Goal: Task Accomplishment & Management: Use online tool/utility

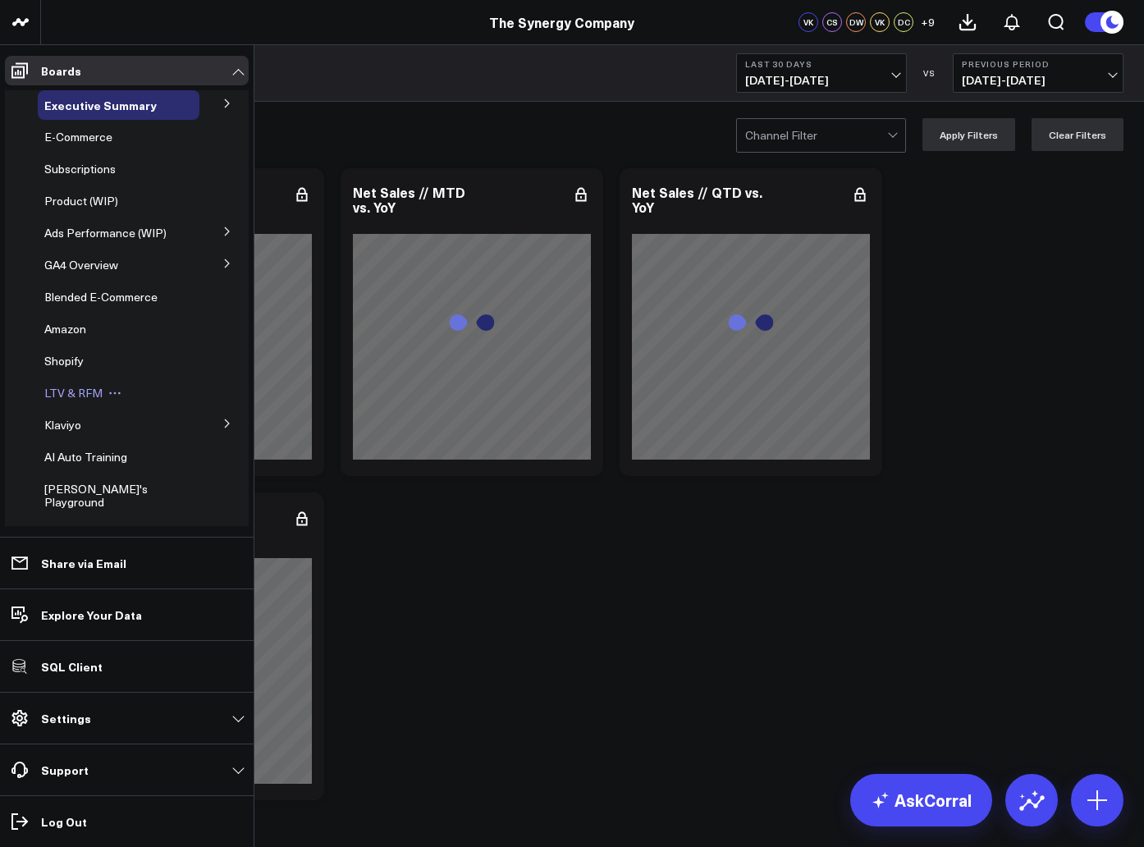
click at [79, 398] on span "LTV & RFM" at bounding box center [73, 393] width 58 height 16
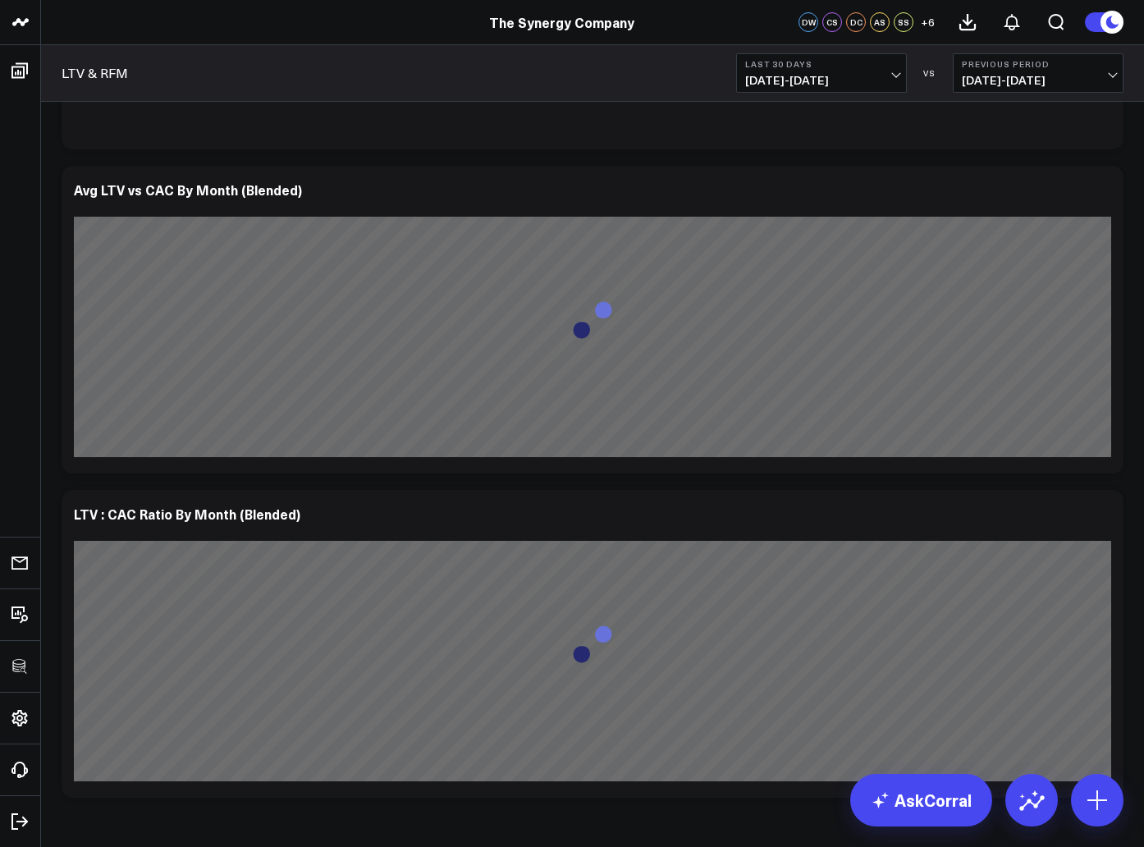
scroll to position [2997, 0]
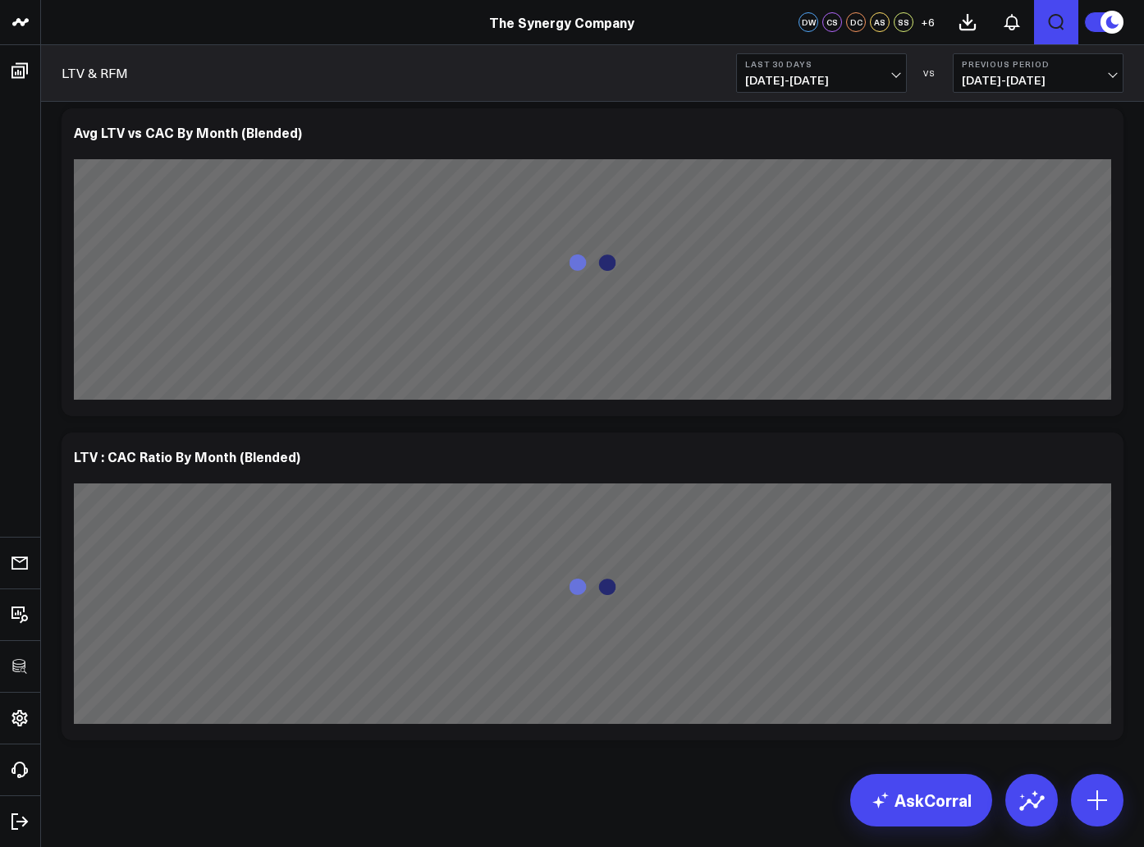
click at [1050, 21] on icon "Open search" at bounding box center [1057, 22] width 16 height 16
type input "average customer lifetime"
click at [649, 63] on button "submit" at bounding box center [659, 73] width 20 height 20
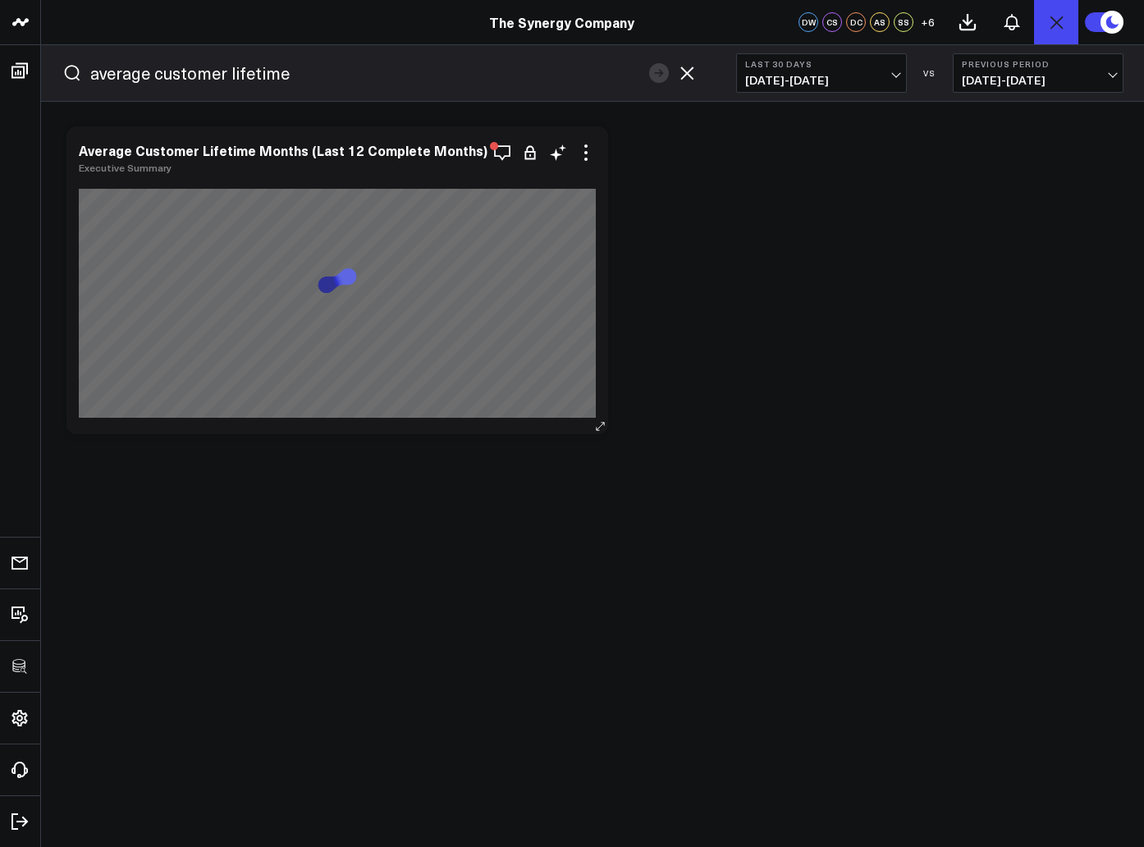
click at [130, 167] on link "Executive Summary" at bounding box center [125, 167] width 93 height 13
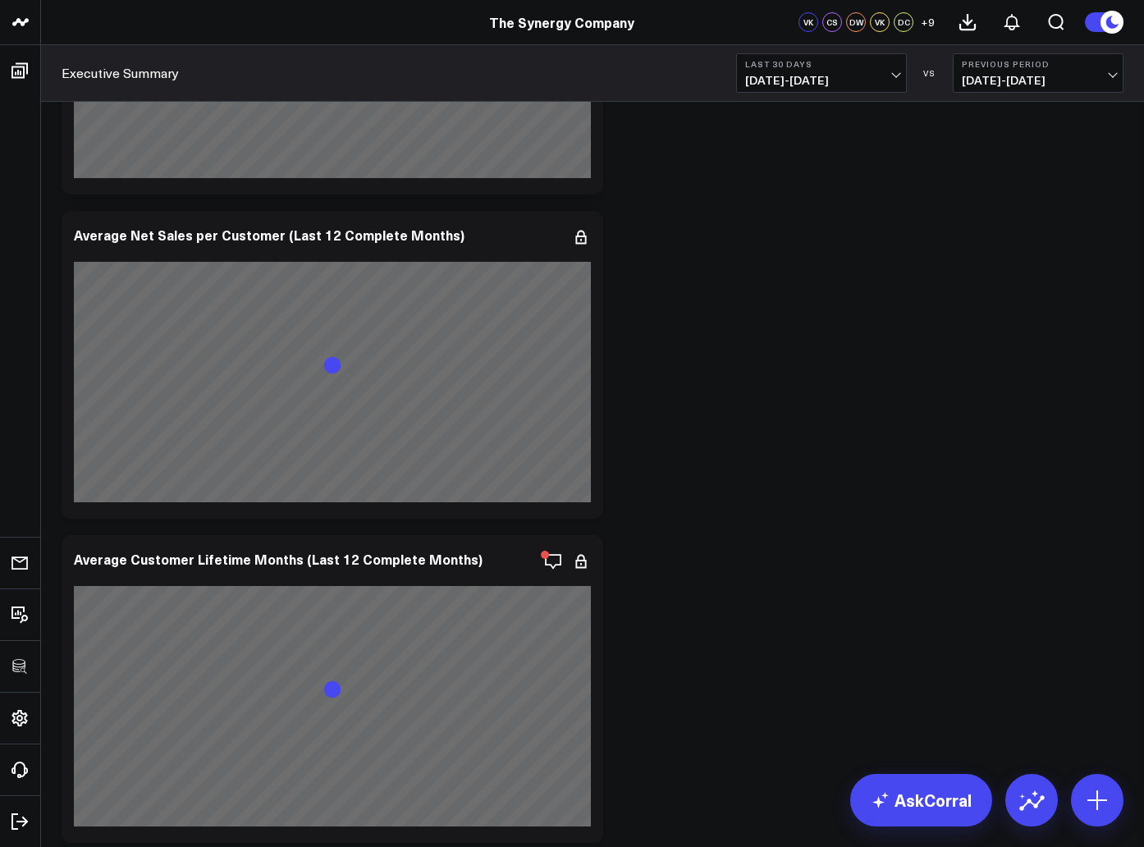
scroll to position [5430, 0]
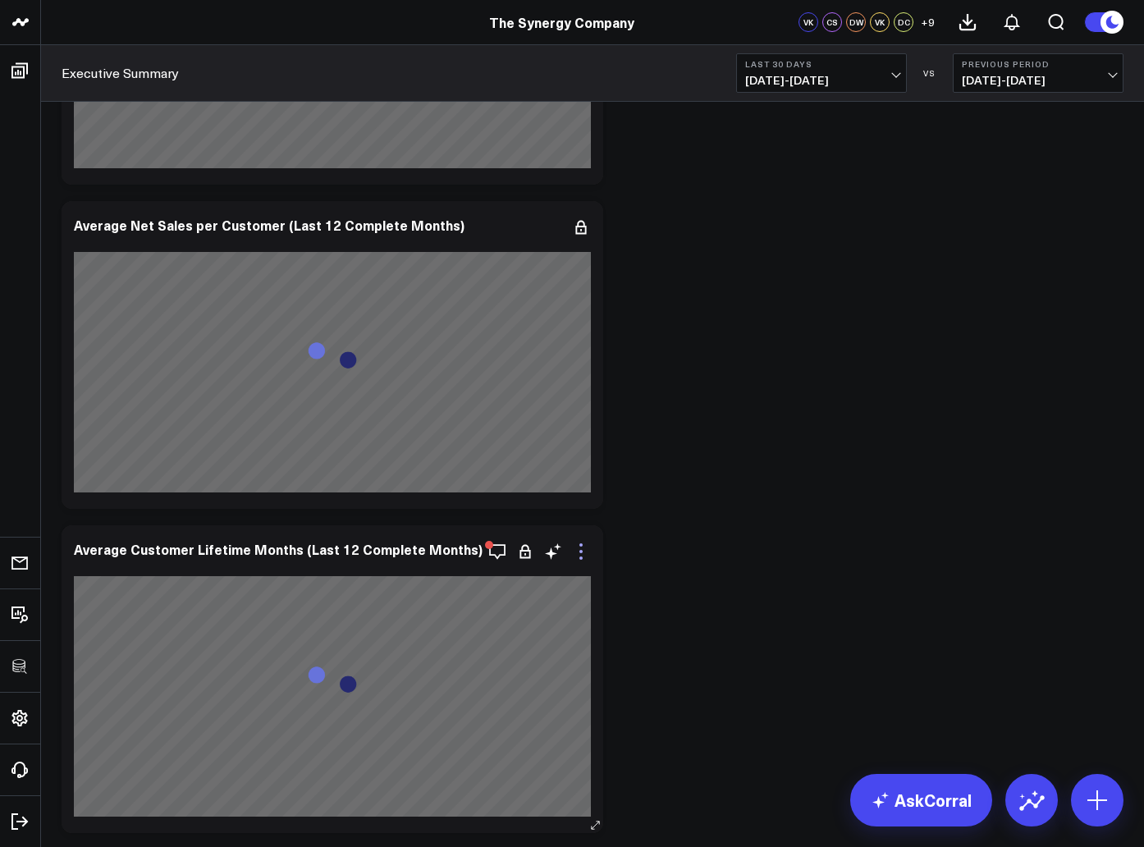
click at [579, 552] on icon at bounding box center [581, 552] width 20 height 20
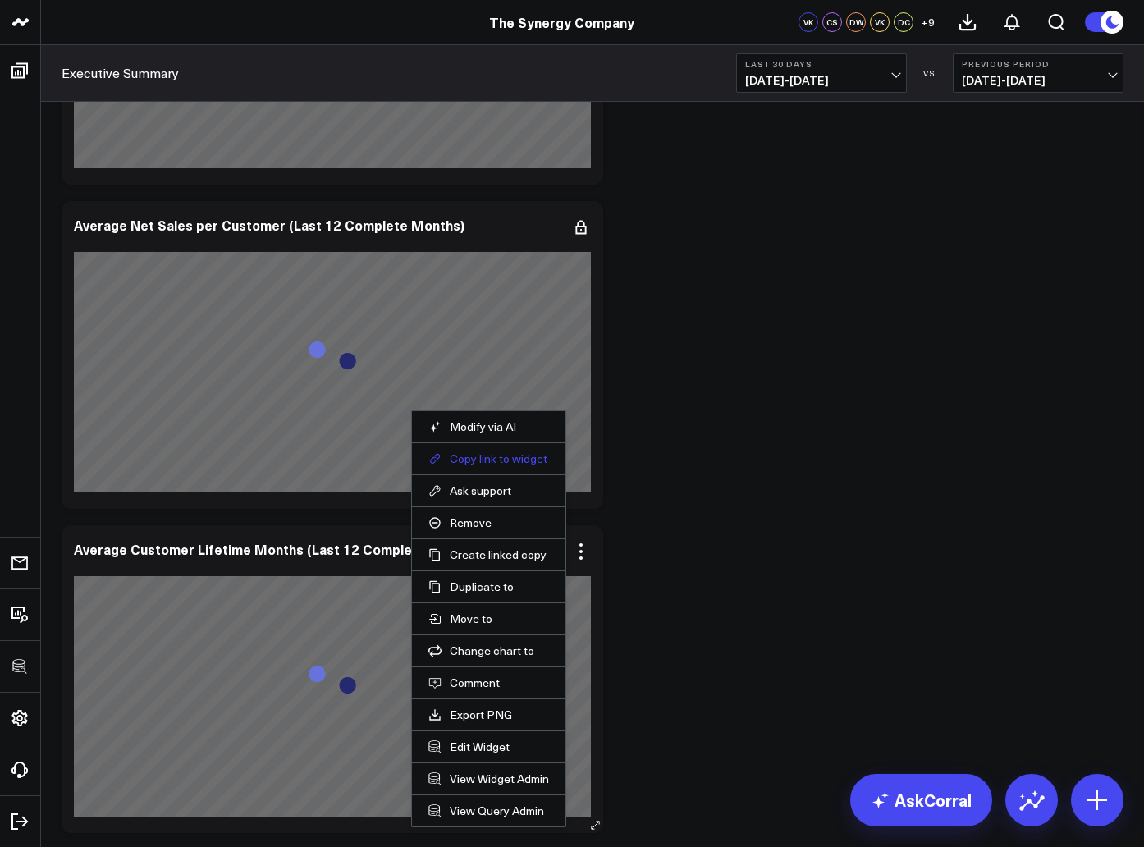
click at [461, 454] on button "Copy link to widget" at bounding box center [488, 458] width 121 height 15
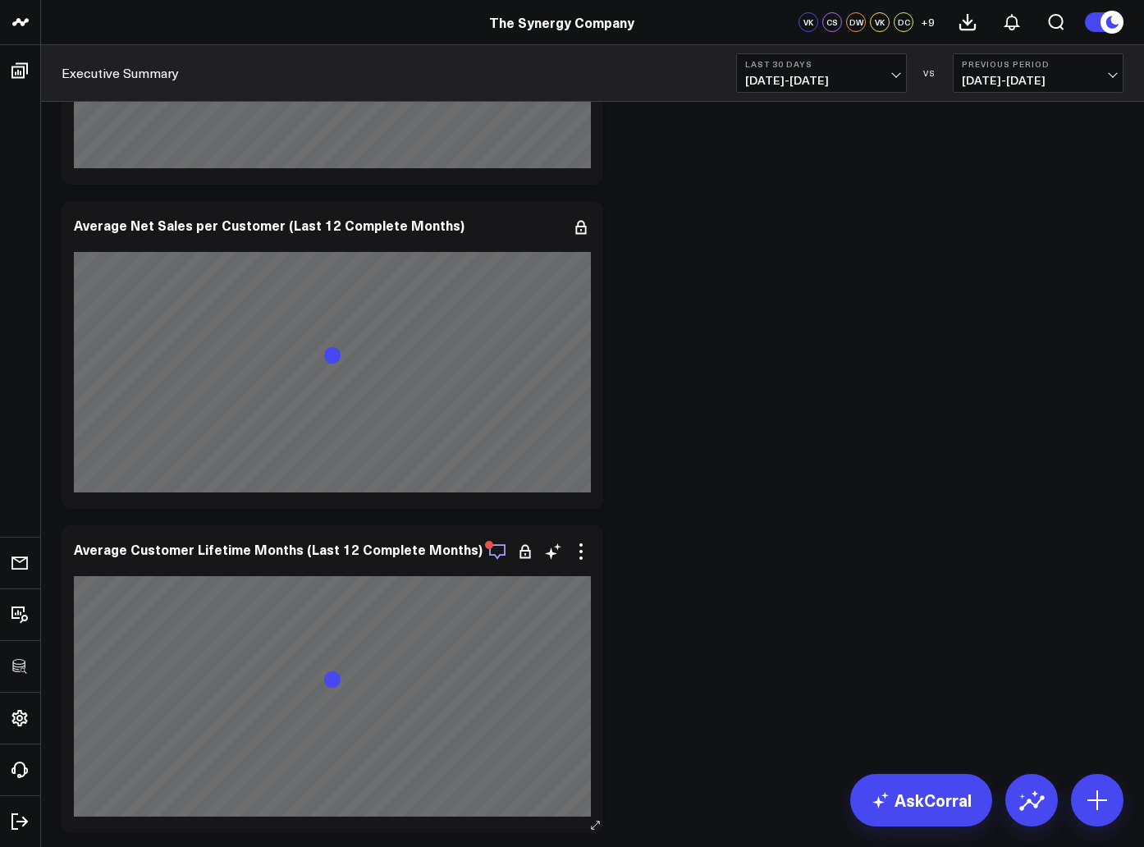
click at [501, 556] on icon "button" at bounding box center [498, 552] width 20 height 20
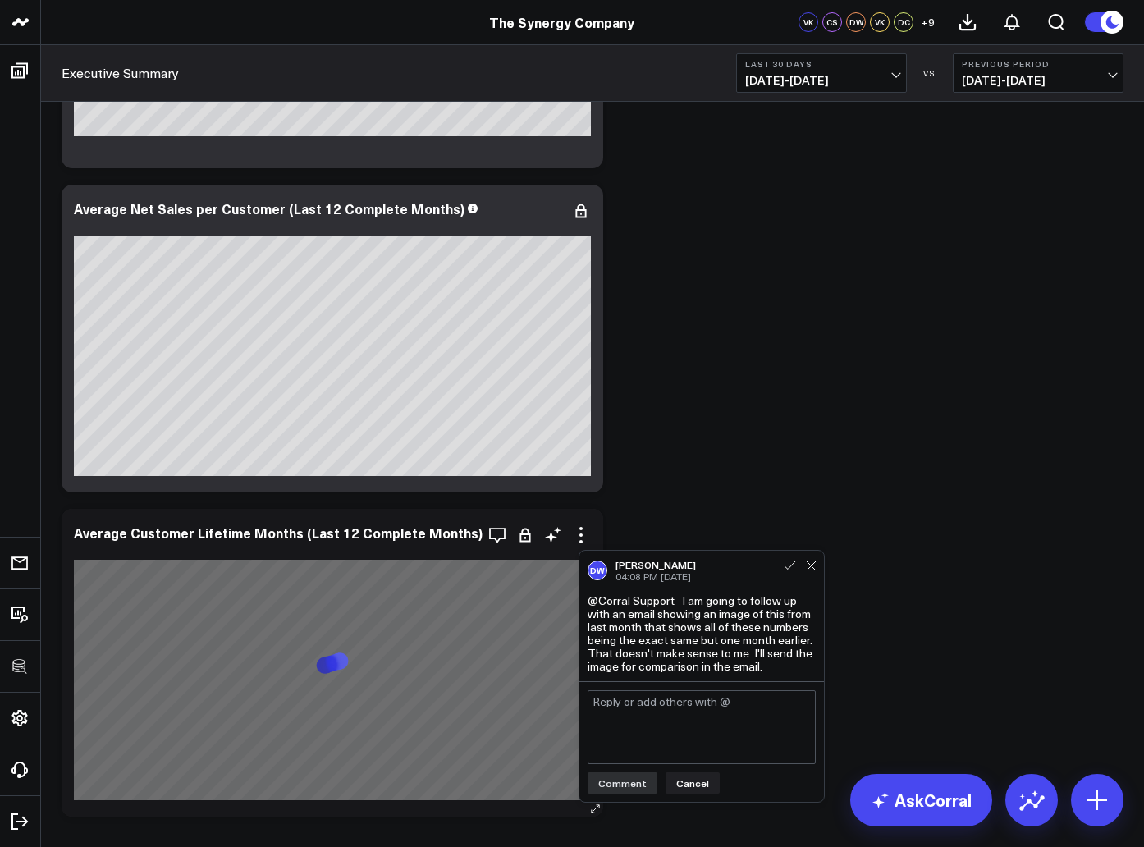
scroll to position [5431, 0]
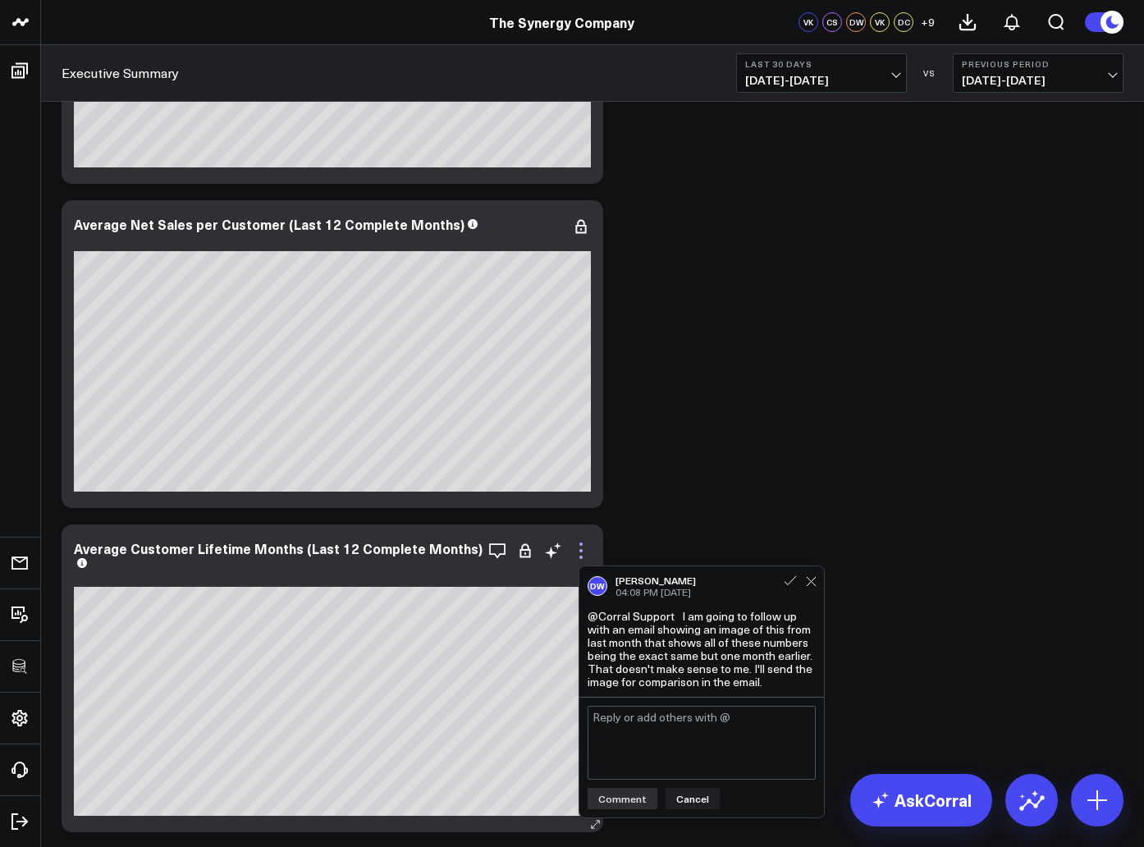
click at [584, 552] on icon at bounding box center [581, 551] width 20 height 20
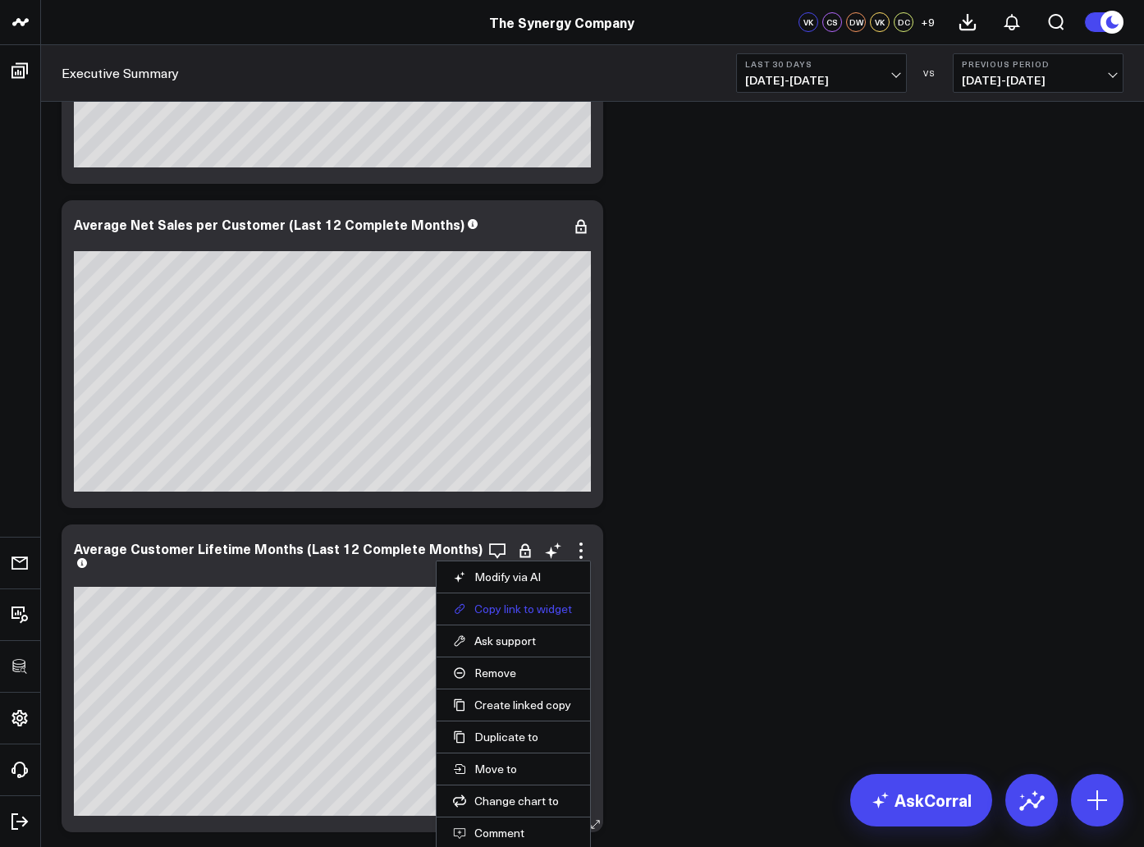
click at [528, 616] on button "Copy link to widget" at bounding box center [513, 609] width 121 height 15
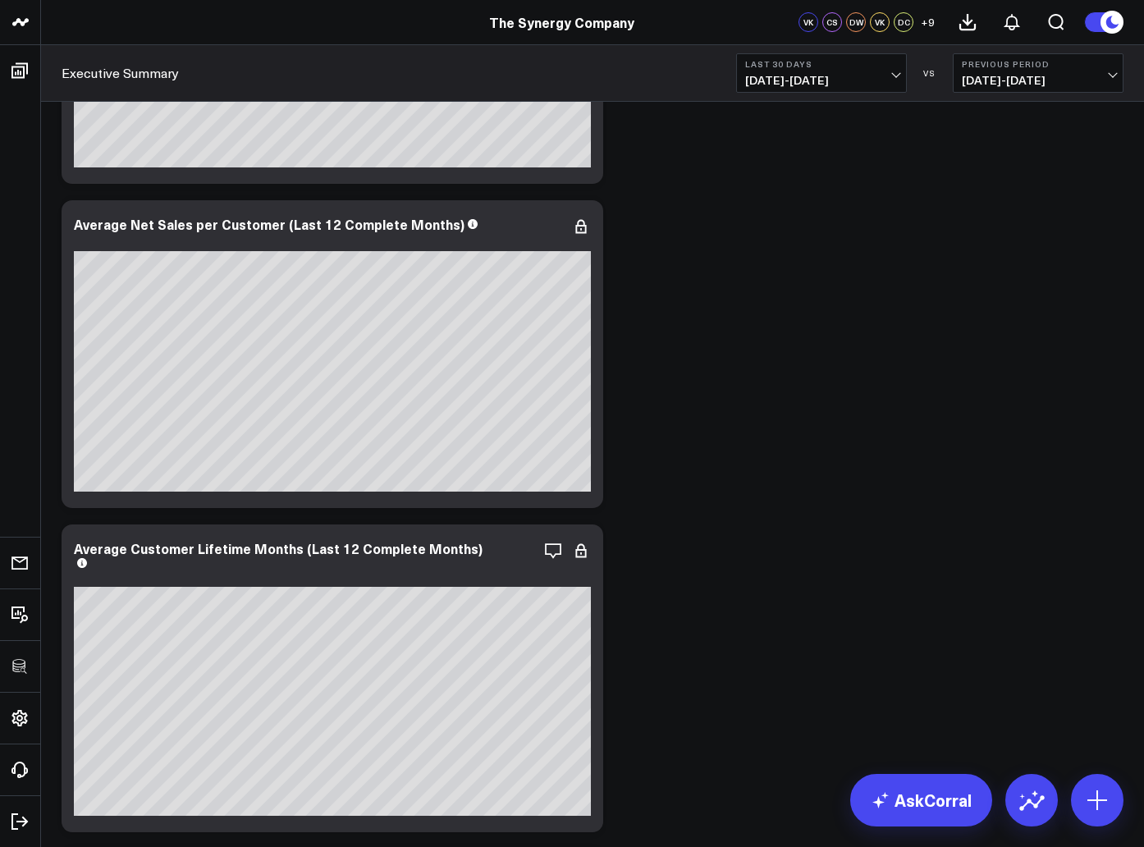
scroll to position [5508, 0]
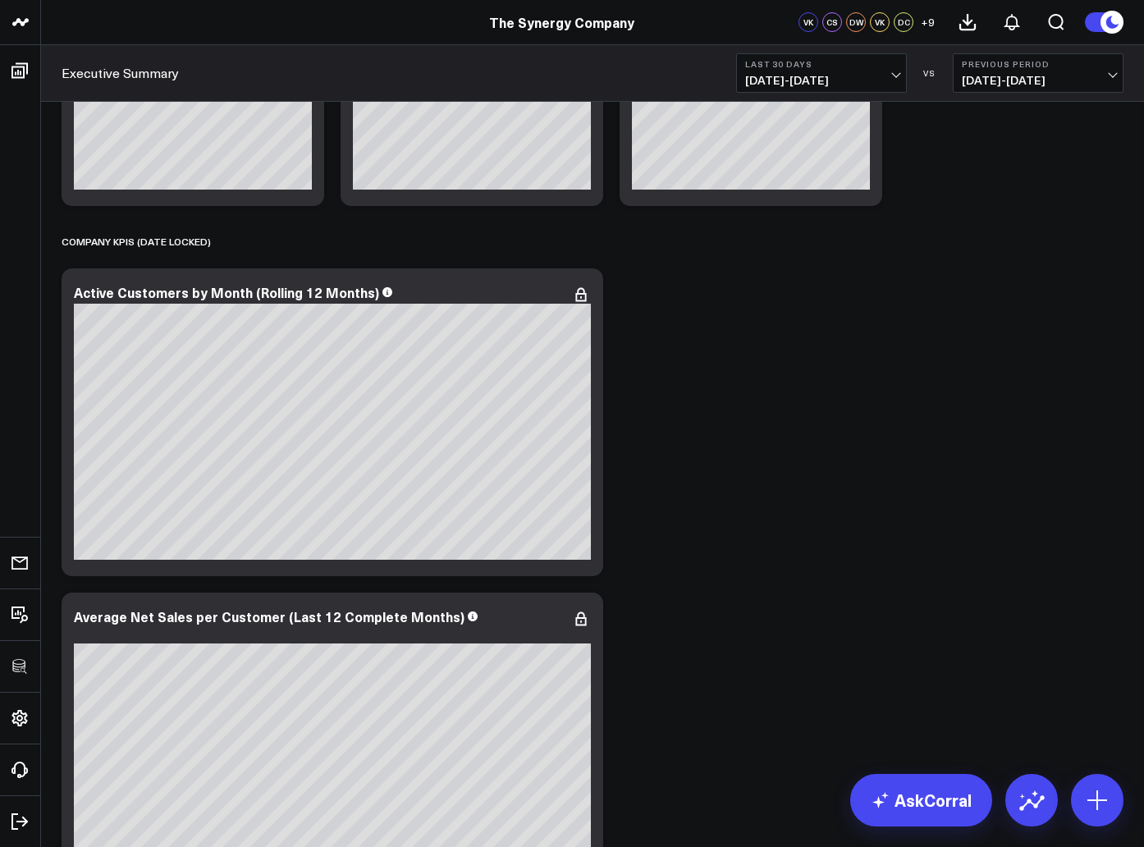
scroll to position [5847, 0]
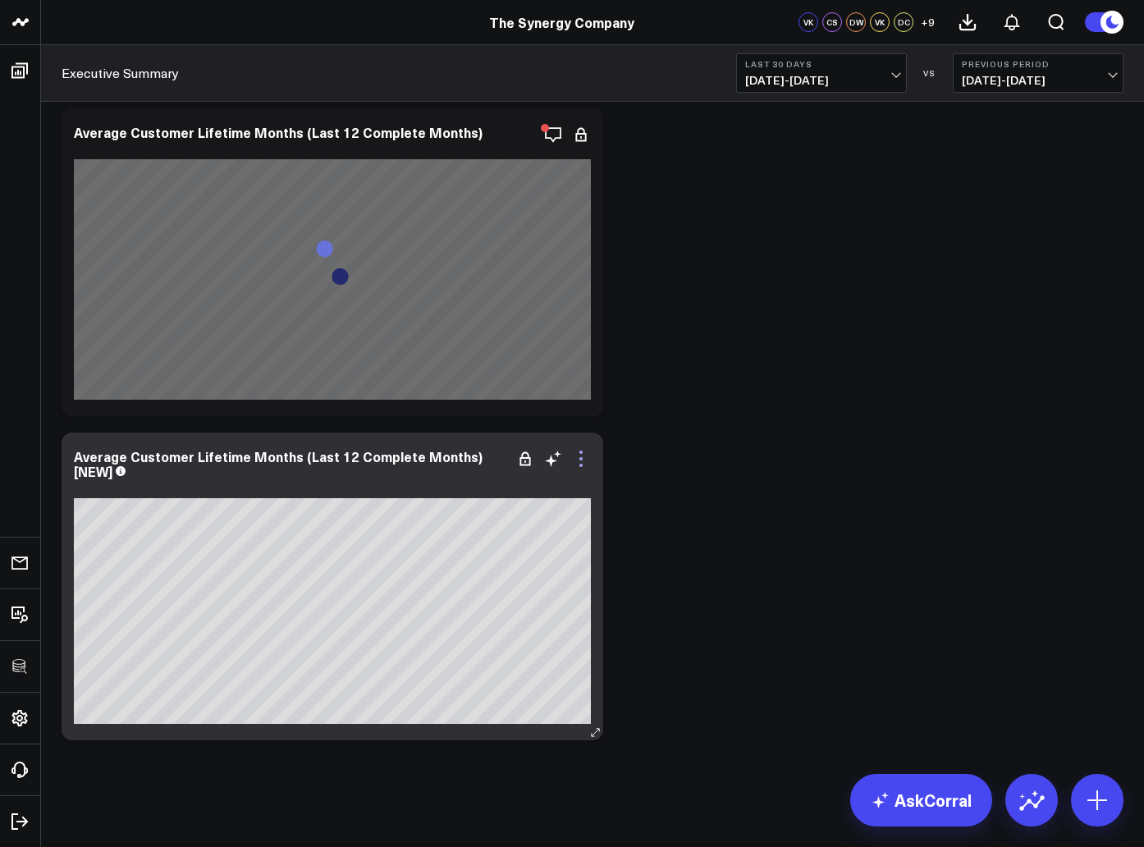
click at [579, 459] on icon at bounding box center [581, 459] width 20 height 20
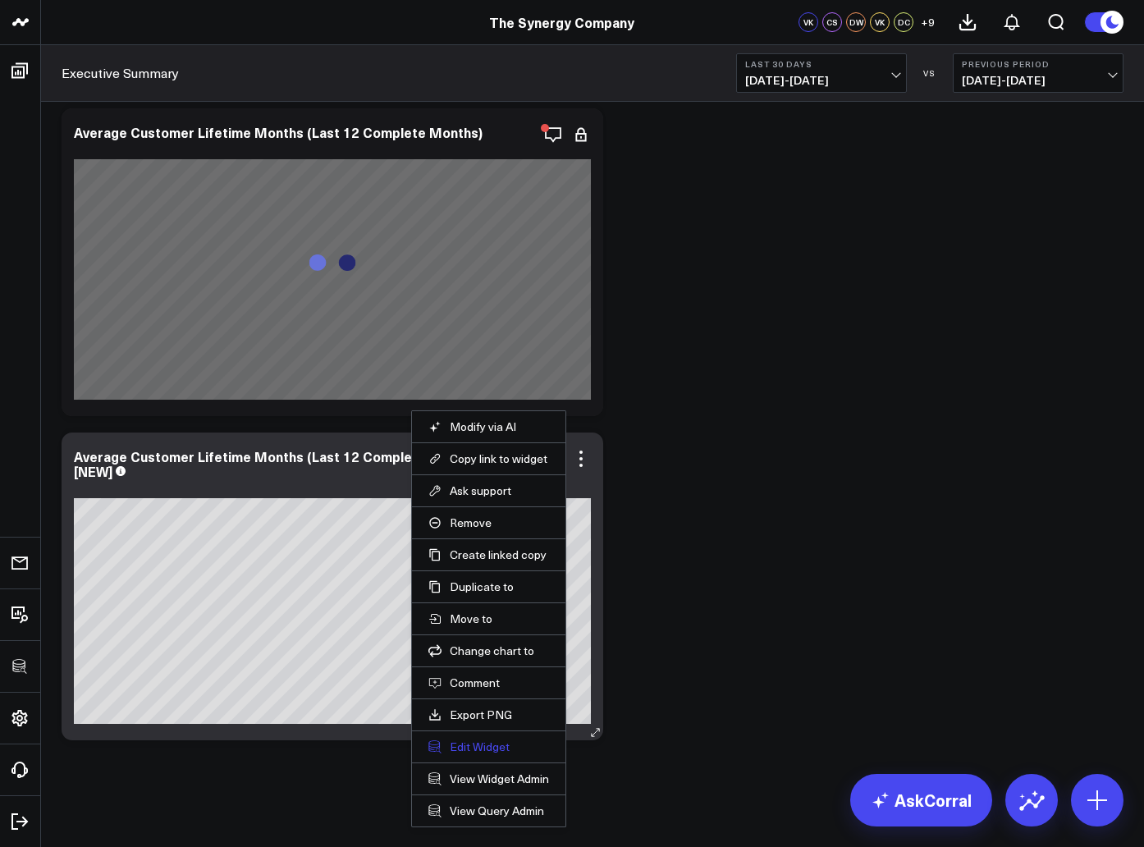
click at [489, 752] on button "Edit Widget" at bounding box center [488, 747] width 121 height 15
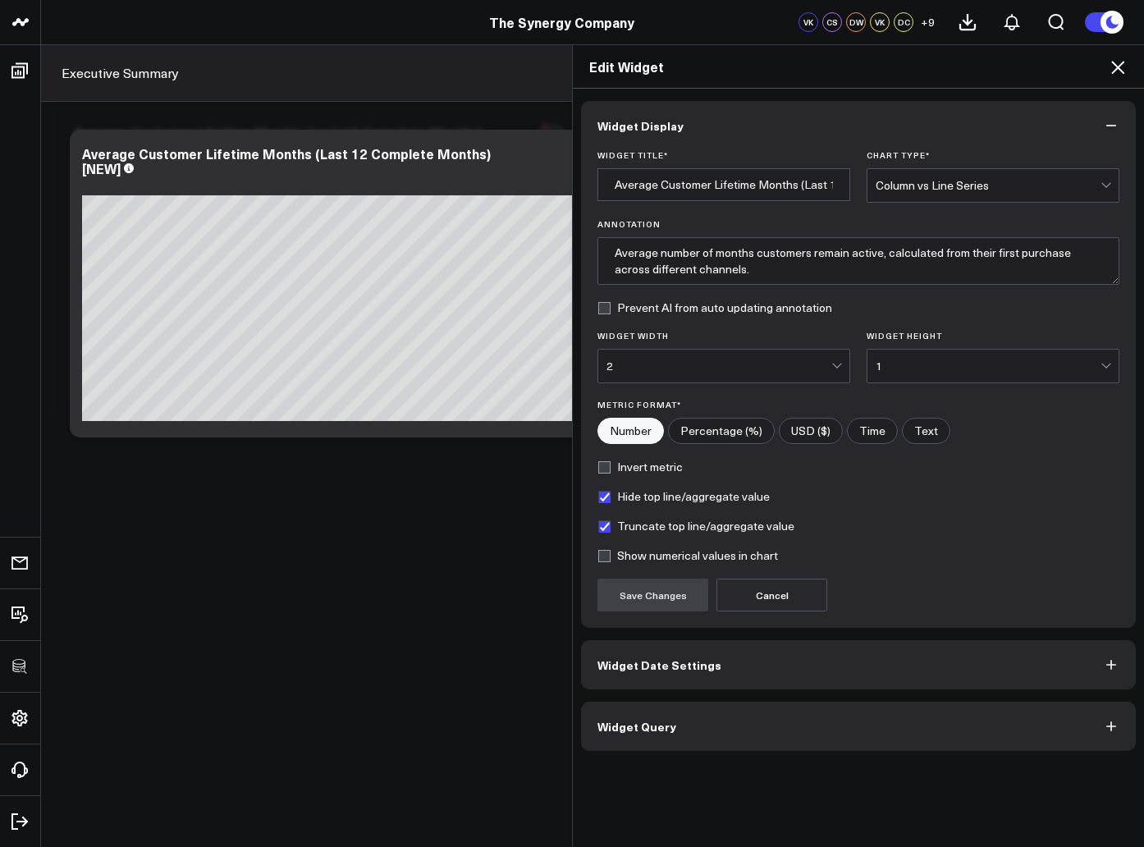
click at [620, 729] on span "Widget Query" at bounding box center [637, 726] width 79 height 13
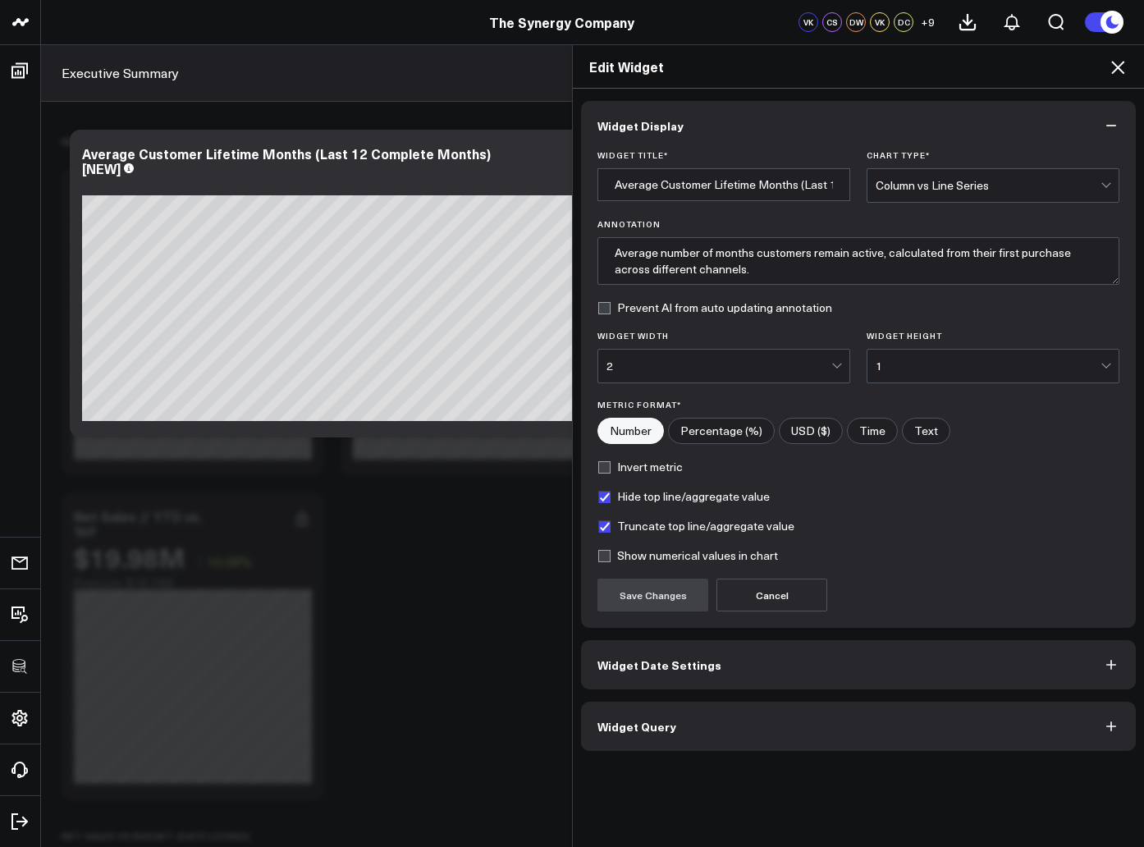
click at [1123, 67] on icon at bounding box center [1118, 67] width 20 height 20
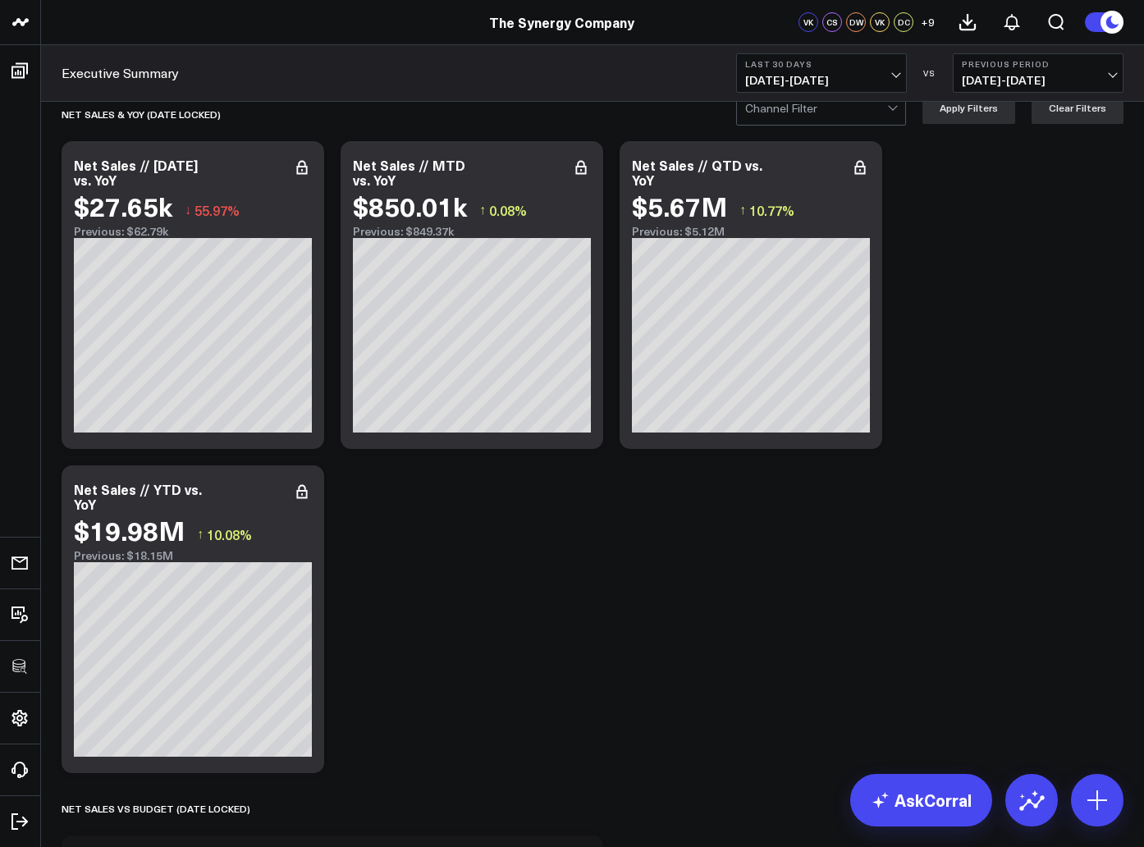
scroll to position [5847, 0]
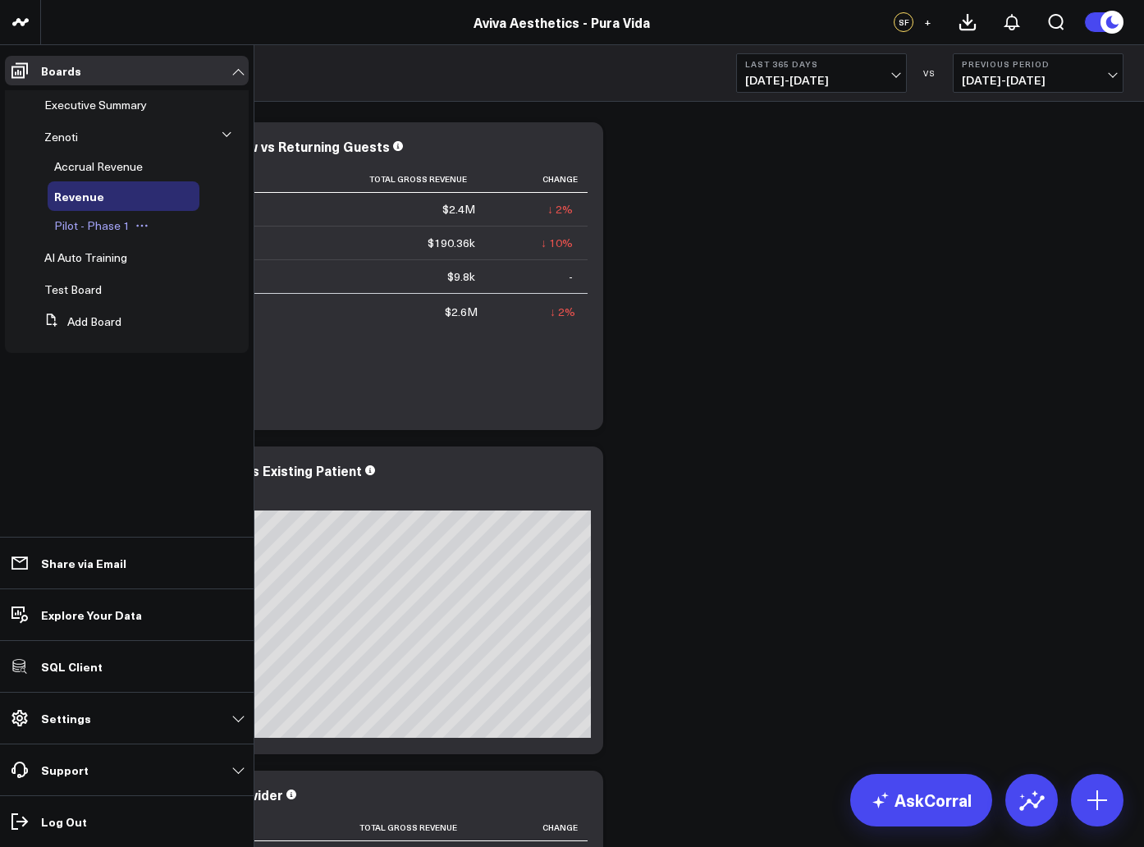
click at [78, 224] on span "Pilot - Phase 1" at bounding box center [92, 226] width 76 height 16
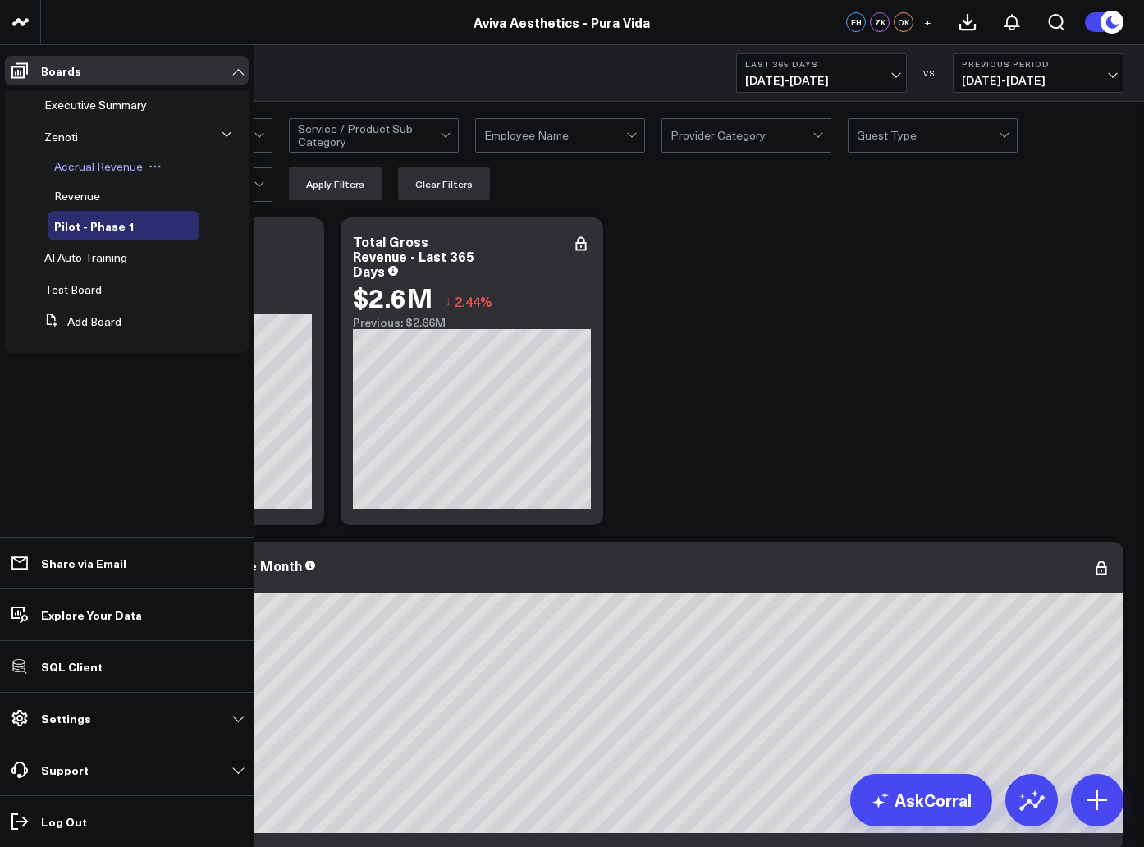
click at [62, 167] on span "Accrual Revenue" at bounding box center [98, 166] width 89 height 16
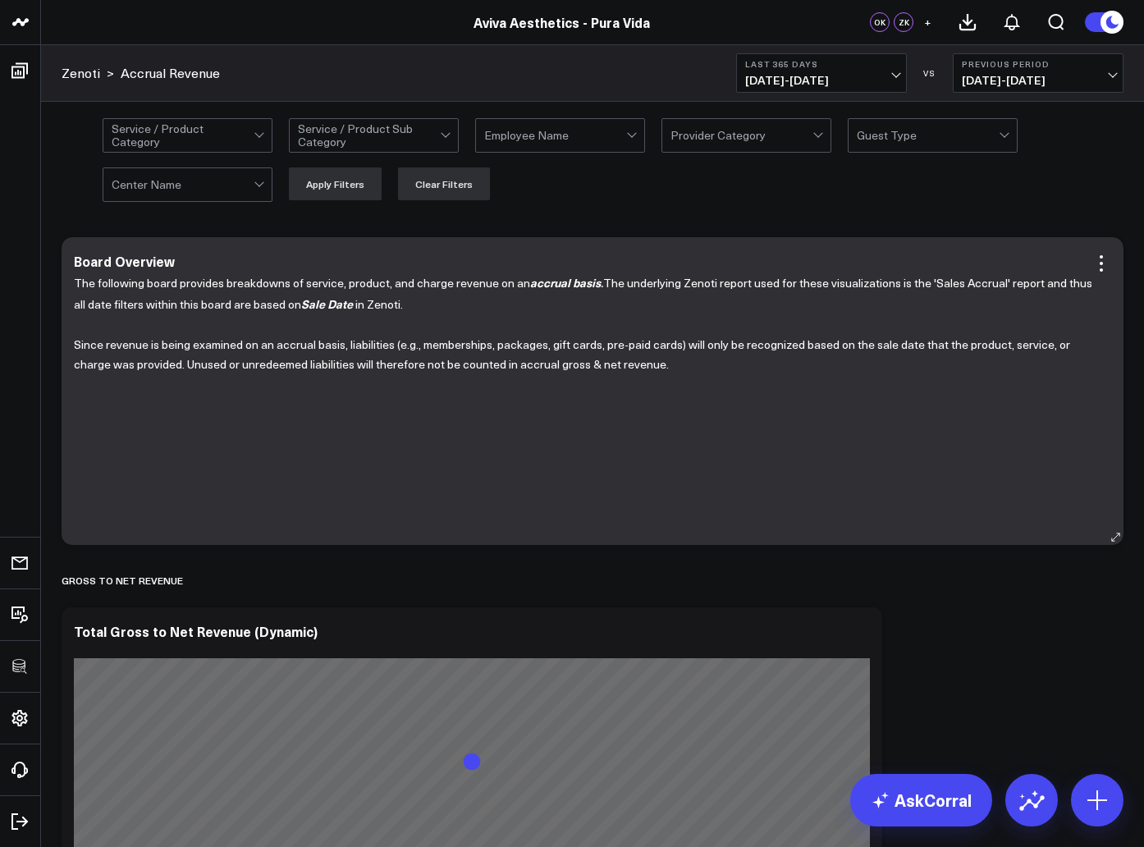
click at [144, 307] on p "The following board provides breakdowns of service, product, and charge revenue…" at bounding box center [586, 293] width 1025 height 42
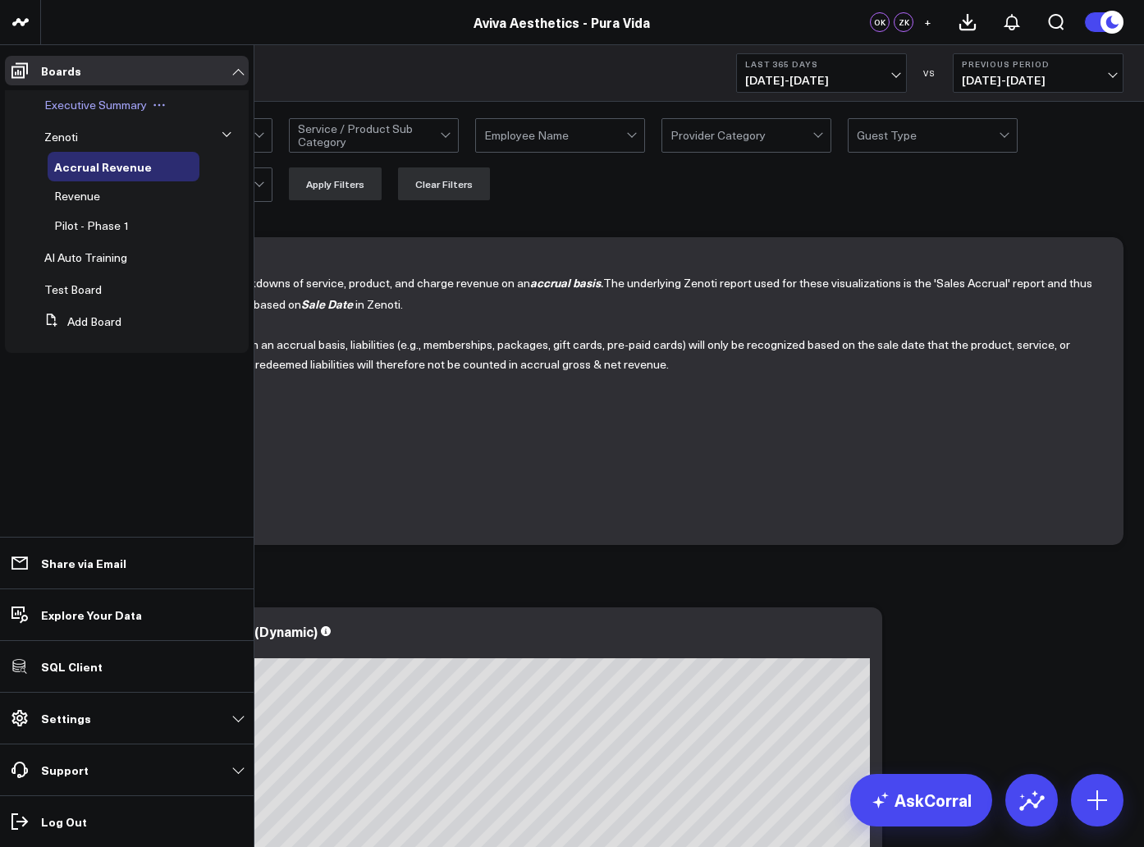
click at [55, 96] on div "Executive Summary" at bounding box center [119, 105] width 162 height 30
click at [60, 100] on span "Executive Summary" at bounding box center [95, 105] width 103 height 16
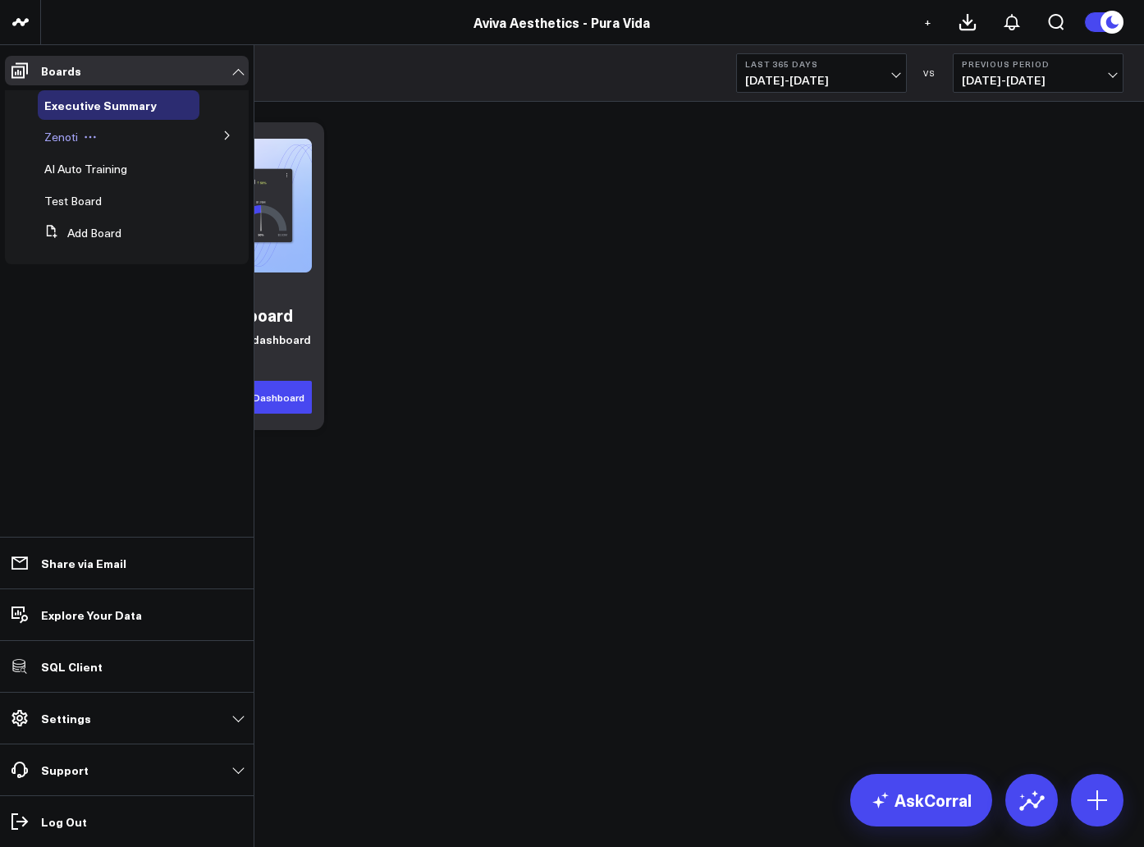
click at [114, 142] on div "Zenoti" at bounding box center [119, 137] width 162 height 30
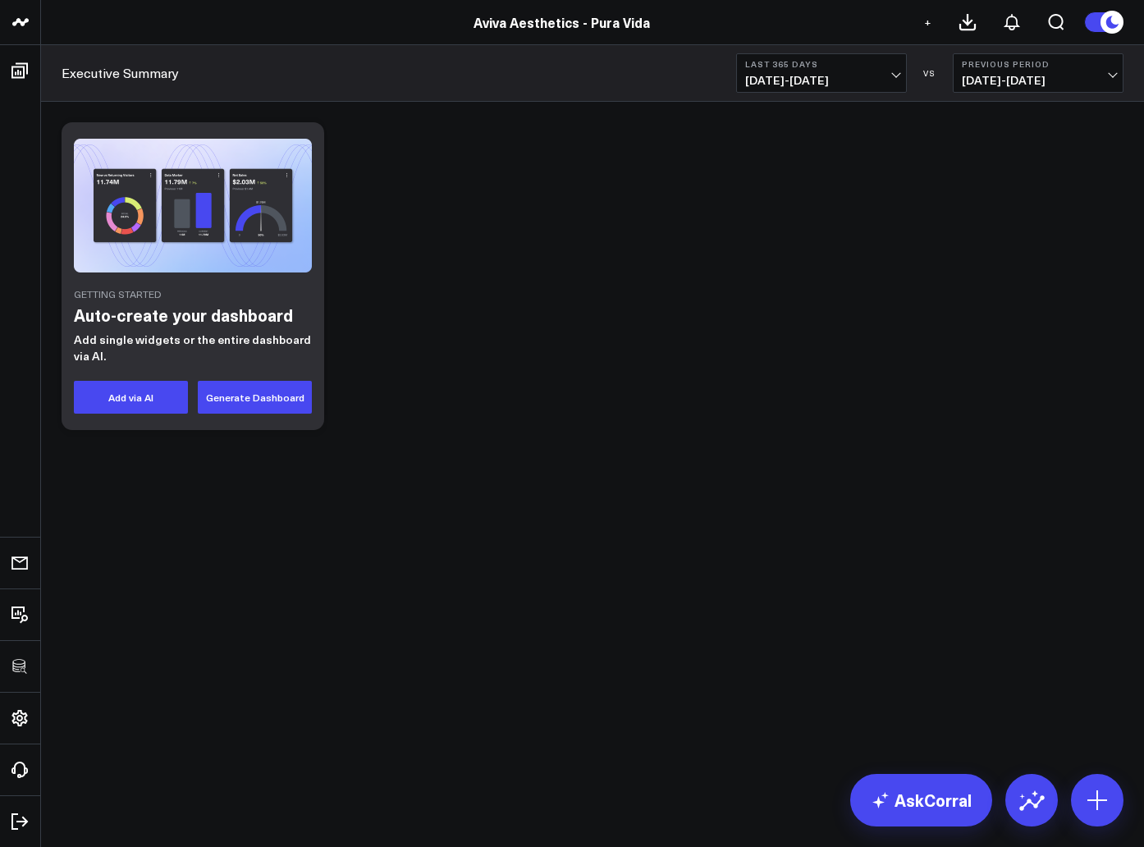
click at [258, 136] on div "Getting Started Auto-create your dashboard Add single widgets or the entire das…" at bounding box center [193, 276] width 263 height 308
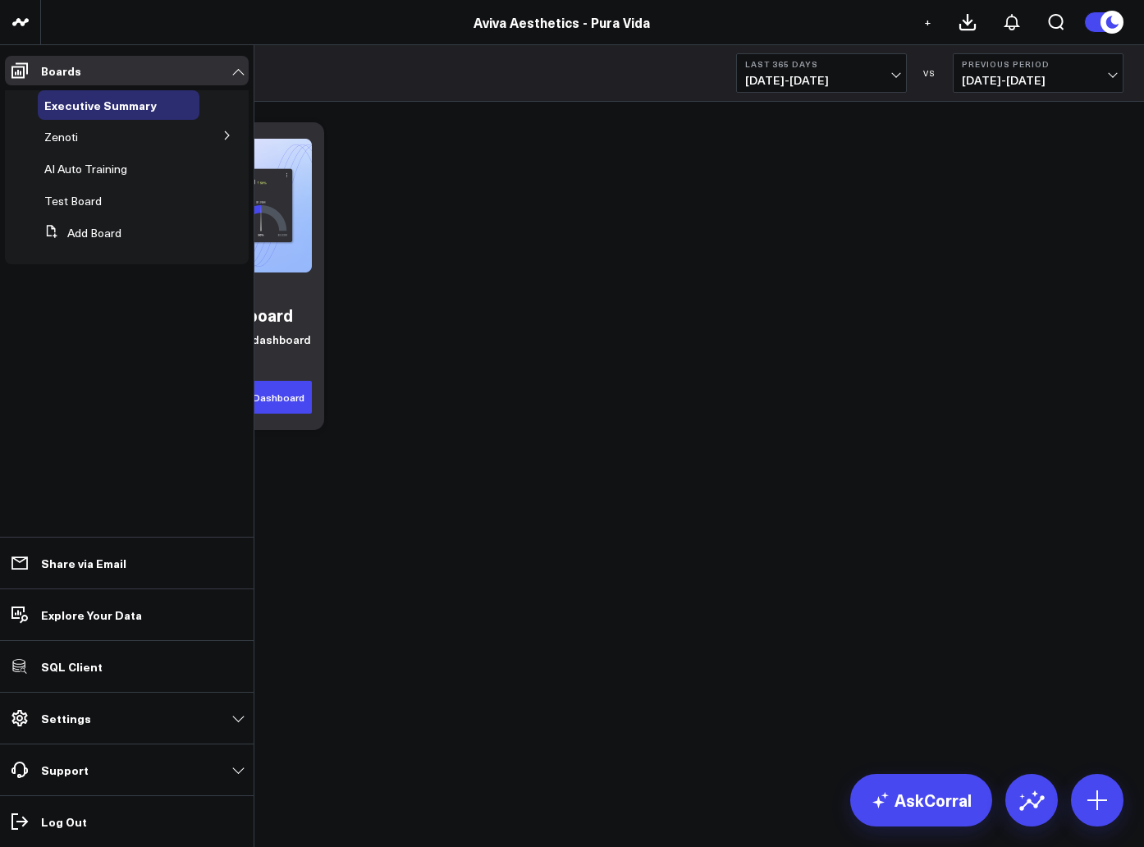
click at [232, 137] on button at bounding box center [227, 134] width 43 height 25
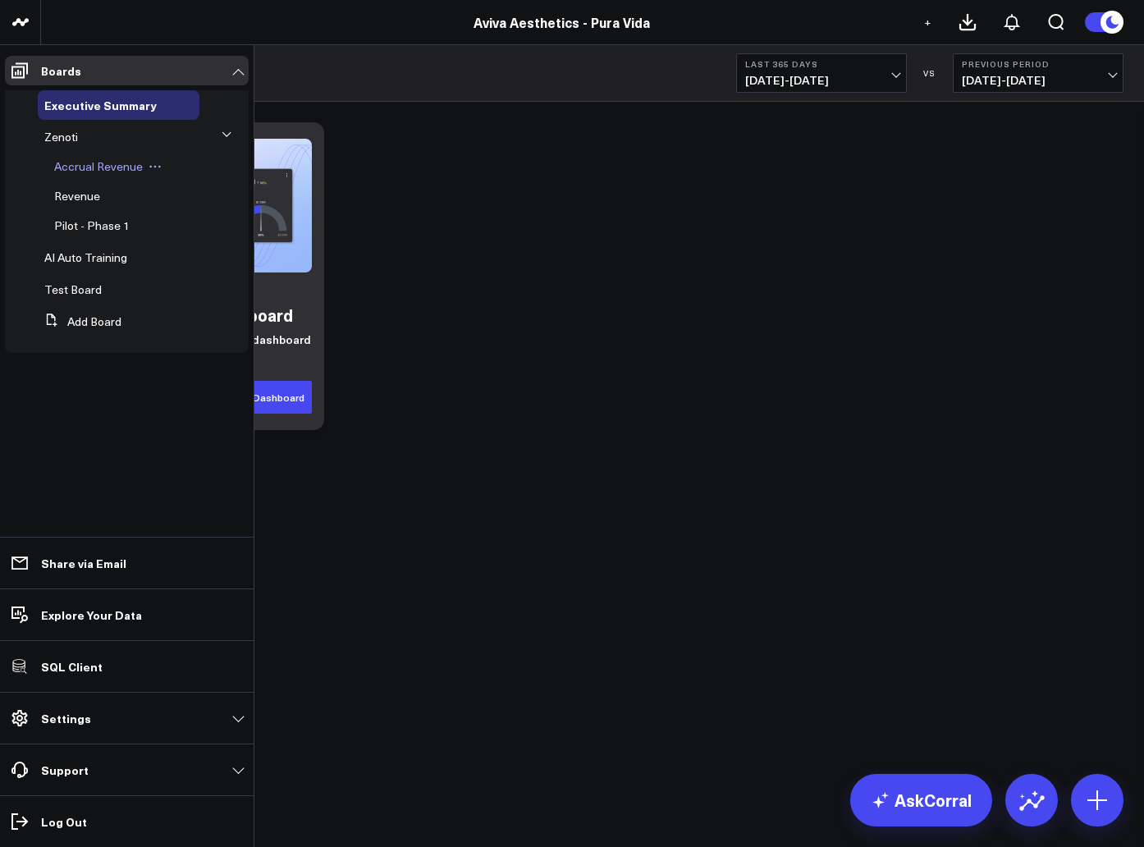
click at [88, 168] on span "Accrual Revenue" at bounding box center [98, 166] width 89 height 16
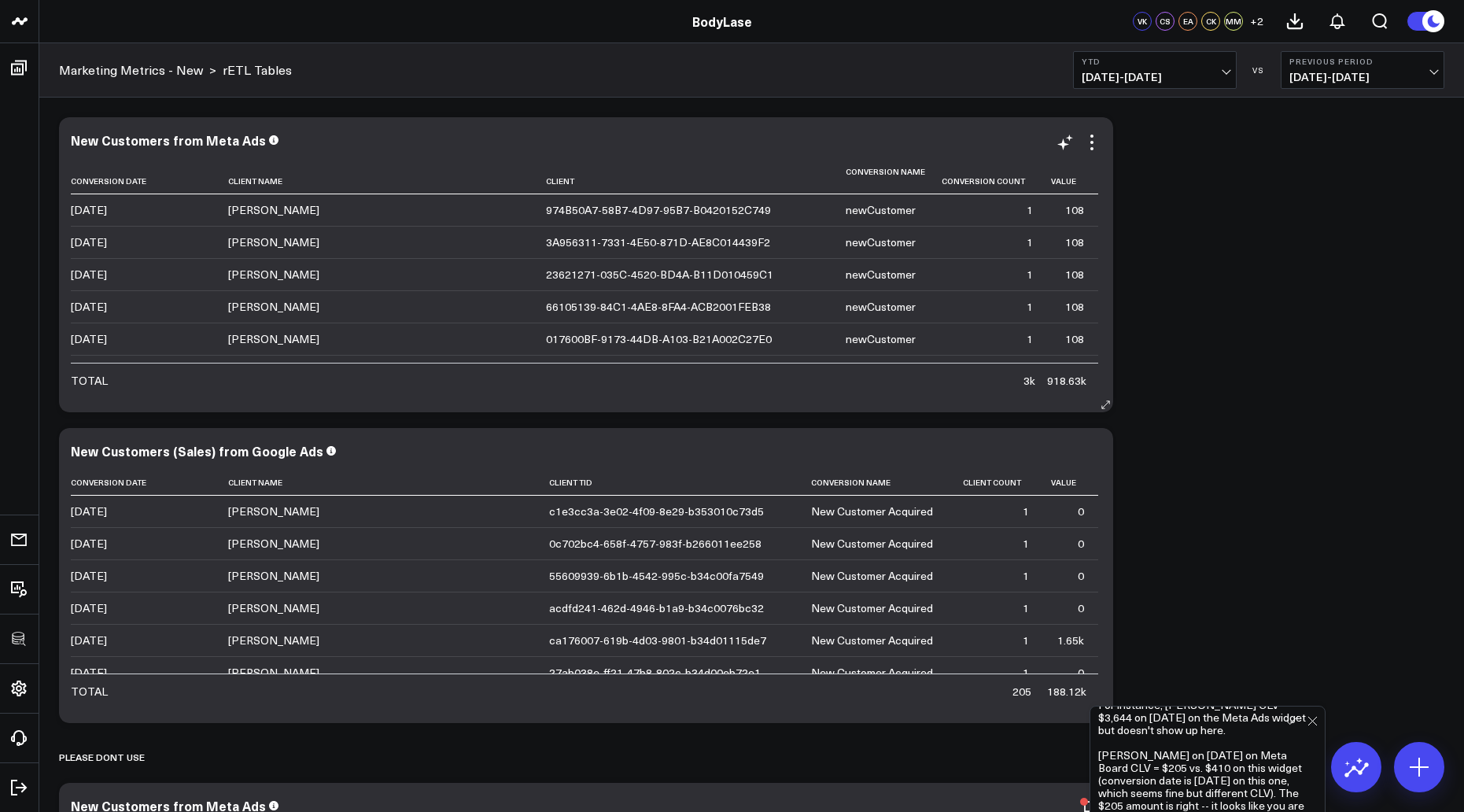
click at [283, 176] on icon at bounding box center [289, 181] width 12 height 10
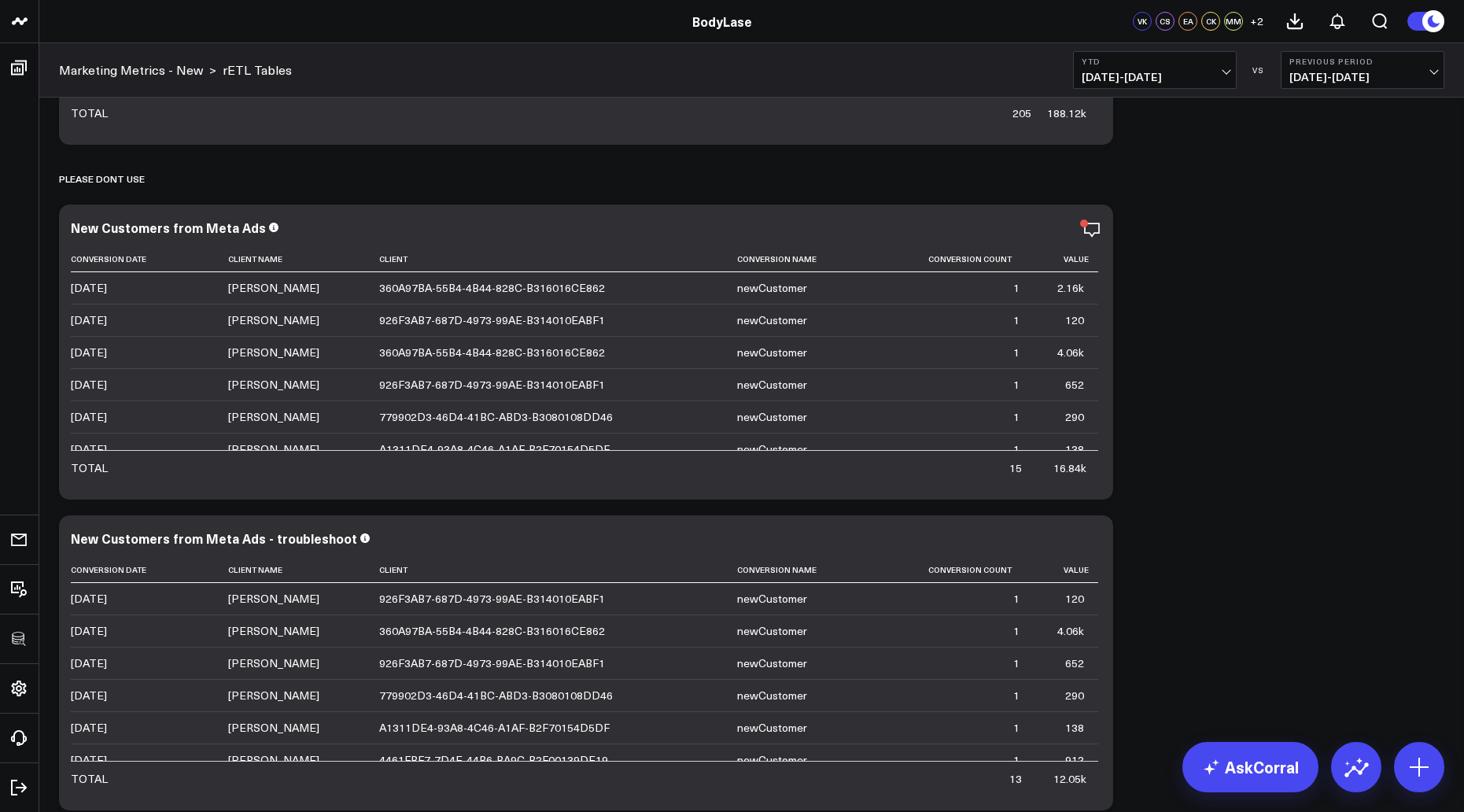
scroll to position [573, 0]
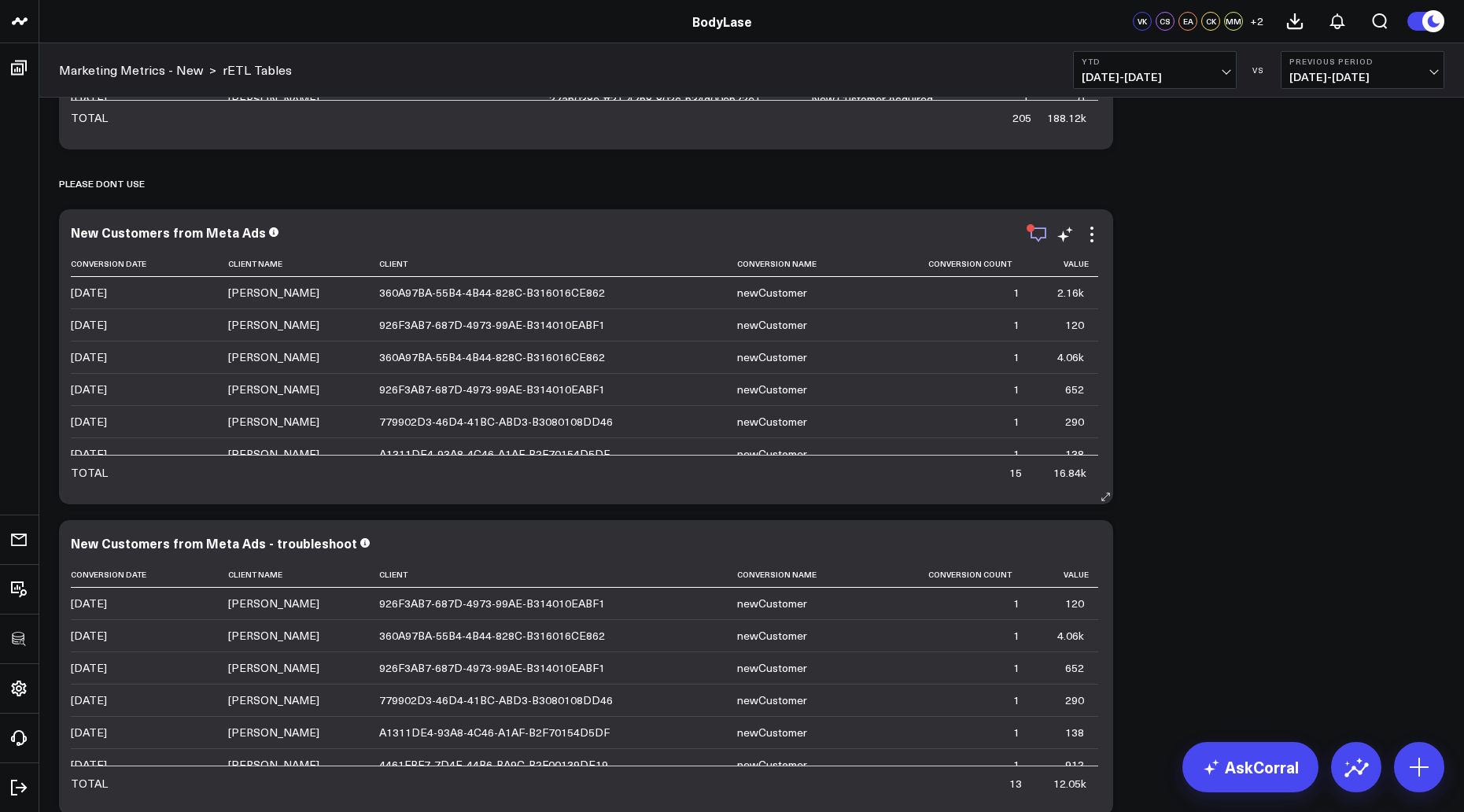
click at [1043, 233] on icon "button" at bounding box center [1039, 235] width 19 height 19
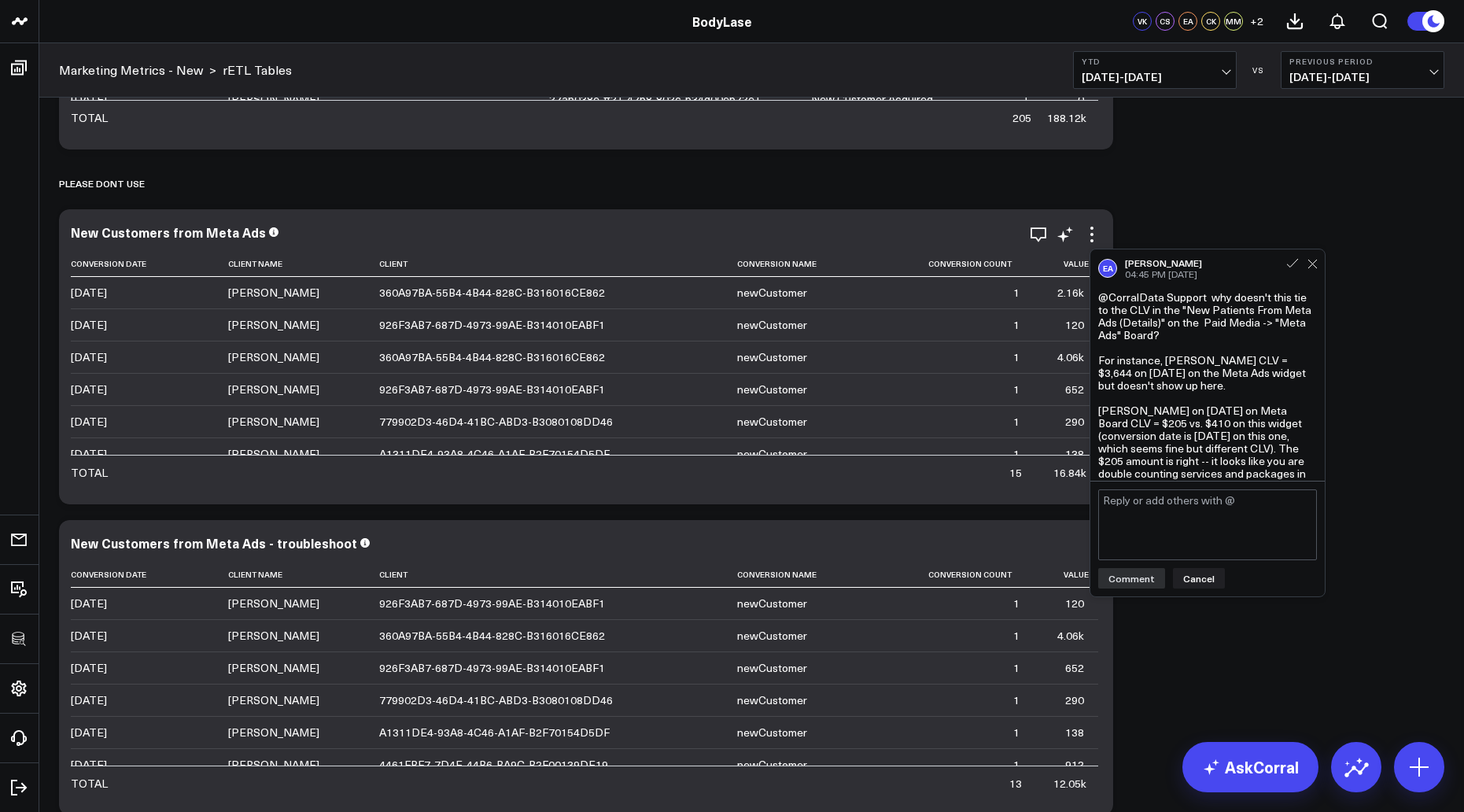
click at [415, 419] on div "779902D3-46D4-41BC-ABD3-B3080108DD46" at bounding box center [497, 422] width 234 height 15
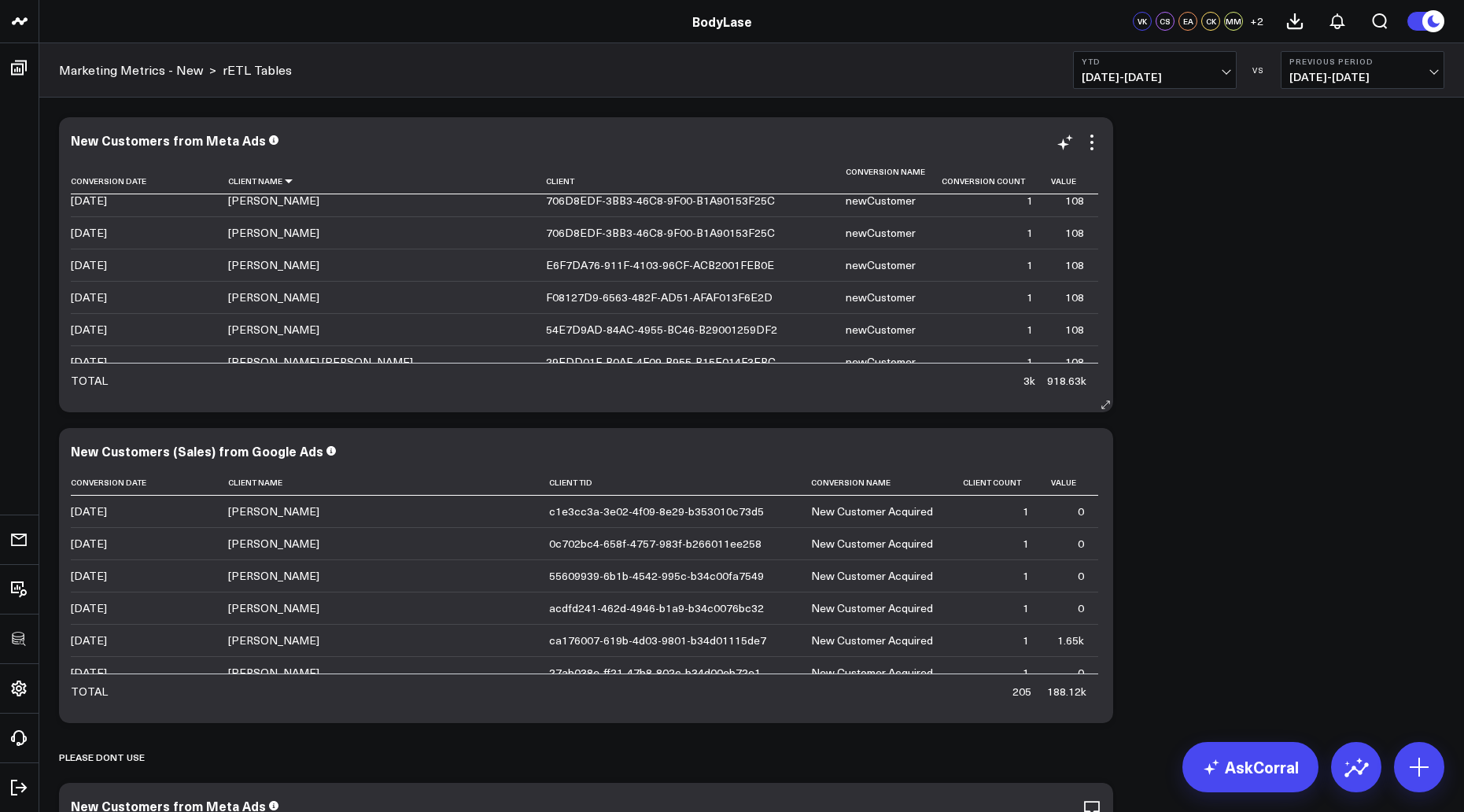
scroll to position [38594, 0]
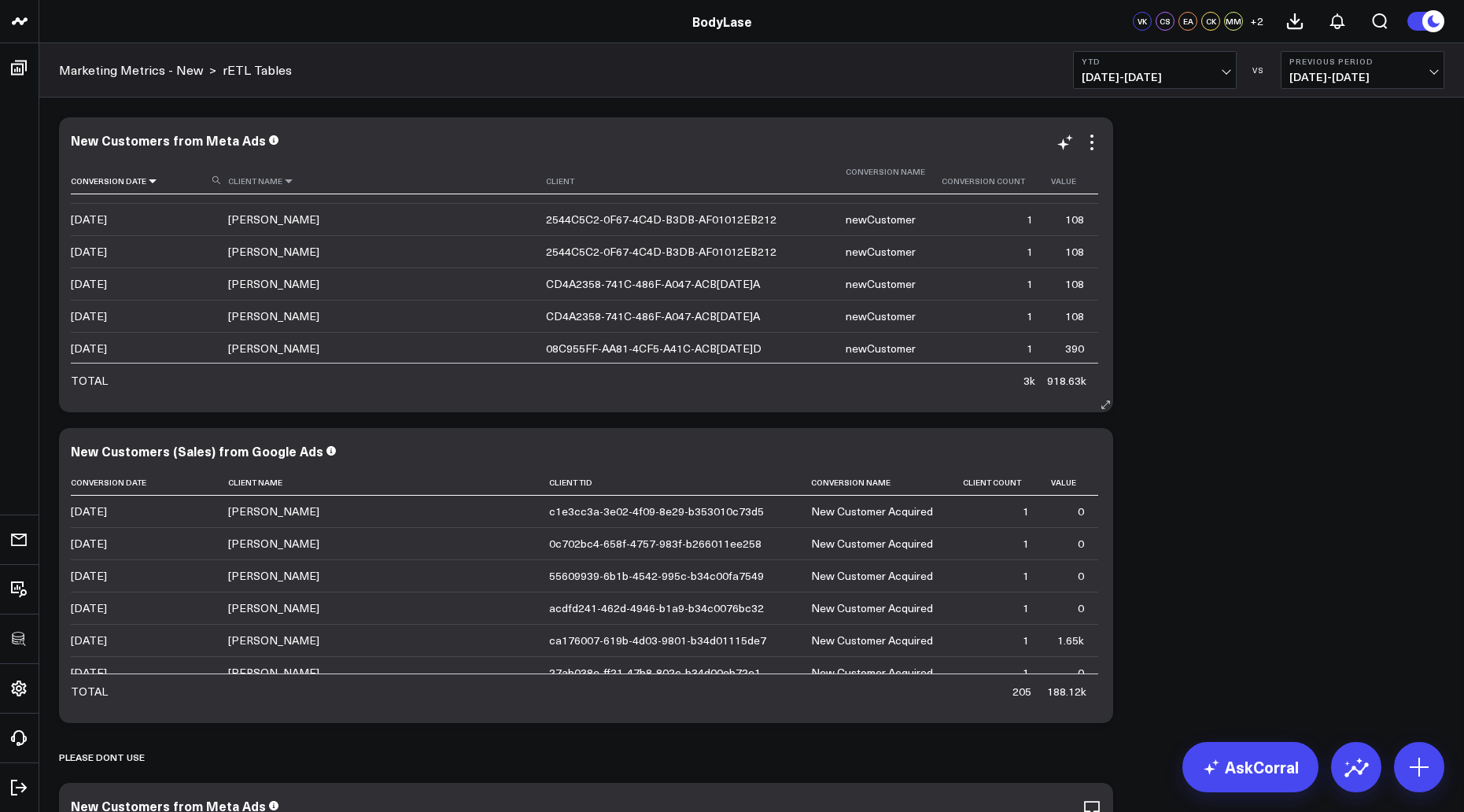
click at [147, 176] on icon at bounding box center [152, 181] width 12 height 10
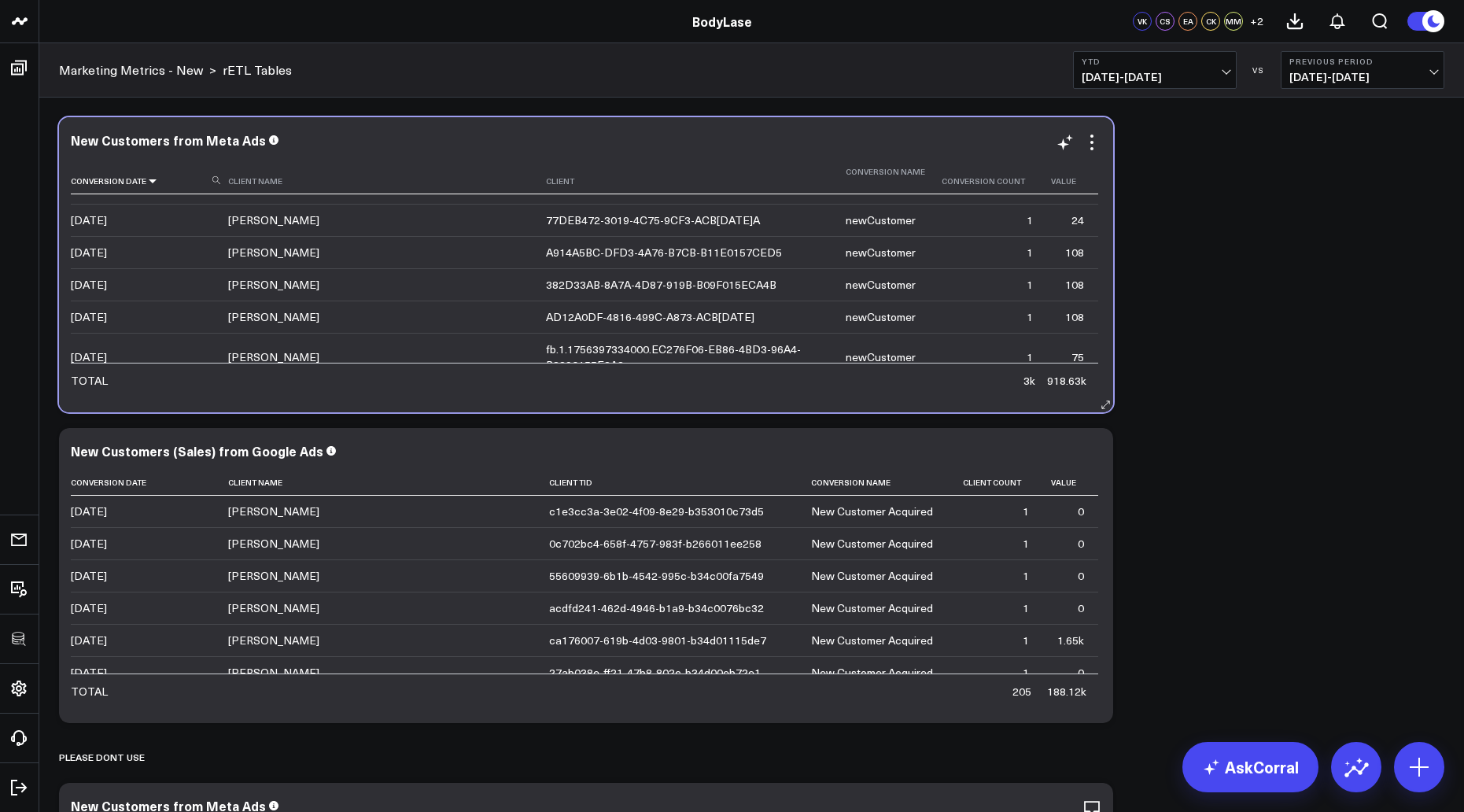
click at [150, 176] on icon at bounding box center [152, 181] width 12 height 10
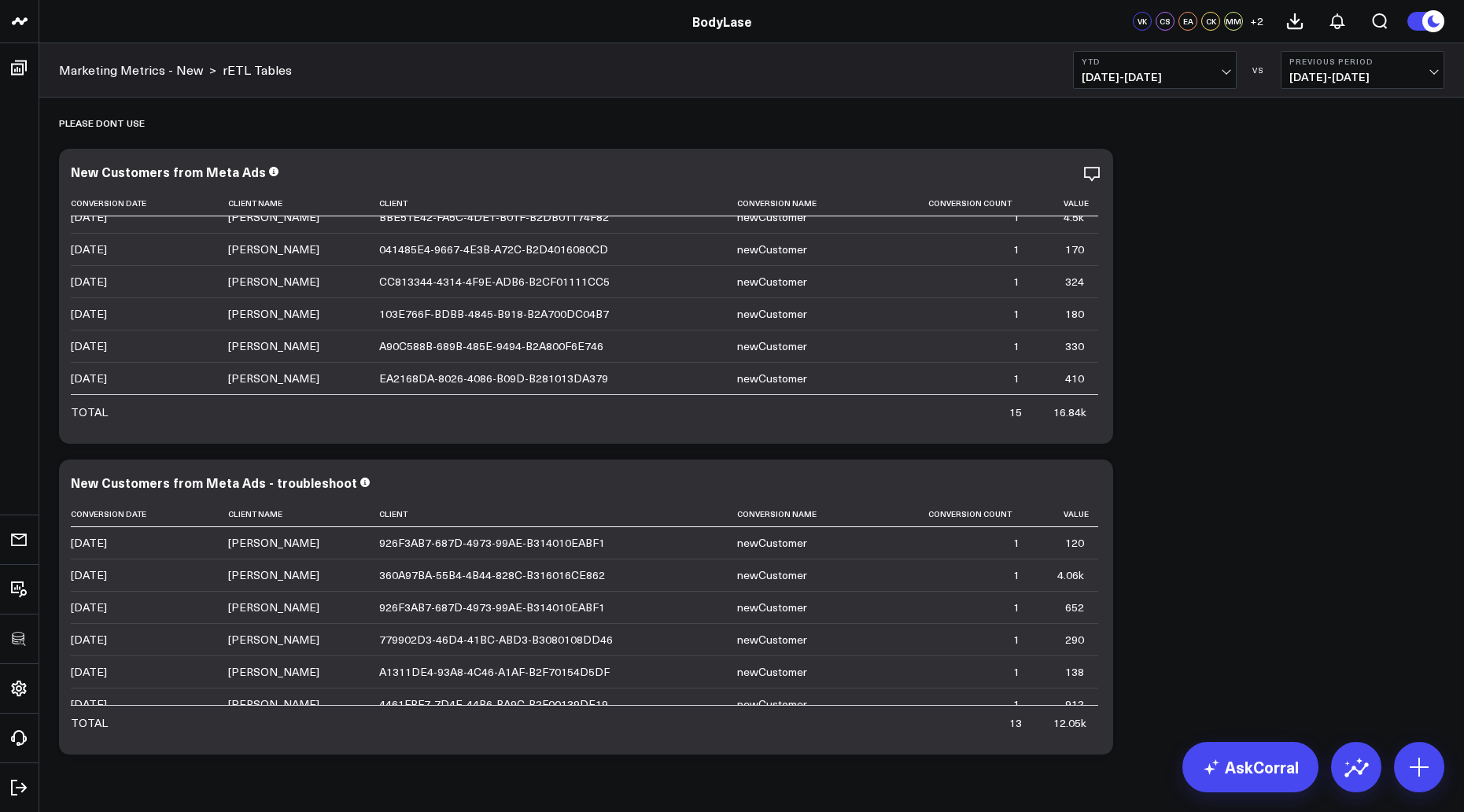
scroll to position [679, 0]
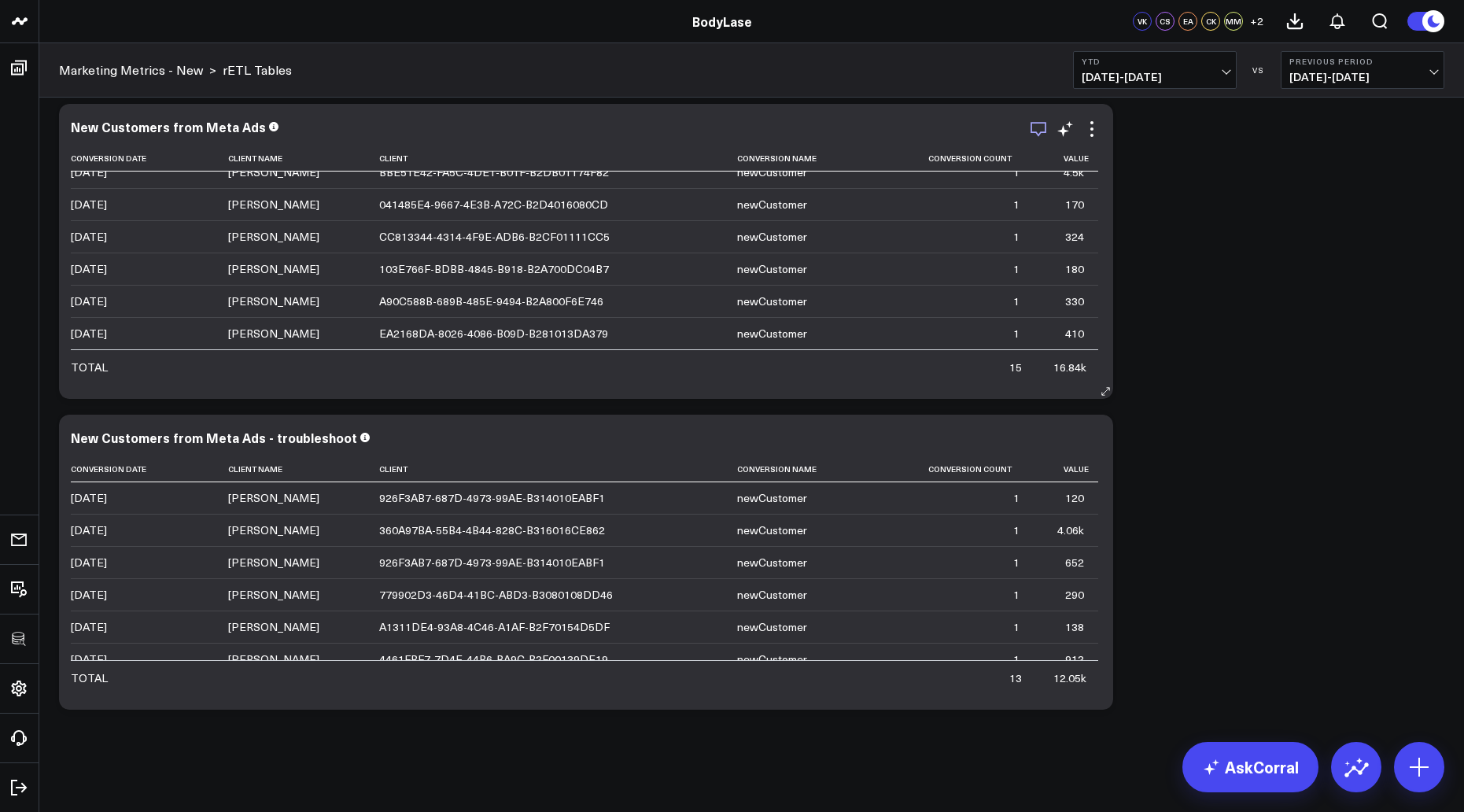
click at [1043, 132] on icon "button" at bounding box center [1038, 129] width 15 height 15
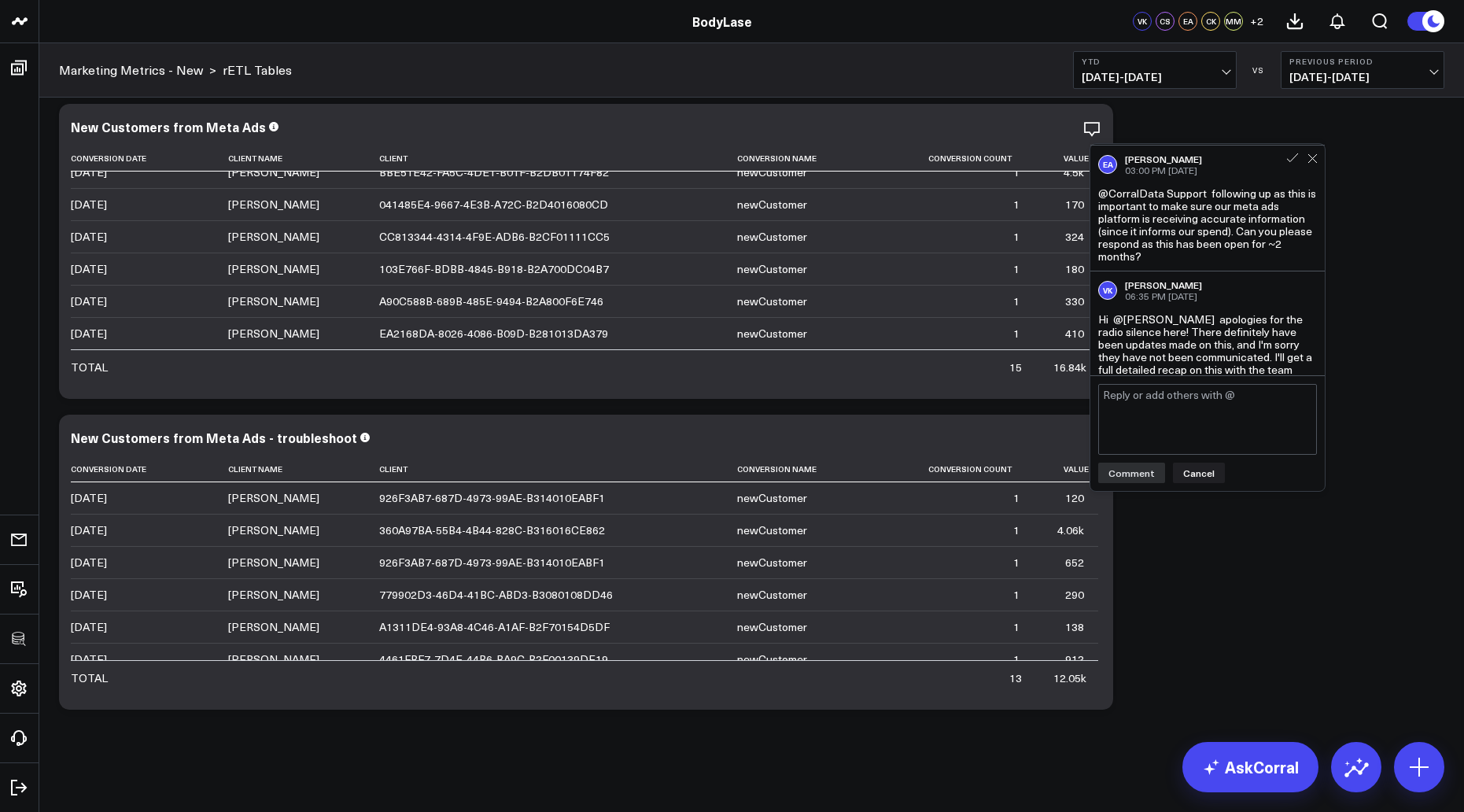
scroll to position [687, 0]
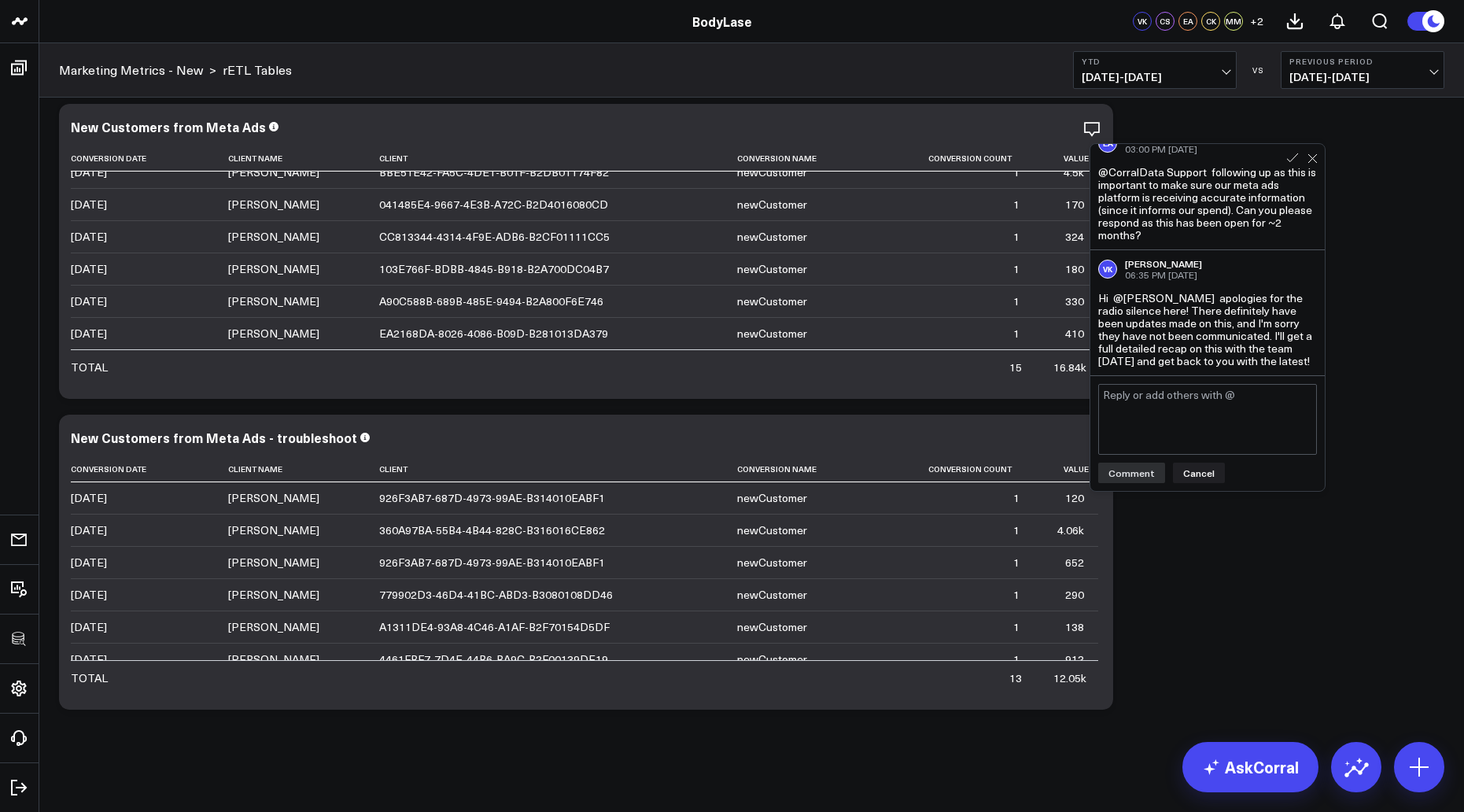
click at [1379, 277] on div "Modify via AI Copy link to widget Ask support Remove Create linked copy Executi…" at bounding box center [752, 74] width 1402 height 1288
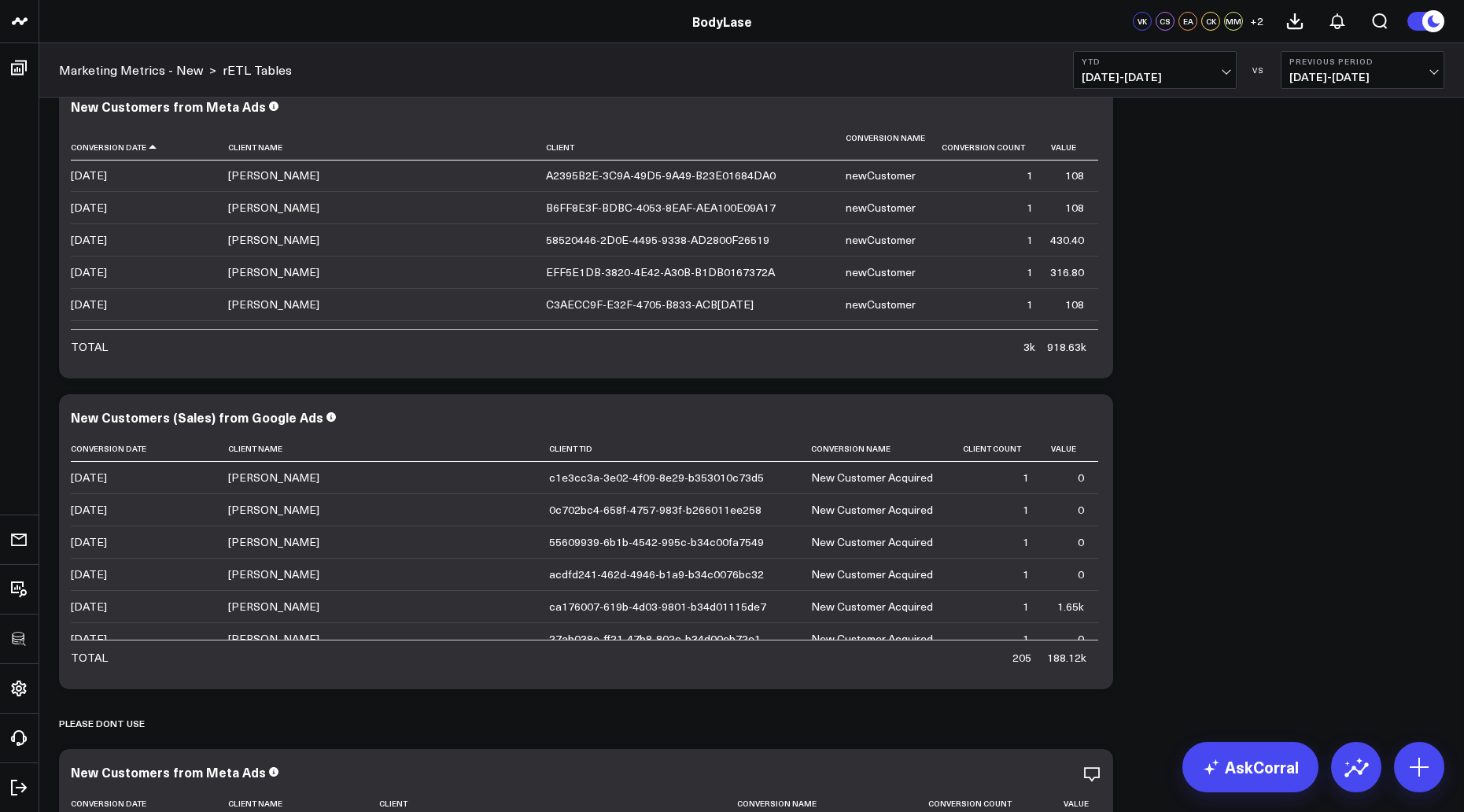
scroll to position [0, 0]
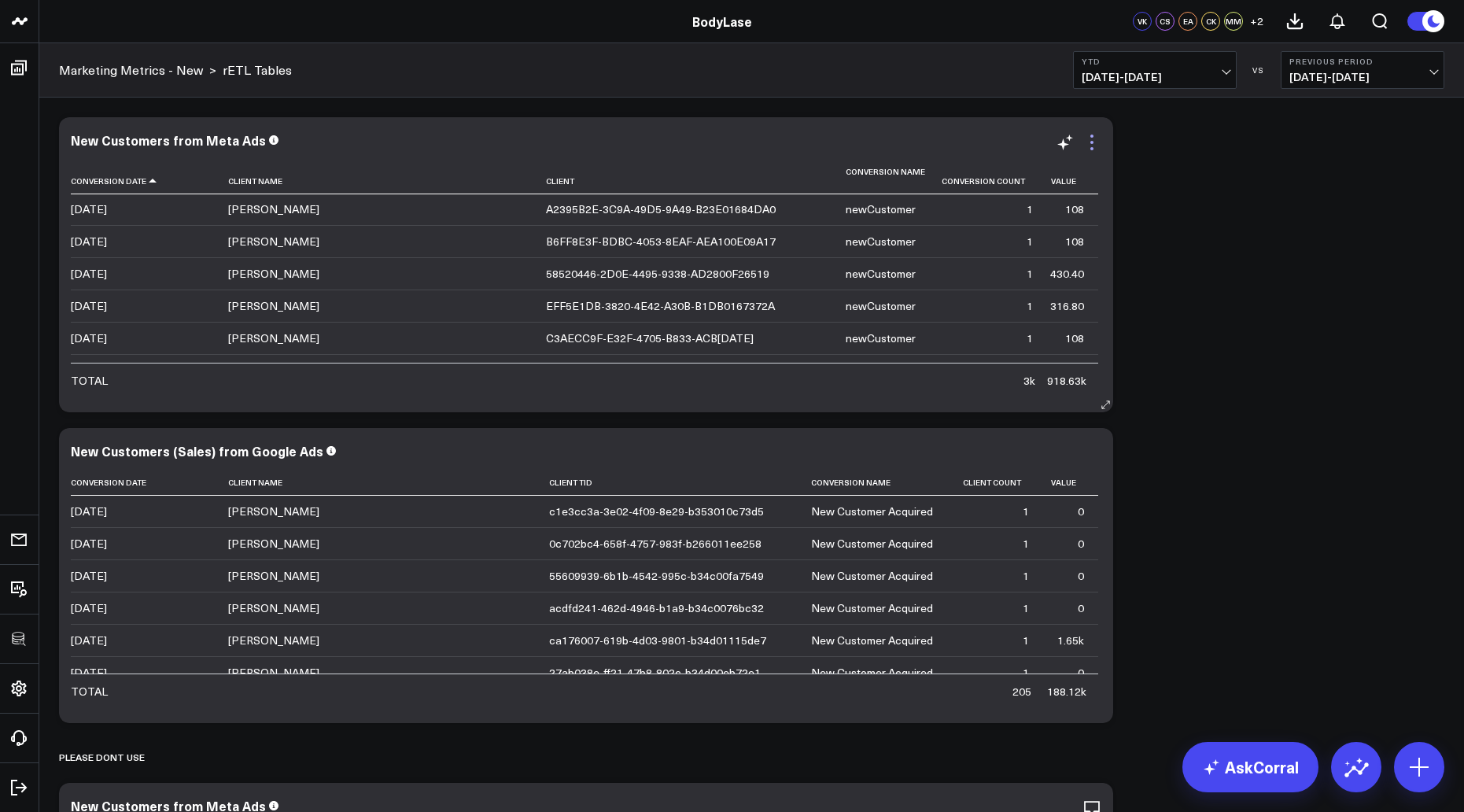
click at [1096, 140] on icon at bounding box center [1092, 143] width 19 height 19
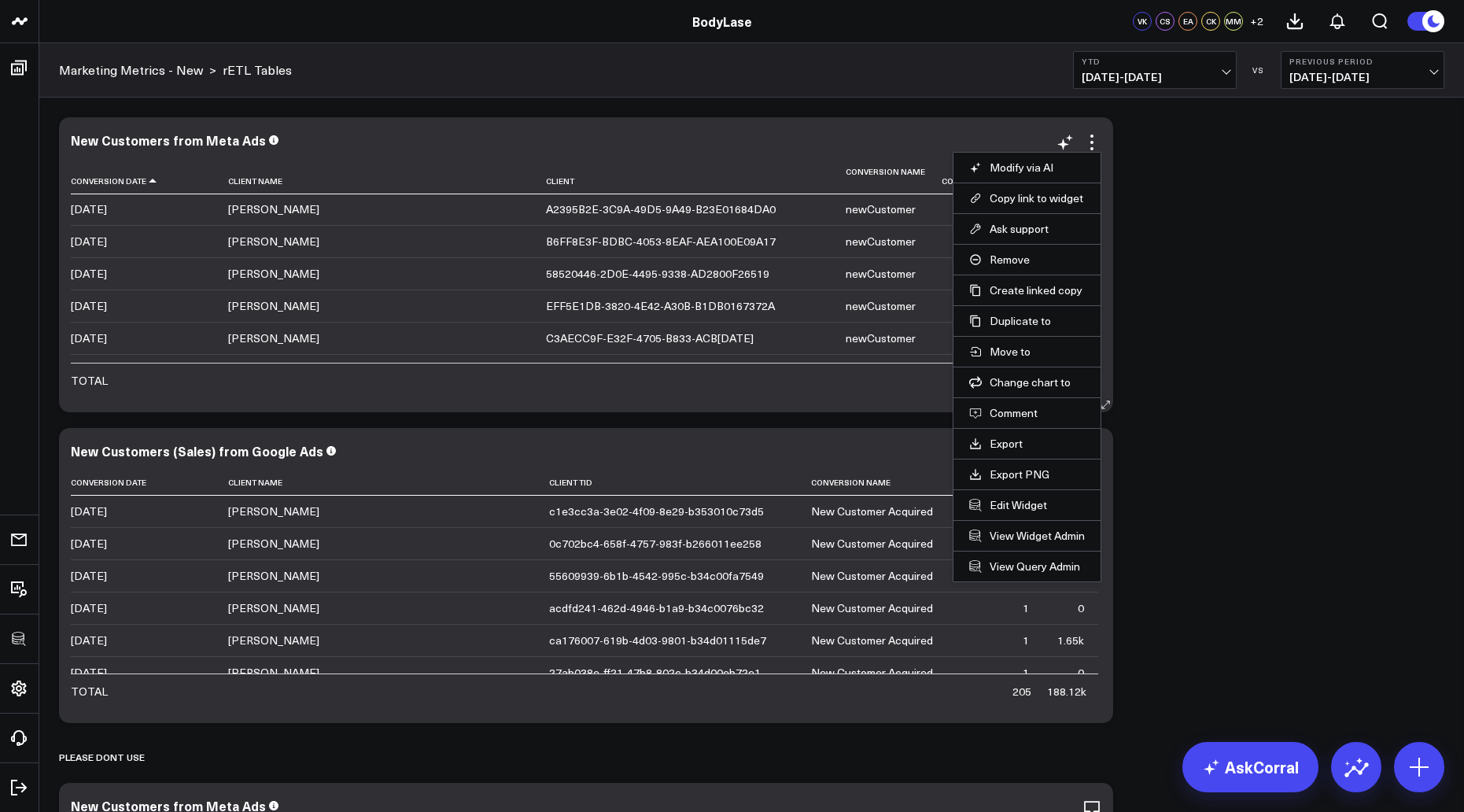
click at [1005, 513] on li "Edit Widget" at bounding box center [1027, 505] width 147 height 31
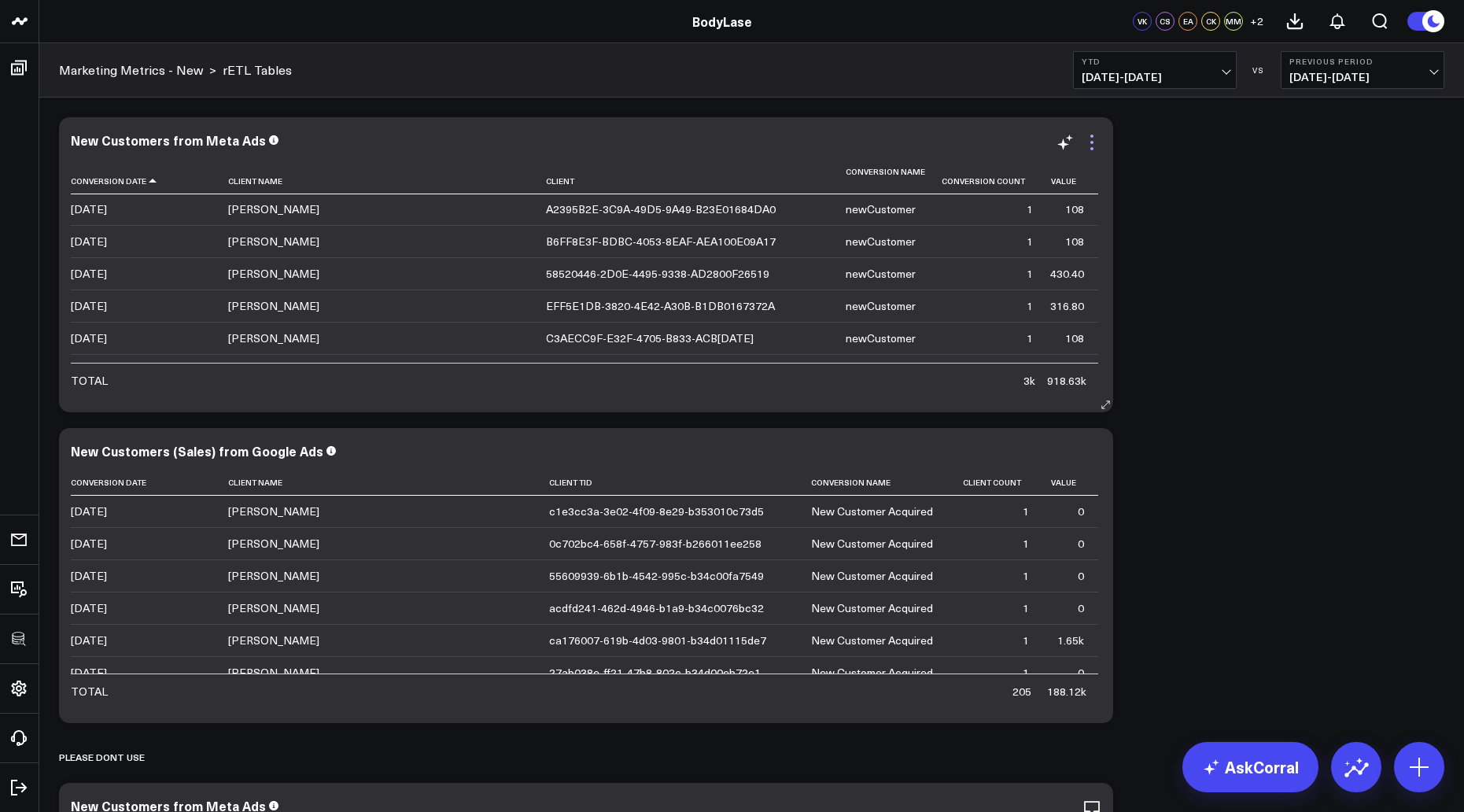
click at [1095, 142] on icon at bounding box center [1092, 143] width 19 height 19
click at [1252, 195] on div "Modify via AI Copy link to widget Ask support Remove Create linked copy Executi…" at bounding box center [752, 753] width 1402 height 1288
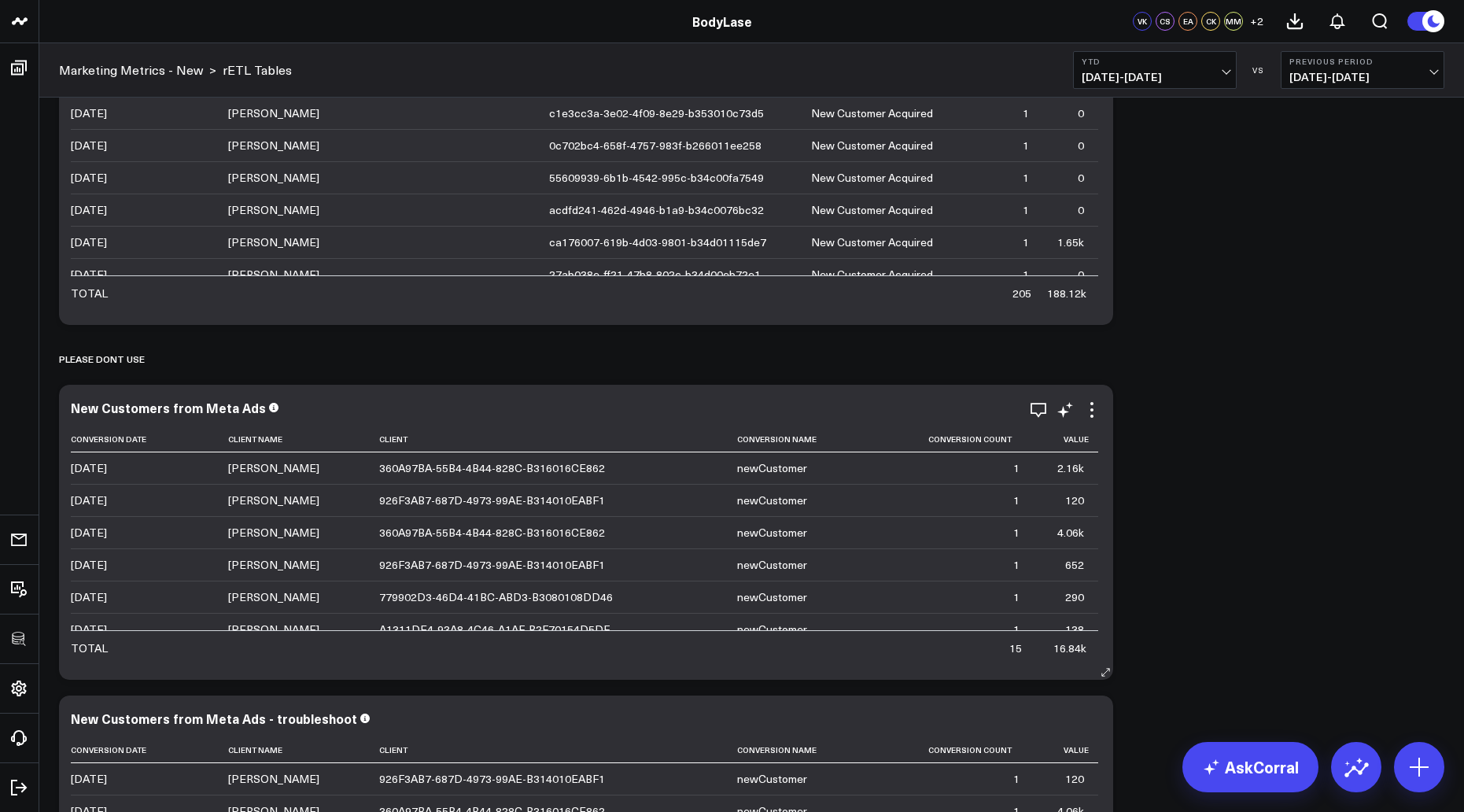
scroll to position [437, 0]
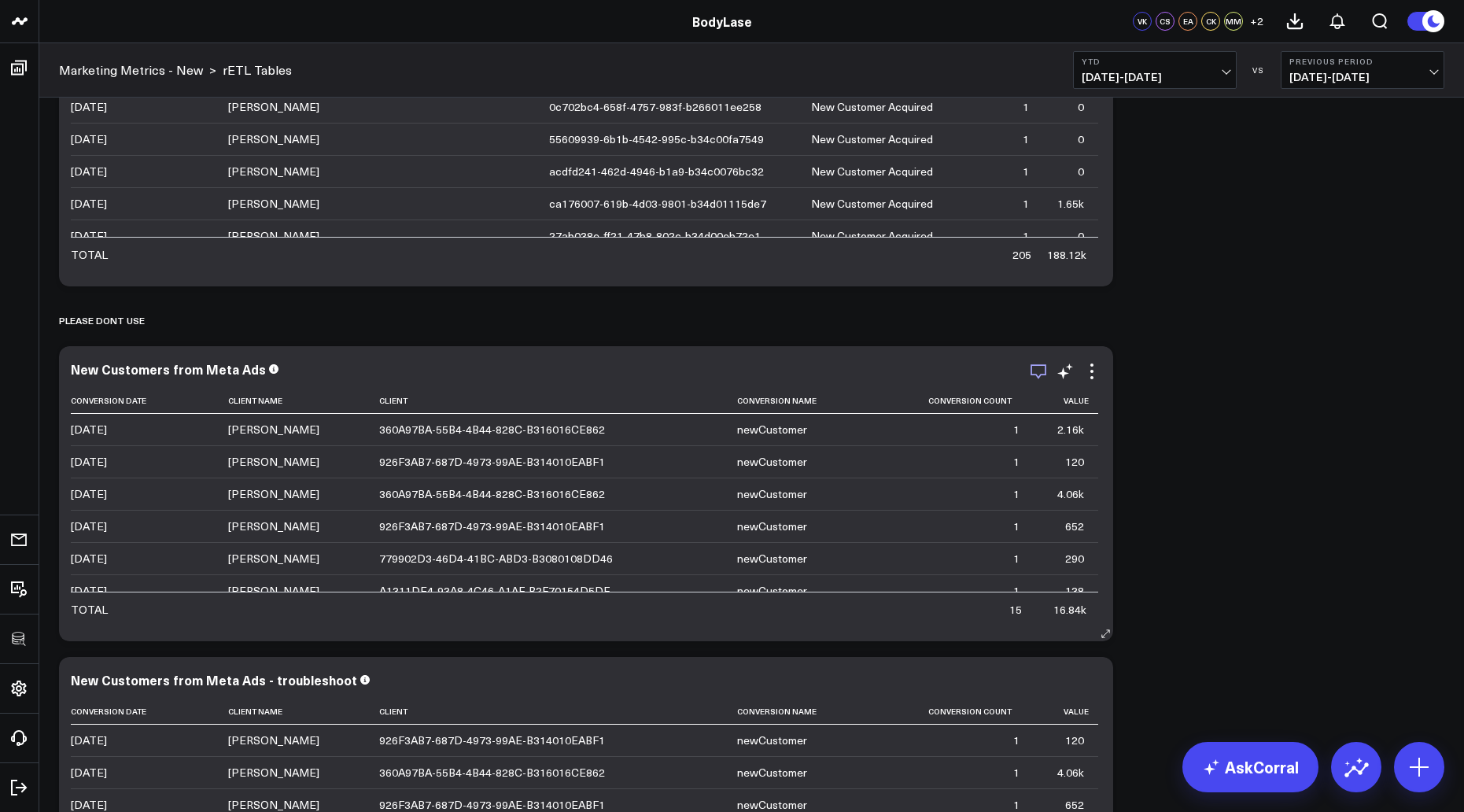
click at [1030, 371] on icon "button" at bounding box center [1039, 372] width 19 height 19
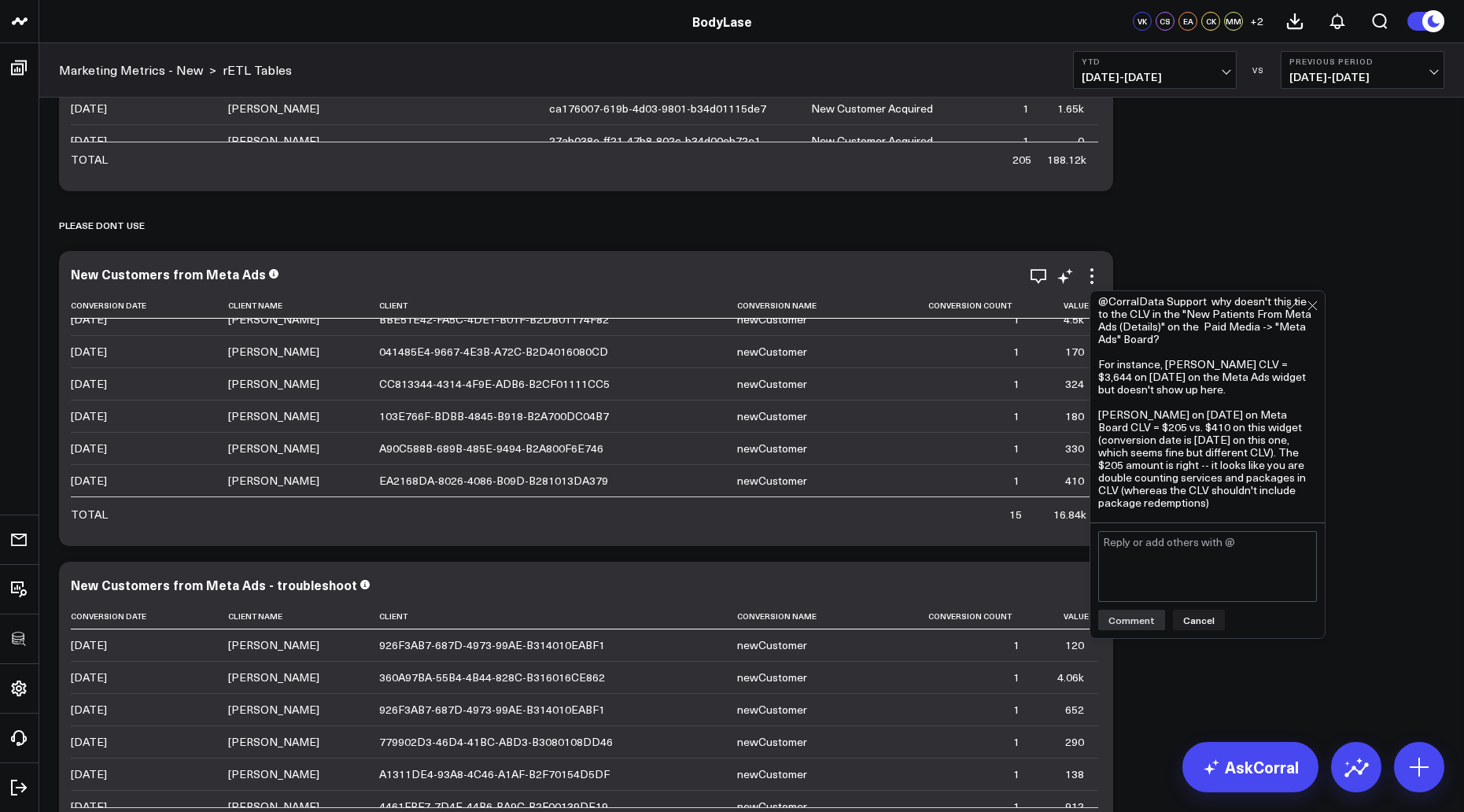
scroll to position [679, 0]
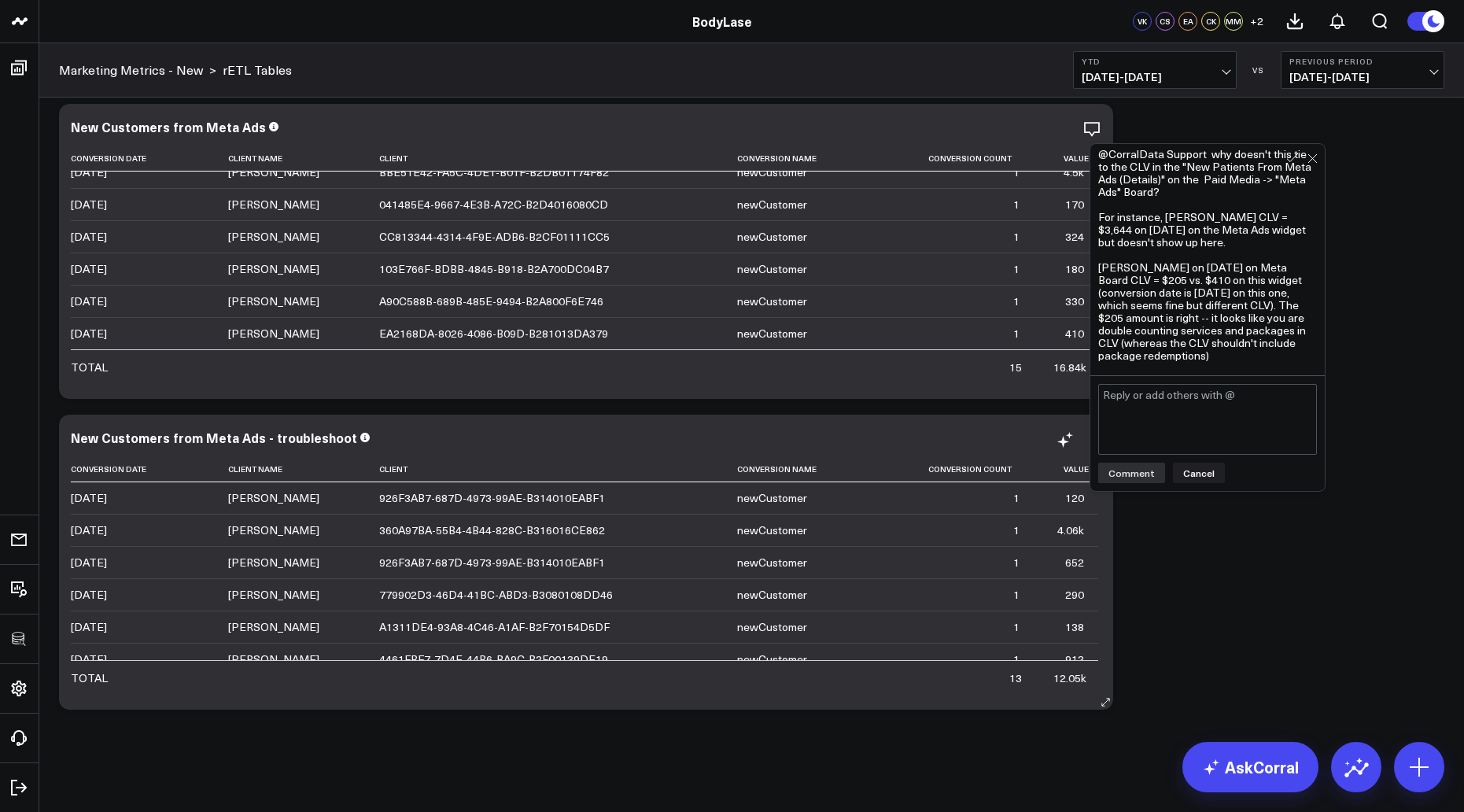
click at [350, 415] on div "New Customers from Meta Ads - troubleshoot Conversion Date Client Name Client C…" at bounding box center [587, 563] width 1055 height 295
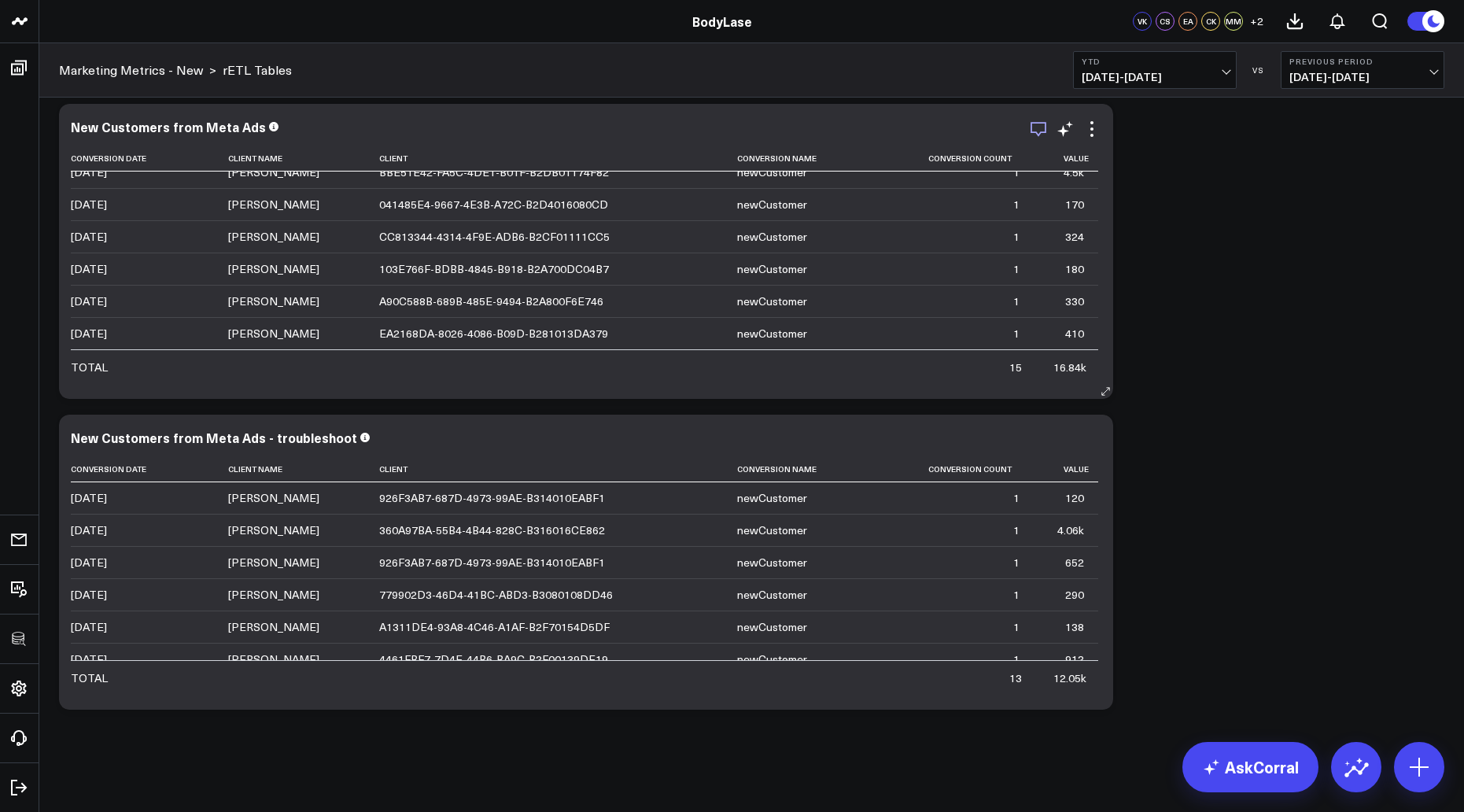
click at [1041, 133] on icon "button" at bounding box center [1039, 129] width 19 height 19
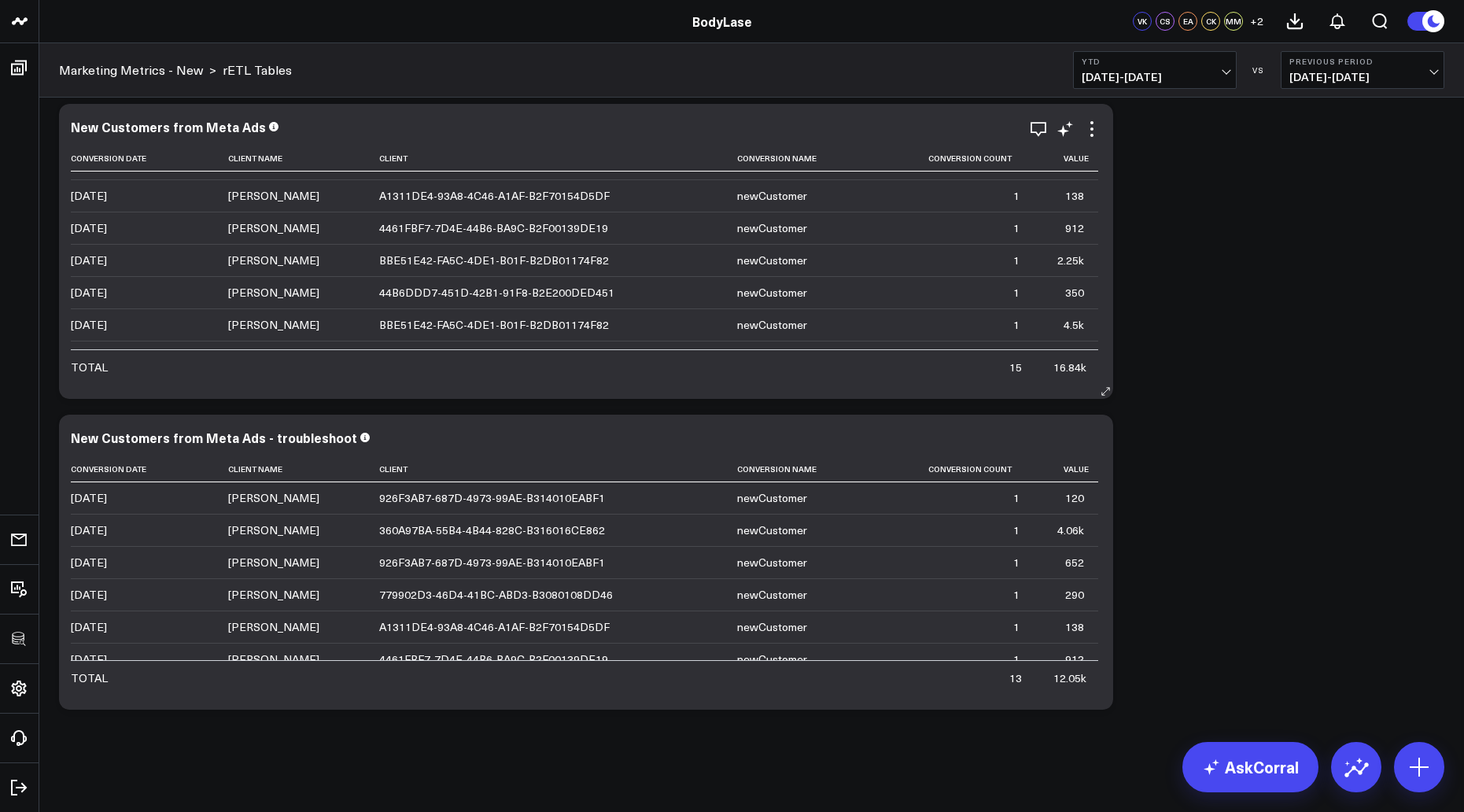
scroll to position [305, 0]
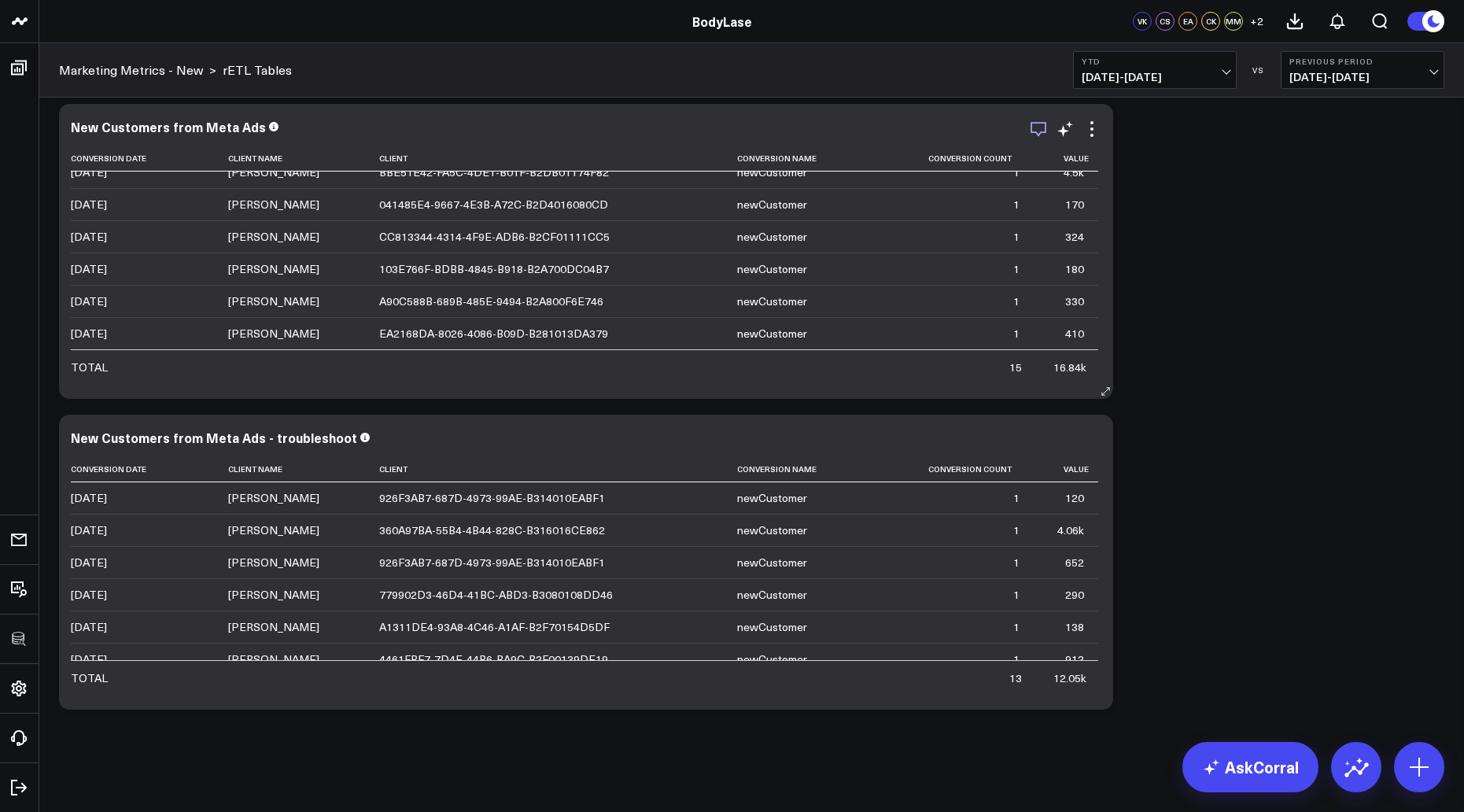
click at [1041, 128] on icon "button" at bounding box center [1039, 129] width 19 height 19
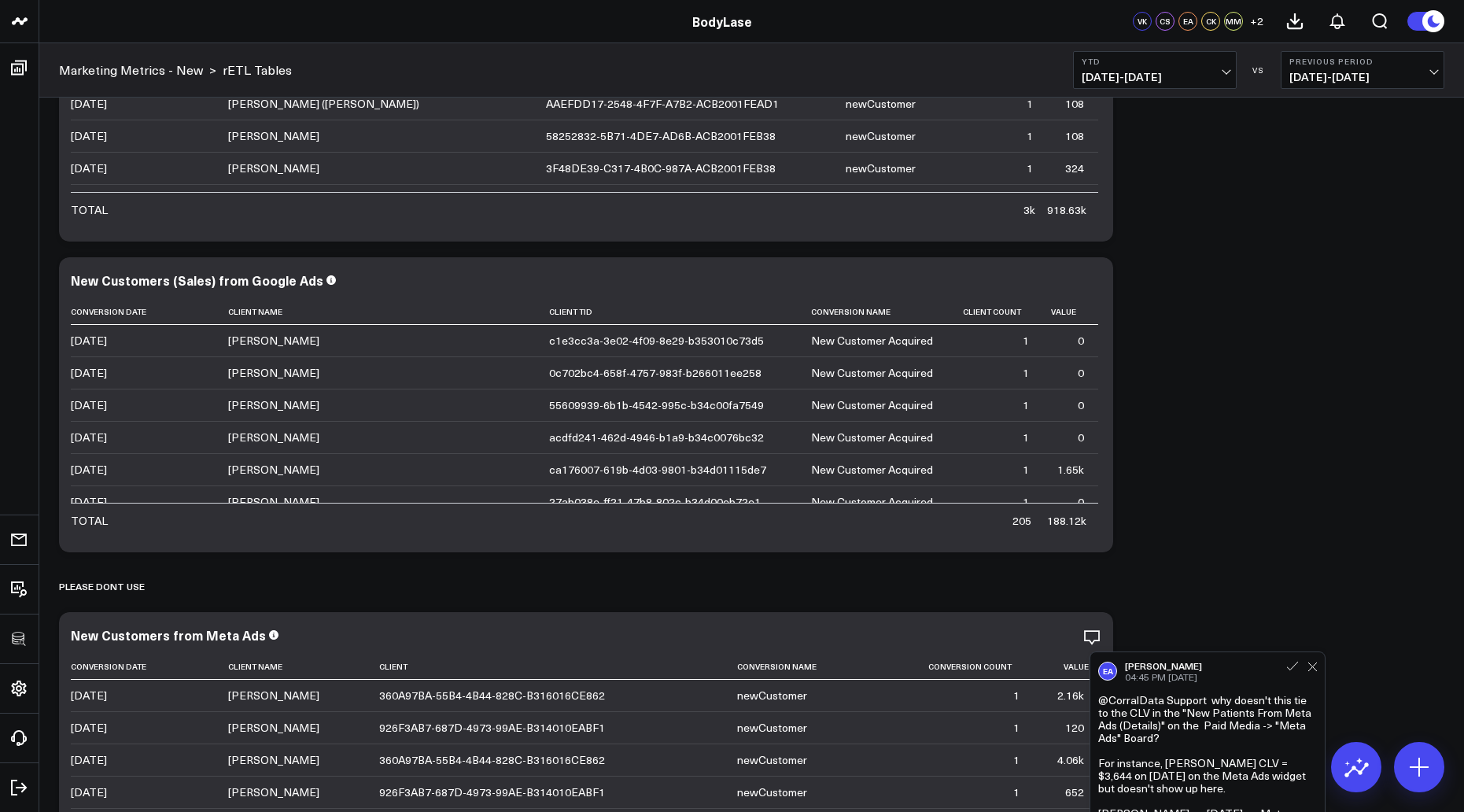
scroll to position [225, 0]
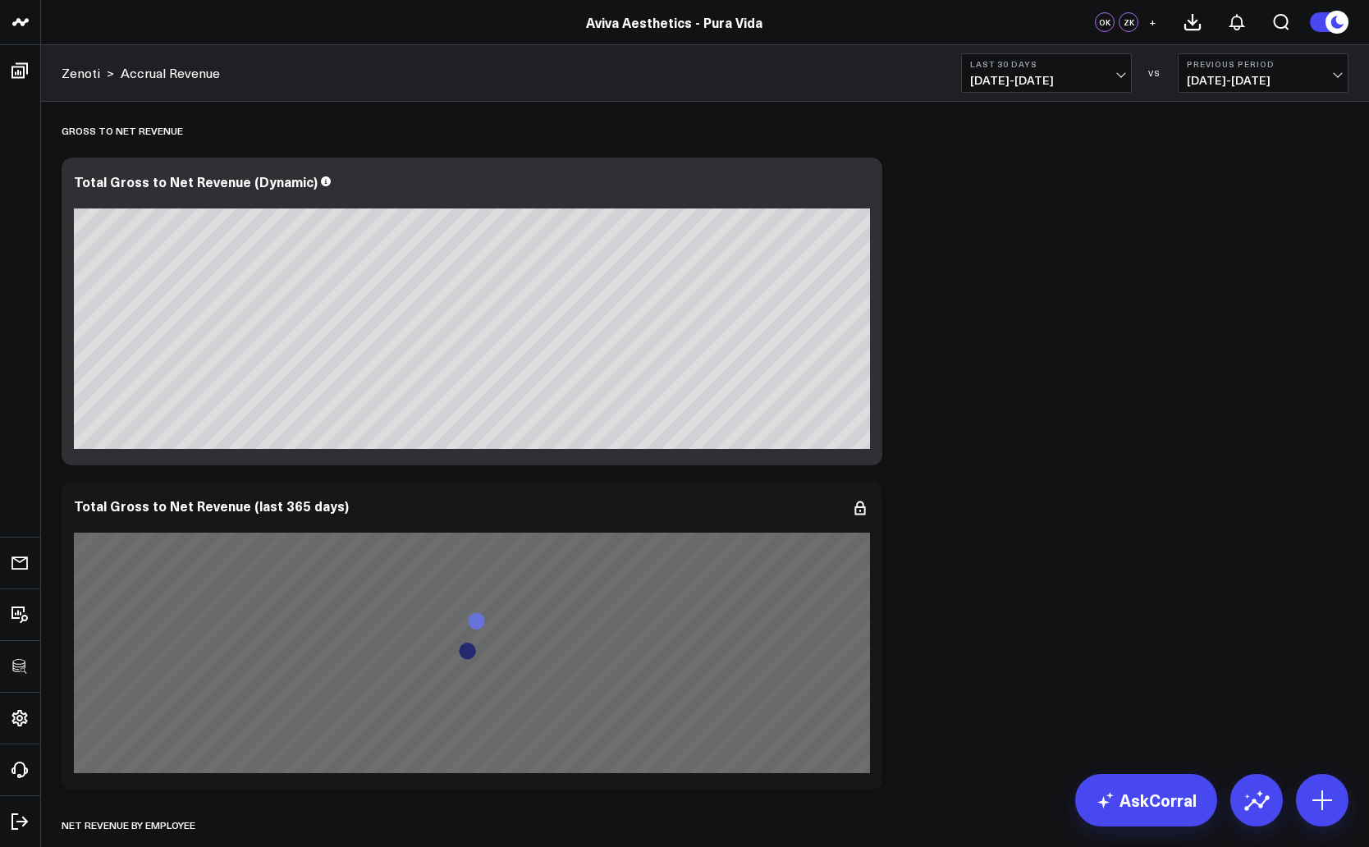
scroll to position [472, 0]
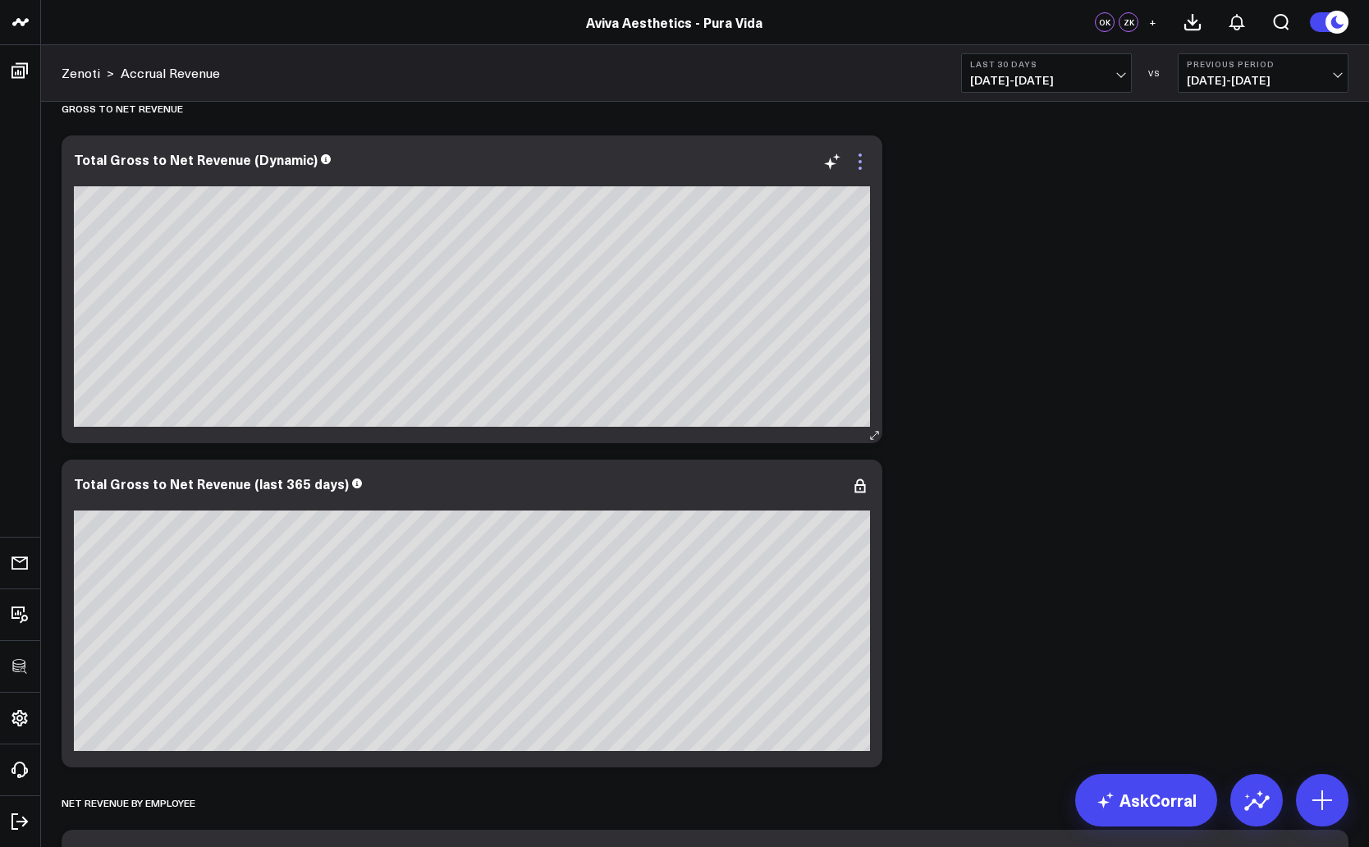
click at [859, 165] on icon at bounding box center [860, 162] width 20 height 20
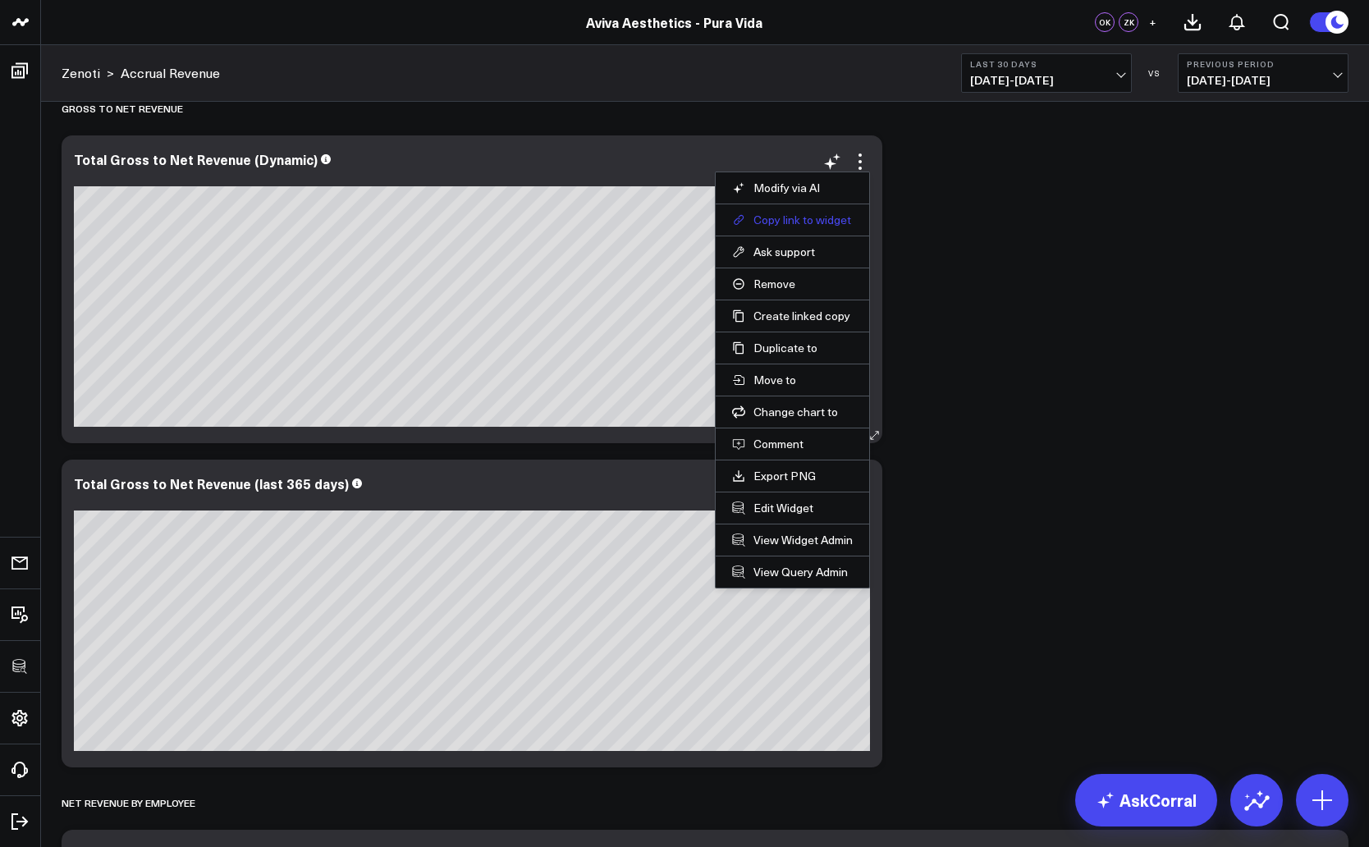
click at [817, 218] on button "Copy link to widget" at bounding box center [792, 220] width 121 height 15
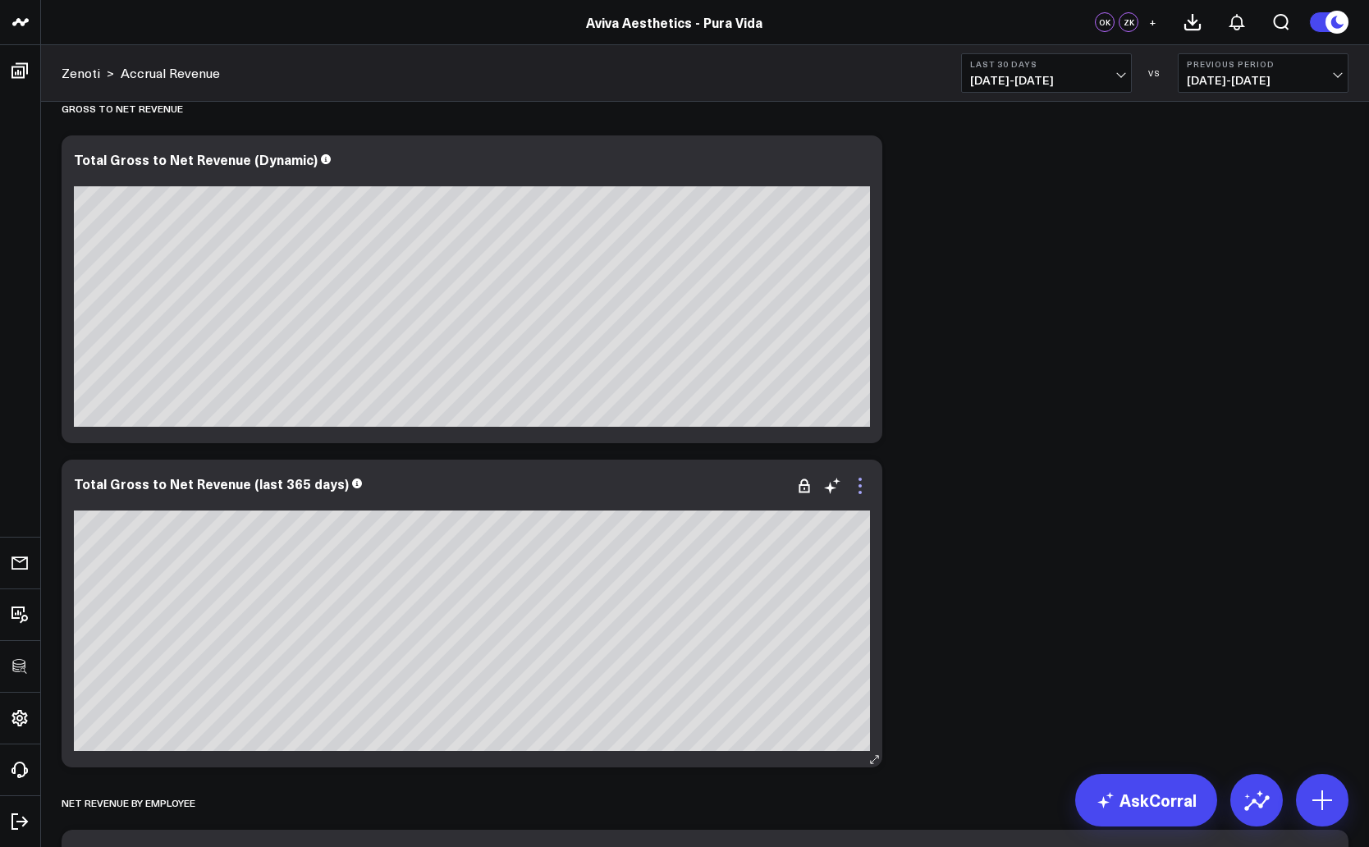
click at [862, 484] on icon at bounding box center [860, 486] width 20 height 20
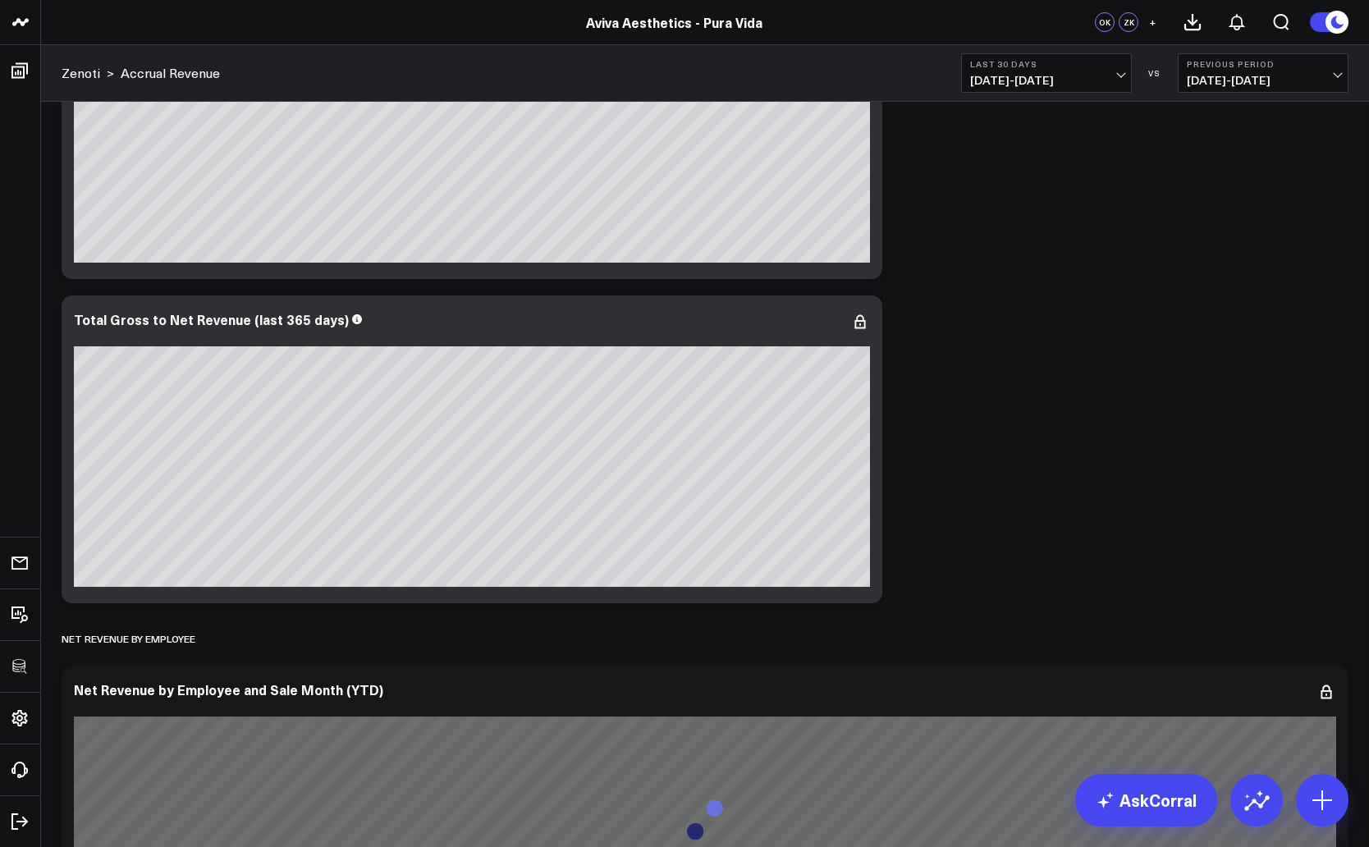
scroll to position [677, 0]
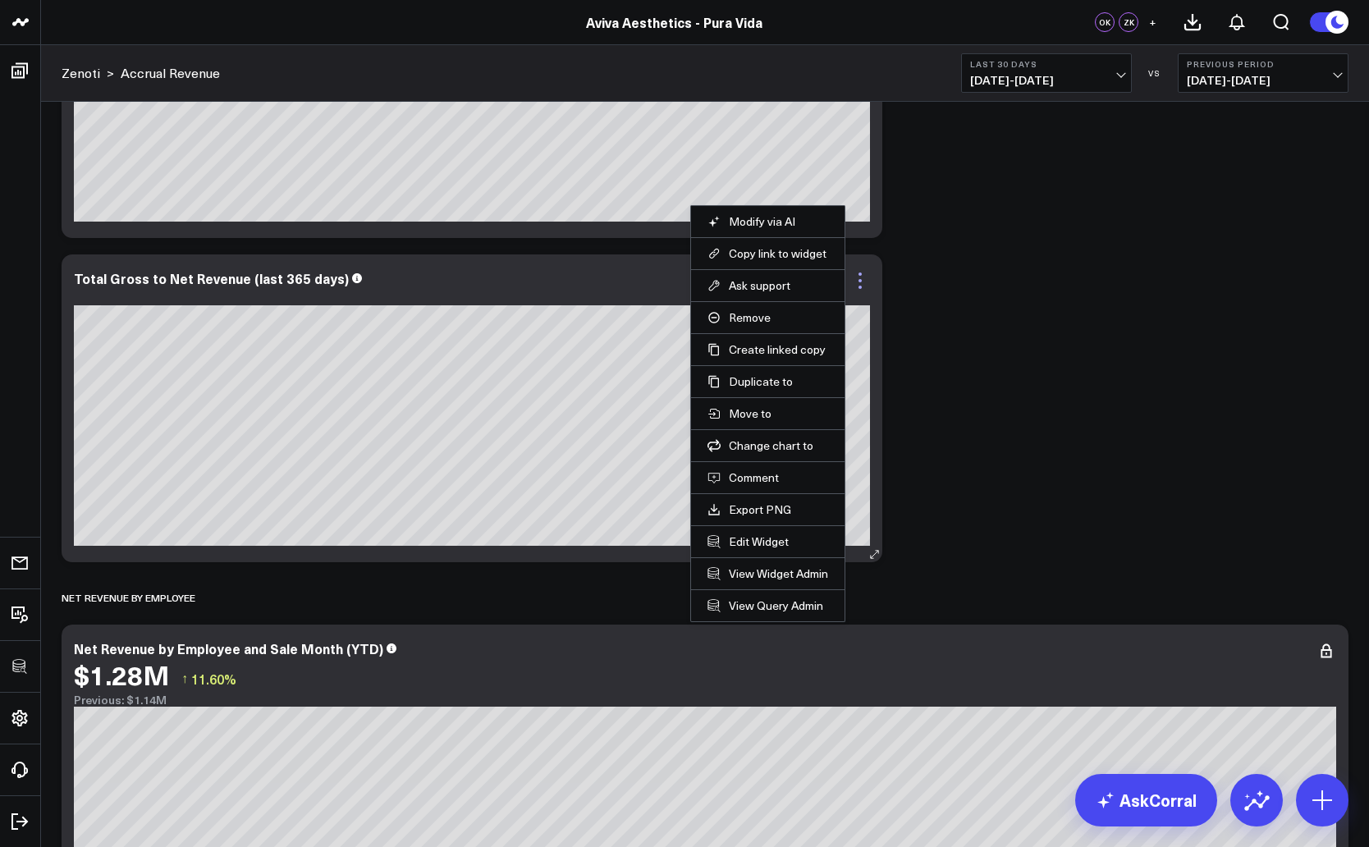
click at [856, 272] on icon at bounding box center [860, 281] width 20 height 20
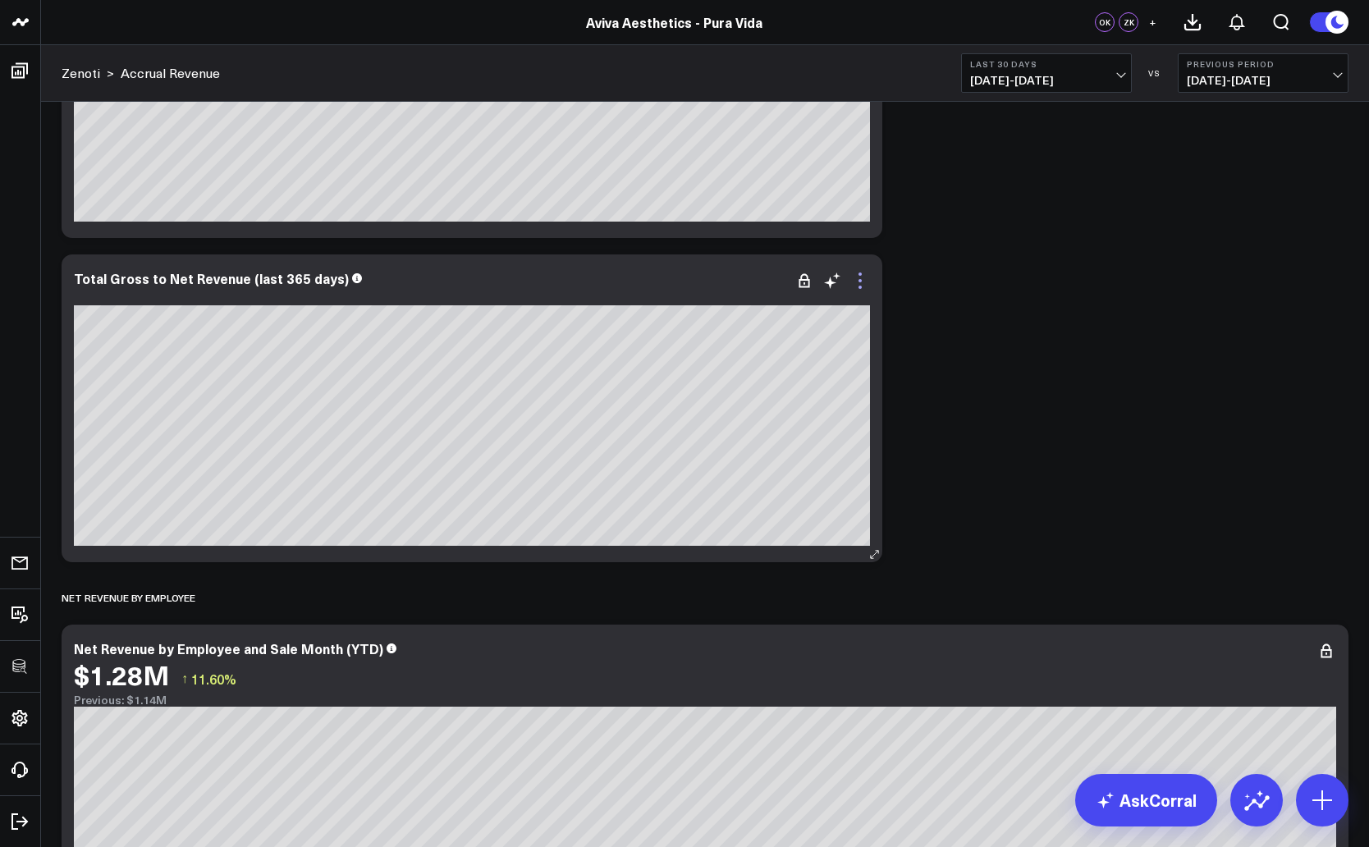
click at [856, 272] on icon at bounding box center [860, 281] width 20 height 20
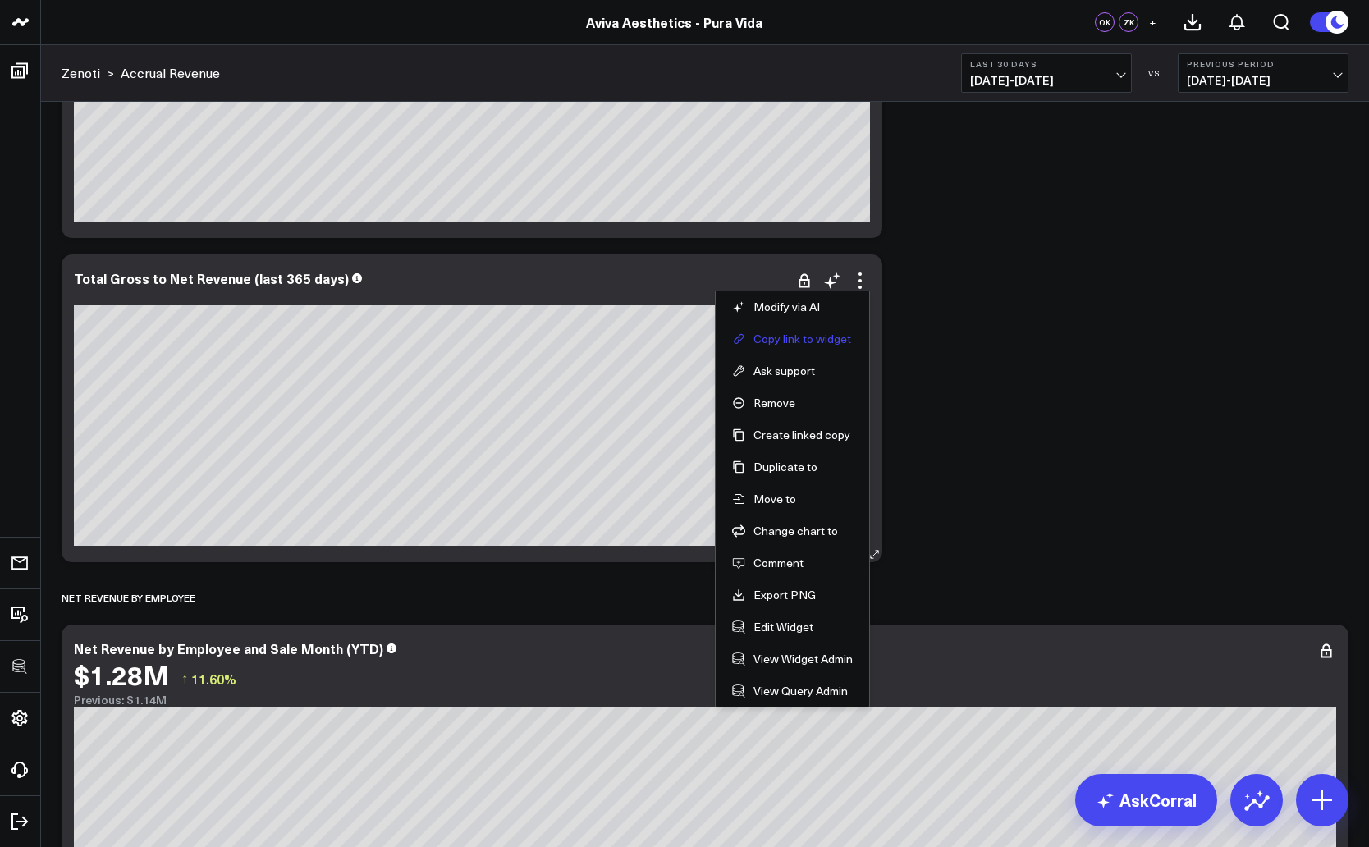
click at [800, 339] on button "Copy link to widget" at bounding box center [792, 339] width 121 height 15
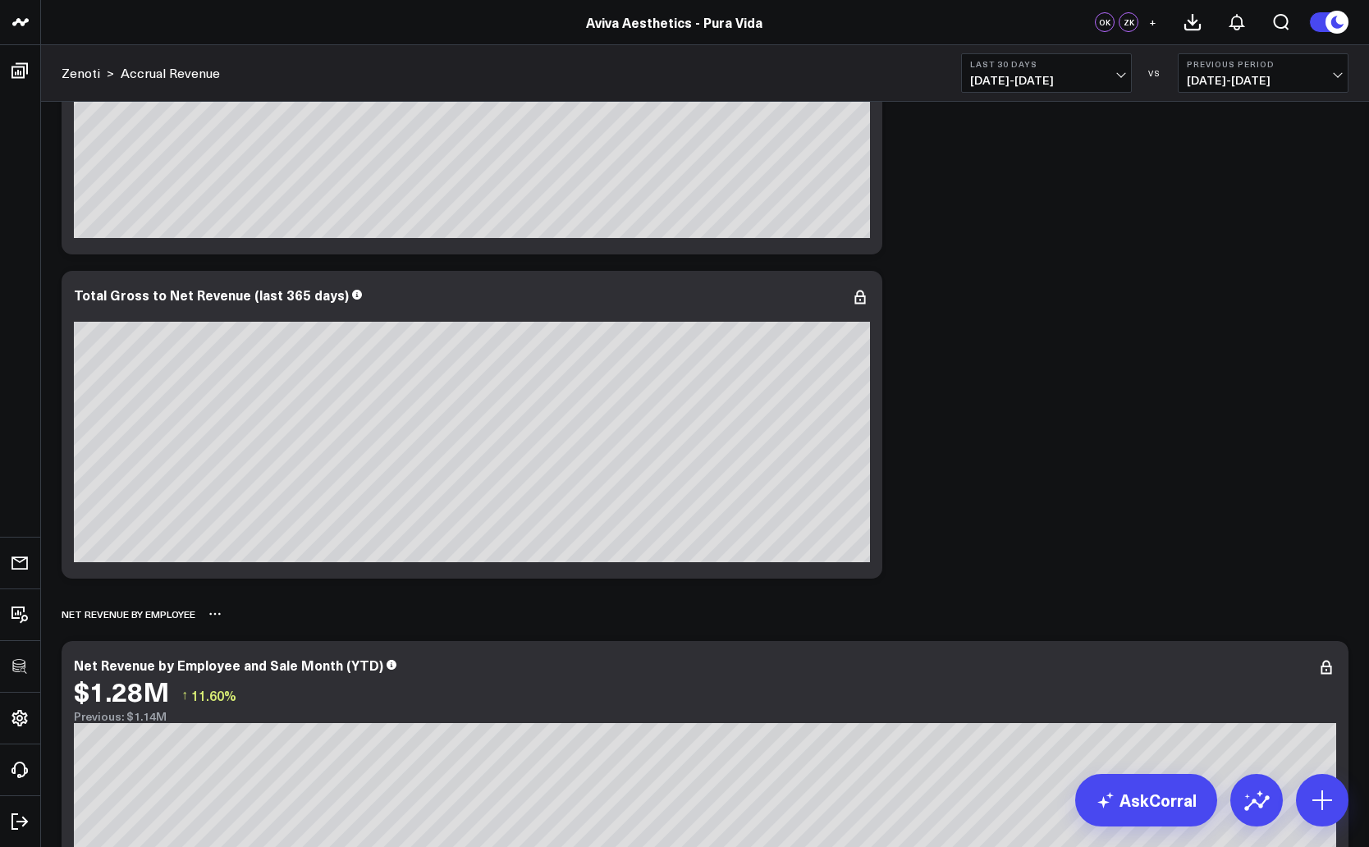
scroll to position [655, 0]
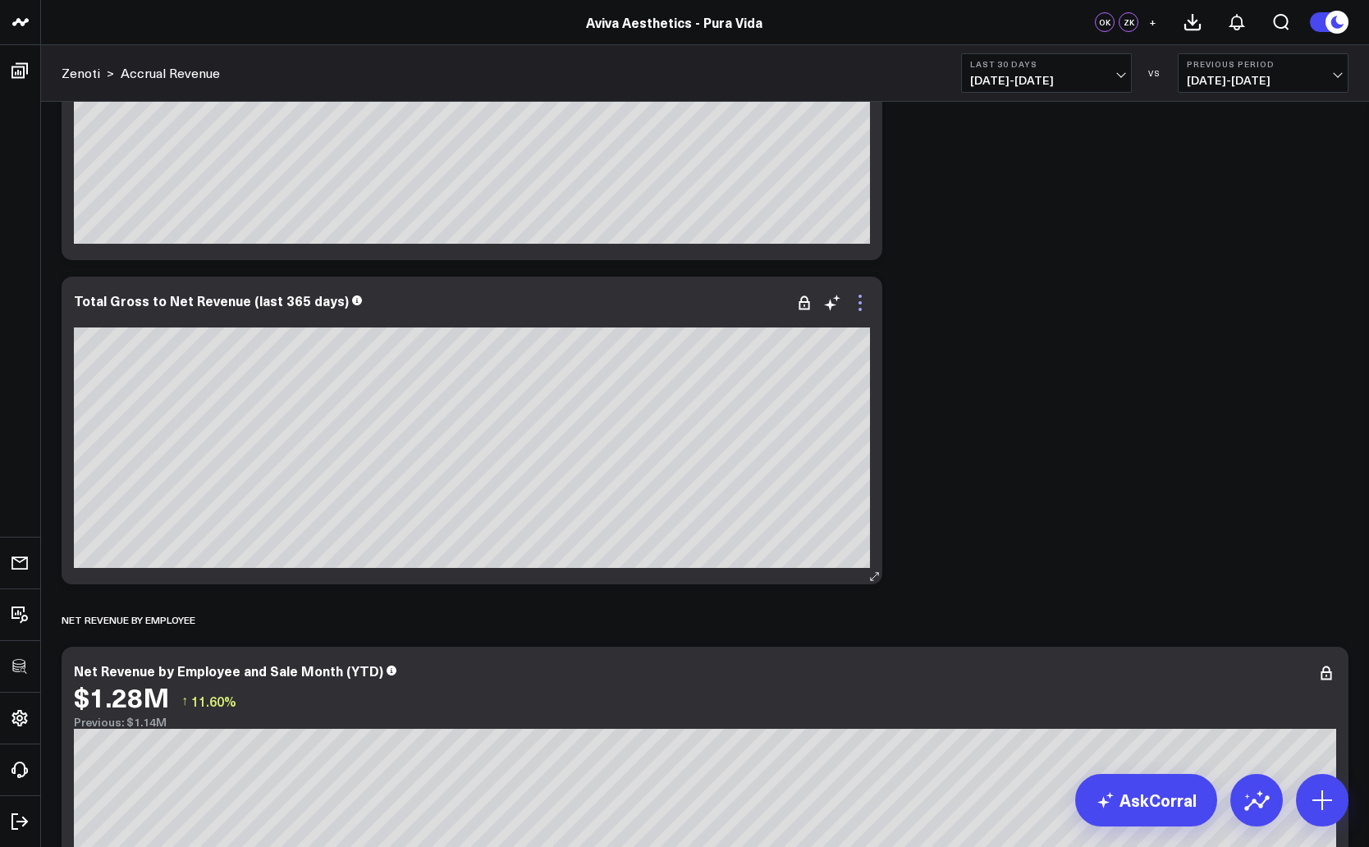
click at [861, 295] on icon at bounding box center [860, 296] width 3 height 3
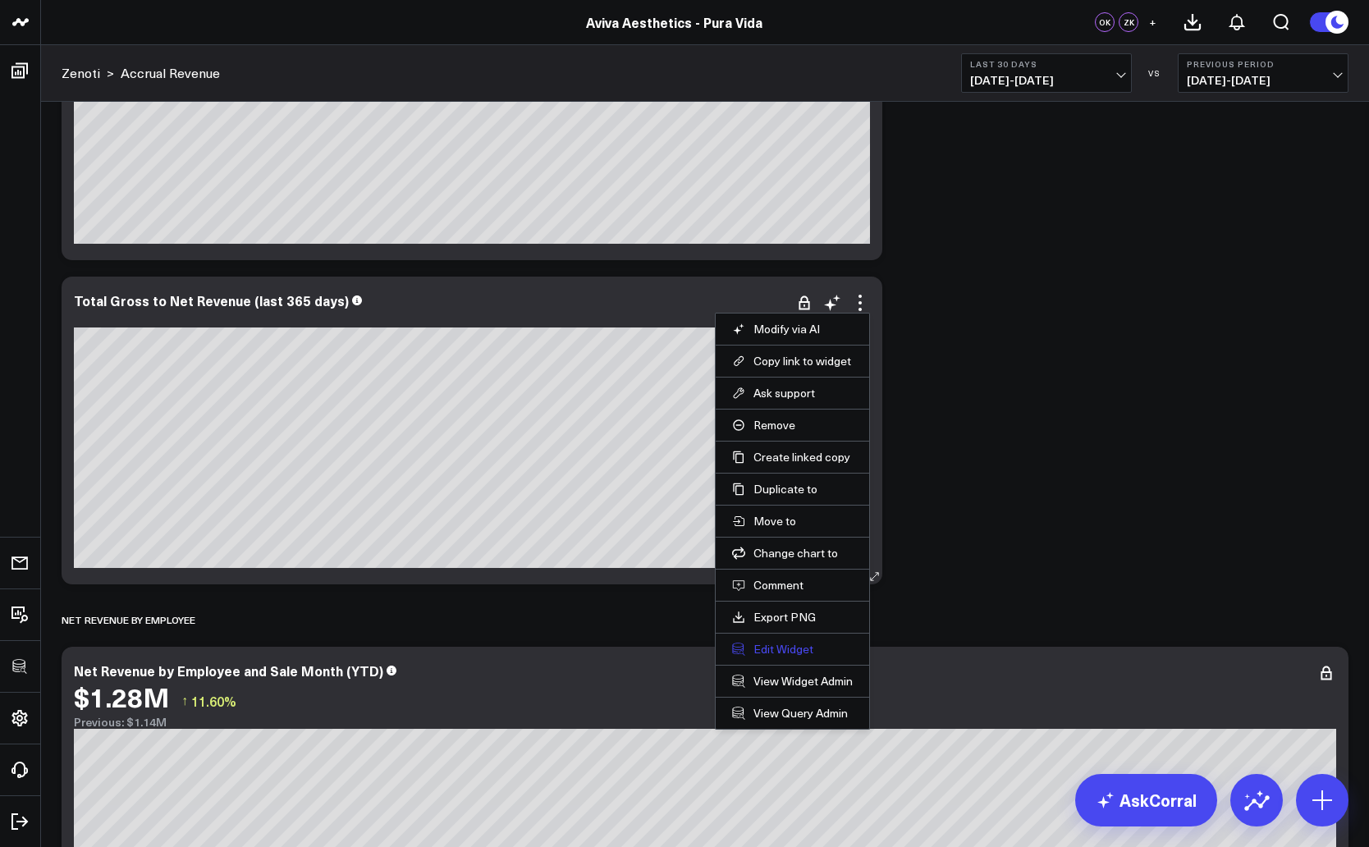
click at [794, 648] on button "Edit Widget" at bounding box center [792, 649] width 121 height 15
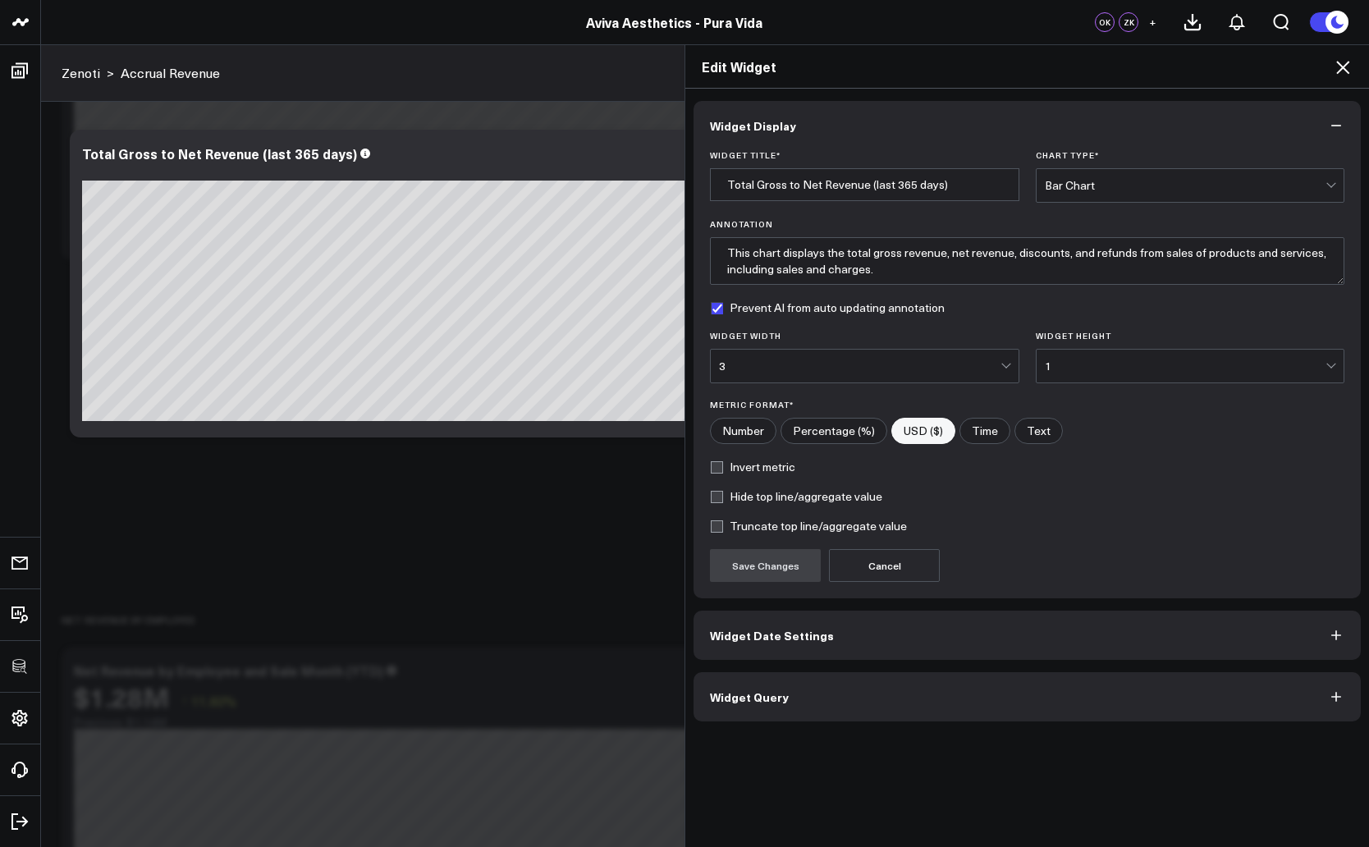
click at [779, 696] on span "Widget Query" at bounding box center [749, 696] width 79 height 13
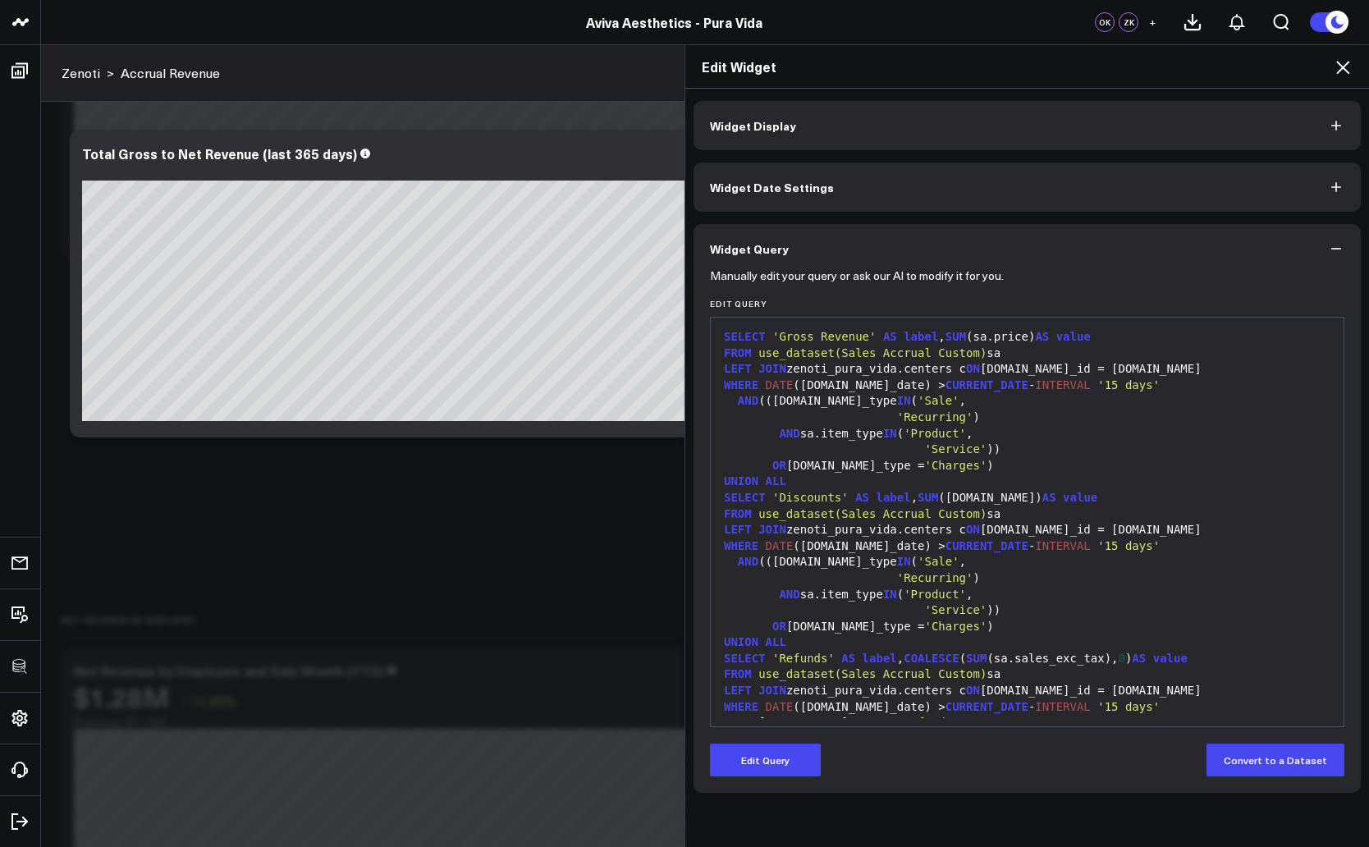
click at [817, 177] on button "Widget Date Settings" at bounding box center [1027, 187] width 667 height 49
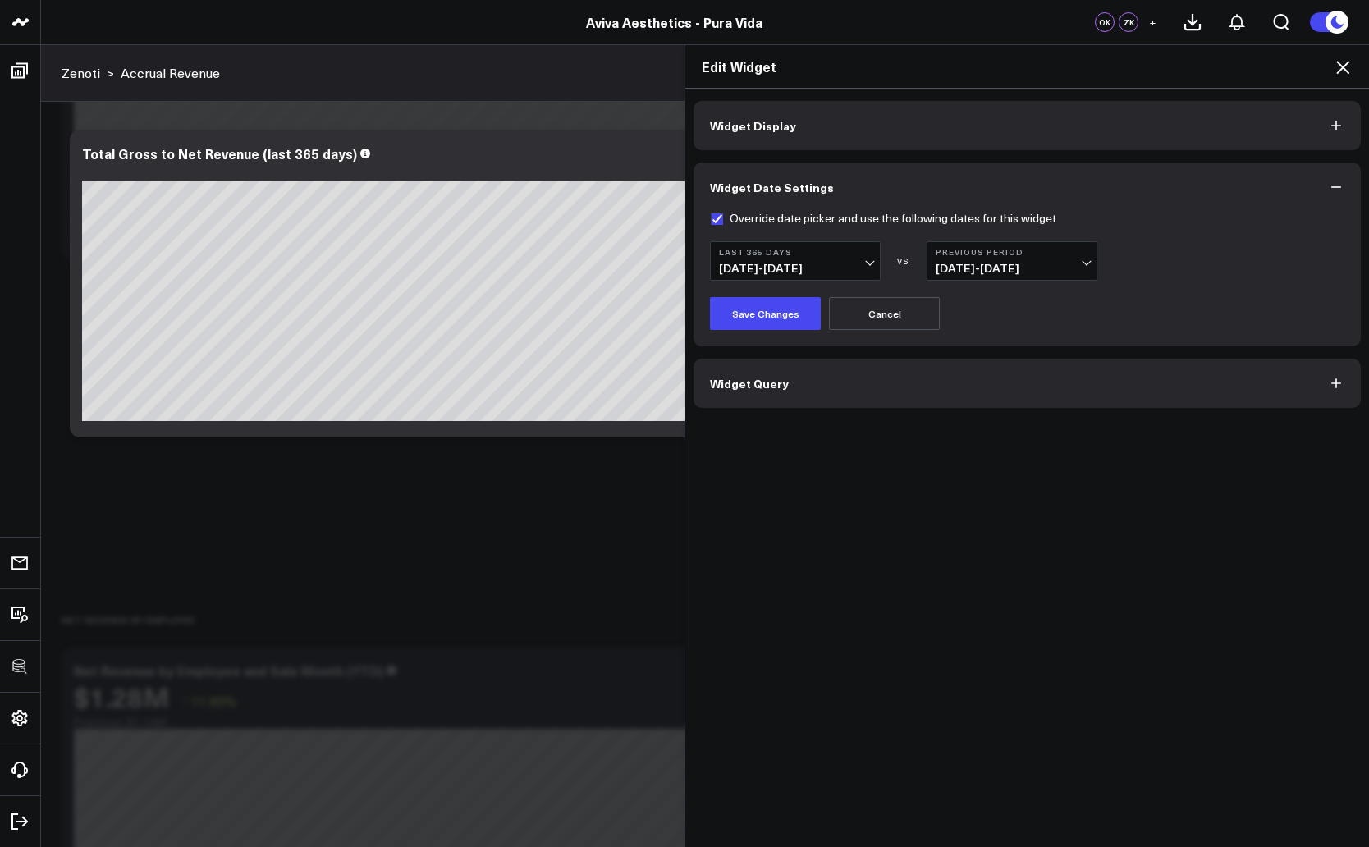
click at [806, 140] on button "Widget Display" at bounding box center [1027, 125] width 667 height 49
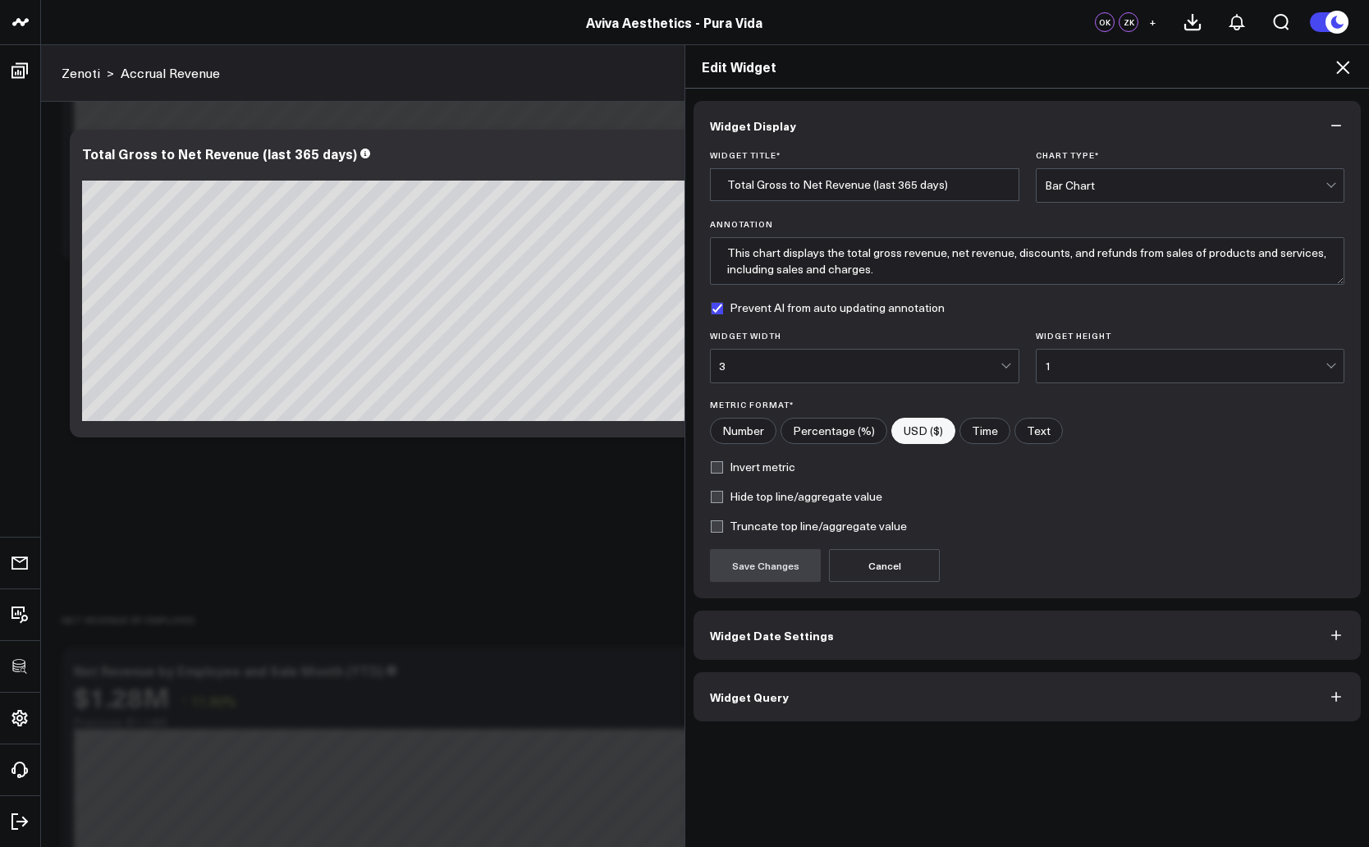
click at [717, 499] on label "Hide top line/aggregate value" at bounding box center [796, 496] width 172 height 13
click at [717, 499] on input "Hide top line/aggregate value" at bounding box center [716, 496] width 13 height 13
checkbox input "true"
click at [740, 560] on button "Save Changes" at bounding box center [765, 565] width 111 height 33
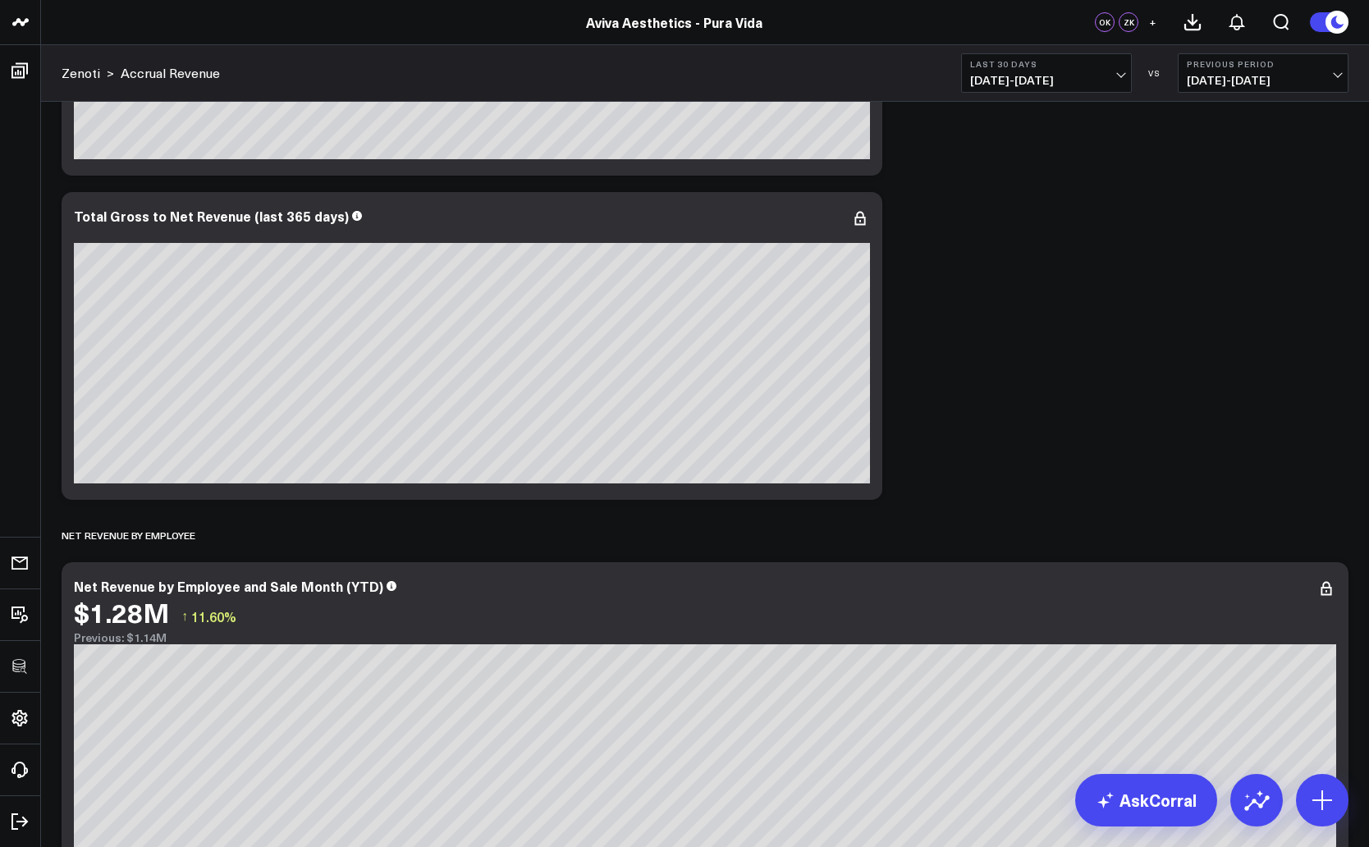
scroll to position [808, 0]
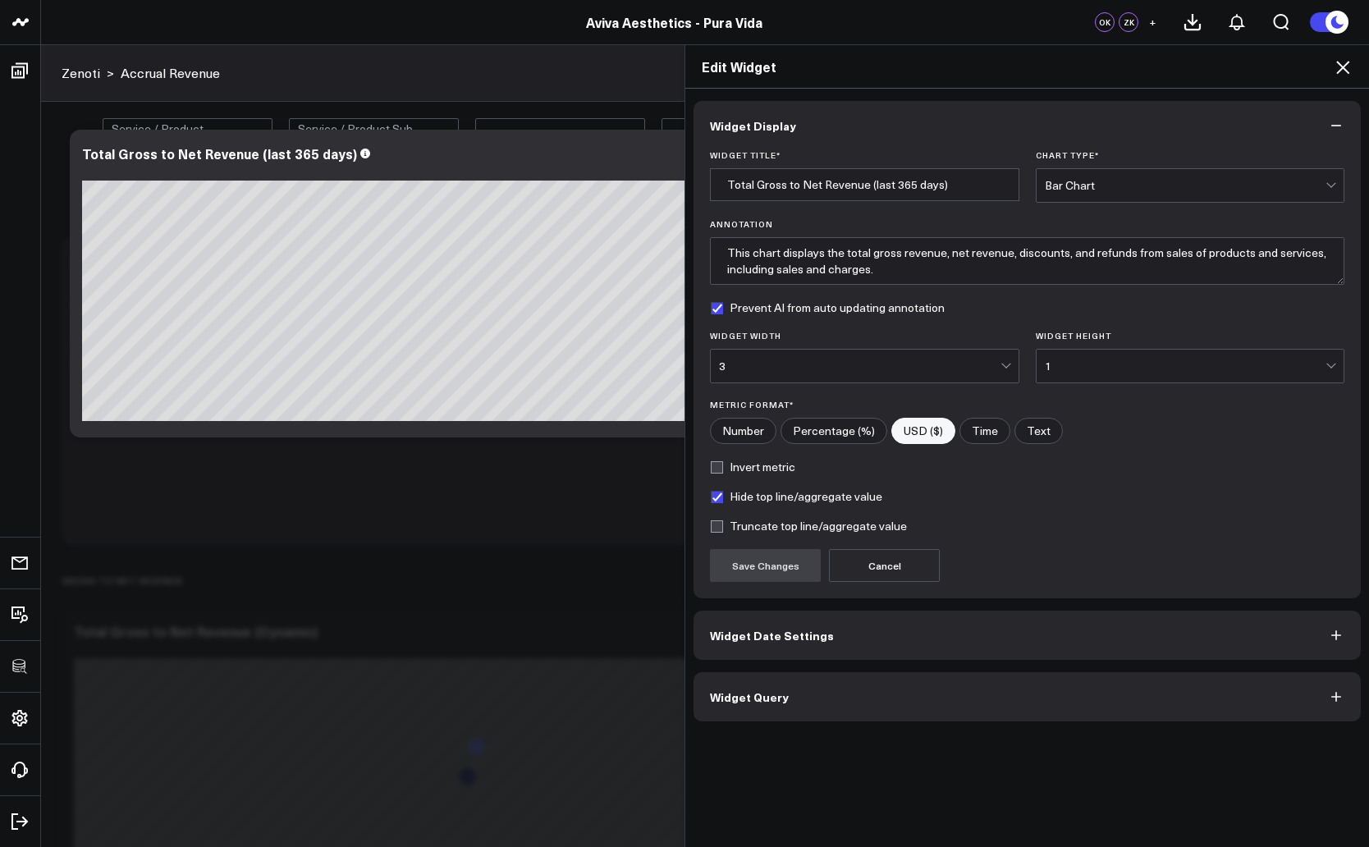
click at [713, 497] on label "Hide top line/aggregate value" at bounding box center [796, 496] width 172 height 13
click at [713, 497] on input "Hide top line/aggregate value" at bounding box center [716, 496] width 13 height 13
checkbox input "false"
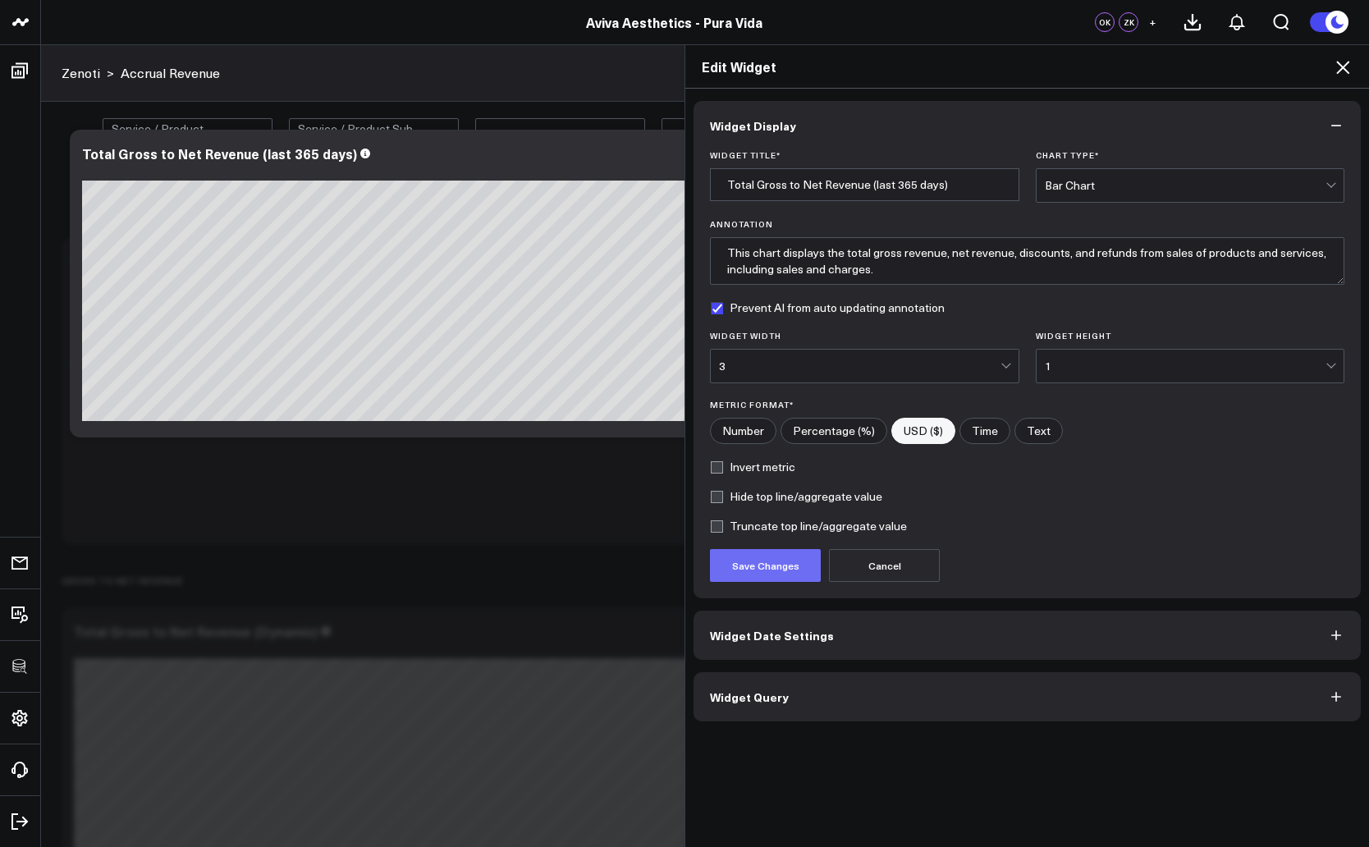
click at [744, 569] on button "Save Changes" at bounding box center [765, 565] width 111 height 33
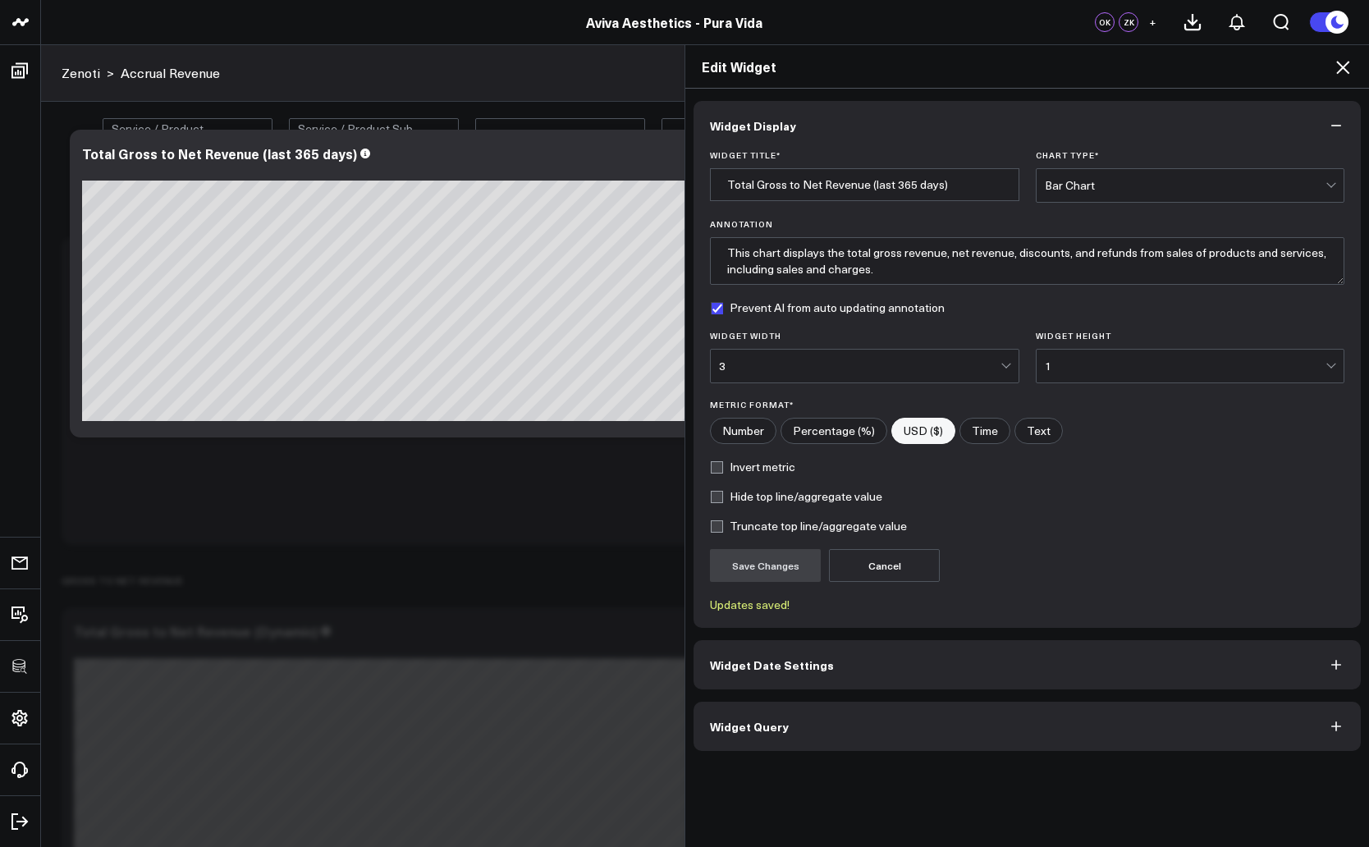
click at [1346, 63] on icon at bounding box center [1342, 67] width 13 height 13
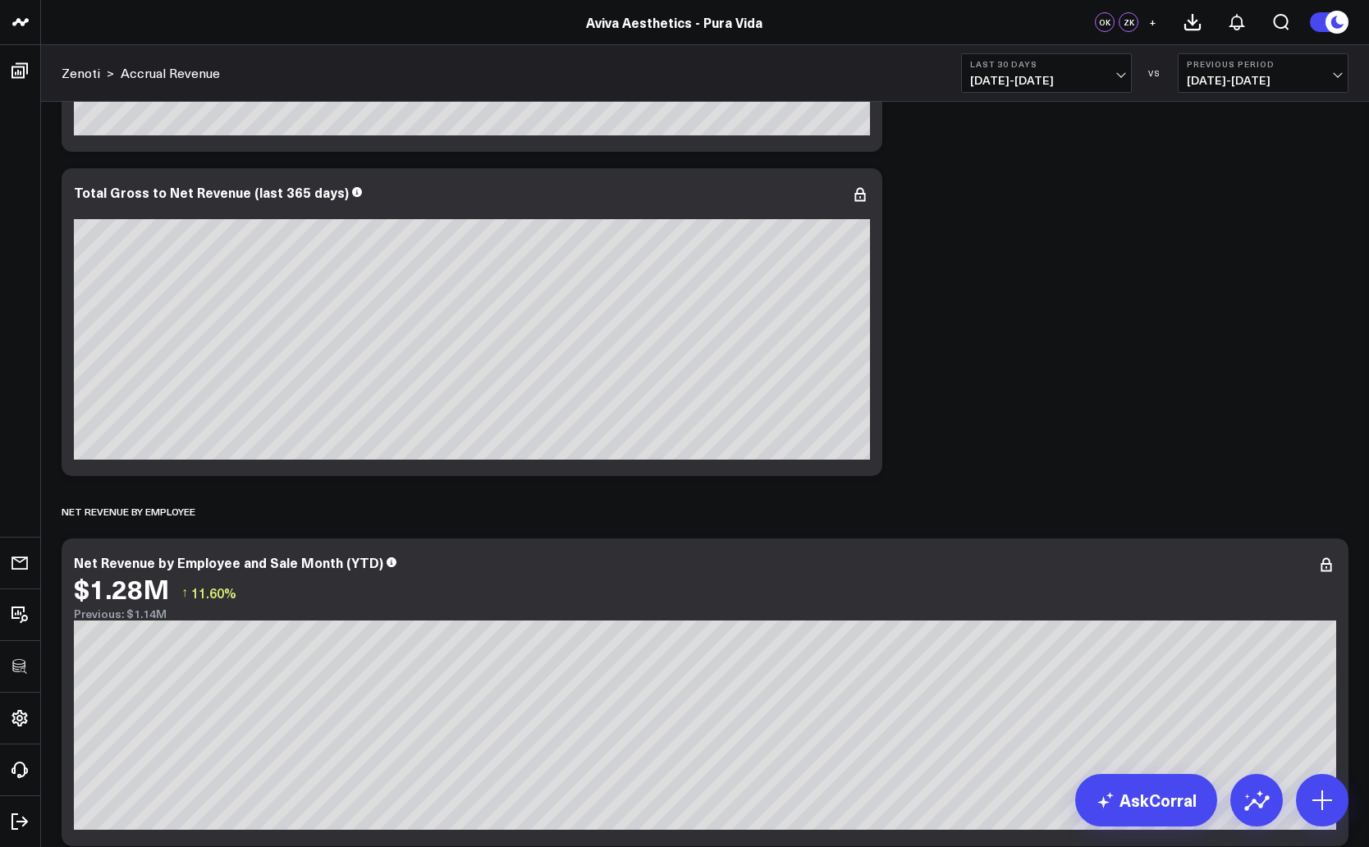
scroll to position [785, 0]
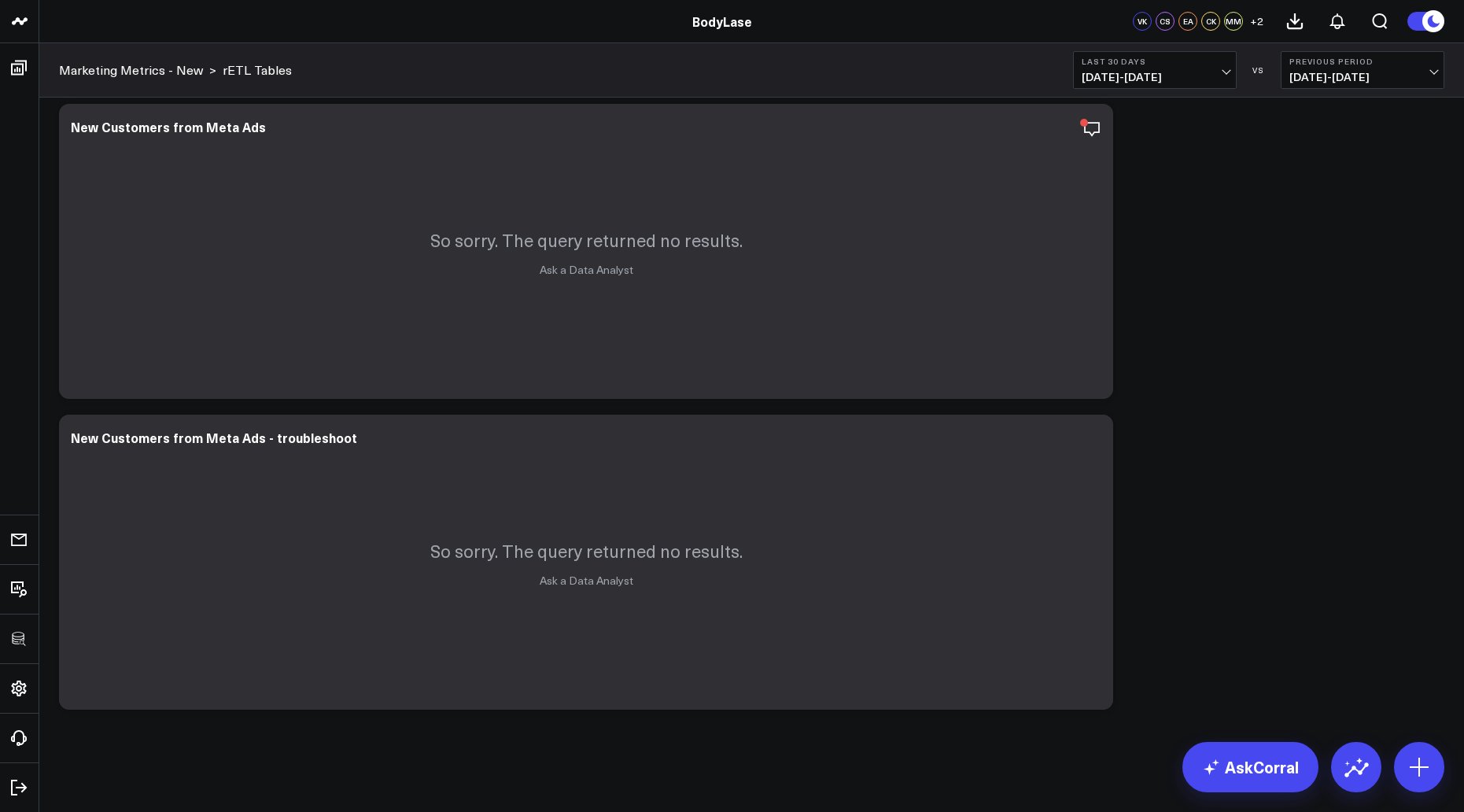
click at [1127, 62] on b "Last 30 Days" at bounding box center [1155, 61] width 147 height 10
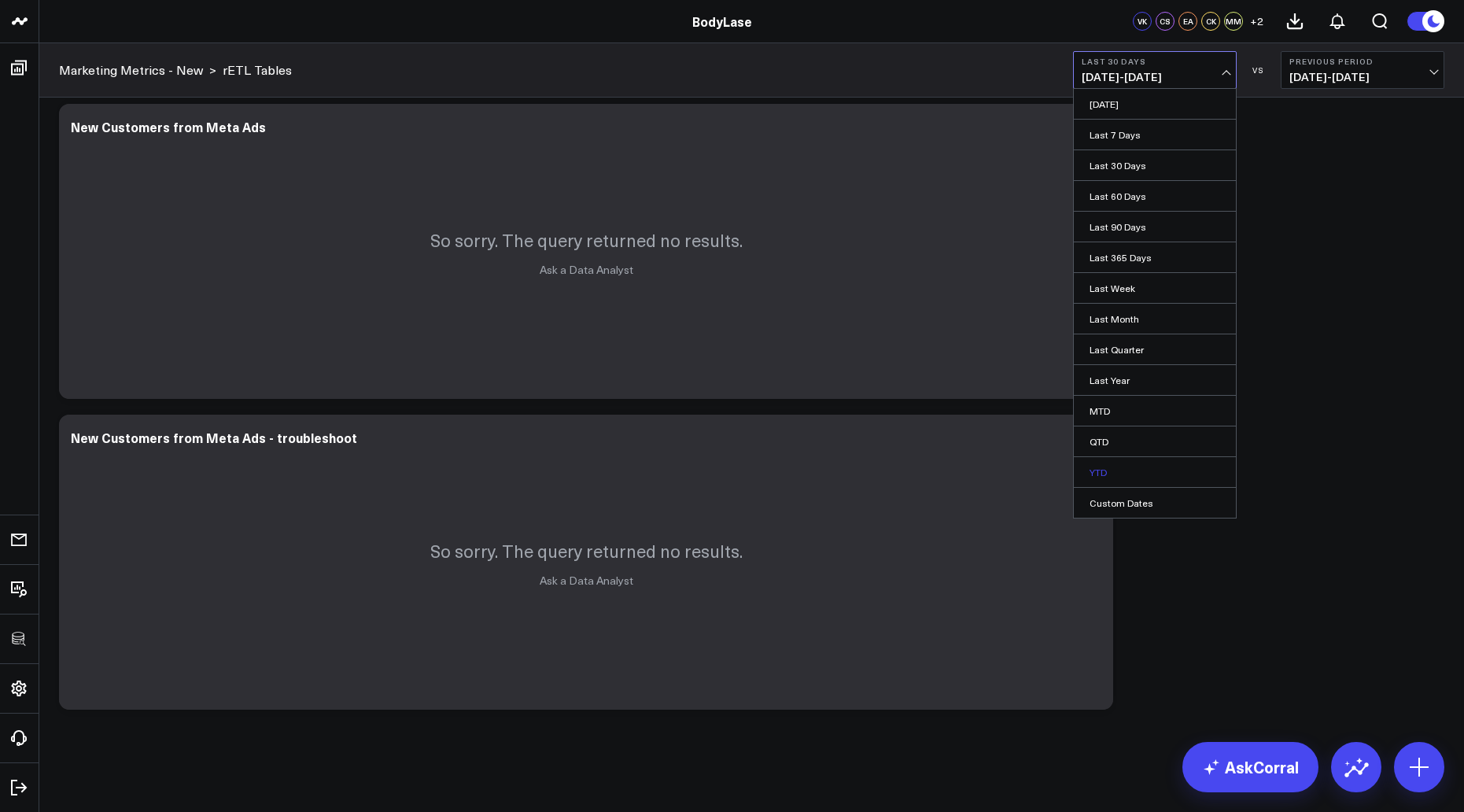
click at [1104, 463] on link "YTD" at bounding box center [1154, 472] width 162 height 30
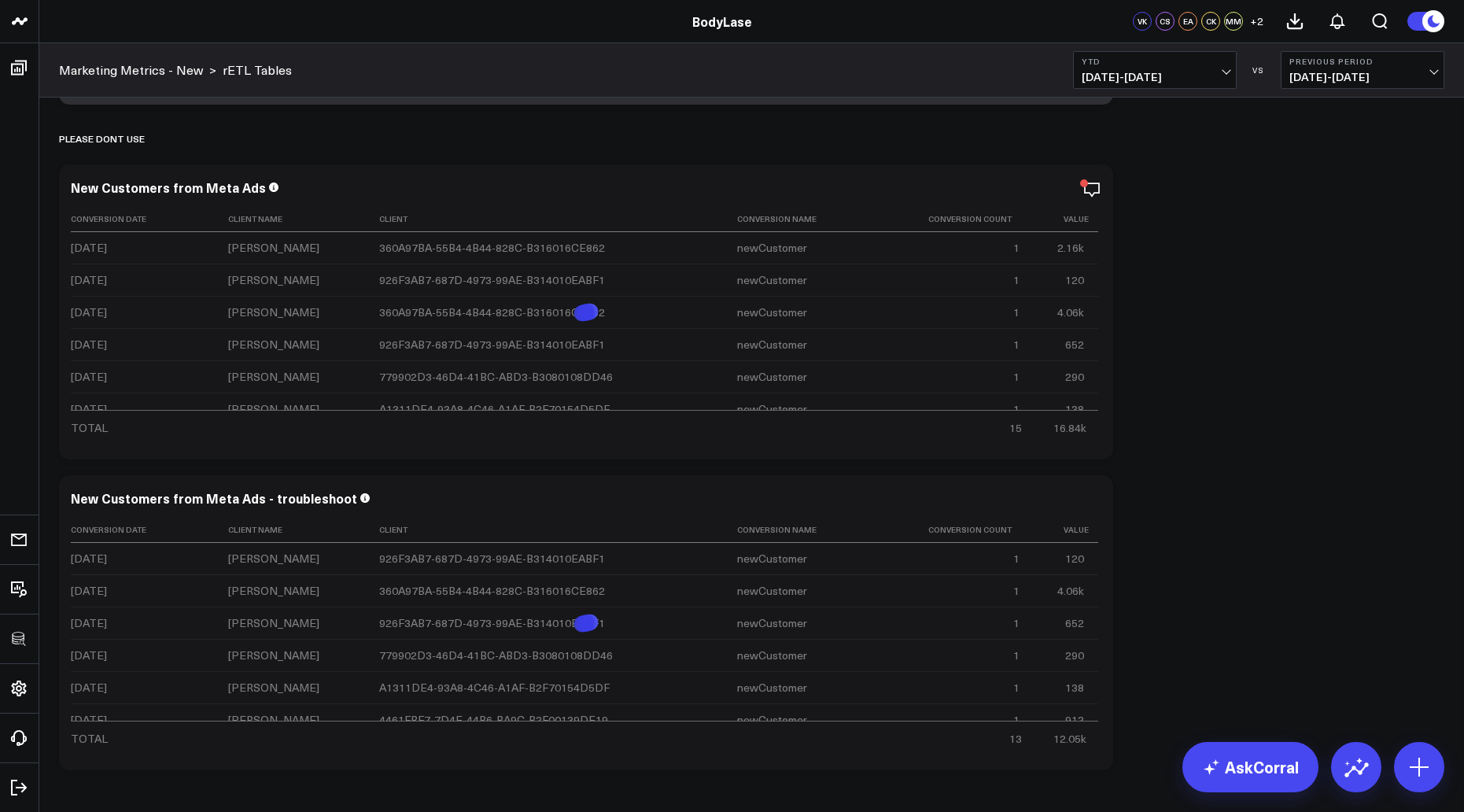
scroll to position [679, 0]
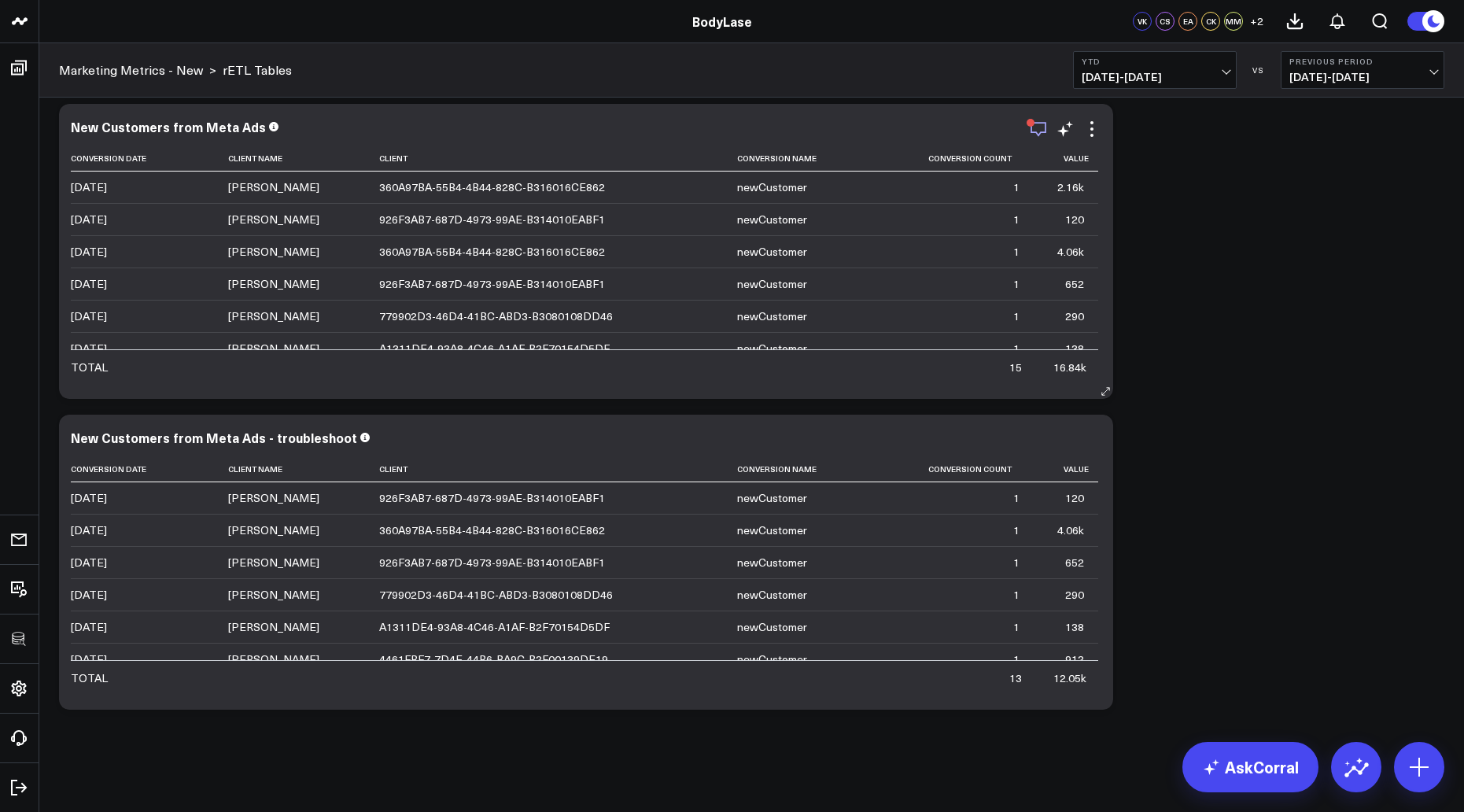
click at [1043, 126] on icon "button" at bounding box center [1039, 129] width 19 height 19
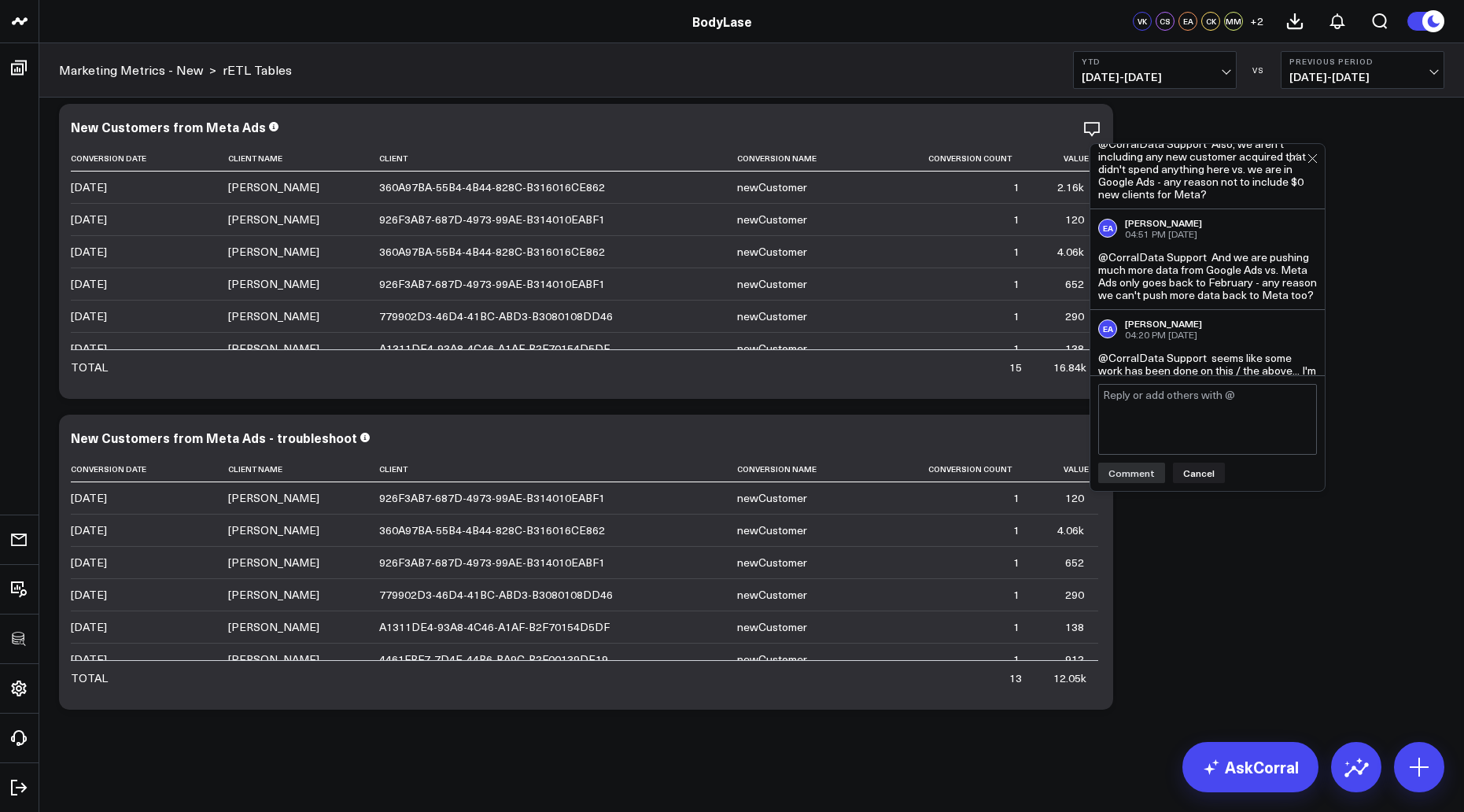
scroll to position [323, 0]
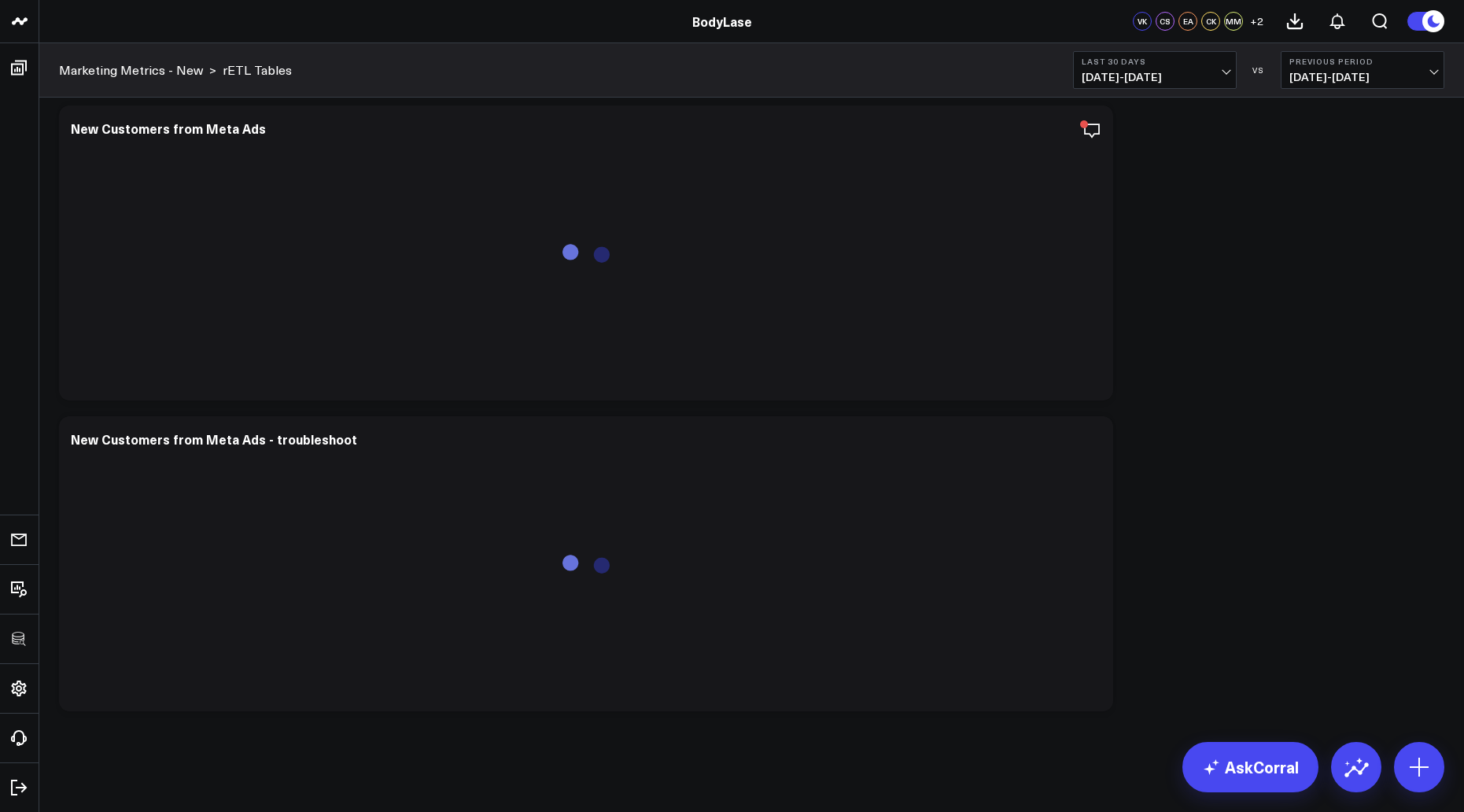
scroll to position [679, 0]
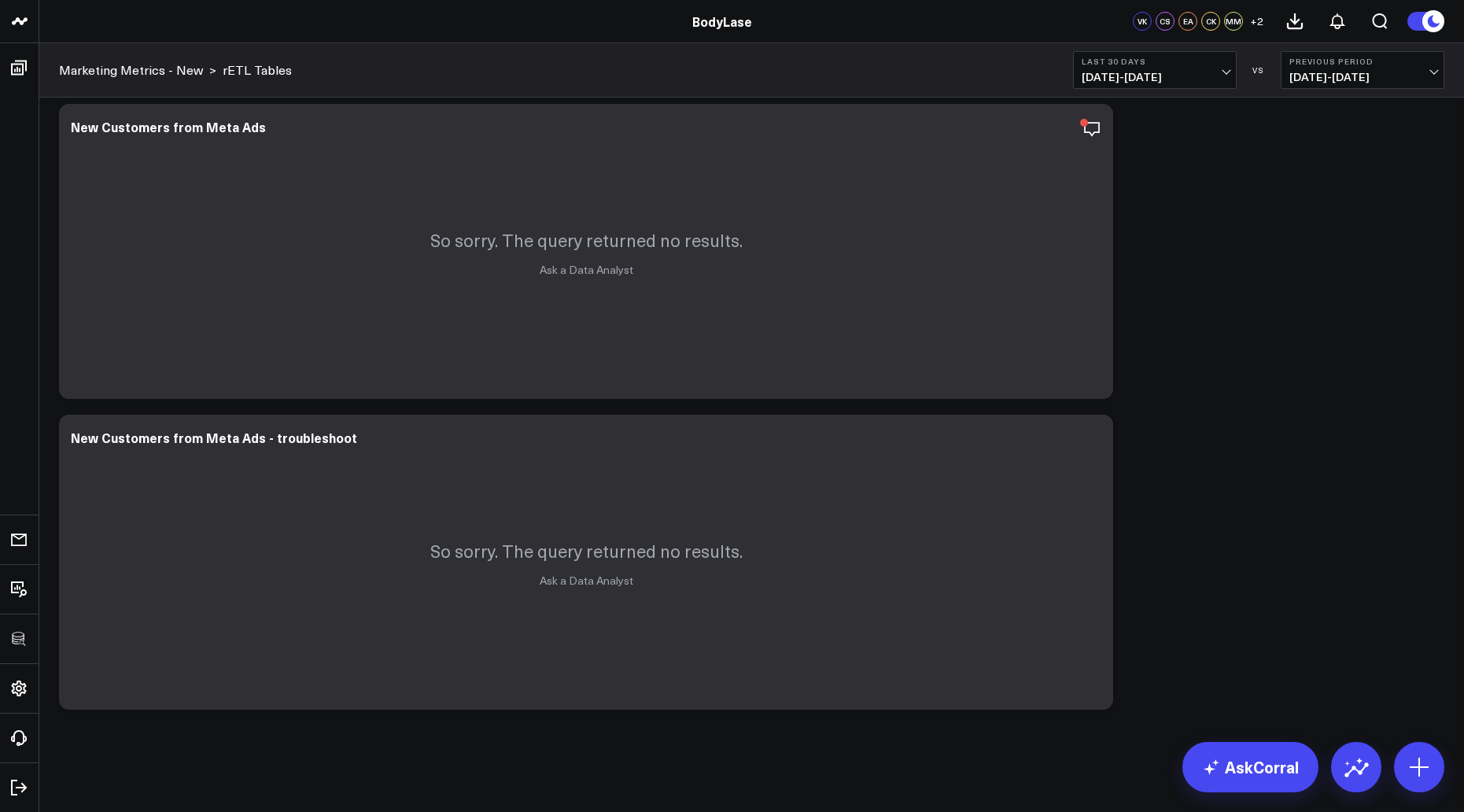
click at [1127, 74] on span "[DATE] - [DATE]" at bounding box center [1155, 77] width 147 height 12
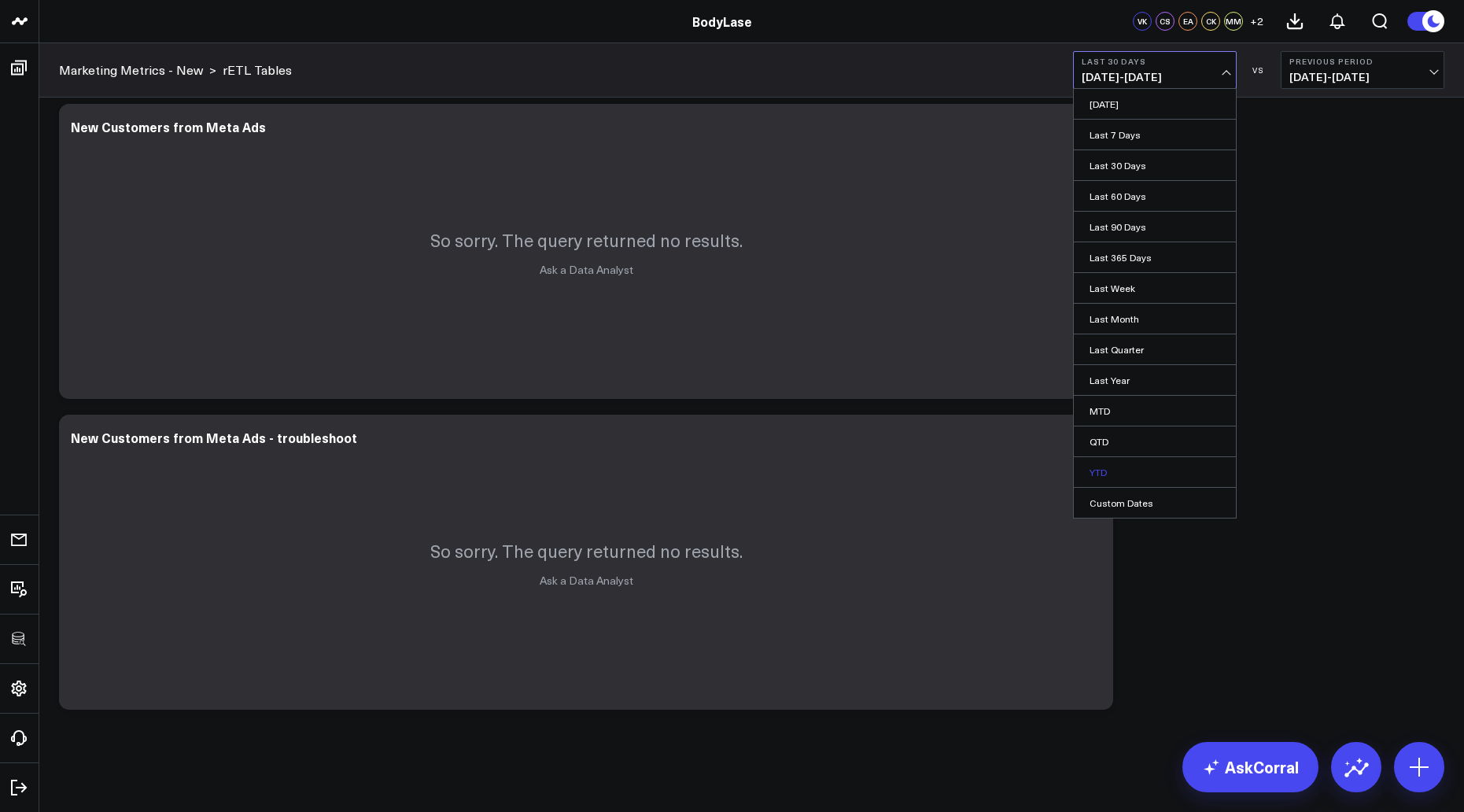
click at [1109, 464] on link "YTD" at bounding box center [1154, 472] width 162 height 30
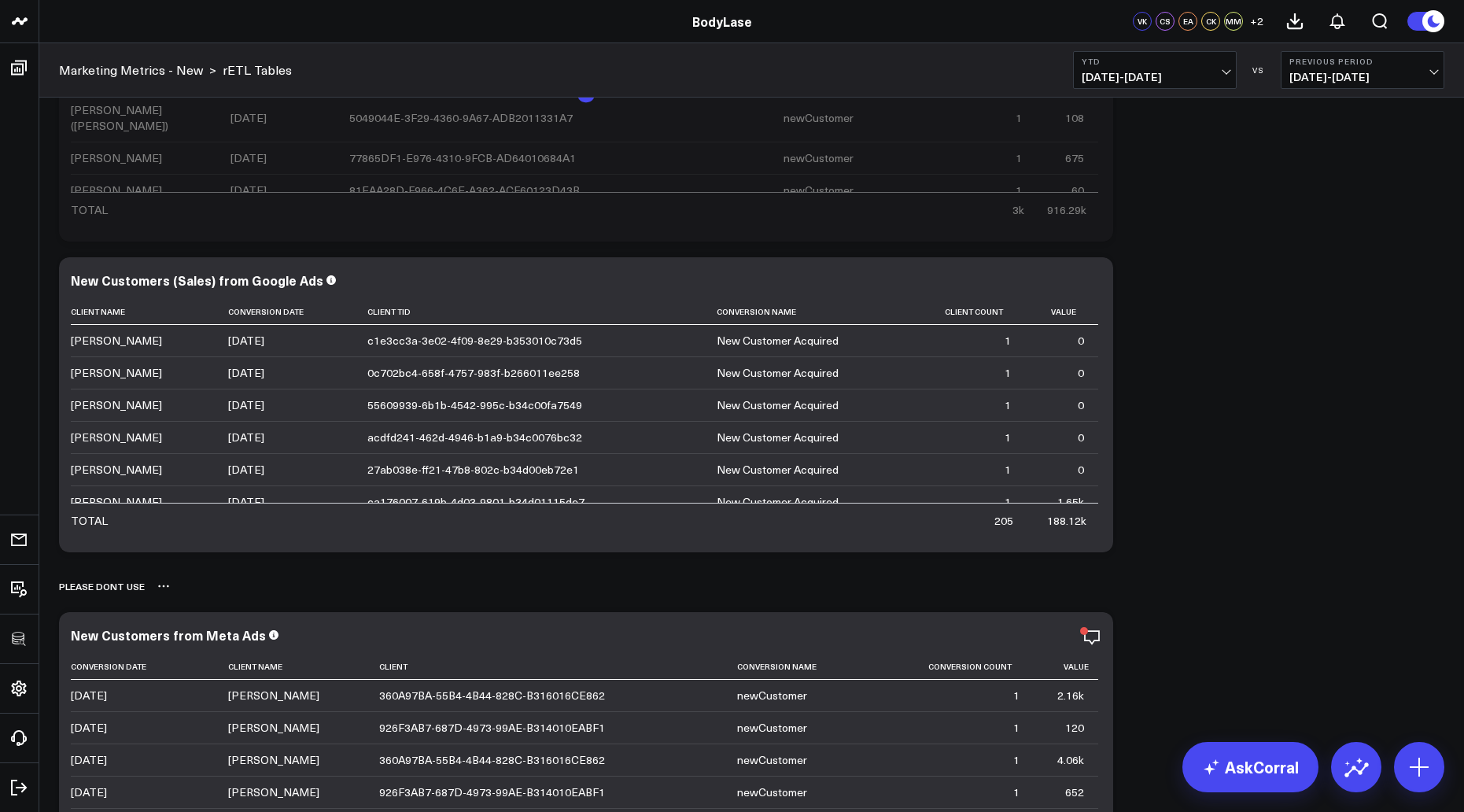
scroll to position [3, 0]
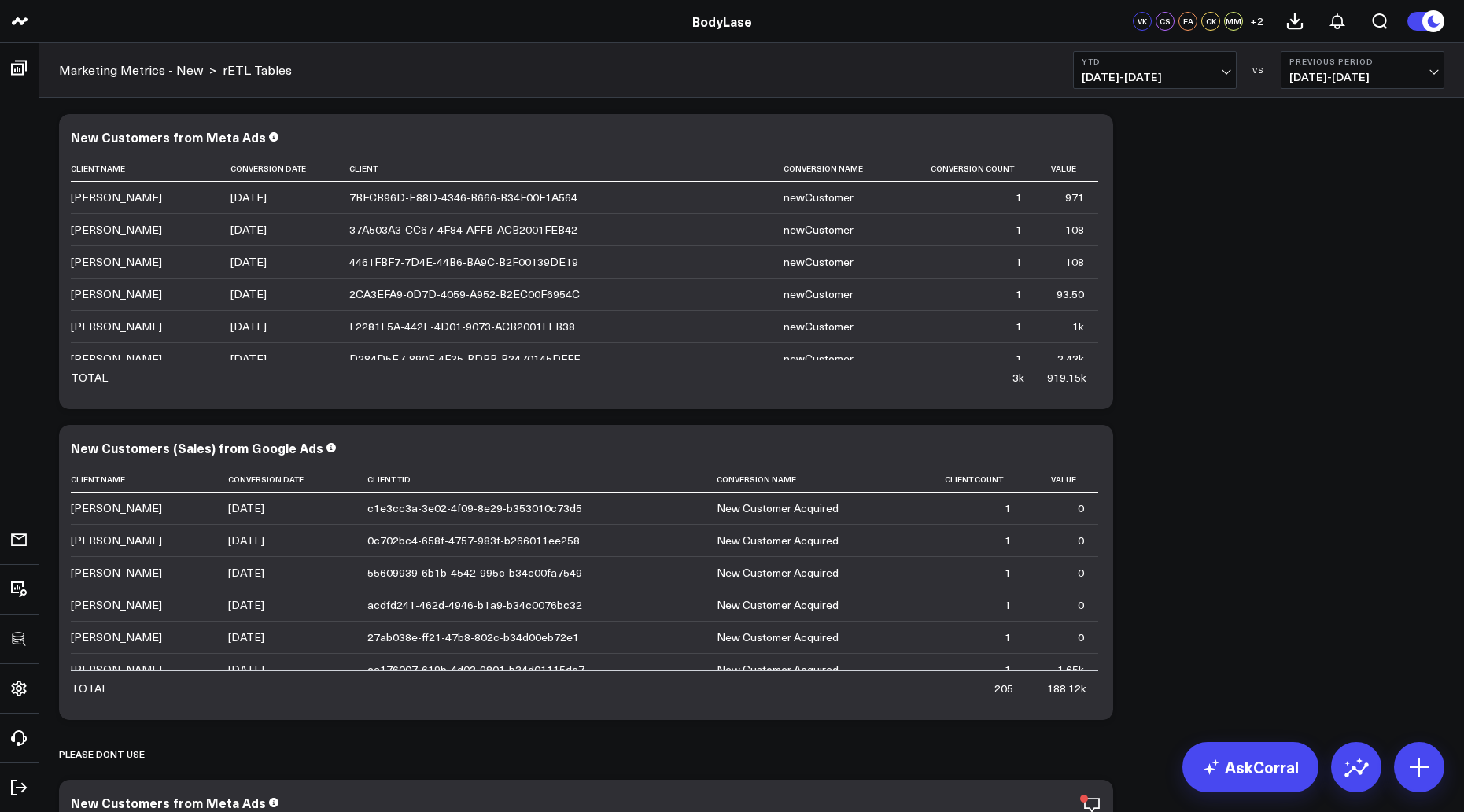
click at [1179, 152] on div "Modify via AI Copy link to widget Ask support Remove Create linked copy Executi…" at bounding box center [752, 750] width 1402 height 1288
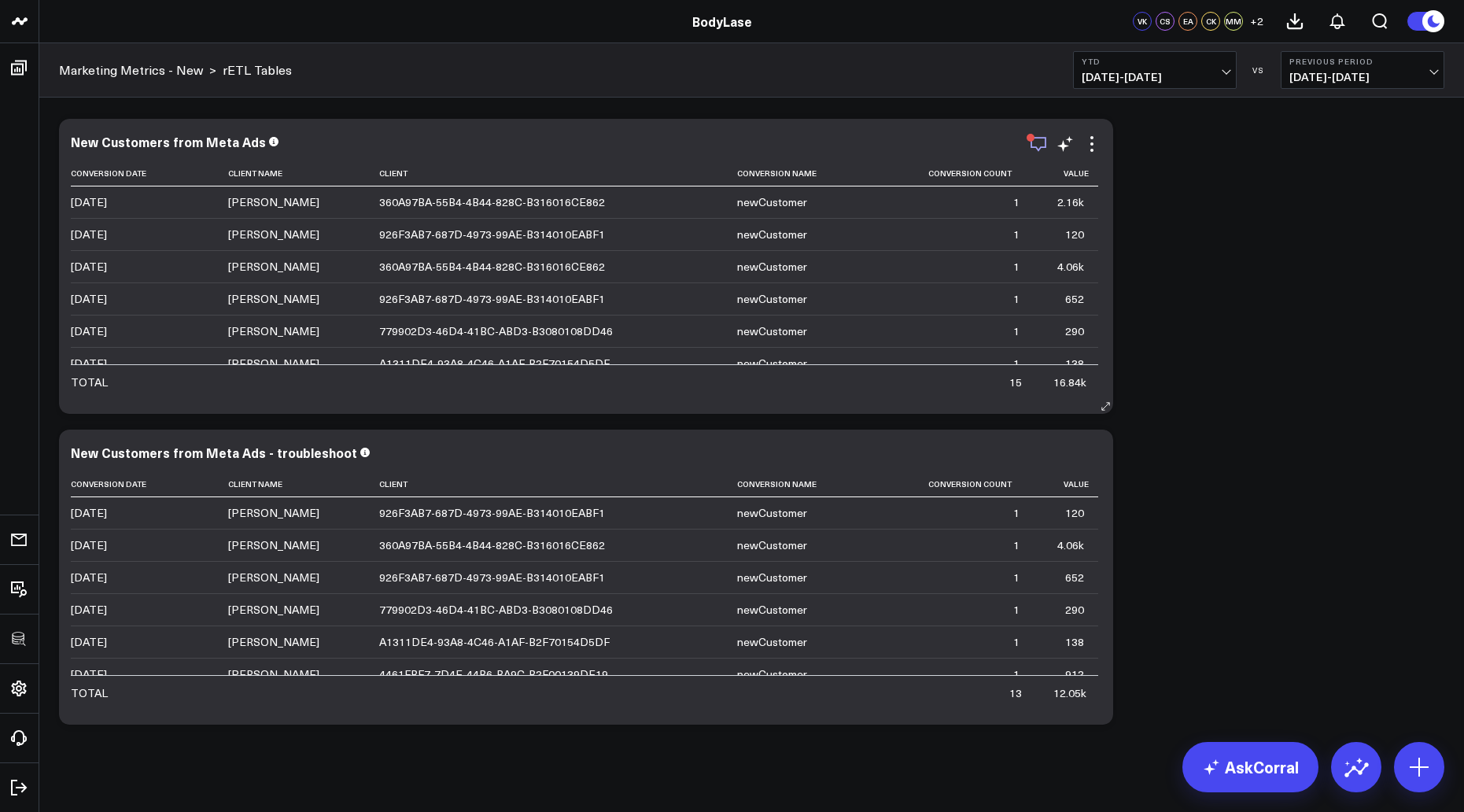
click at [1031, 142] on icon "button" at bounding box center [1039, 144] width 19 height 19
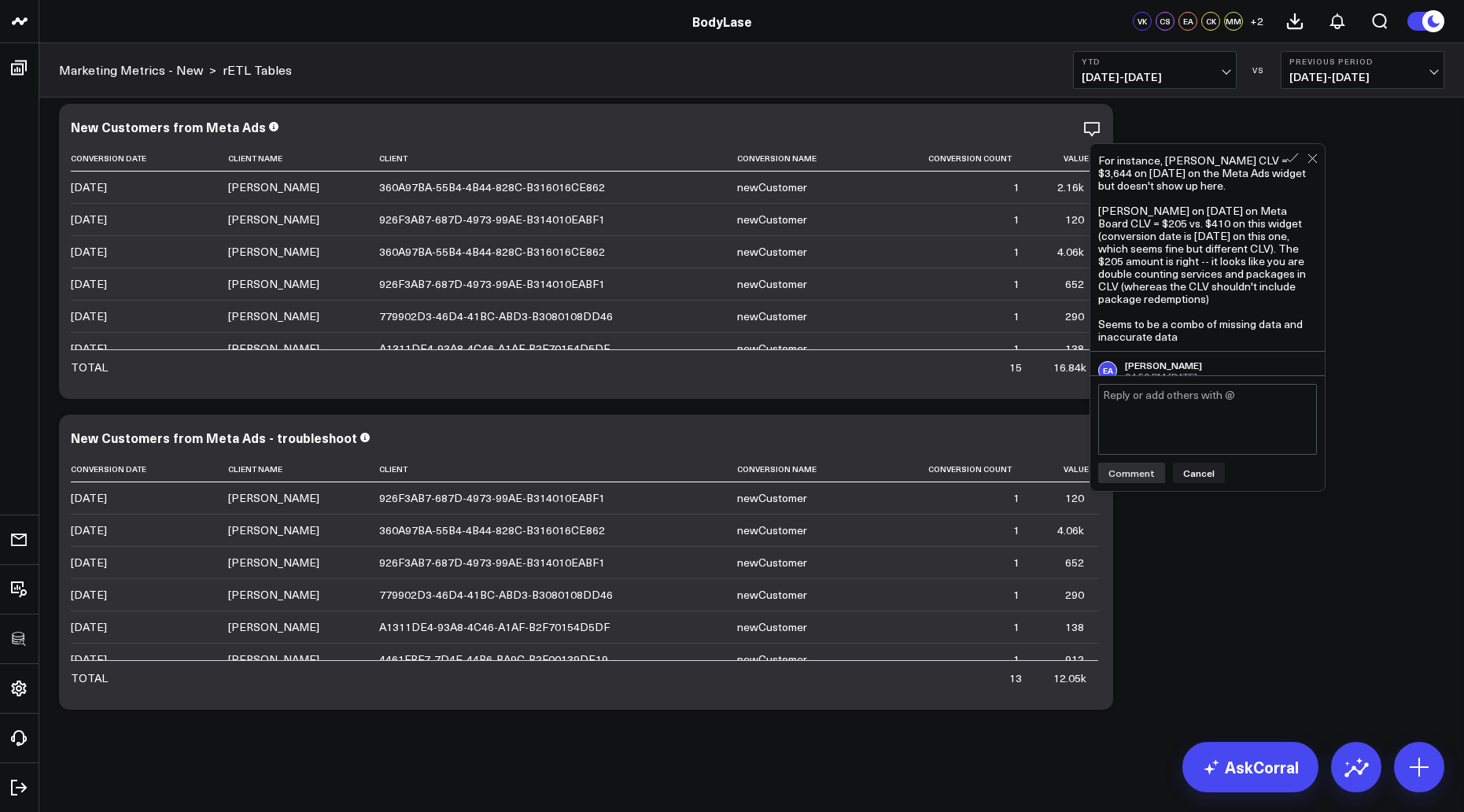
scroll to position [17, 0]
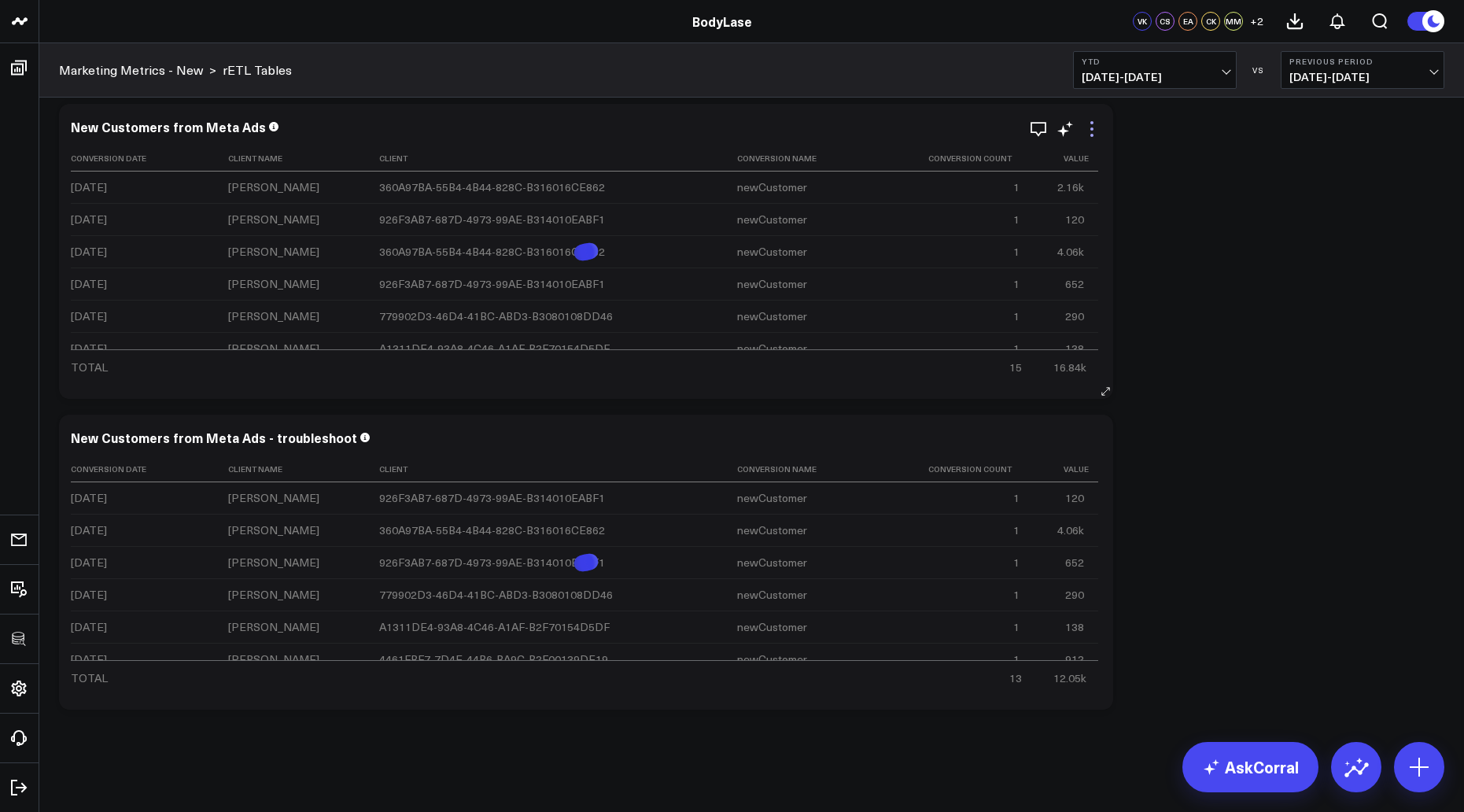
click at [1093, 128] on icon at bounding box center [1092, 129] width 19 height 19
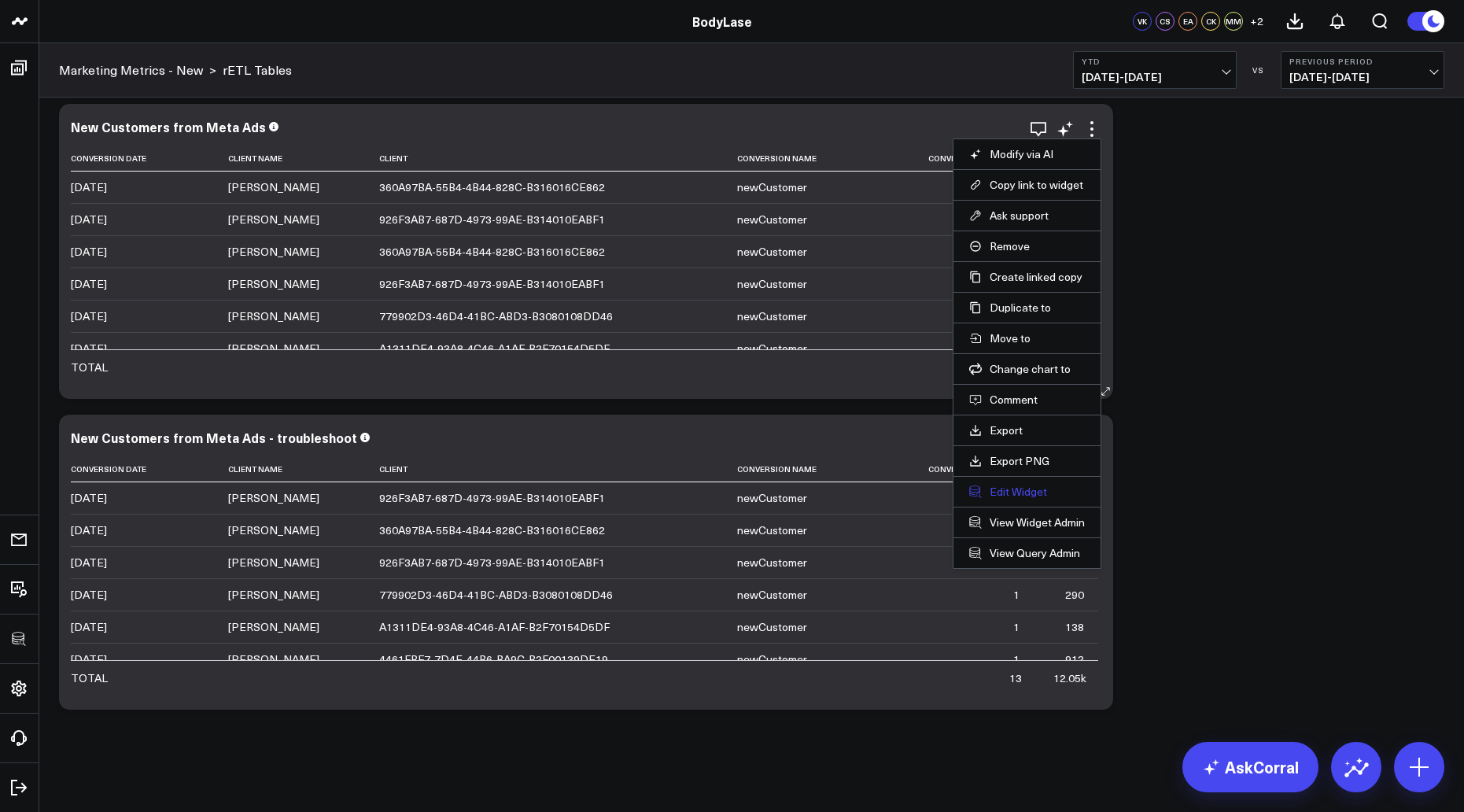
click at [1010, 493] on button "Edit Widget" at bounding box center [1027, 492] width 116 height 14
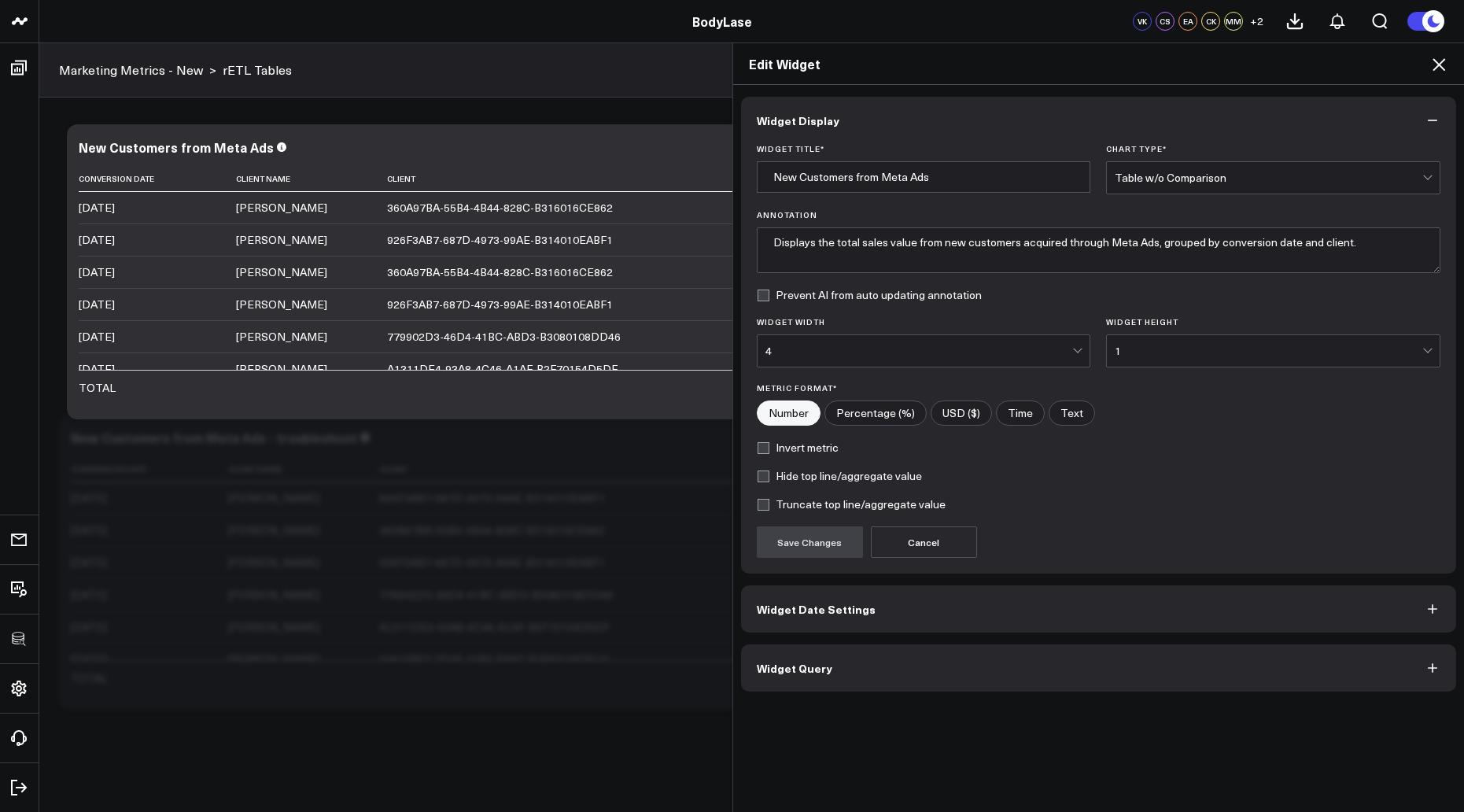
click at [1436, 65] on icon at bounding box center [1439, 64] width 19 height 19
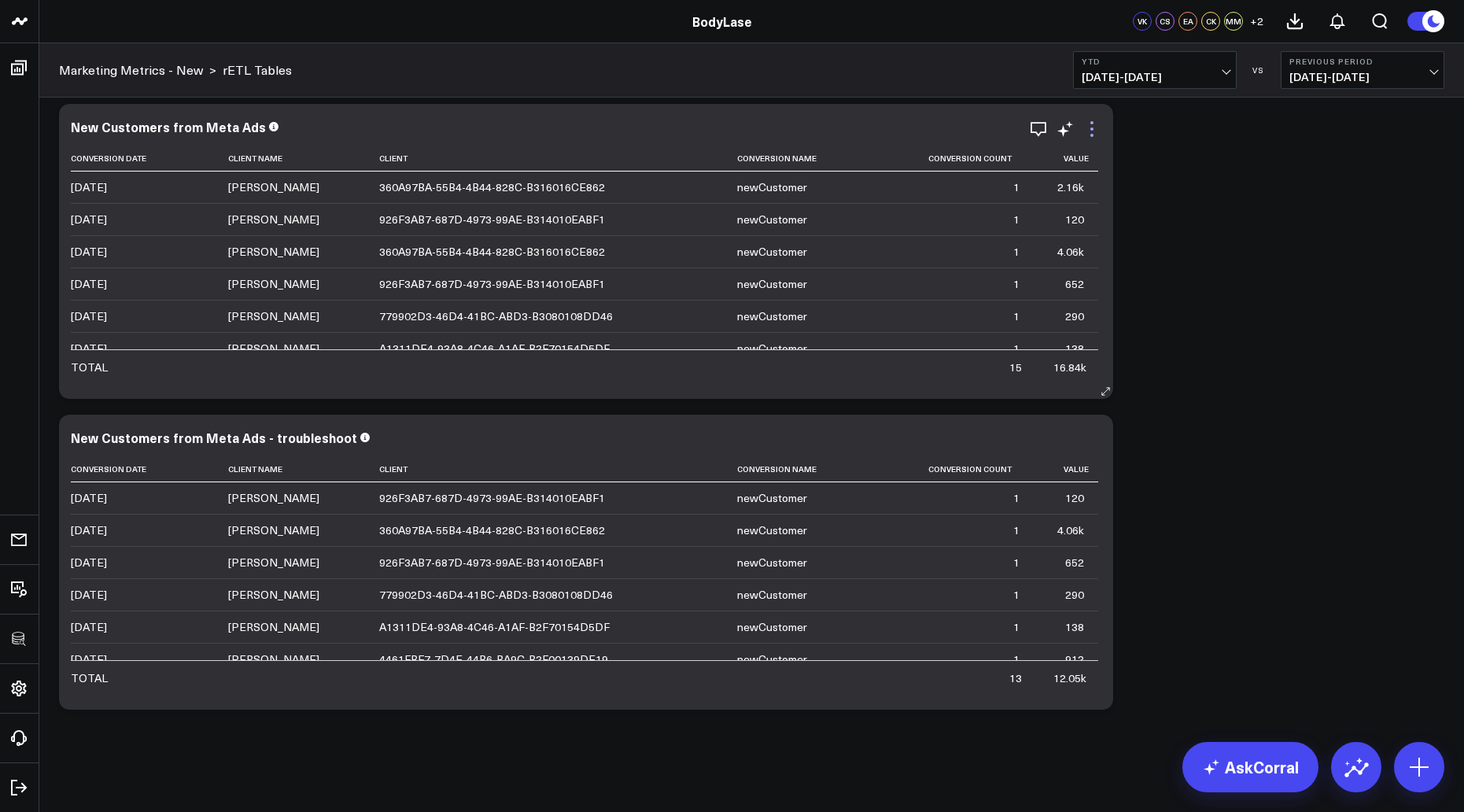
click at [1091, 134] on icon at bounding box center [1092, 135] width 3 height 3
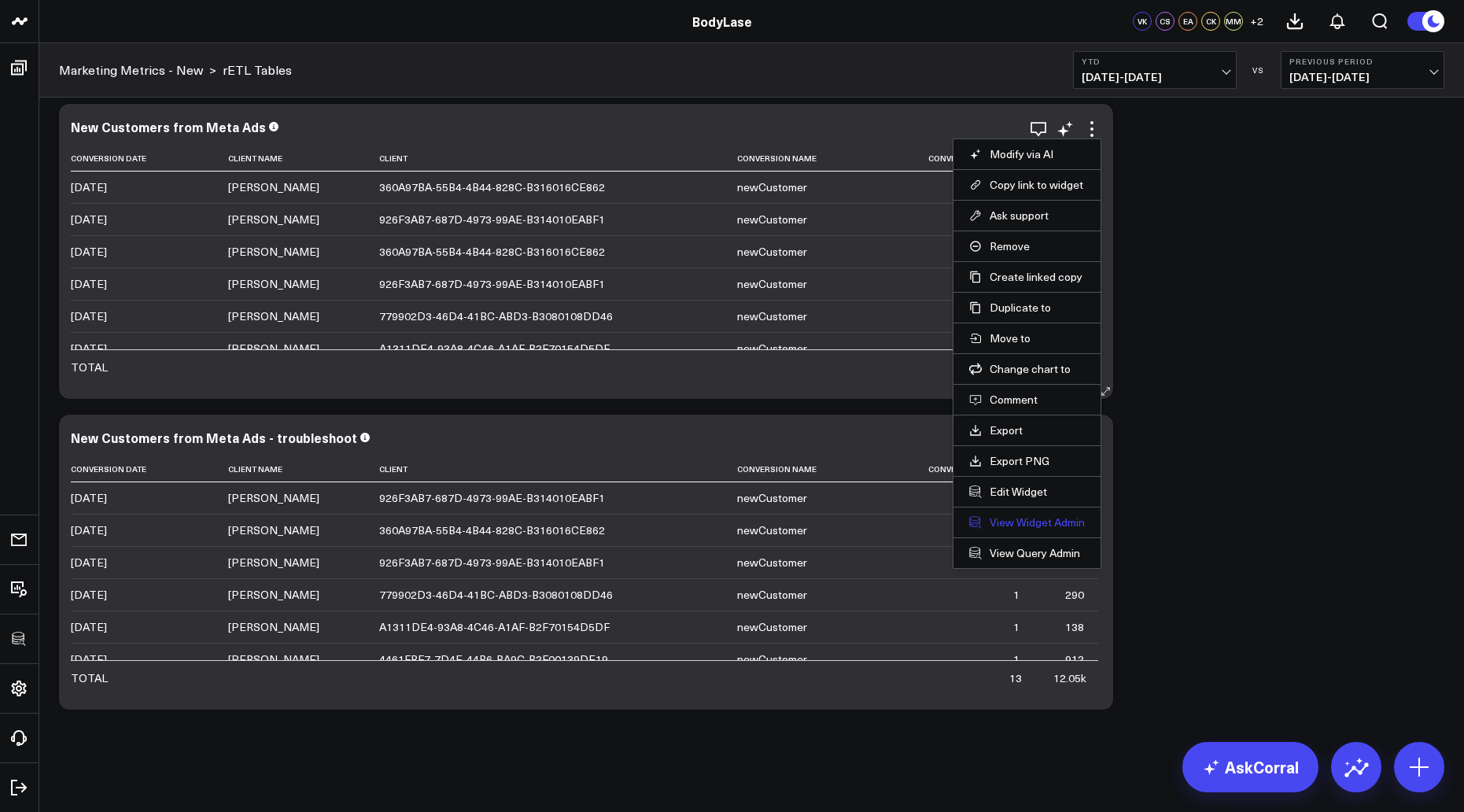
click at [1018, 523] on link "View Widget Admin" at bounding box center [1027, 522] width 116 height 14
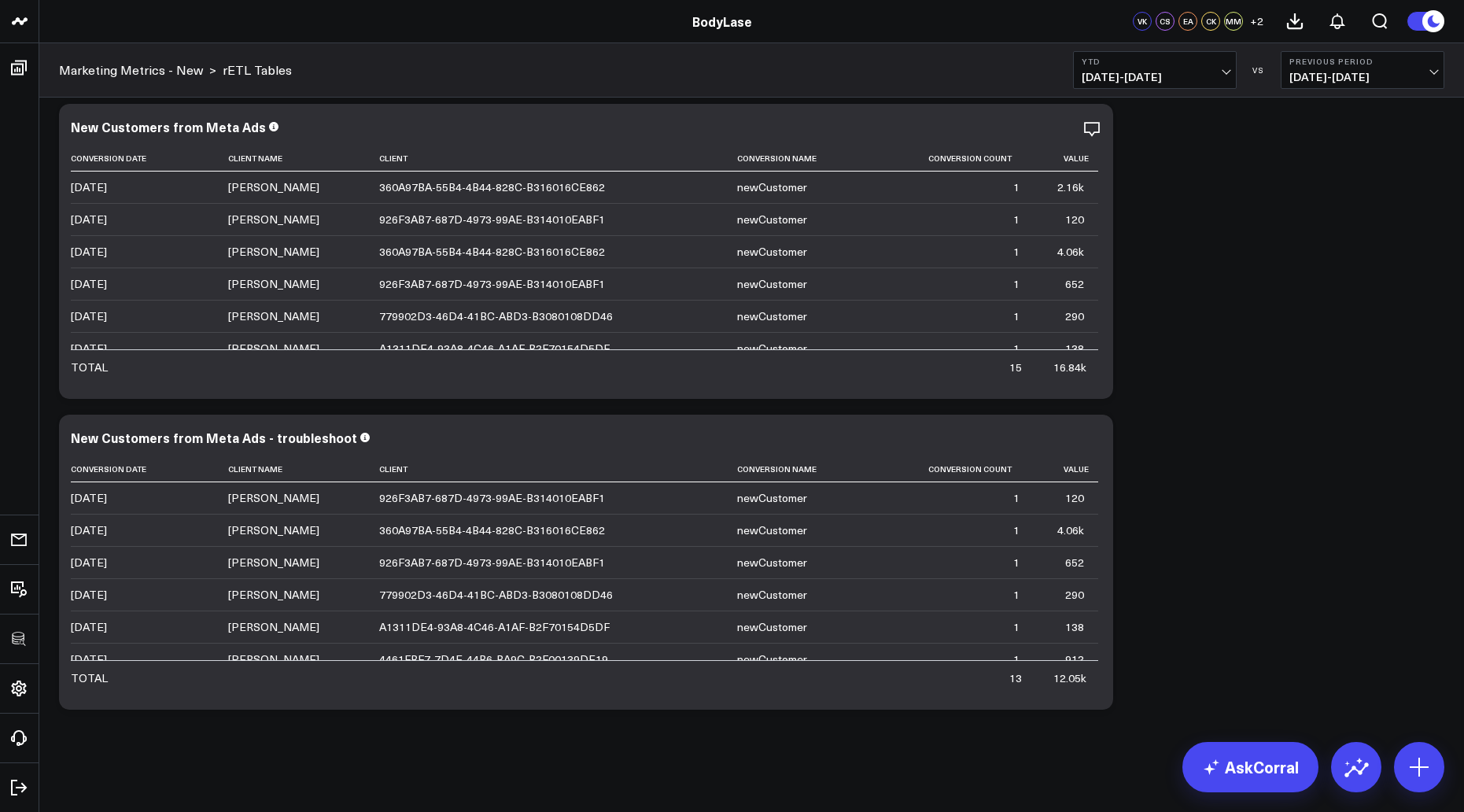
scroll to position [658, 0]
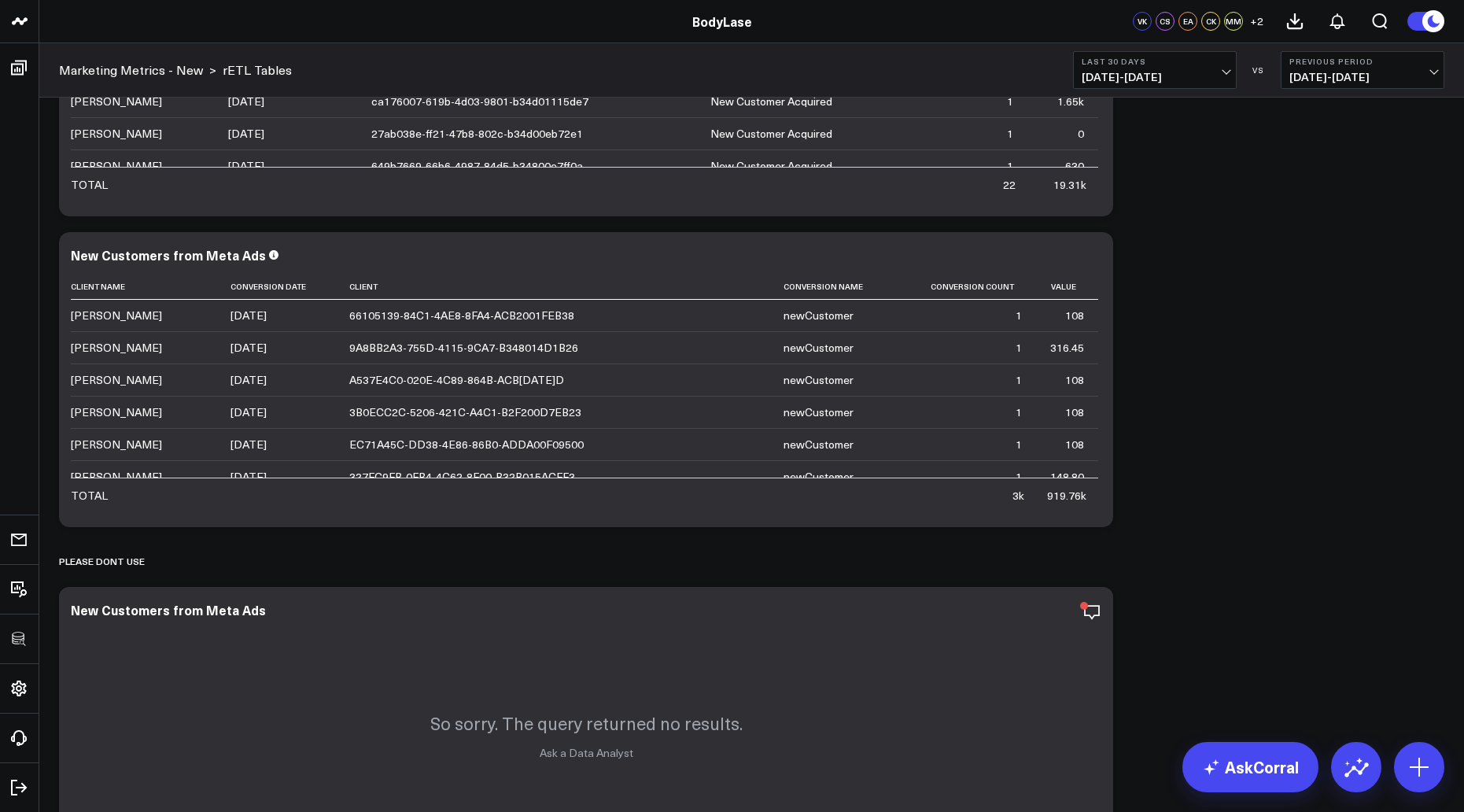
scroll to position [225, 0]
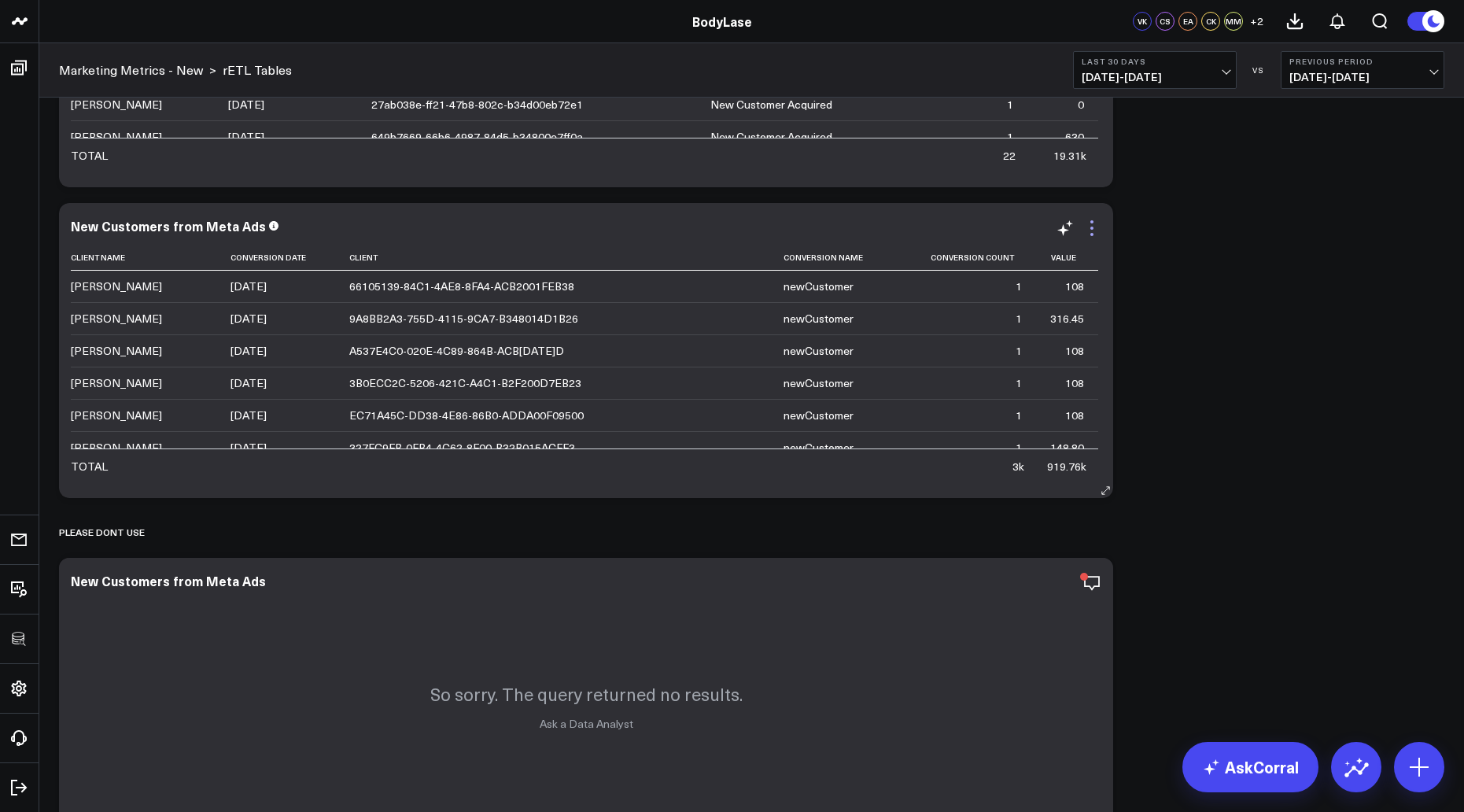
click at [1088, 230] on icon at bounding box center [1092, 228] width 19 height 19
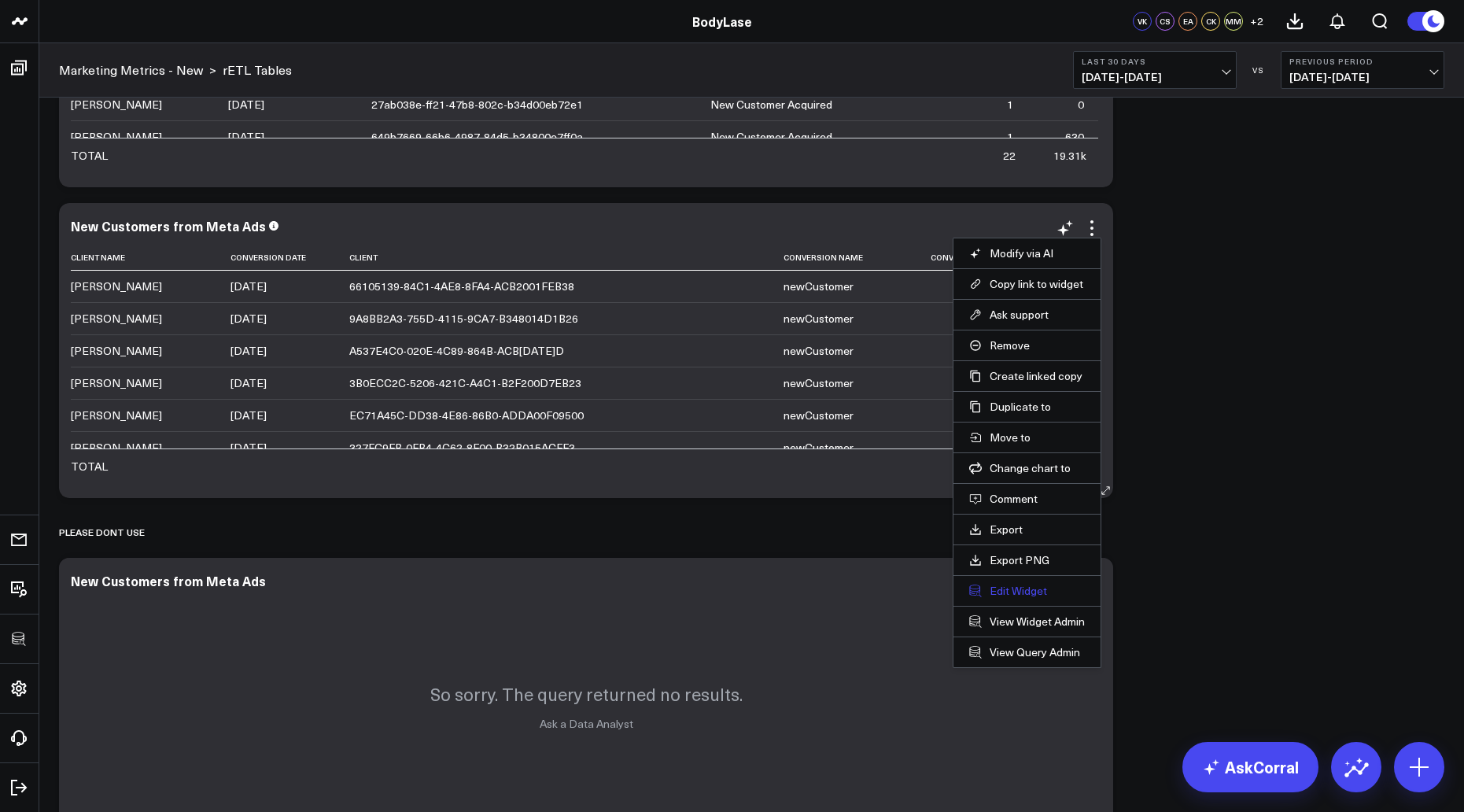
click at [1001, 591] on button "Edit Widget" at bounding box center [1027, 591] width 116 height 14
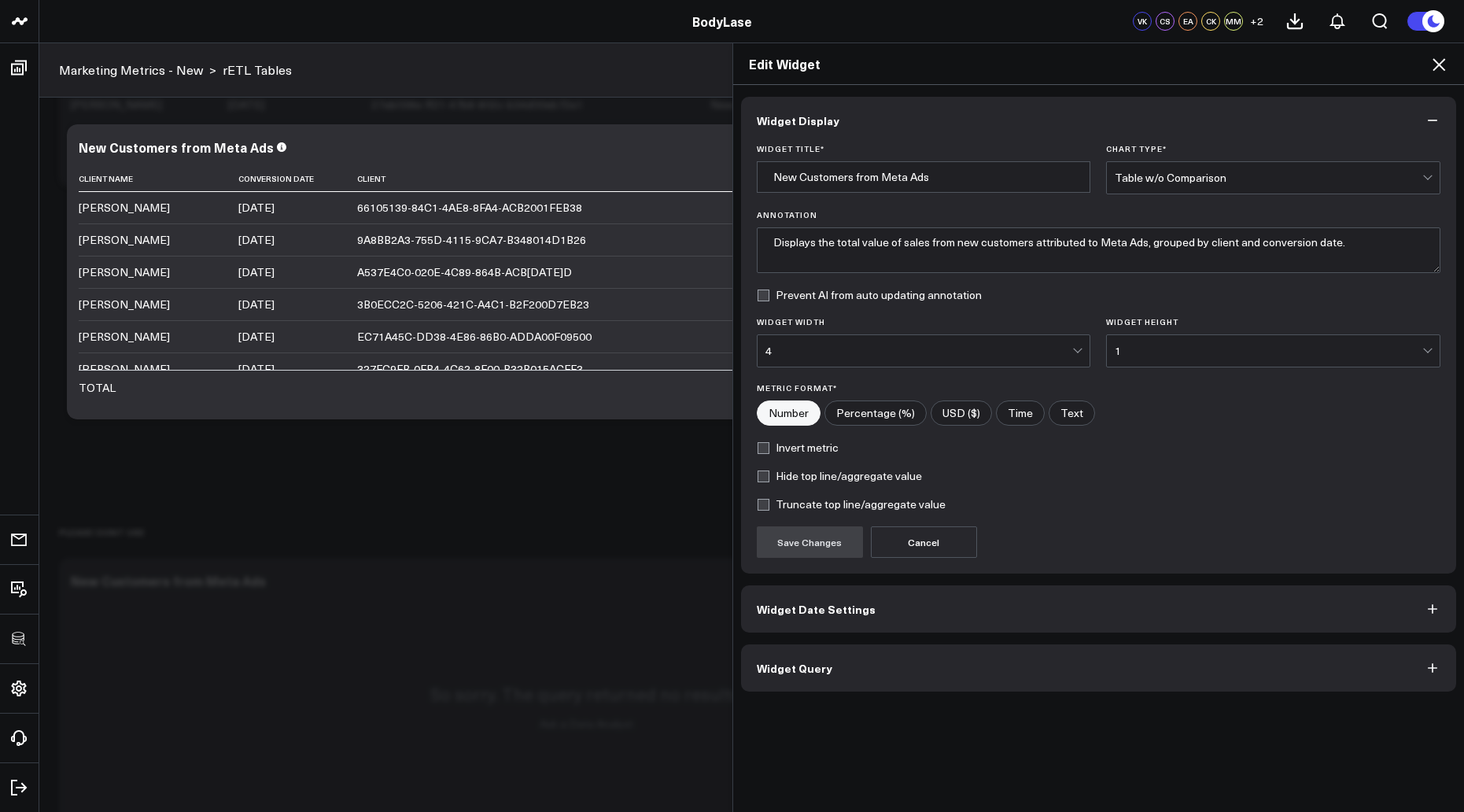
click at [846, 666] on button "Widget Query" at bounding box center [1099, 667] width 716 height 47
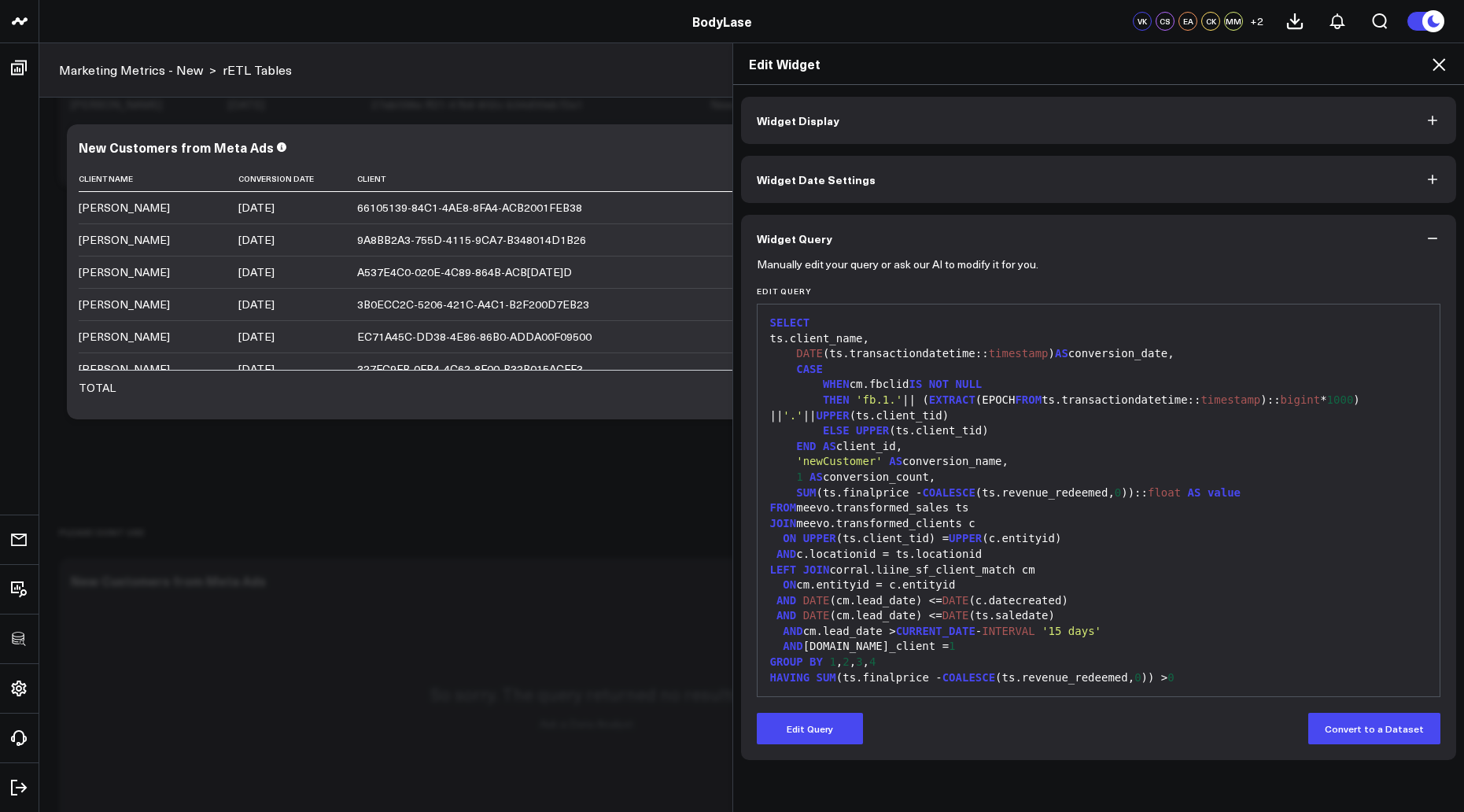
scroll to position [15, 0]
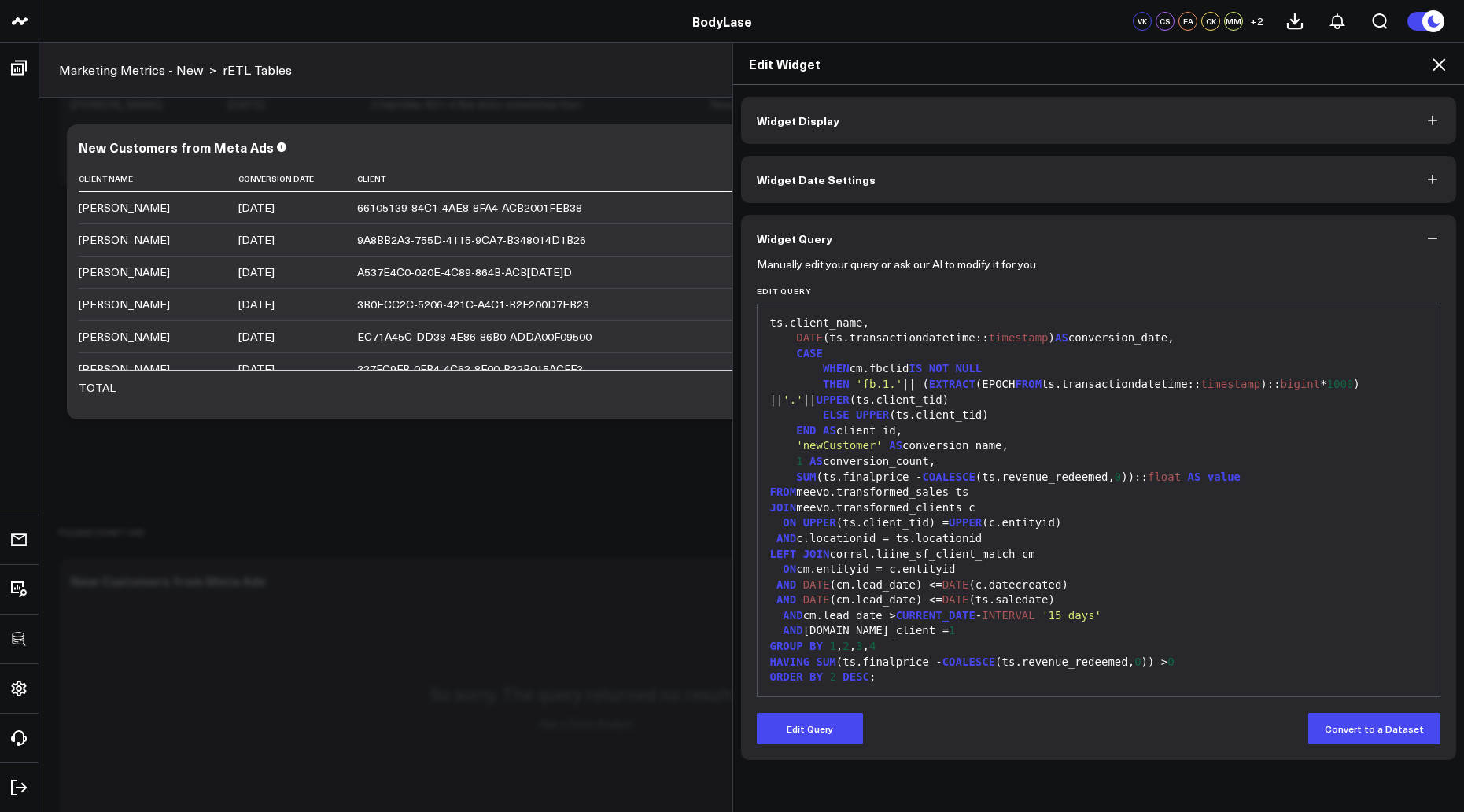
click at [950, 470] on div "SUM (ts.finalprice - COALESCE (ts.revenue_redeemed, 0 )):: float AS value" at bounding box center [1100, 477] width 667 height 15
click at [931, 501] on div "JOIN meevo.transformed_clients c" at bounding box center [1100, 508] width 667 height 15
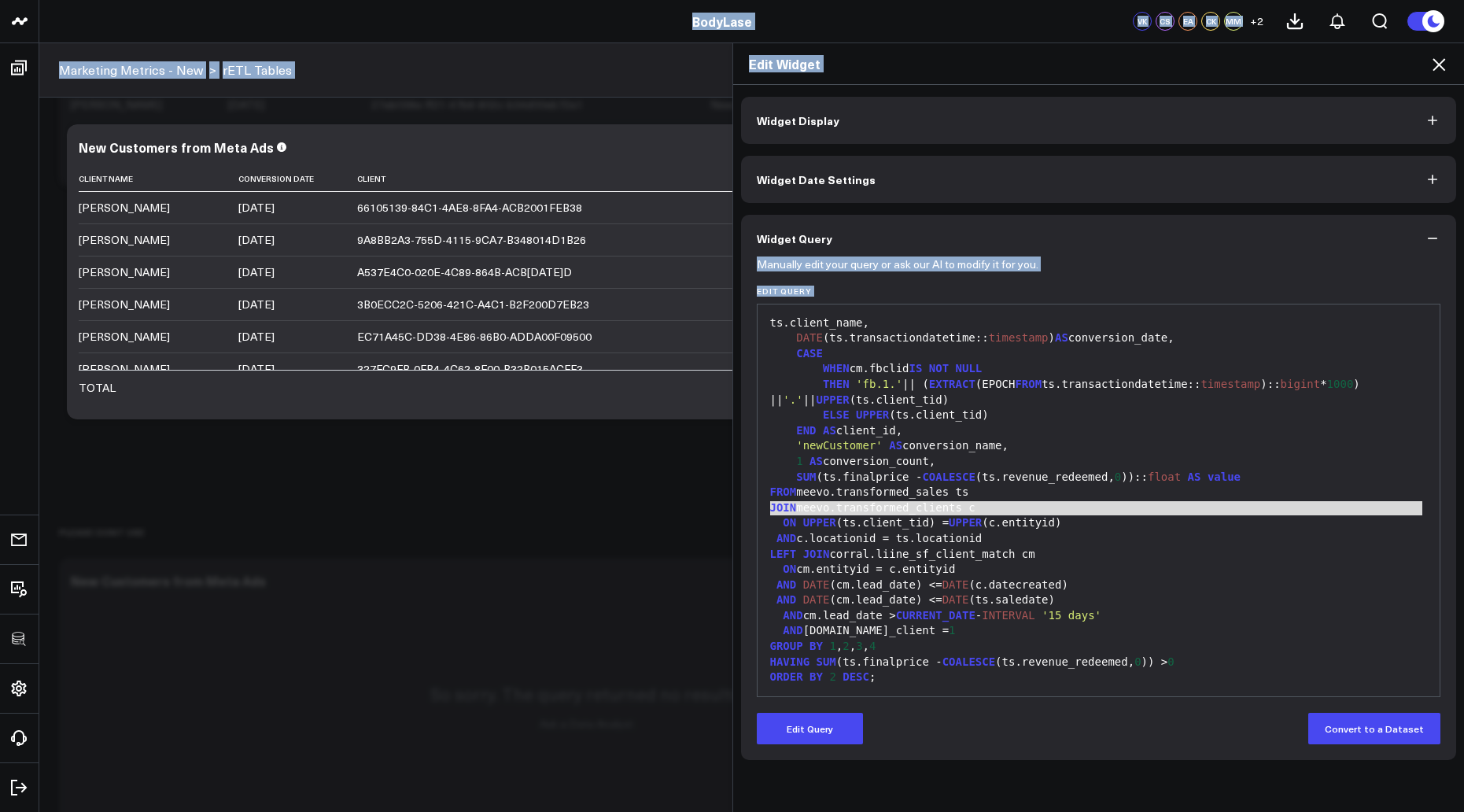
click at [948, 454] on div "1 AS conversion_count," at bounding box center [1100, 462] width 667 height 15
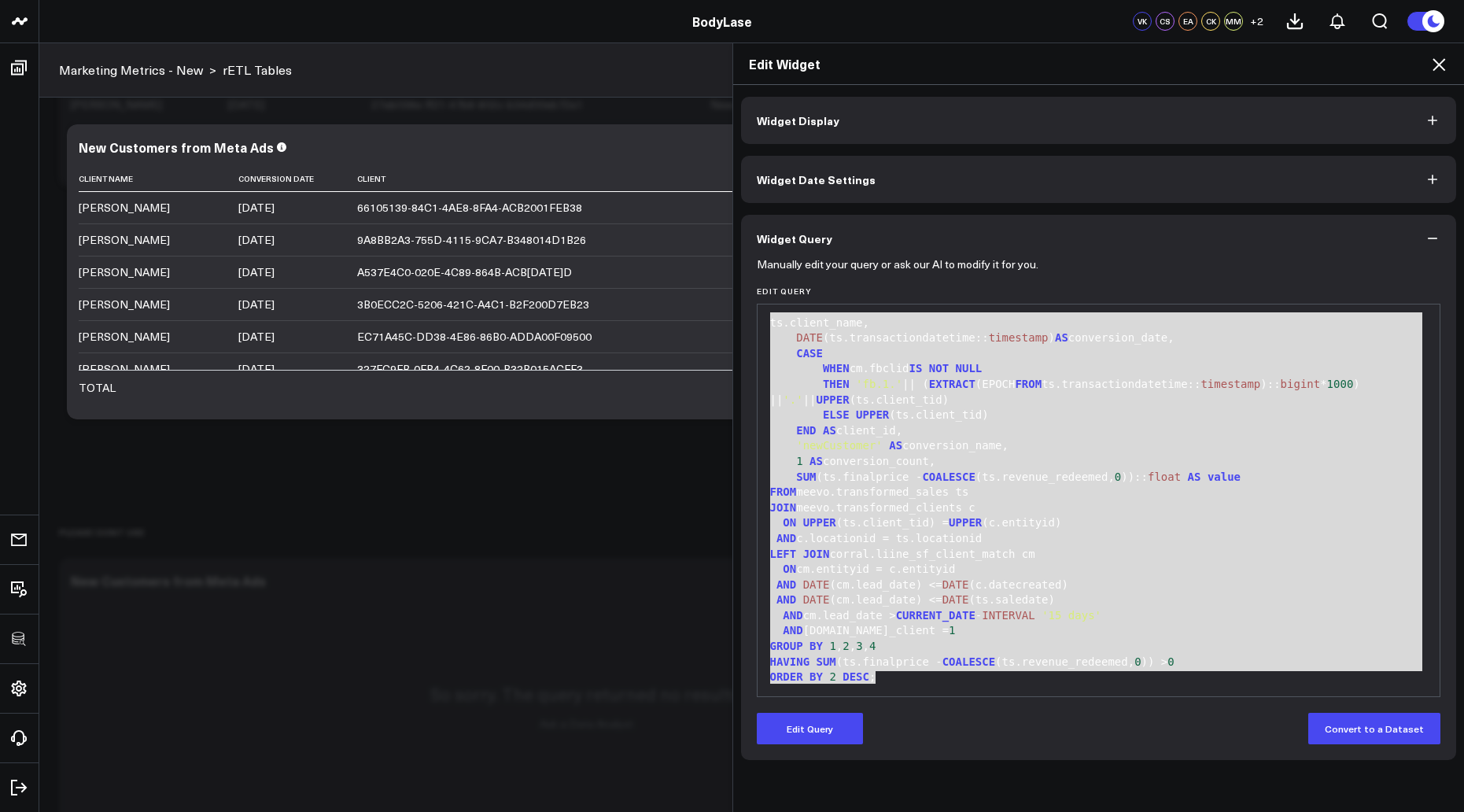
drag, startPoint x: 771, startPoint y: 323, endPoint x: 1220, endPoint y: 731, distance: 606.7
click at [1220, 731] on form "Manually edit your query or ask our AI to modify it for you. Edit Query 99 1 2 …" at bounding box center [1100, 502] width 685 height 482
copy div "SELECT ts.client_name, DATE (ts.transactiondatetime:: timestamp ) AS conversion…"
click at [1090, 432] on div "END AS client_id," at bounding box center [1100, 431] width 667 height 15
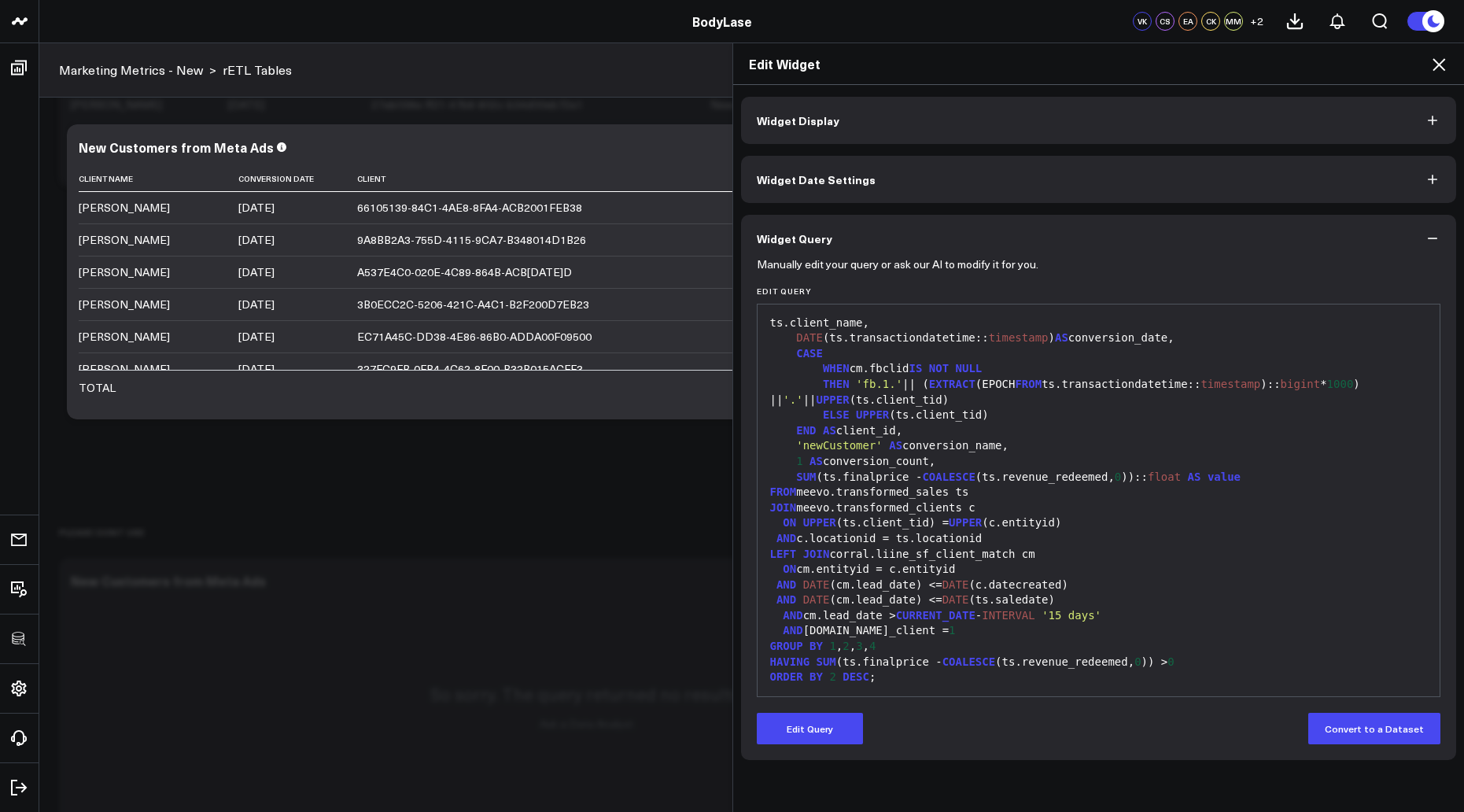
click at [1452, 67] on div "Edit Widget" at bounding box center [1099, 64] width 732 height 42
click at [1432, 68] on icon at bounding box center [1439, 64] width 19 height 19
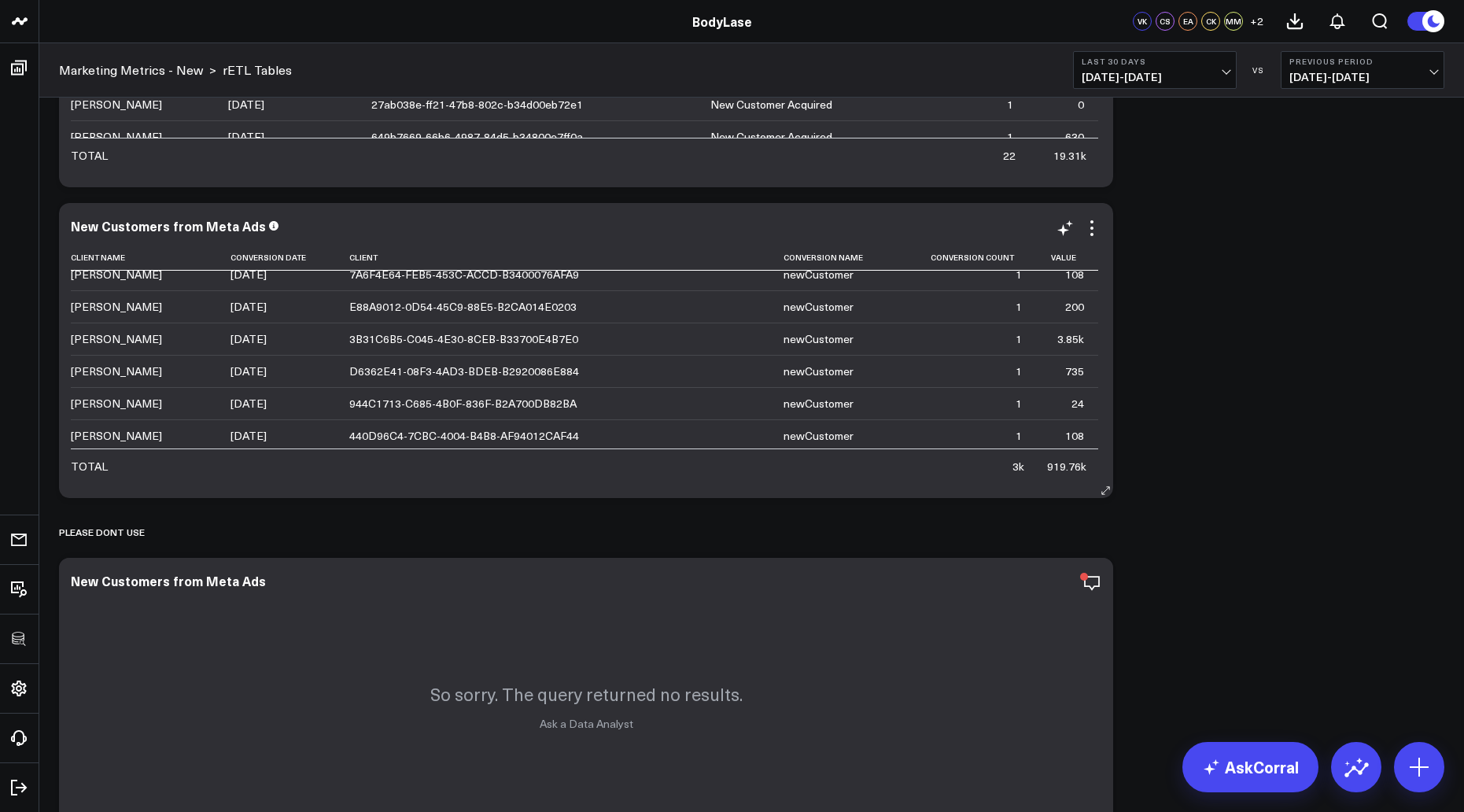
scroll to position [4623, 0]
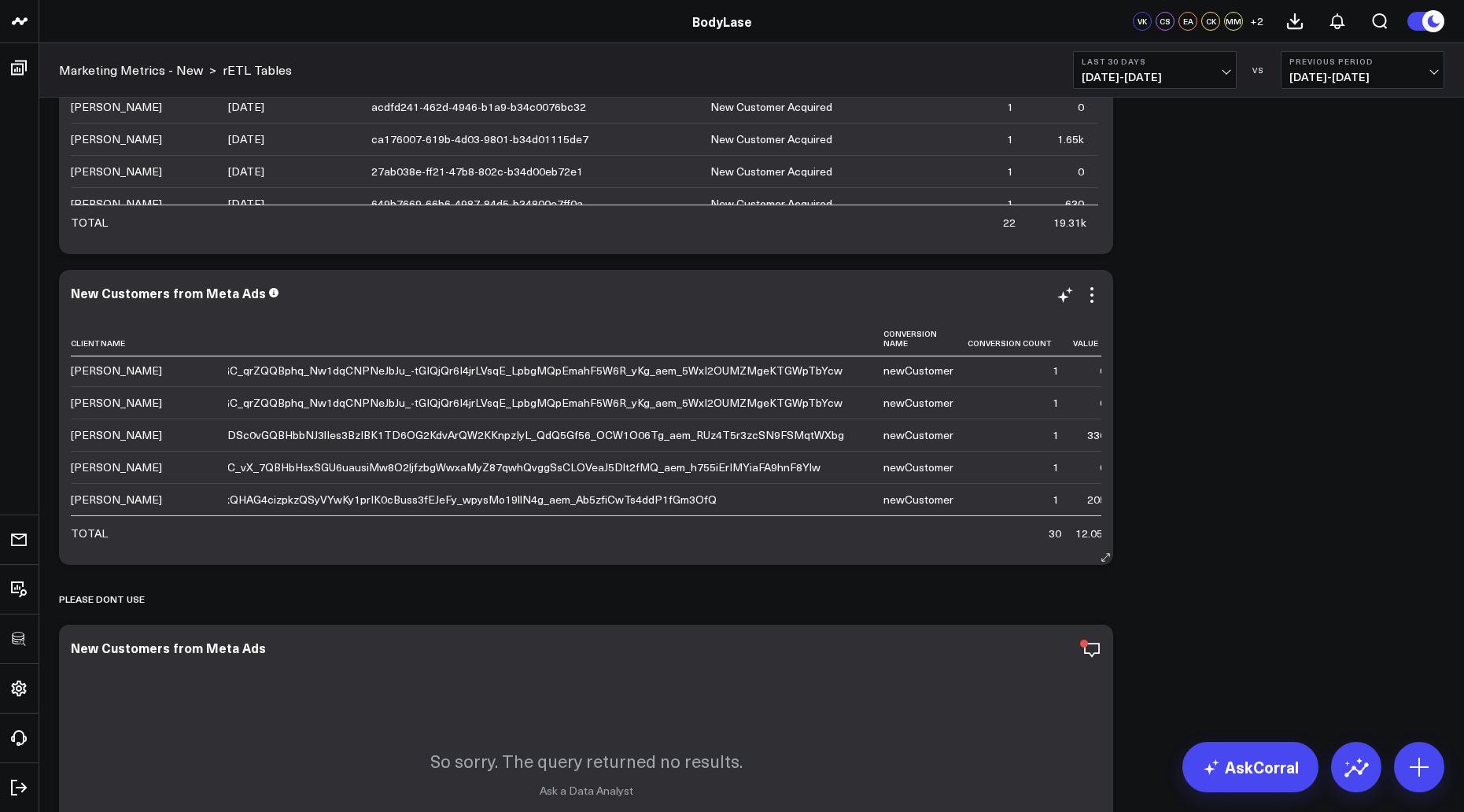
scroll to position [1288, 0]
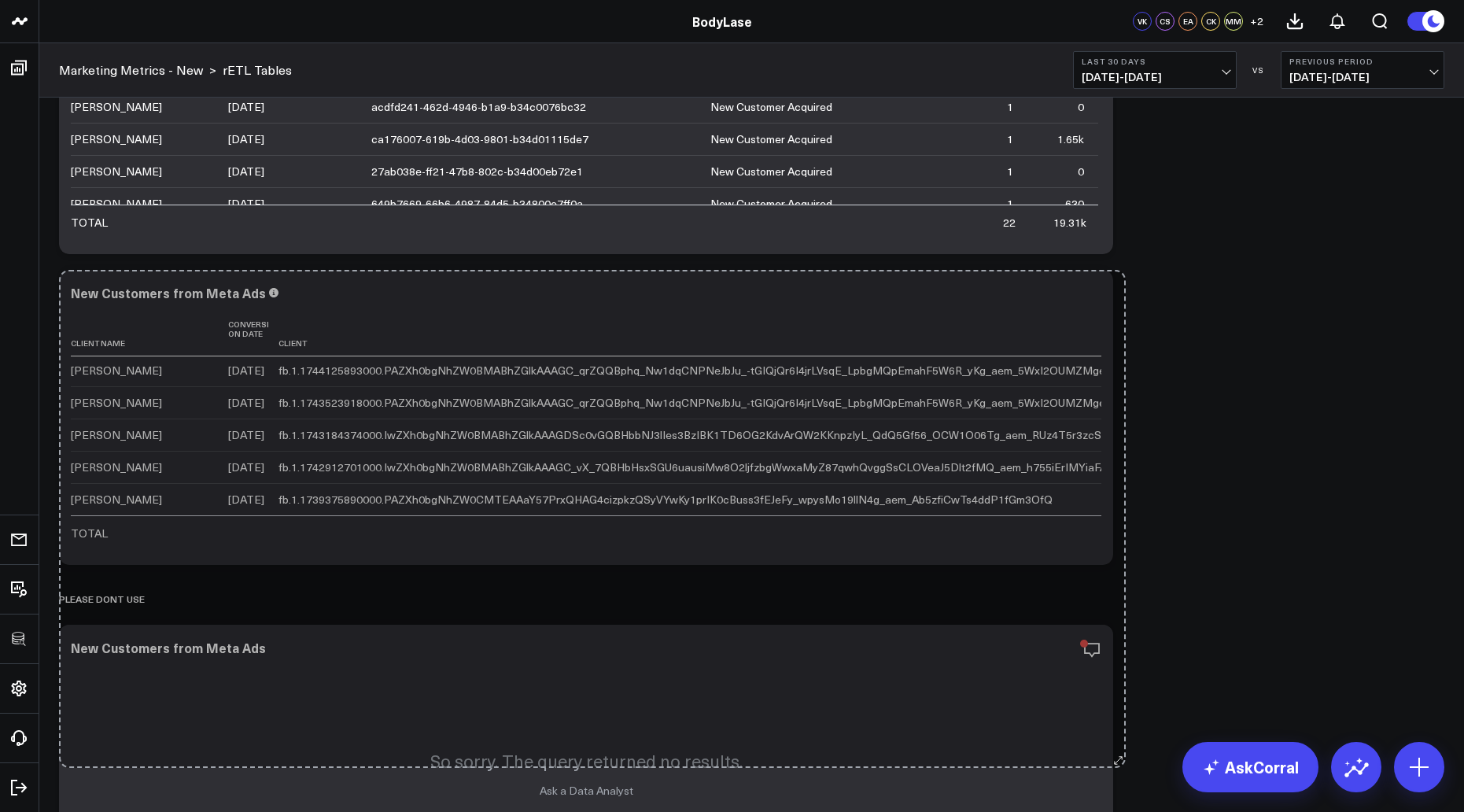
drag, startPoint x: 1104, startPoint y: 560, endPoint x: 1117, endPoint y: 763, distance: 203.4
click at [1117, 763] on div "Modify via AI Copy link to widget Ask support Remove Create linked copy Executi…" at bounding box center [752, 594] width 1402 height 1288
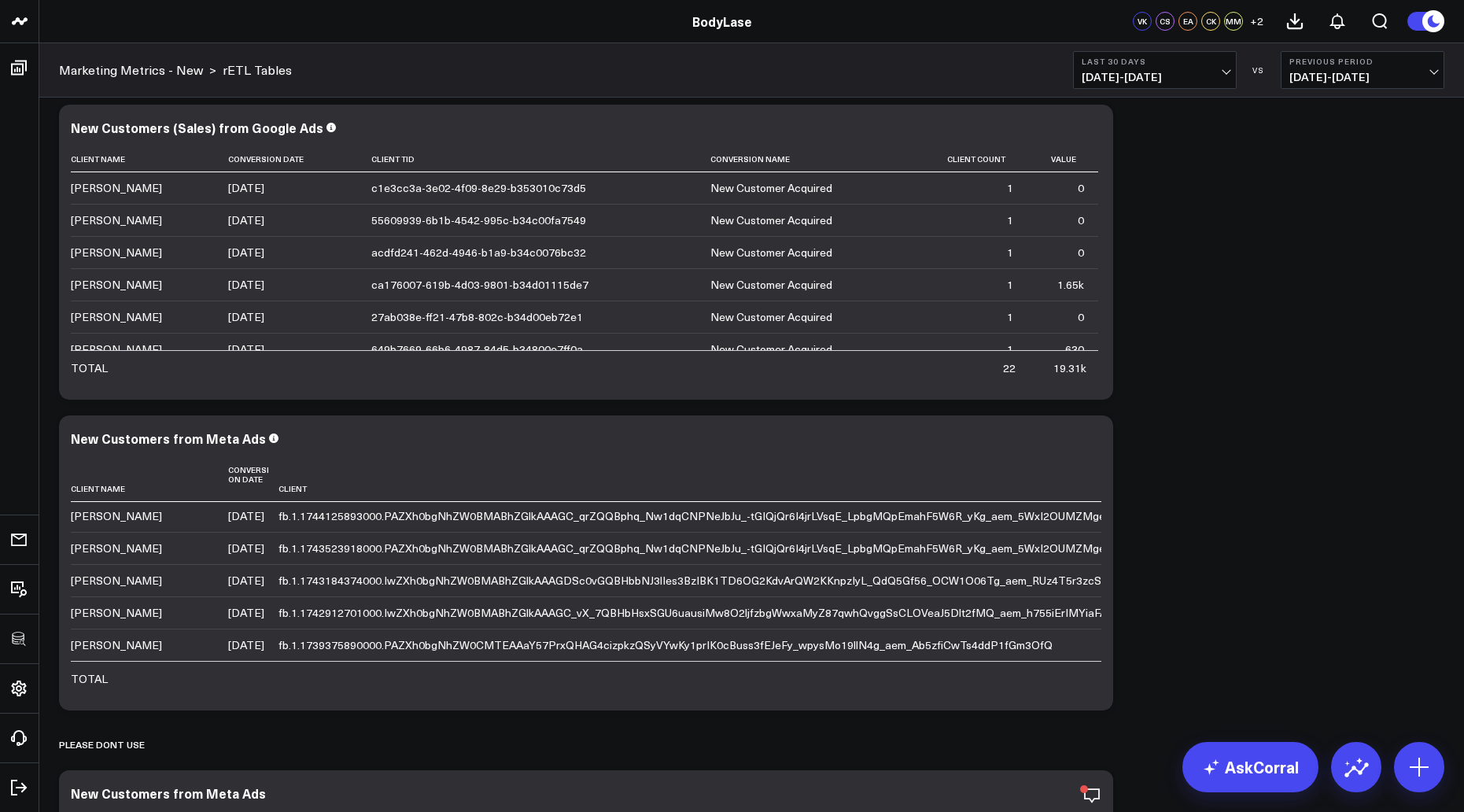
scroll to position [0, 0]
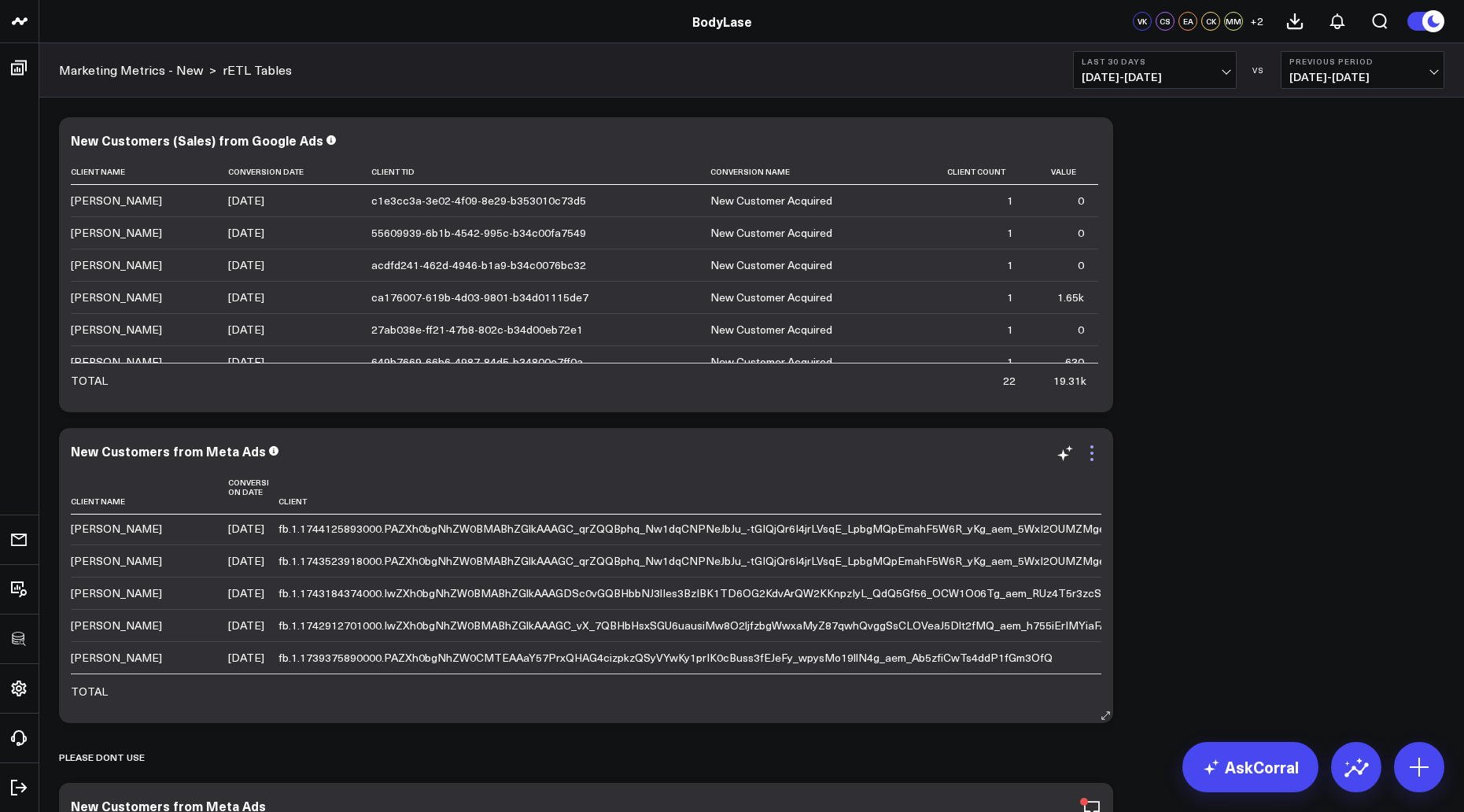
click at [1091, 457] on icon at bounding box center [1092, 453] width 19 height 19
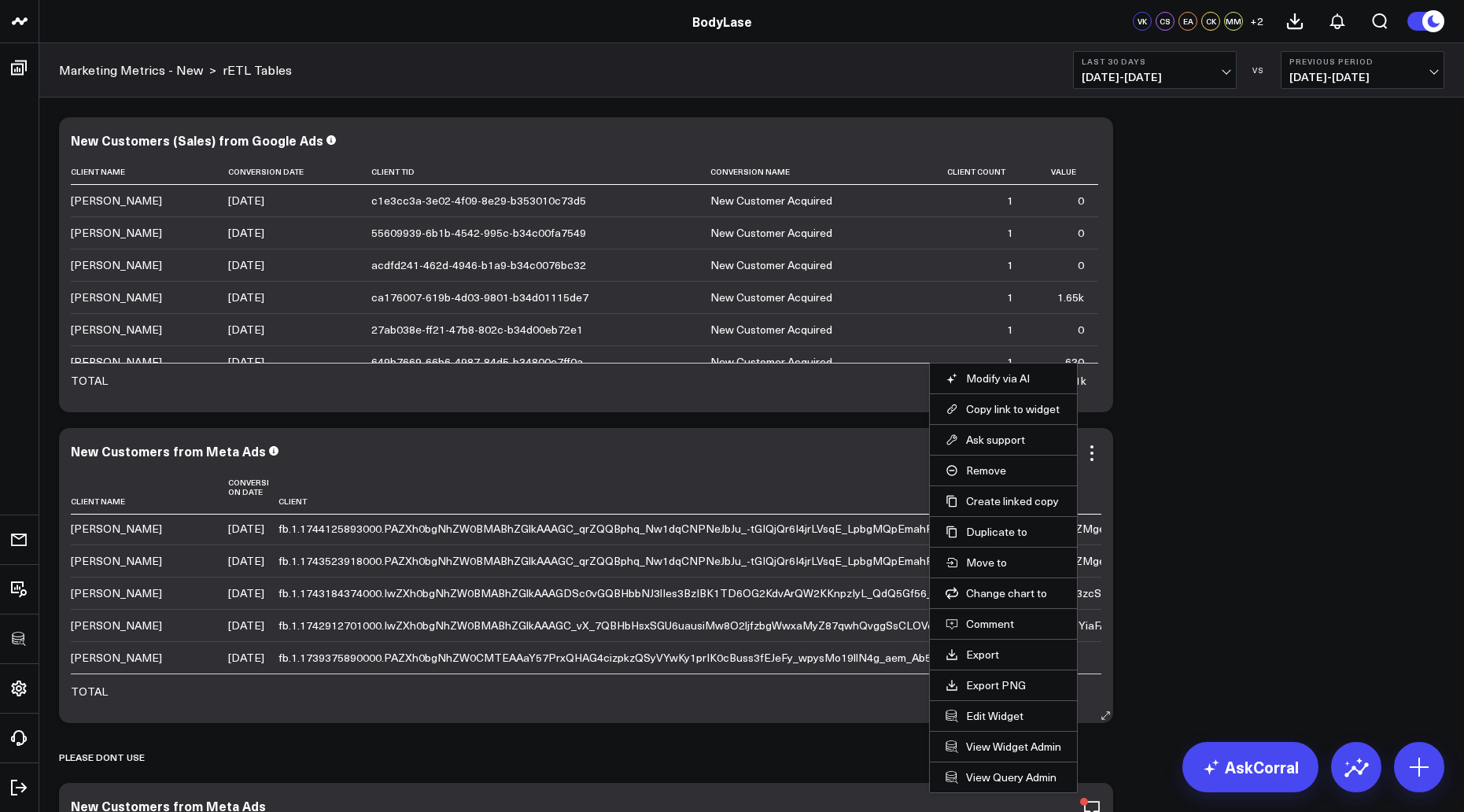
click at [997, 724] on li "Edit Widget" at bounding box center [1003, 715] width 147 height 31
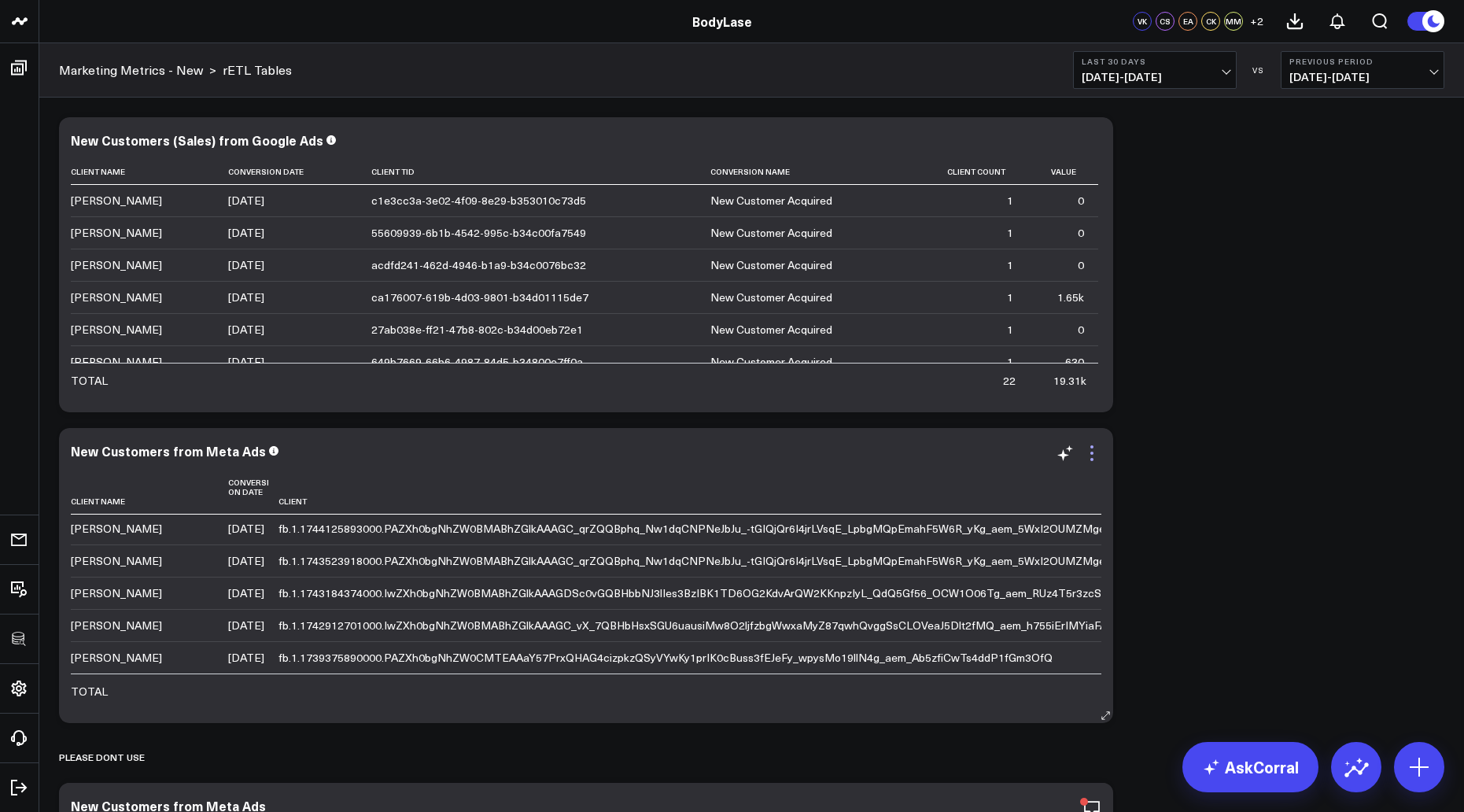
click at [1091, 454] on icon at bounding box center [1092, 453] width 19 height 19
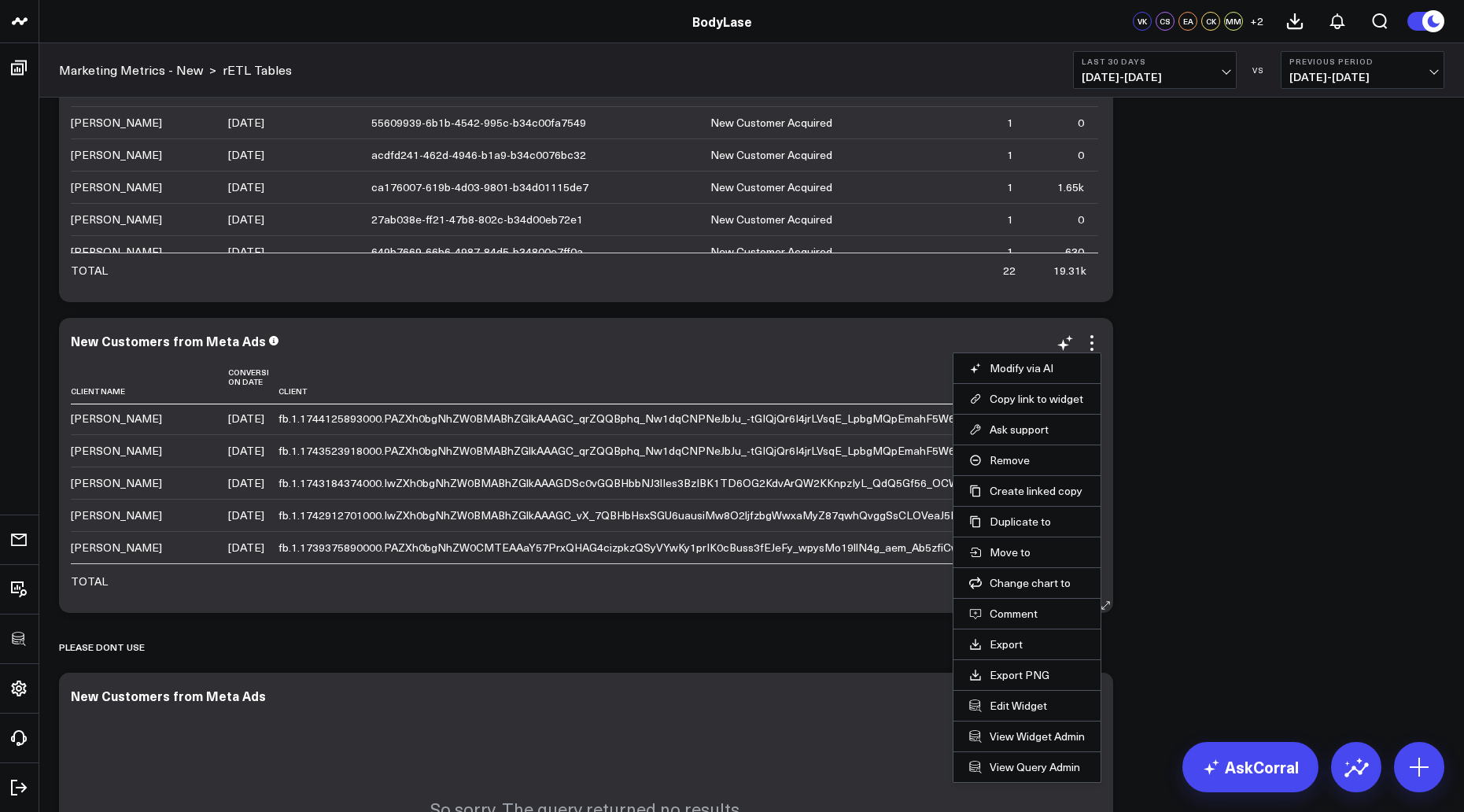
scroll to position [184, 0]
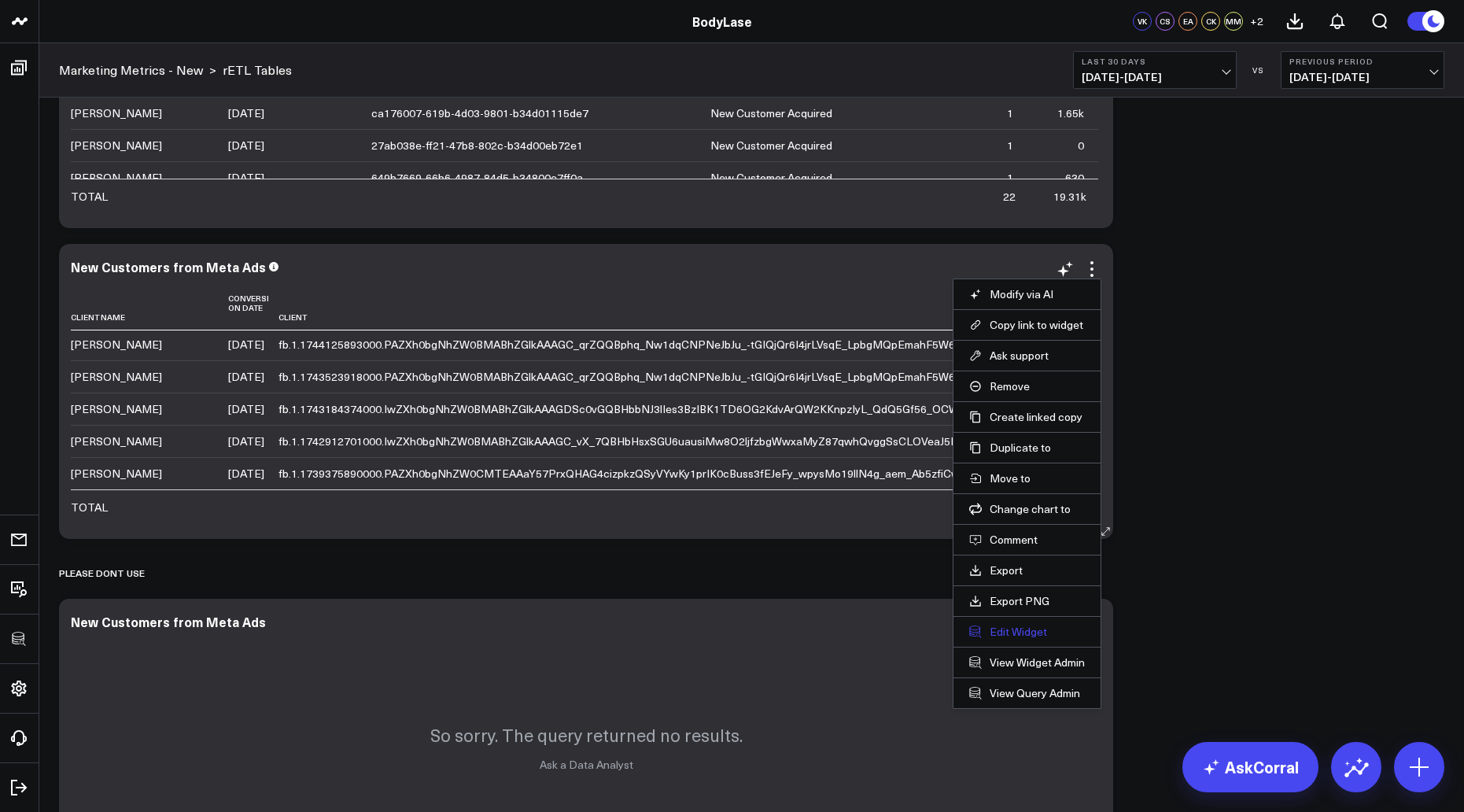
click at [1016, 636] on button "Edit Widget" at bounding box center [1027, 632] width 116 height 14
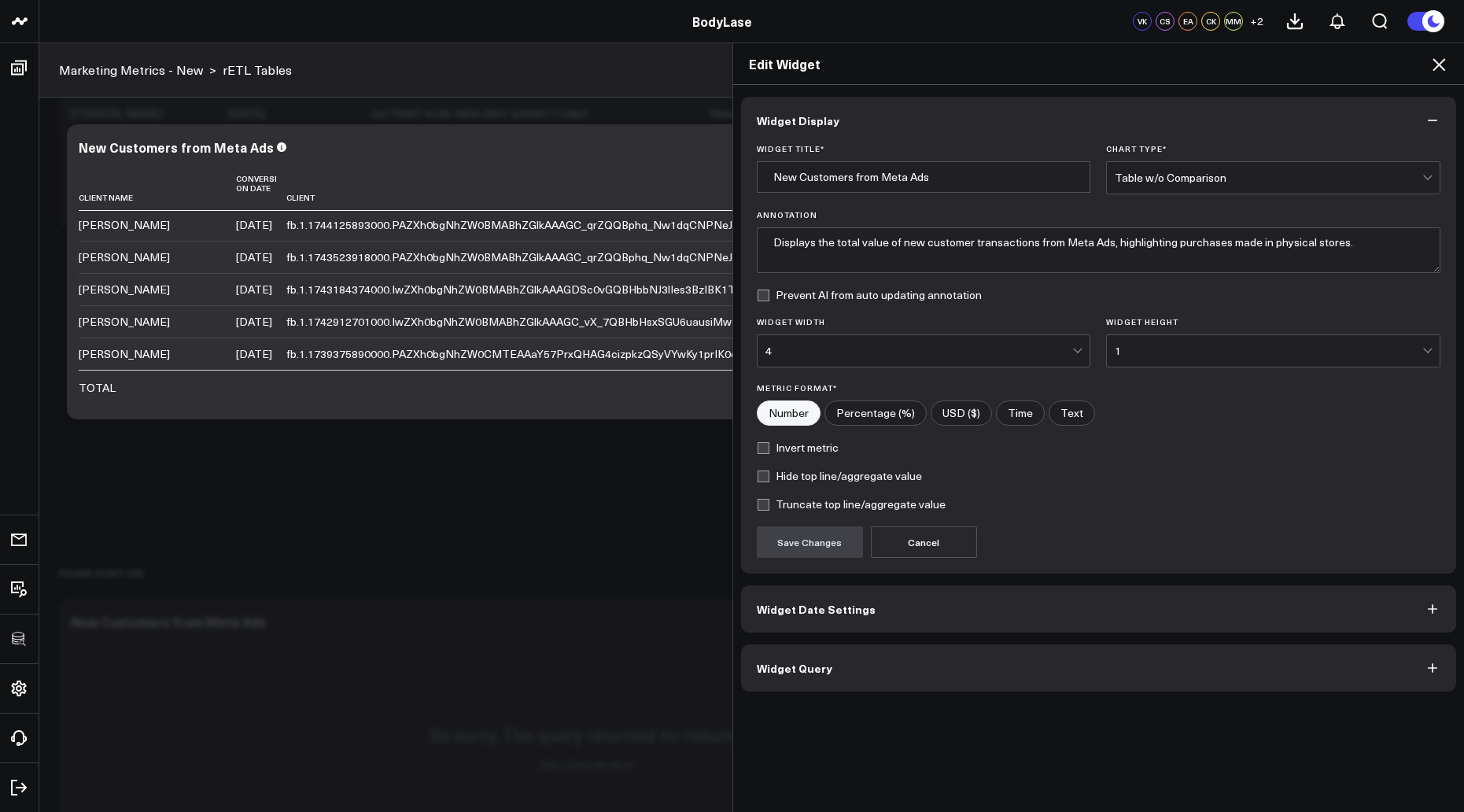
click at [955, 673] on button "Widget Query" at bounding box center [1099, 667] width 716 height 47
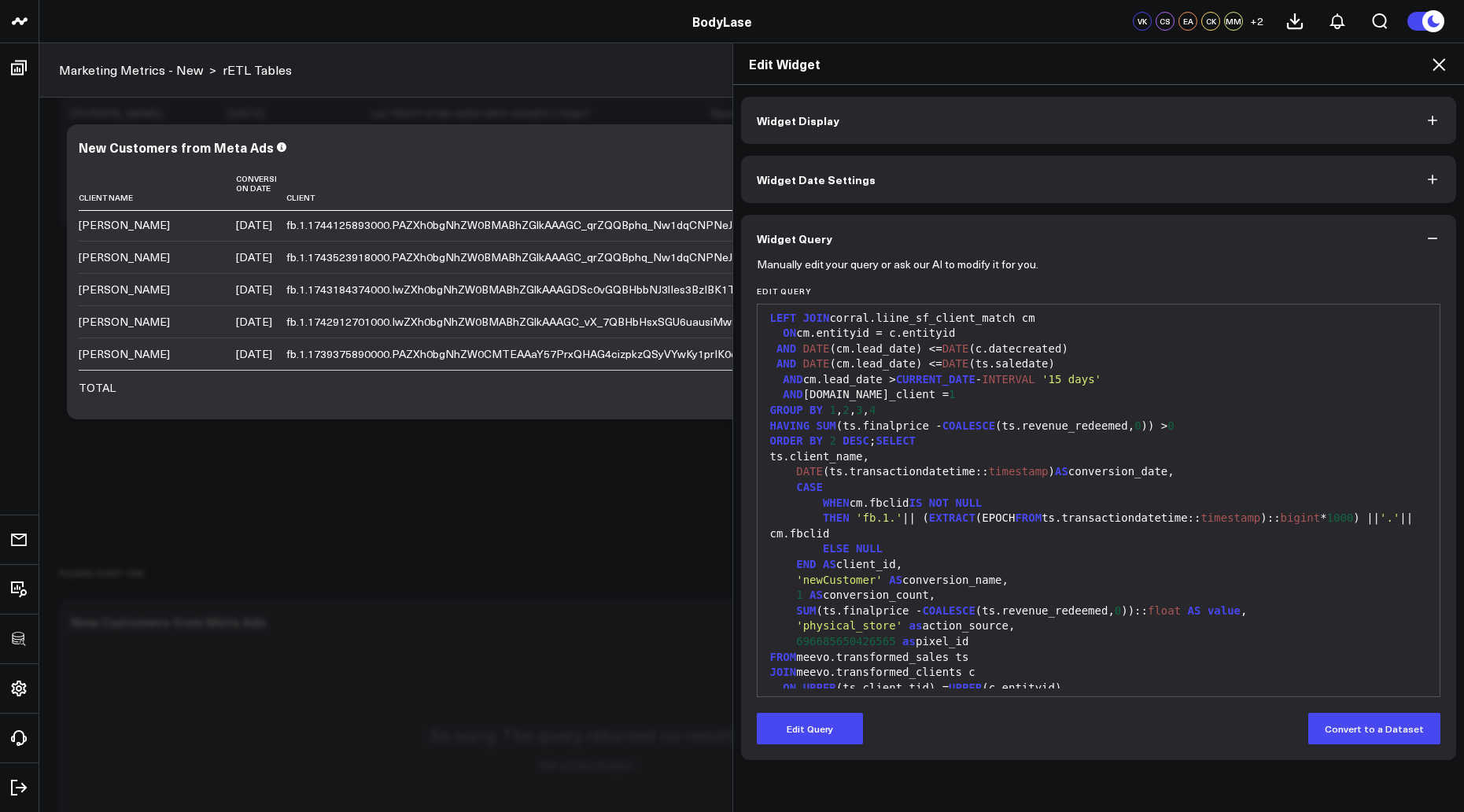
scroll to position [249, 0]
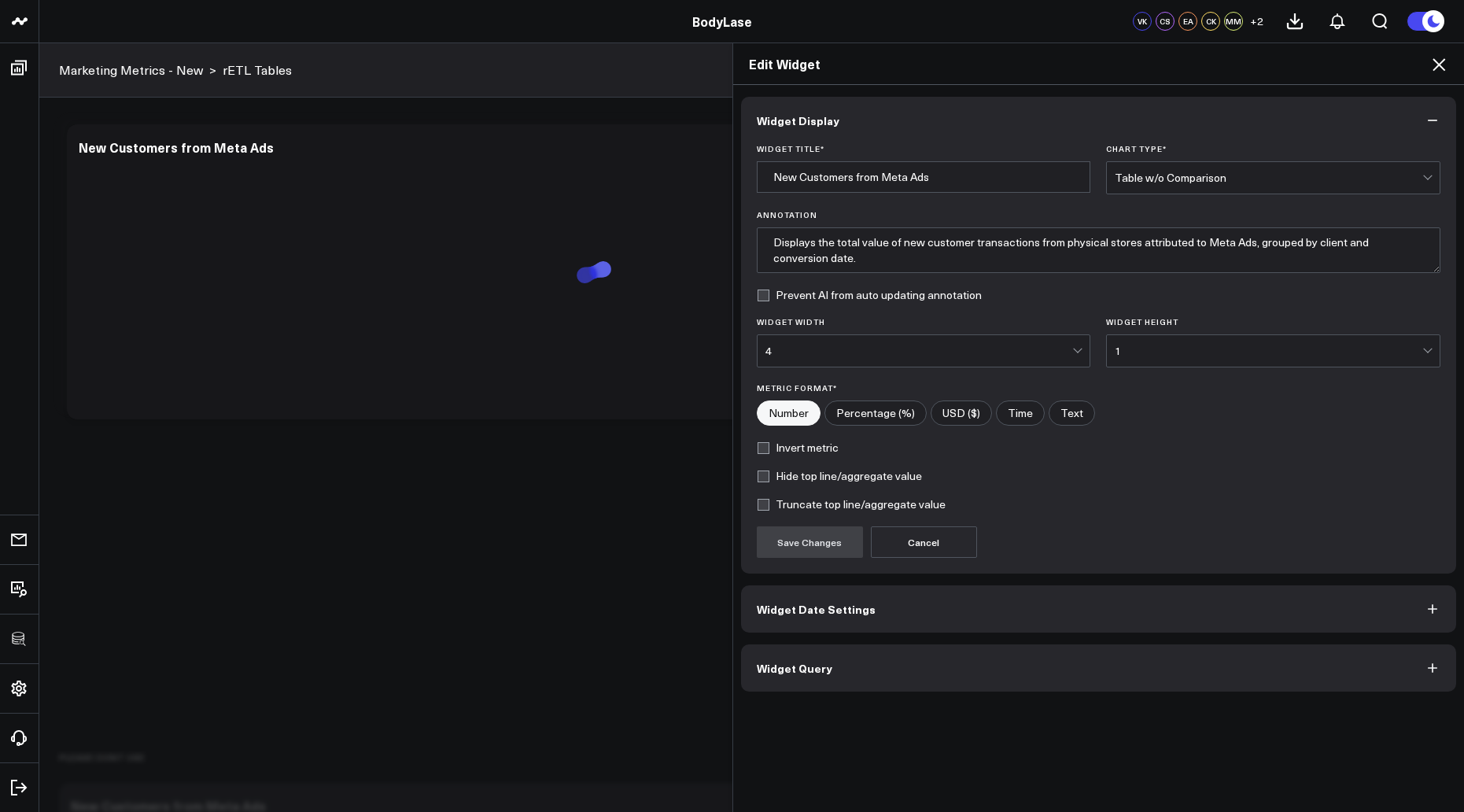
click at [797, 662] on span "Widget Query" at bounding box center [795, 667] width 76 height 12
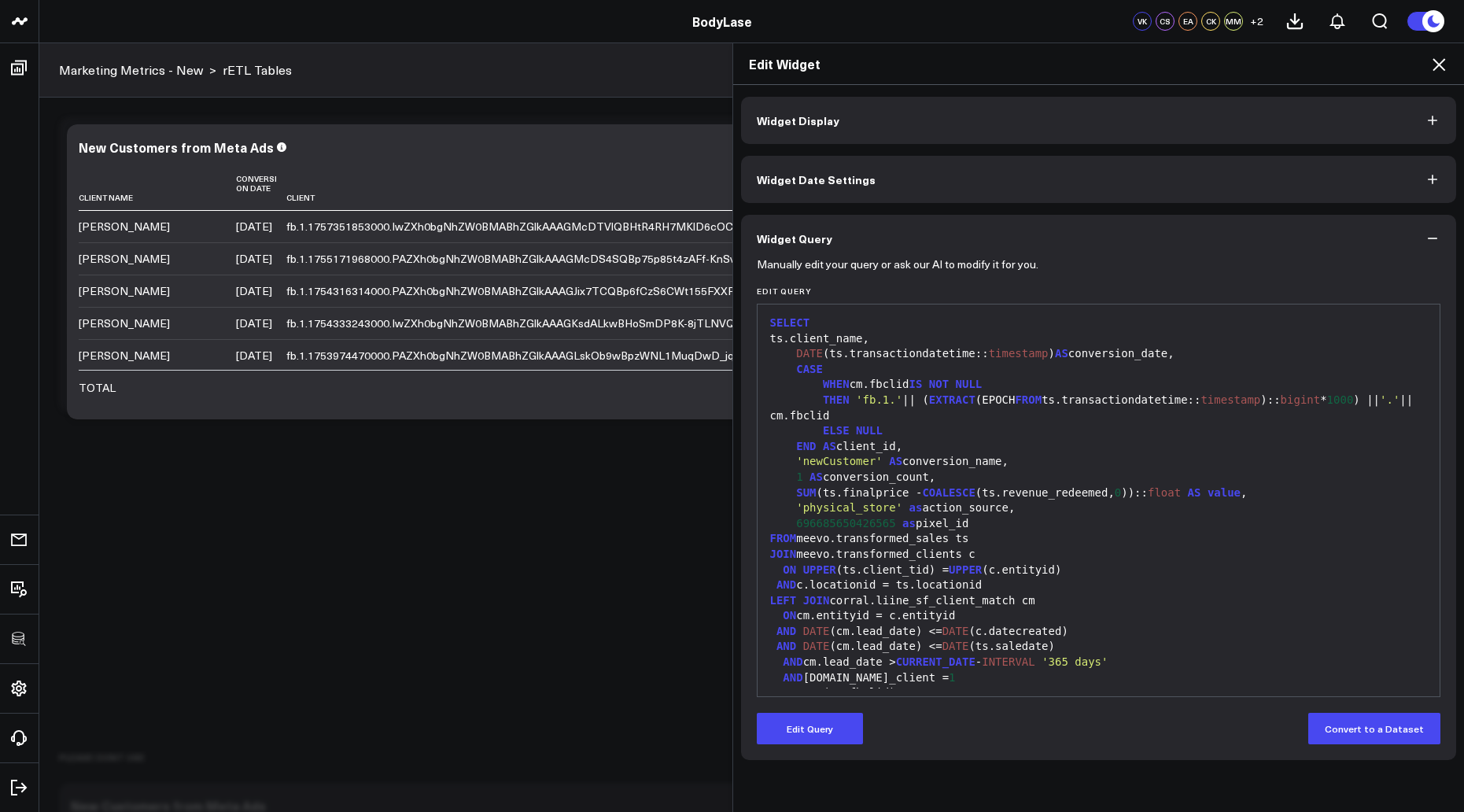
click at [1438, 63] on icon at bounding box center [1439, 64] width 12 height 12
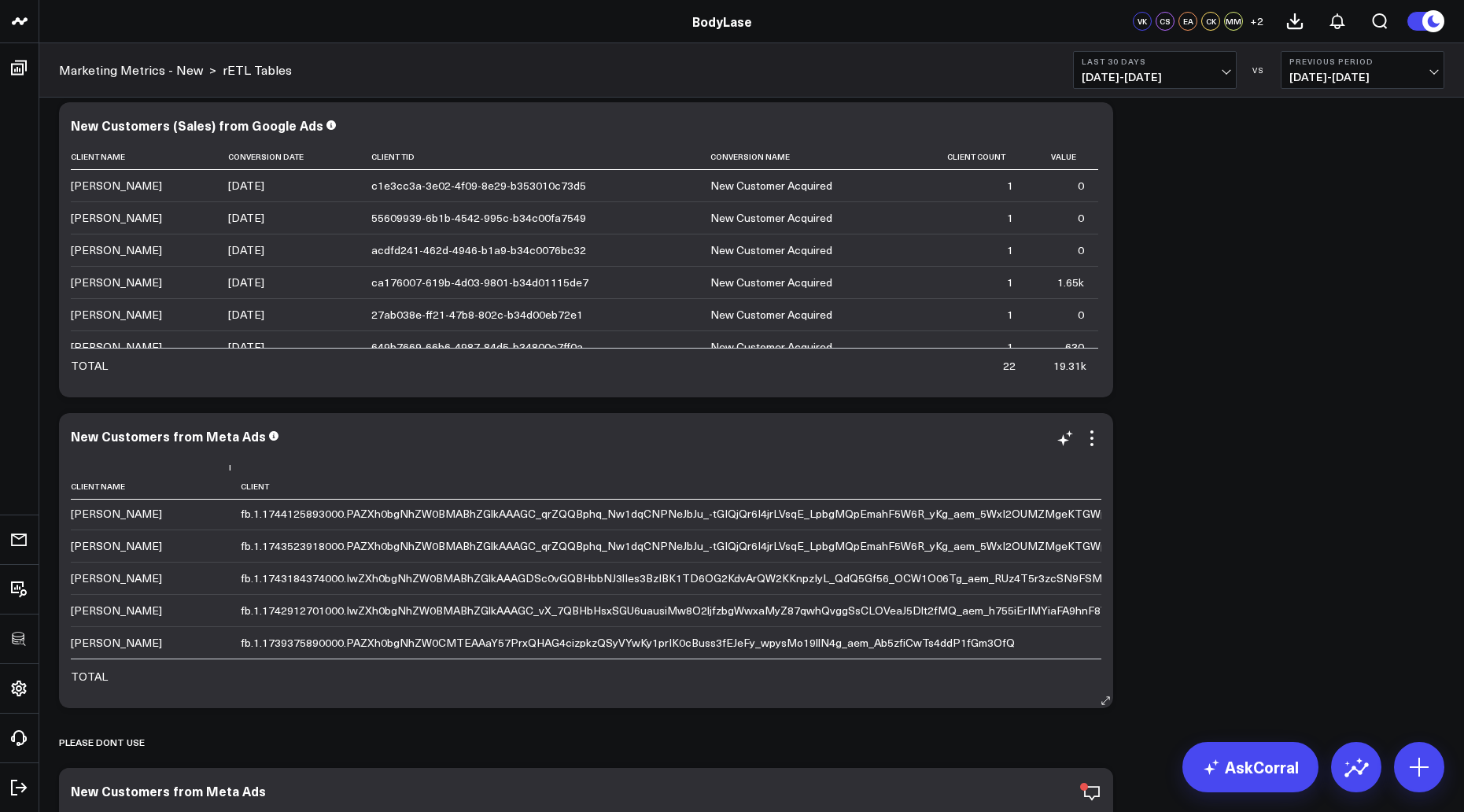
scroll to position [1288, 0]
click at [1093, 436] on icon at bounding box center [1092, 438] width 19 height 19
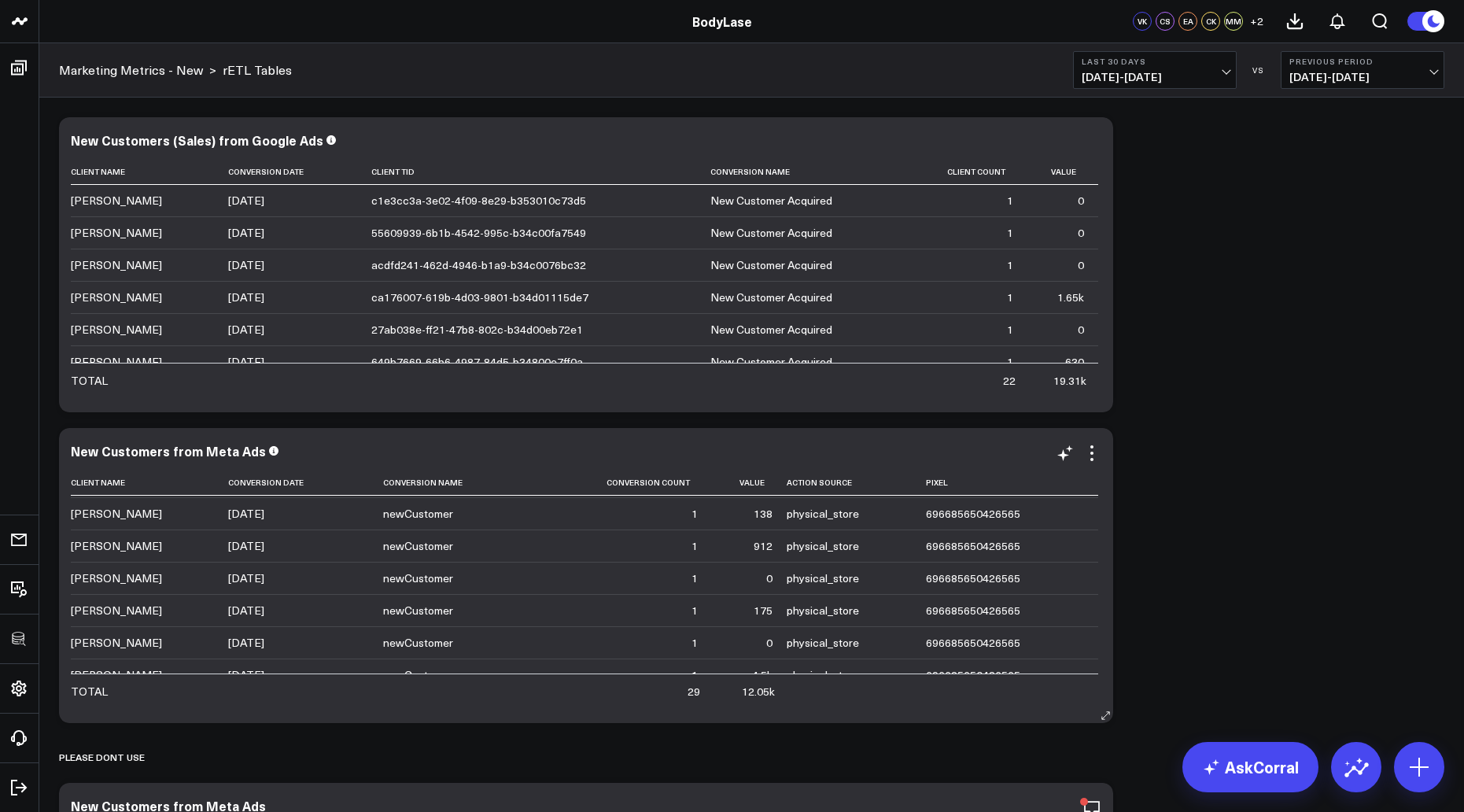
scroll to position [757, 0]
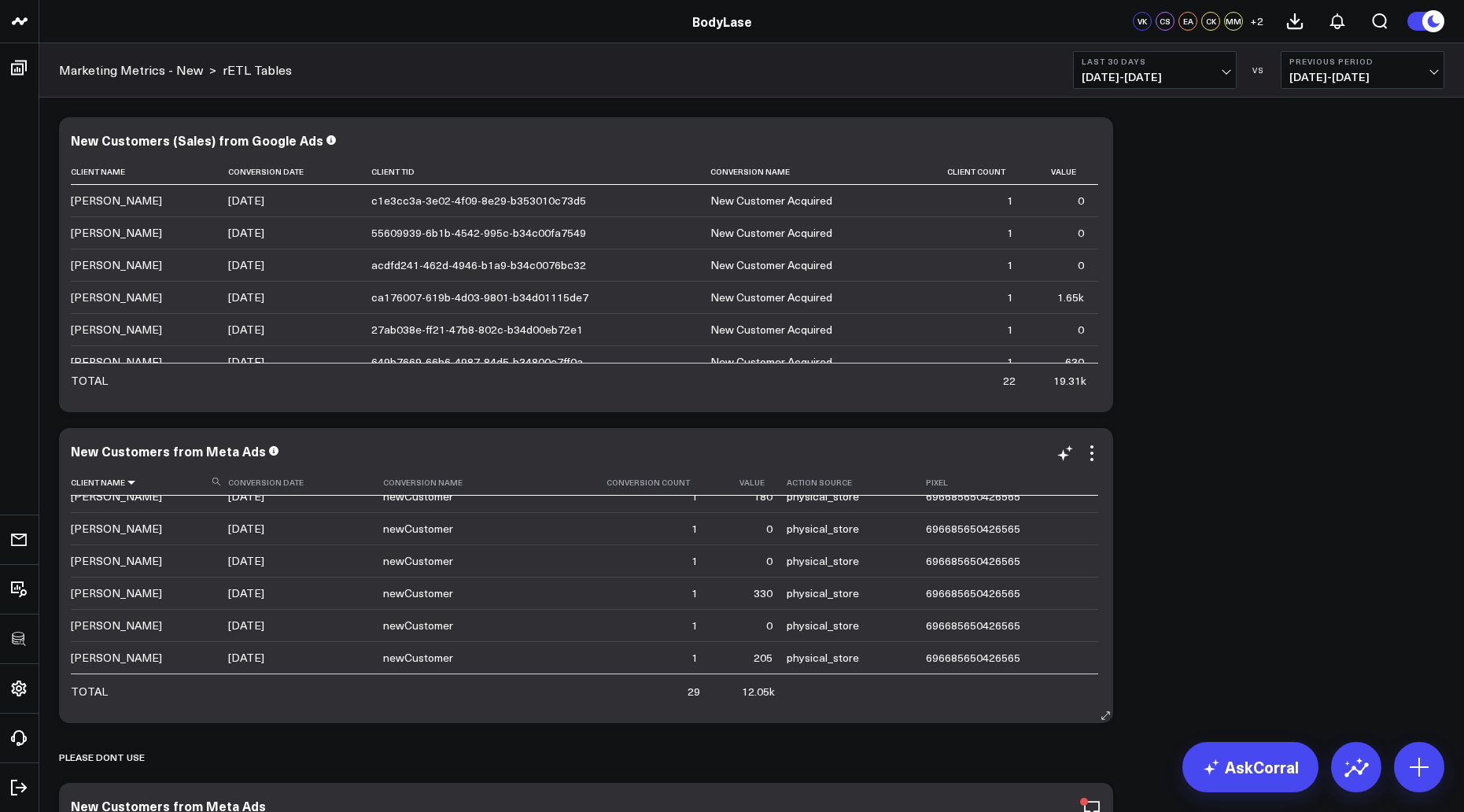
click at [129, 482] on icon at bounding box center [131, 482] width 12 height 10
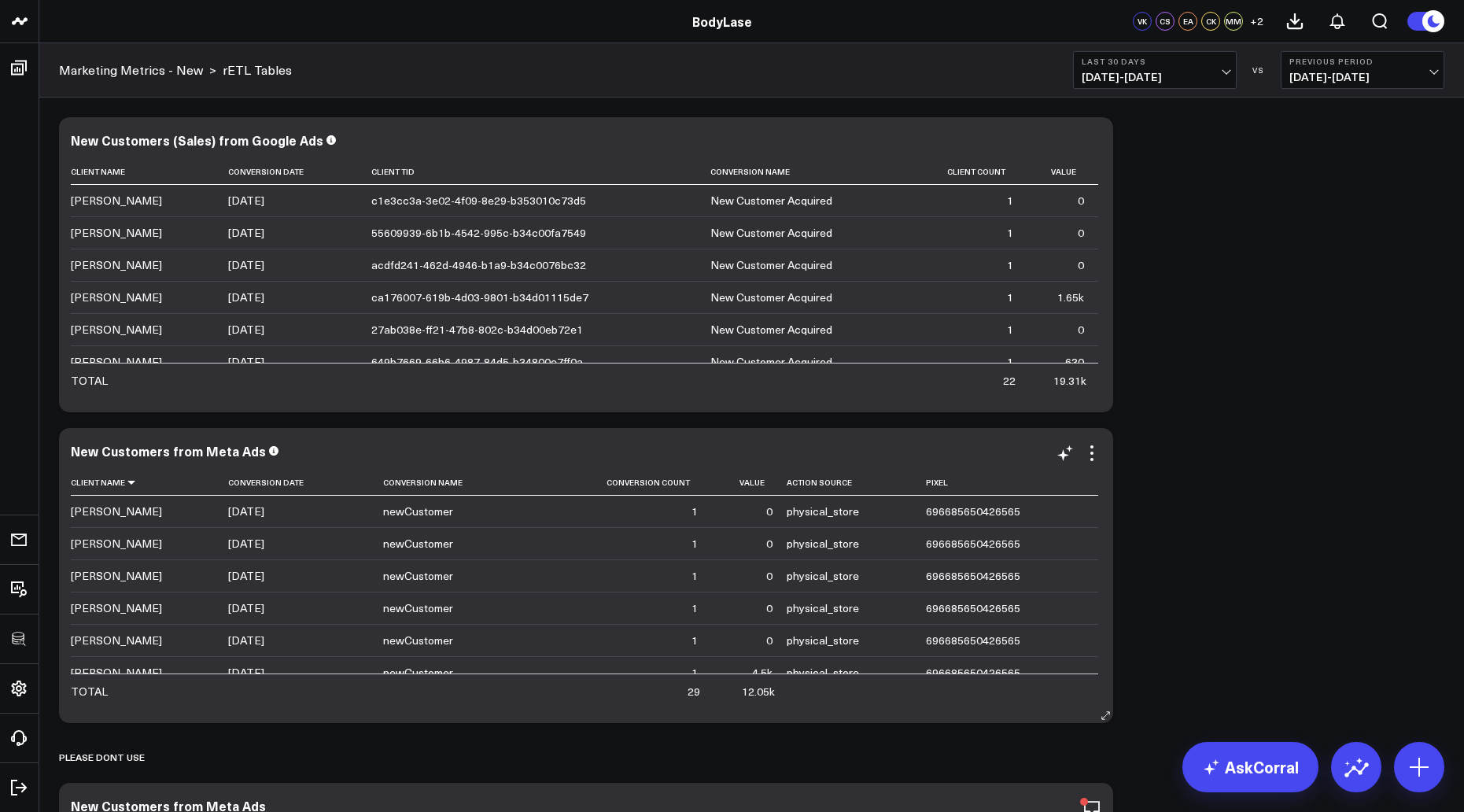
scroll to position [0, 0]
click at [129, 485] on icon at bounding box center [131, 482] width 12 height 10
click at [208, 452] on div "New Customers from Meta Ads" at bounding box center [175, 451] width 209 height 17
click at [1342, 469] on div "Modify via AI Copy link to widget Ask support Remove Create linked copy Executi…" at bounding box center [752, 753] width 1402 height 1288
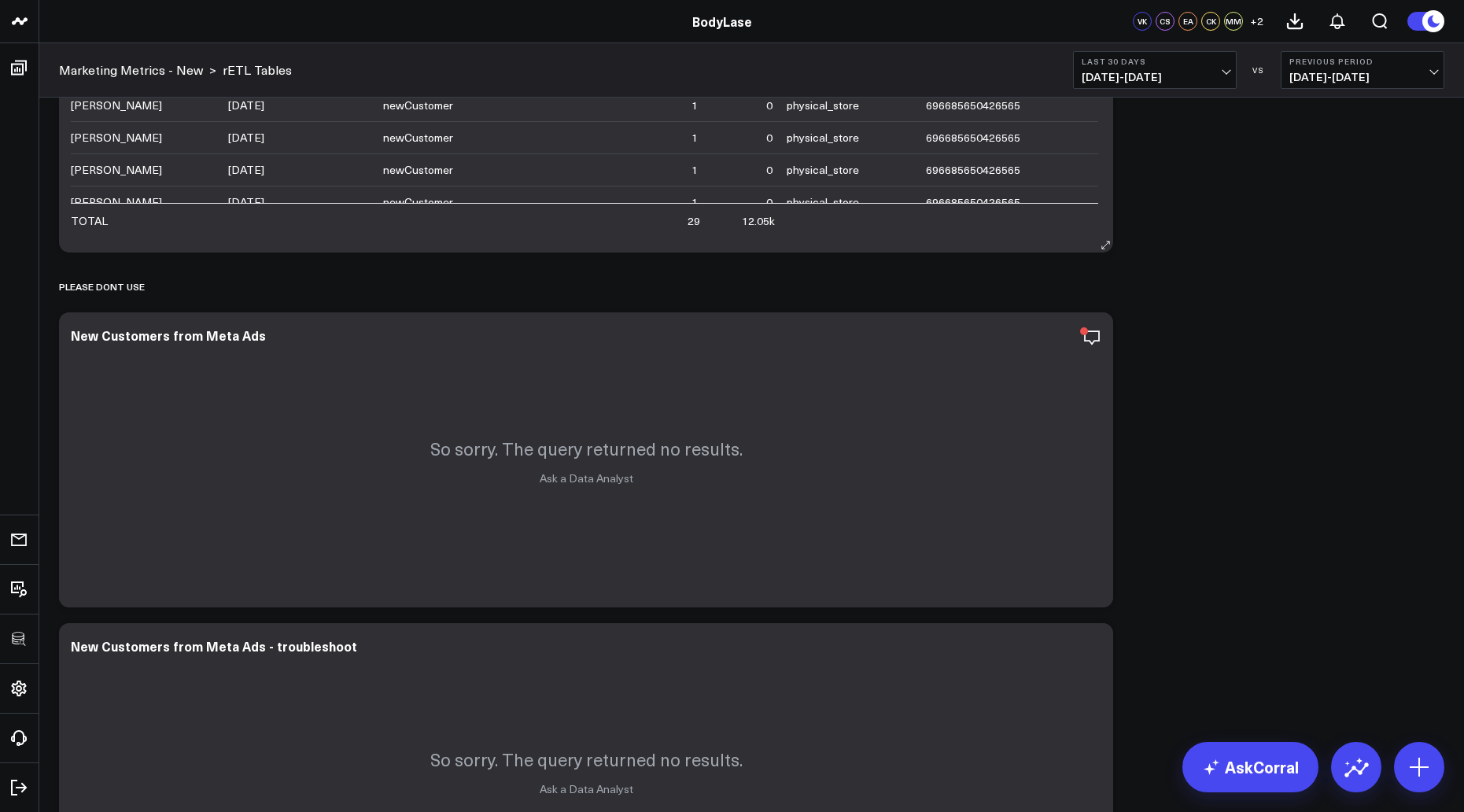
scroll to position [472, 0]
click at [1038, 335] on icon "button" at bounding box center [1039, 336] width 19 height 19
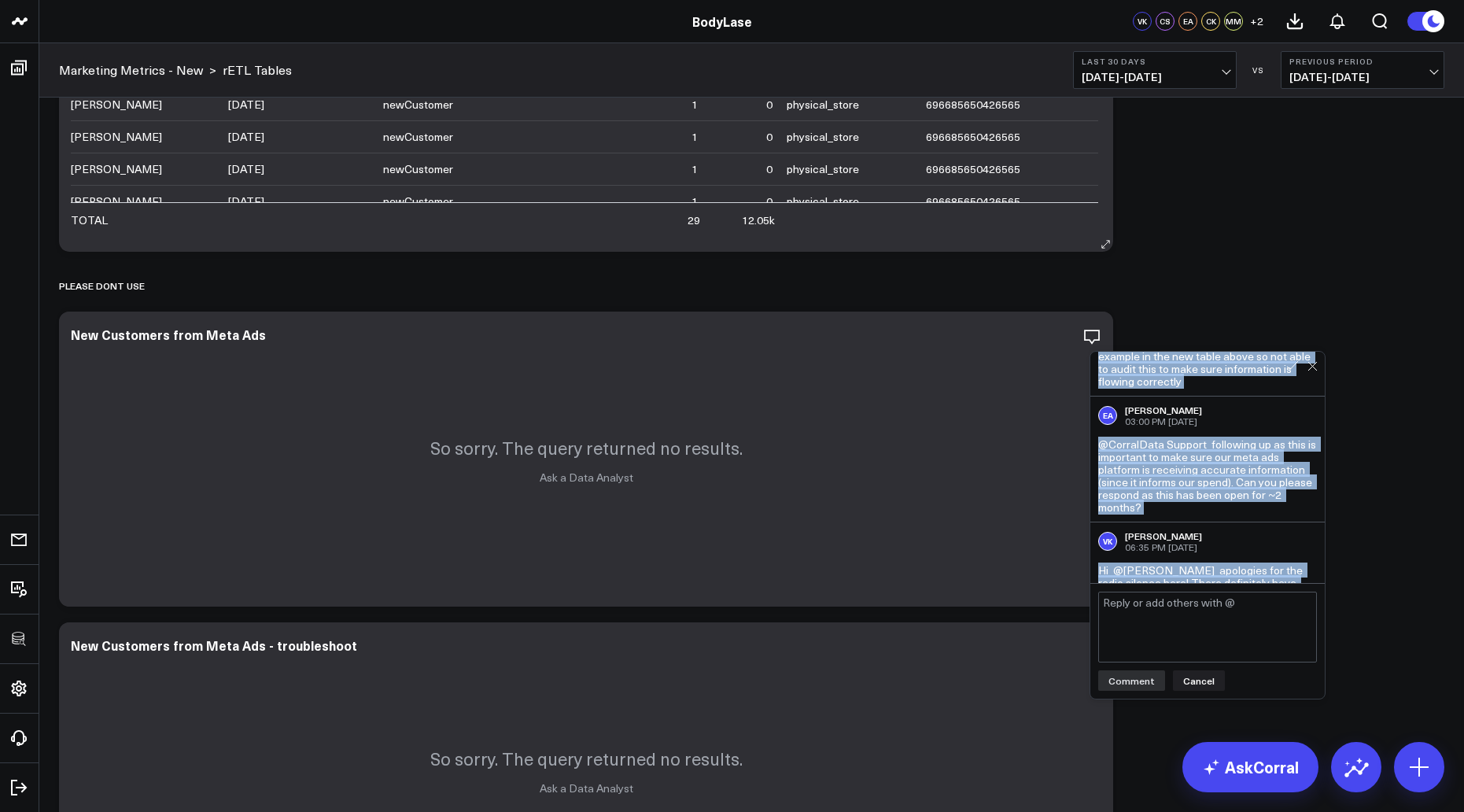
scroll to position [687, 0]
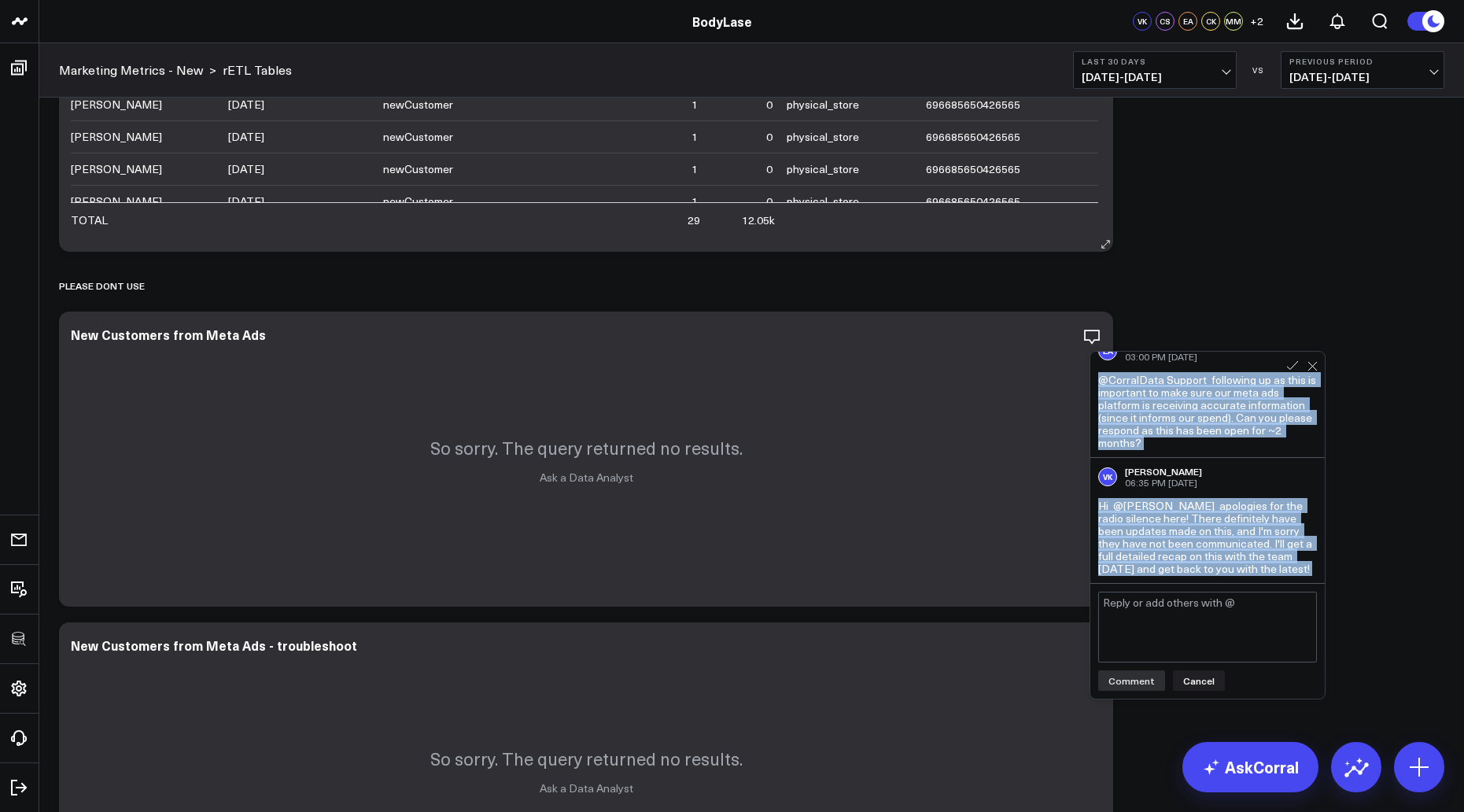
drag, startPoint x: 1104, startPoint y: 400, endPoint x: 1246, endPoint y: 662, distance: 298.0
click at [1246, 662] on div "EA [PERSON_NAME] 04:45 PM [DATE] @CorralData Support why doesn't this tie to th…" at bounding box center [1208, 525] width 236 height 349
copy body "@LoremiPsum Dolorsi ame conse'a elit sed do eiu TEM in utl "Etd Magnaali Enim A…"
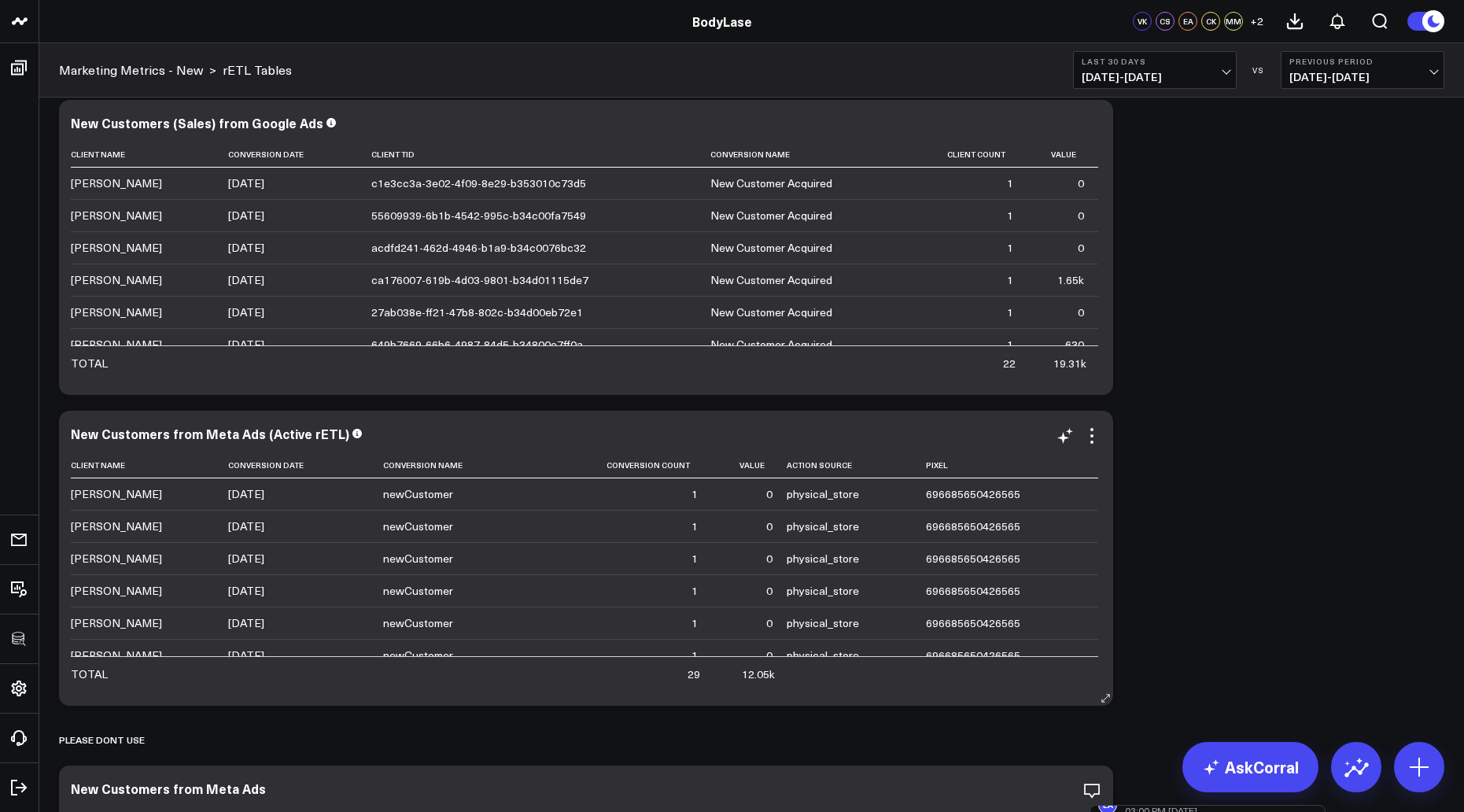
scroll to position [0, 0]
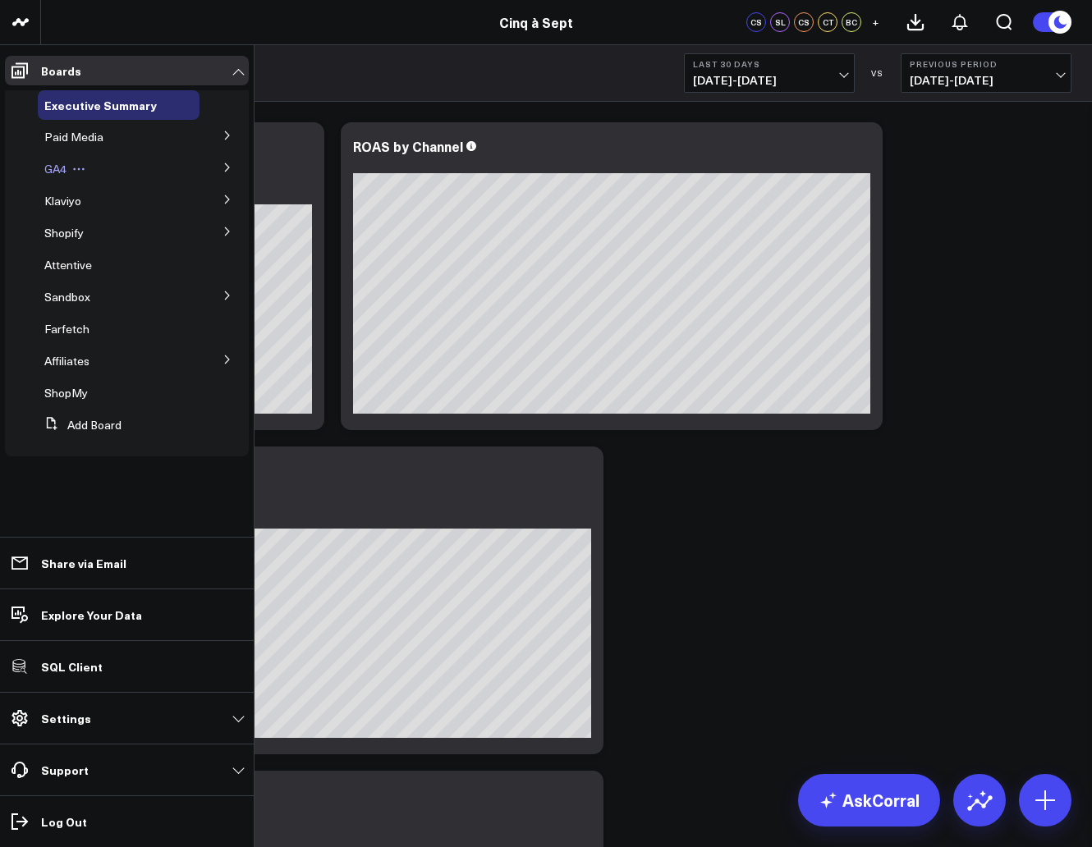
click at [50, 179] on div "GA4" at bounding box center [119, 169] width 162 height 30
click at [56, 171] on span "GA4" at bounding box center [55, 169] width 22 height 16
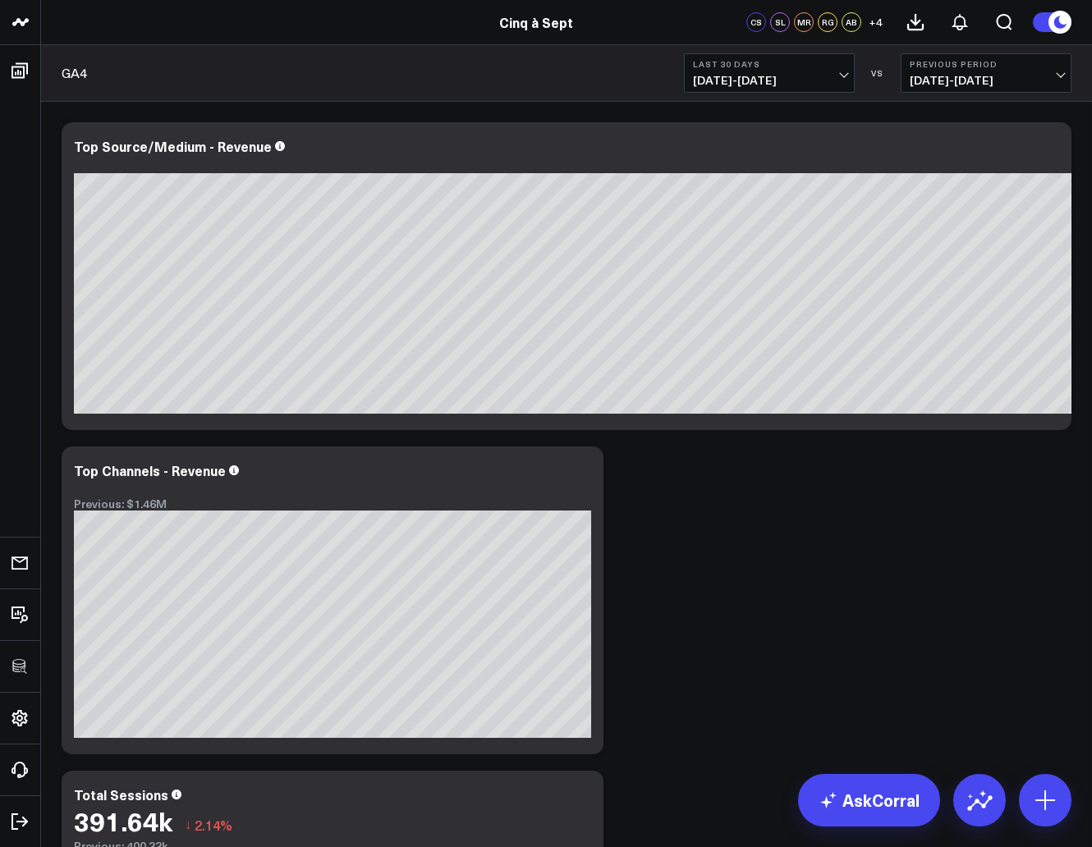
click at [752, 86] on span "[DATE] - [DATE]" at bounding box center [769, 80] width 153 height 13
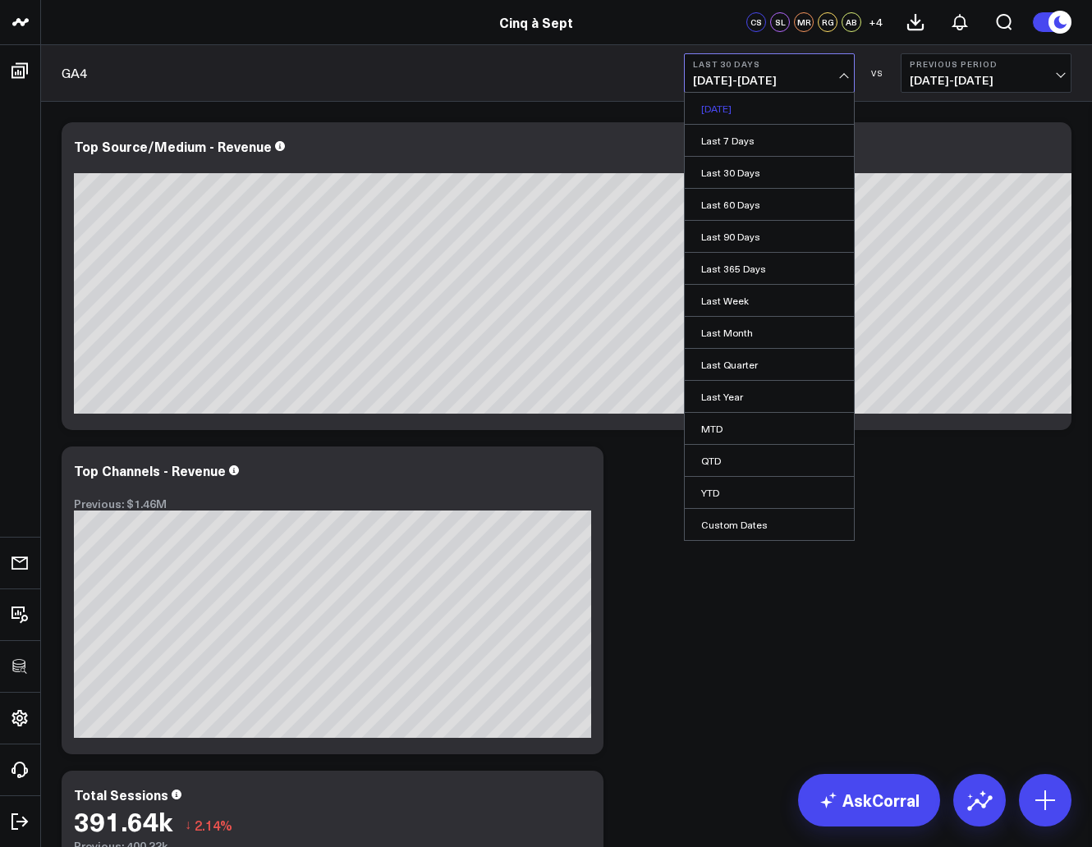
click at [713, 109] on link "[DATE]" at bounding box center [769, 108] width 169 height 31
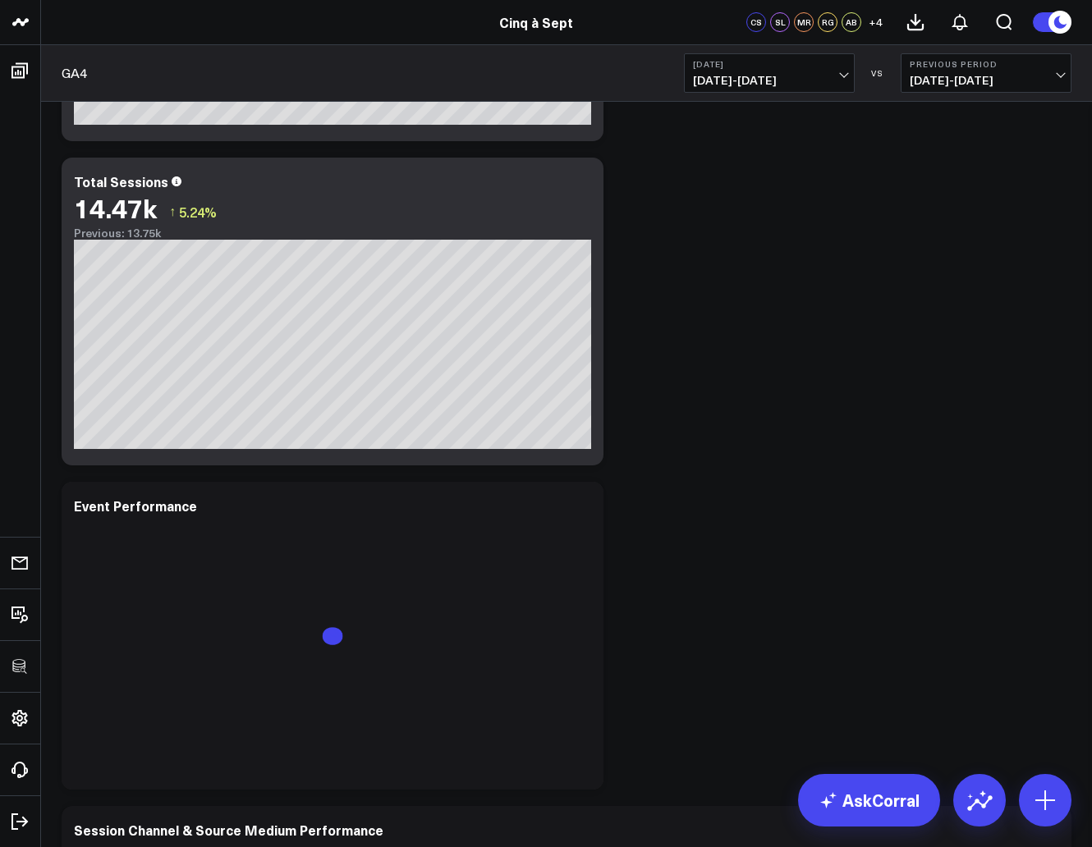
scroll to position [784, 0]
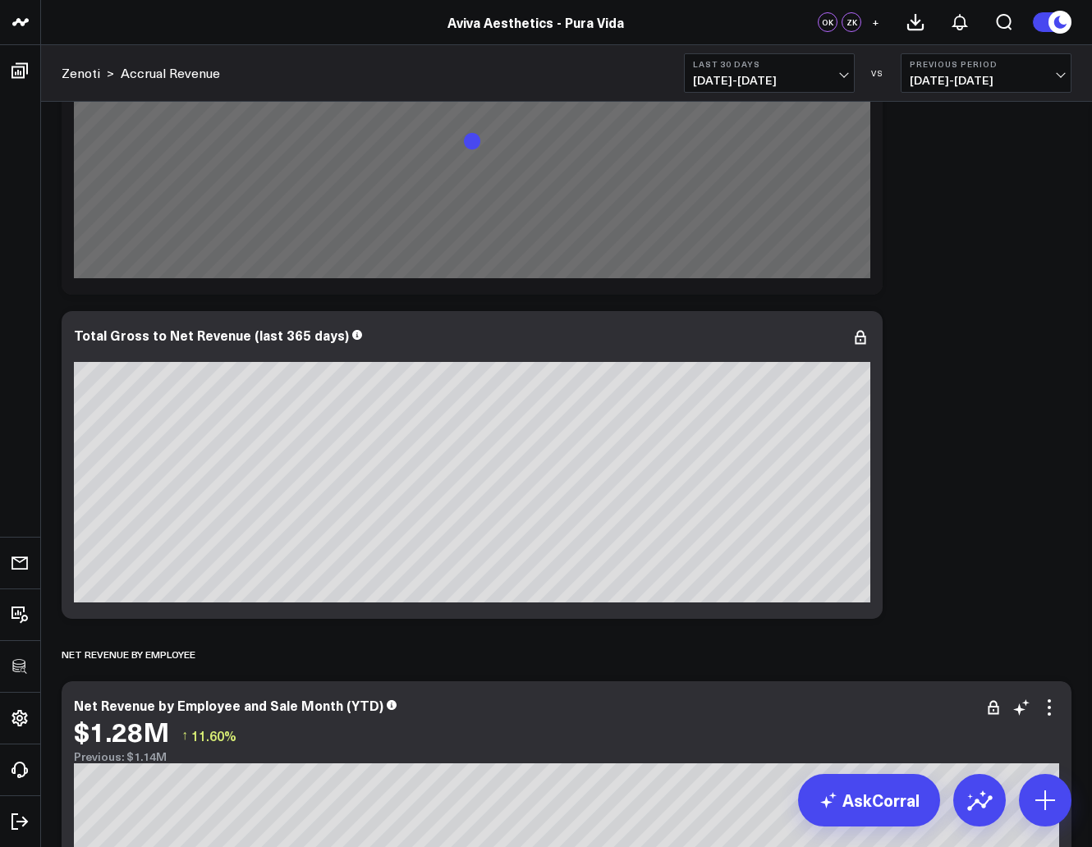
scroll to position [808, 0]
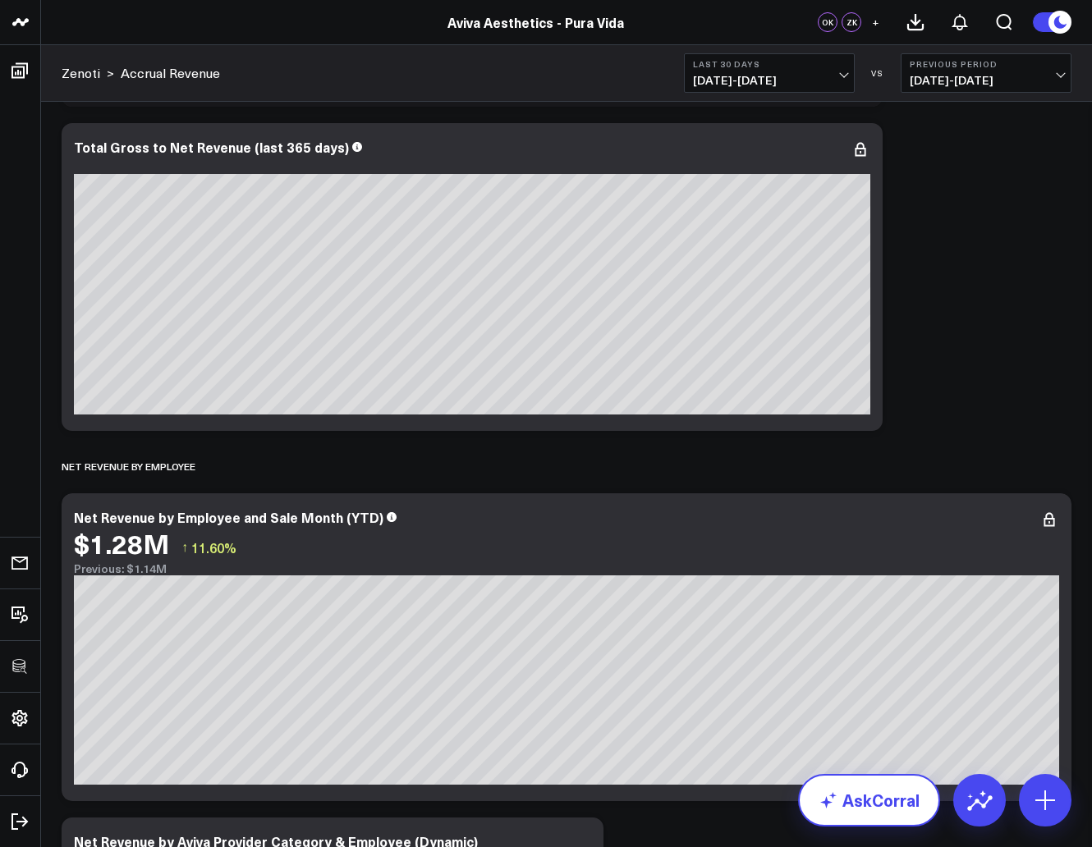
click at [835, 797] on icon at bounding box center [828, 800] width 20 height 20
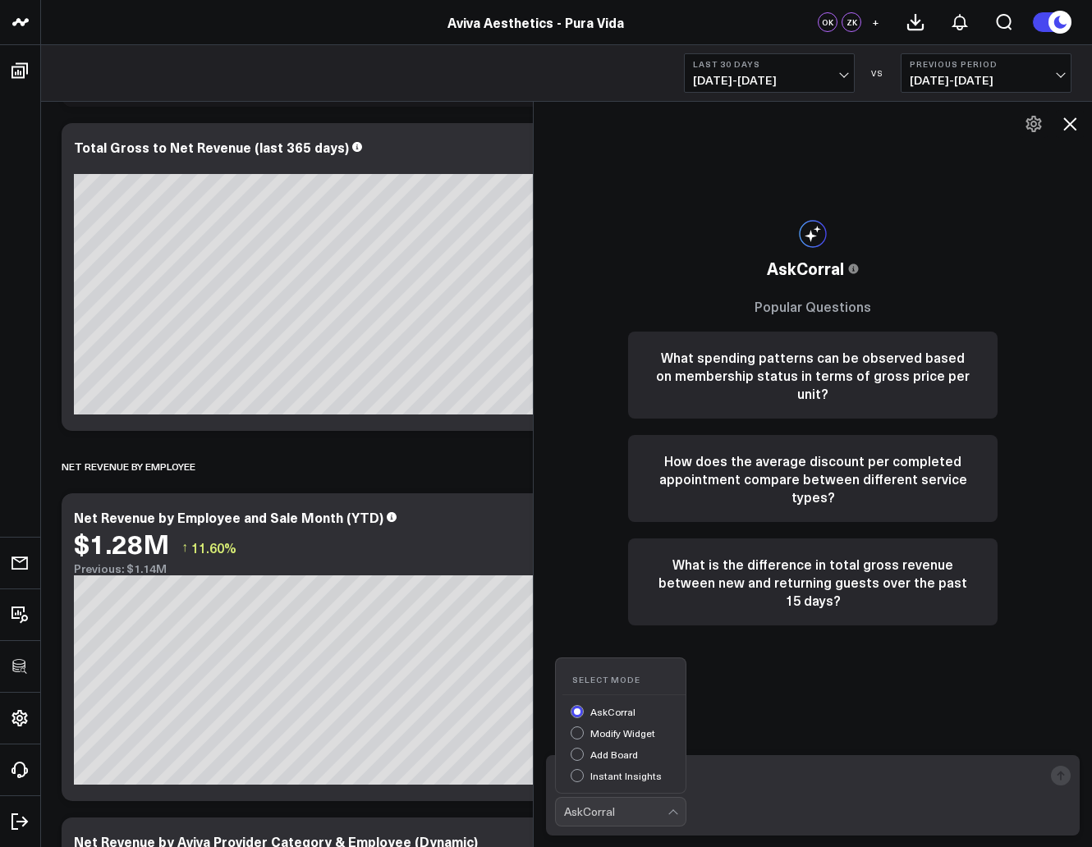
click at [676, 810] on div at bounding box center [674, 812] width 14 height 28
click at [738, 771] on textarea at bounding box center [799, 776] width 488 height 30
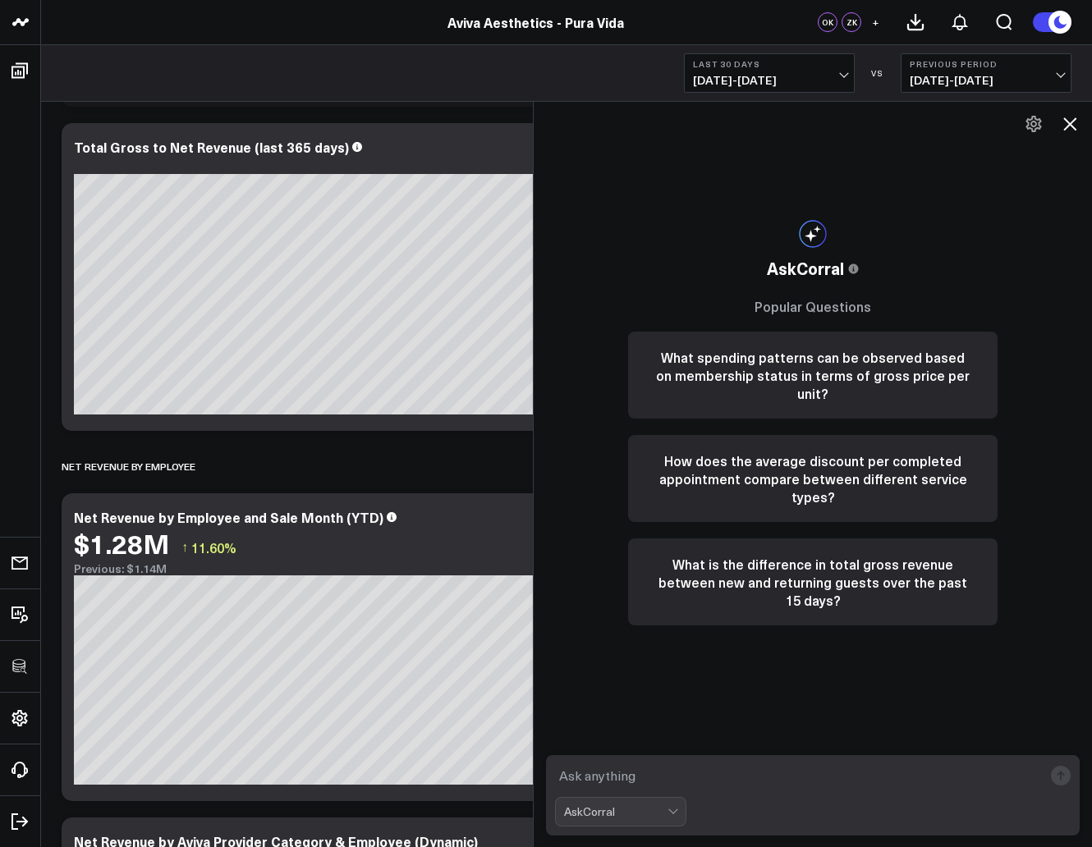
click at [1062, 120] on icon at bounding box center [1070, 124] width 20 height 20
